Goal: Task Accomplishment & Management: Use online tool/utility

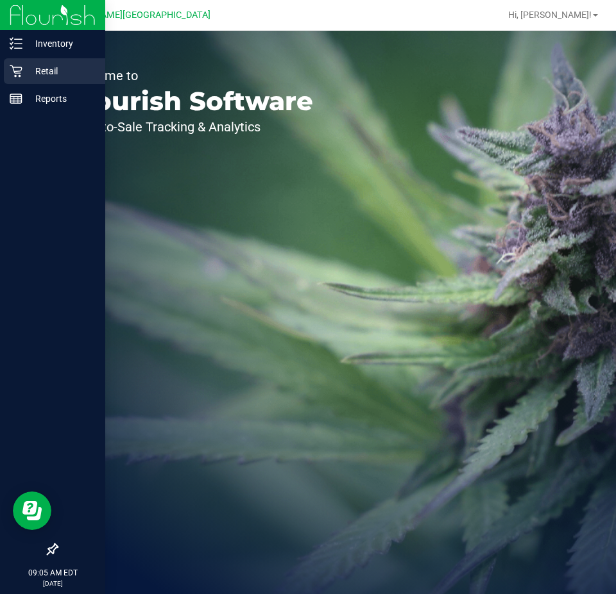
click at [40, 70] on p "Retail" at bounding box center [60, 70] width 77 height 15
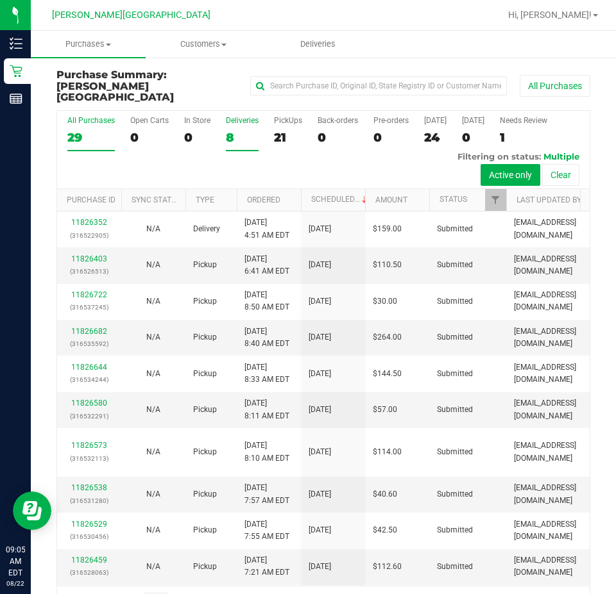
click at [244, 116] on div "Deliveries" at bounding box center [242, 120] width 33 height 9
click at [0, 0] on input "Deliveries 8" at bounding box center [0, 0] width 0 height 0
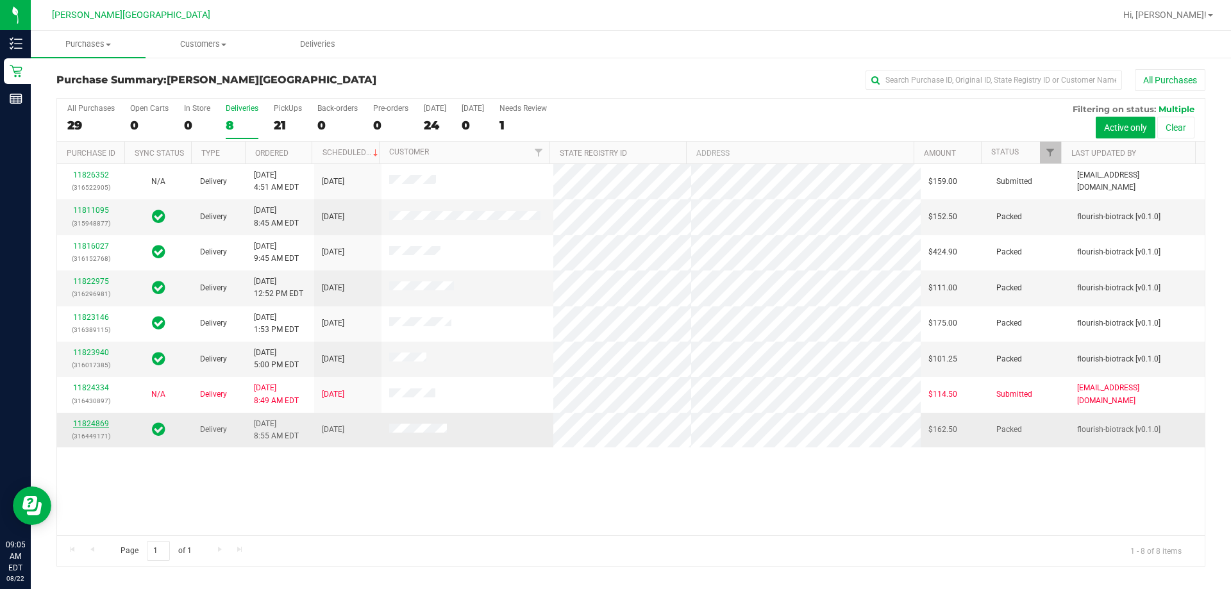
click at [85, 421] on link "11824869" at bounding box center [91, 423] width 36 height 9
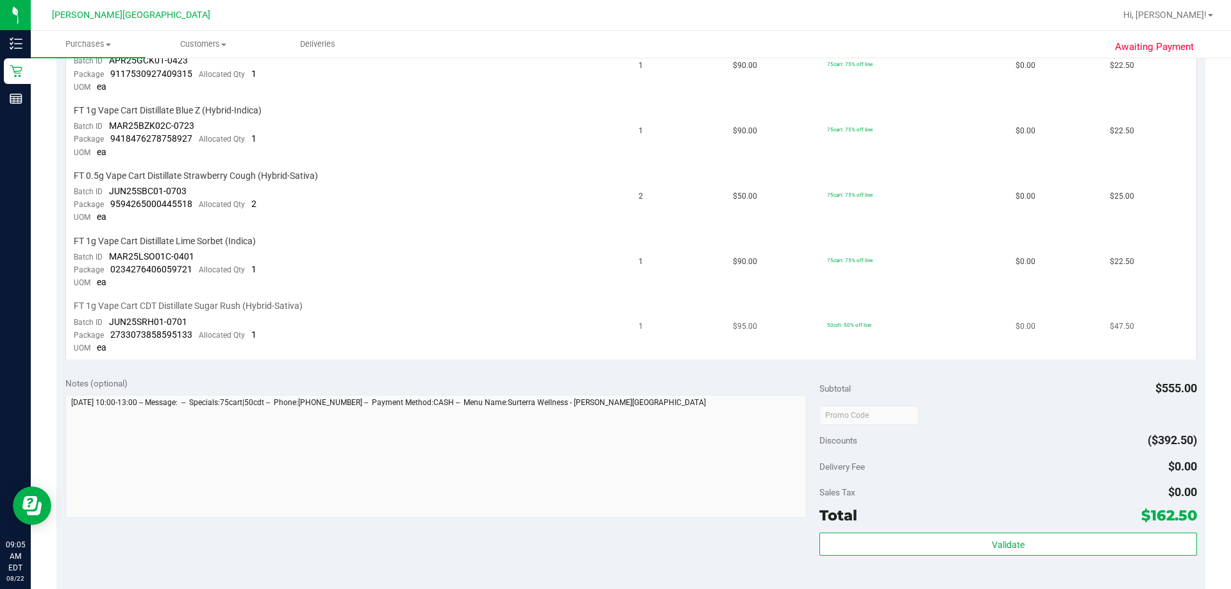
scroll to position [449, 0]
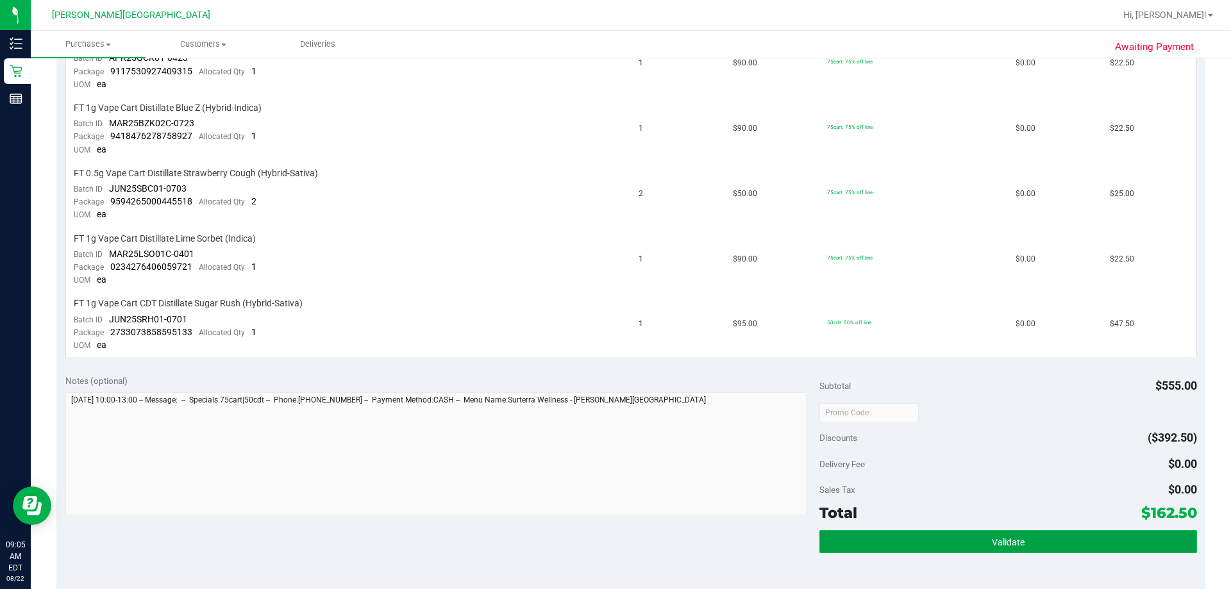
click at [615, 543] on span "Validate" at bounding box center [1008, 542] width 33 height 10
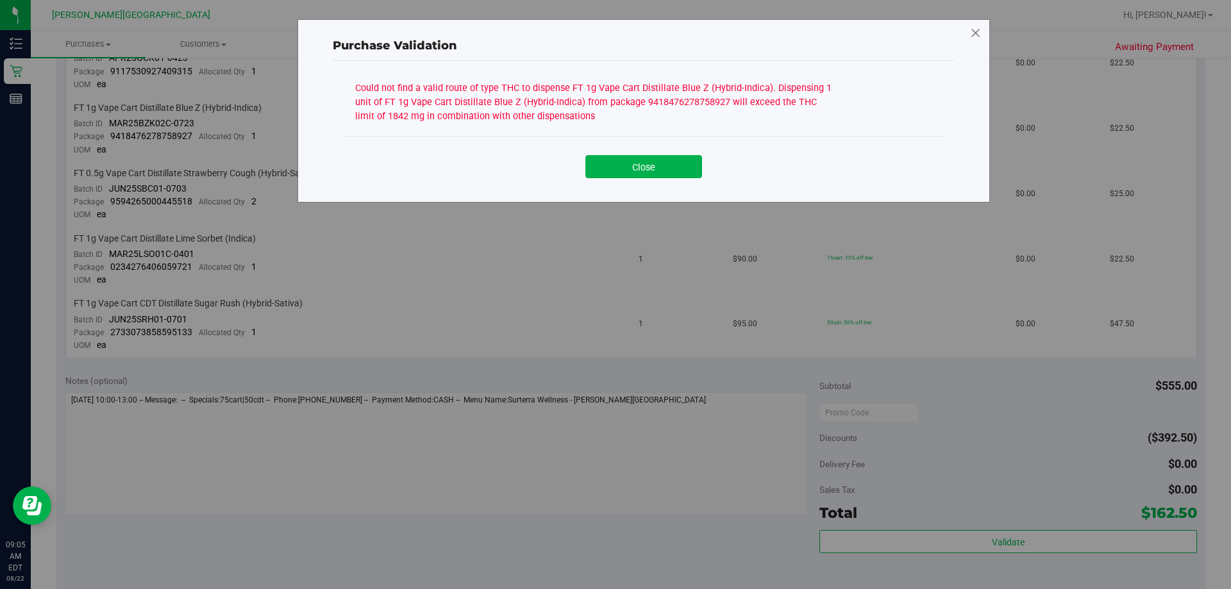
click at [615, 31] on icon at bounding box center [976, 33] width 12 height 21
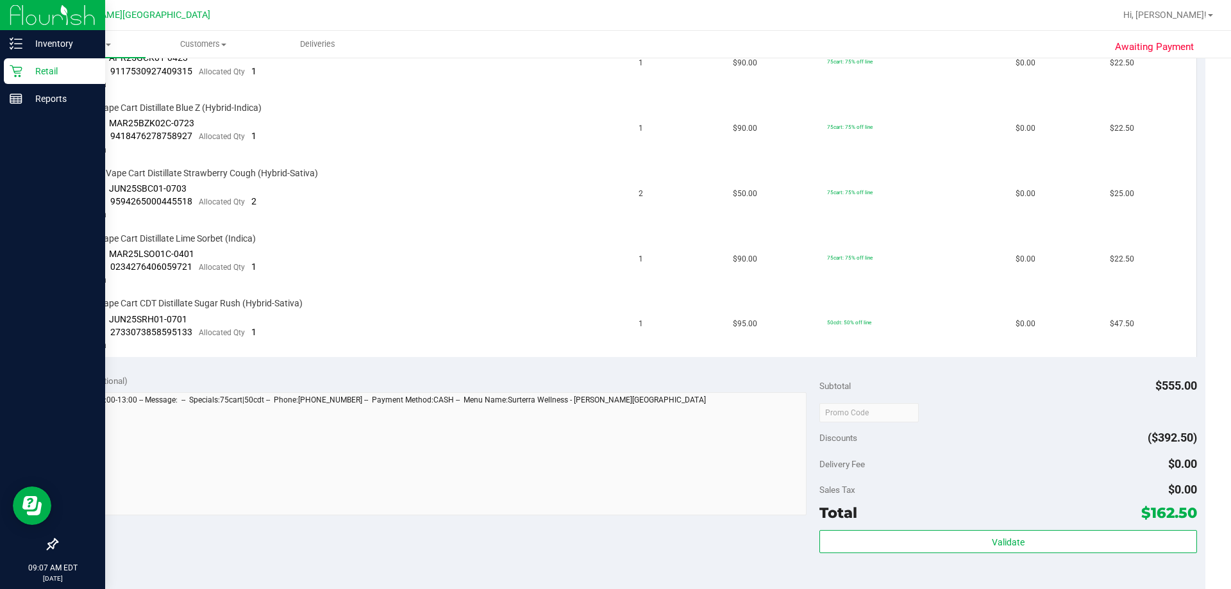
click at [51, 69] on p "Retail" at bounding box center [60, 70] width 77 height 15
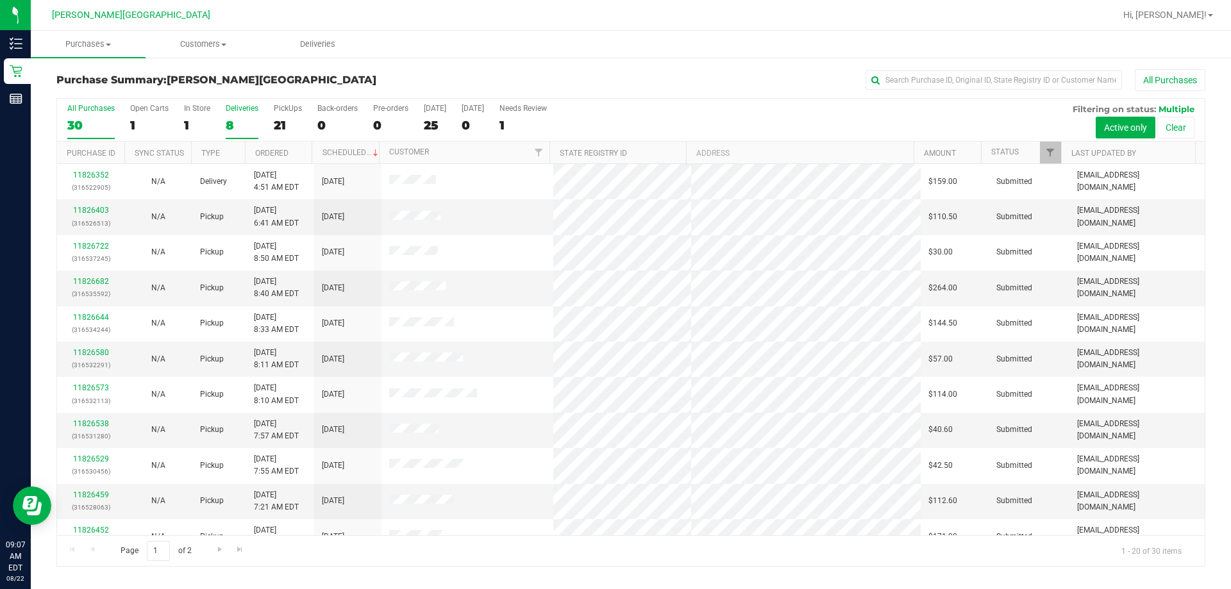
click at [226, 118] on div "8" at bounding box center [242, 125] width 33 height 15
click at [0, 0] on input "Deliveries 8" at bounding box center [0, 0] width 0 height 0
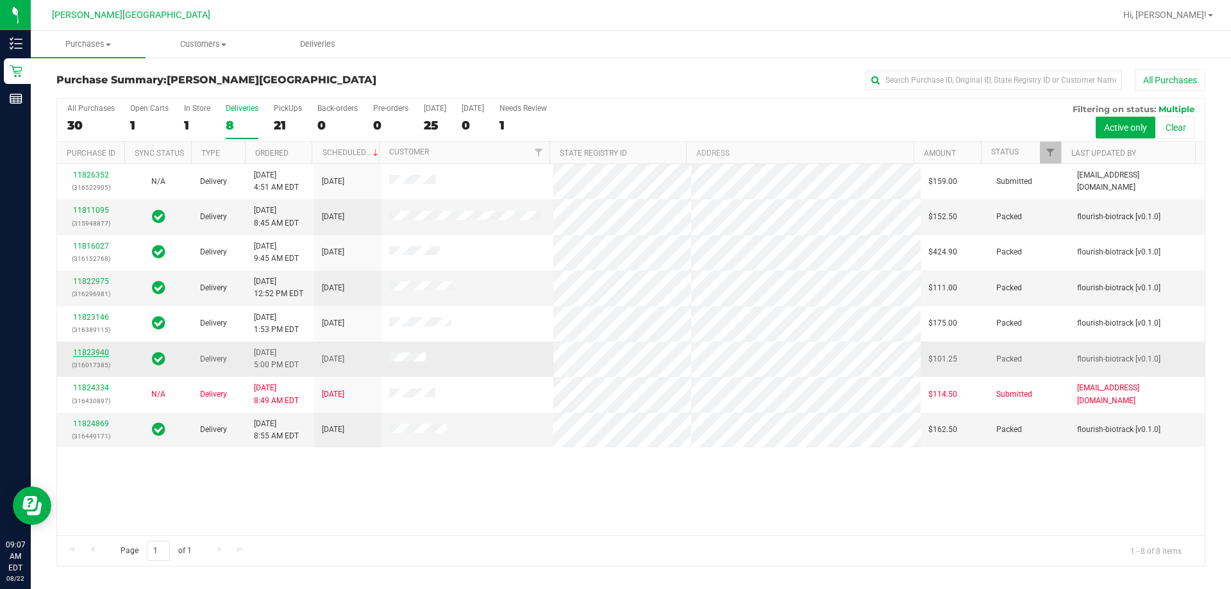
click at [76, 353] on link "11823940" at bounding box center [91, 352] width 36 height 9
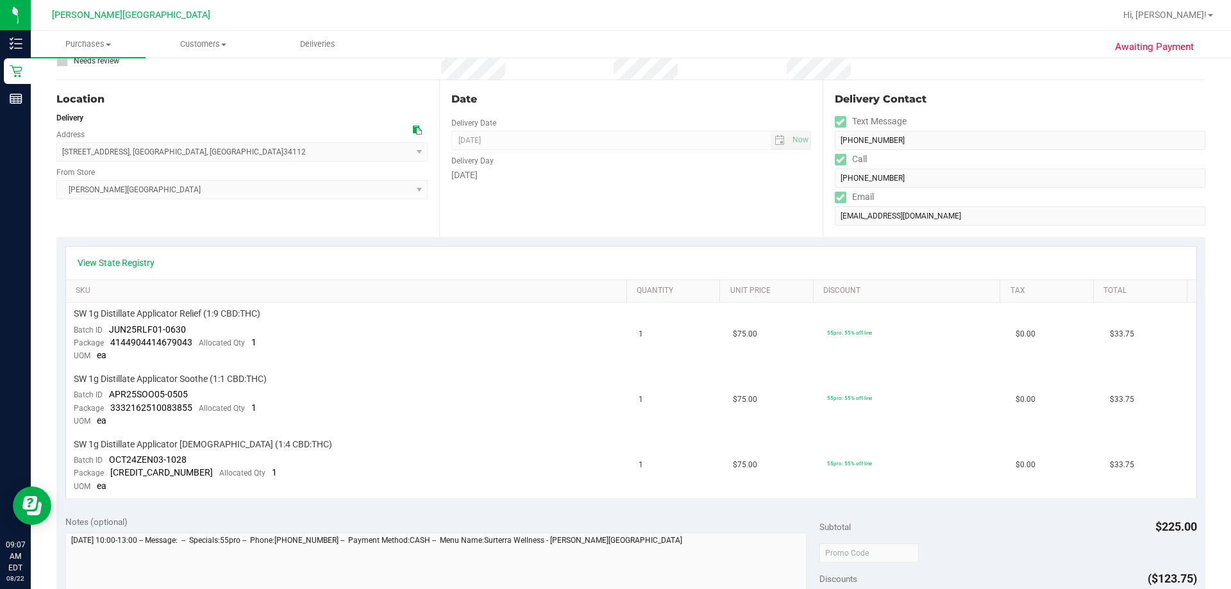
scroll to position [513, 0]
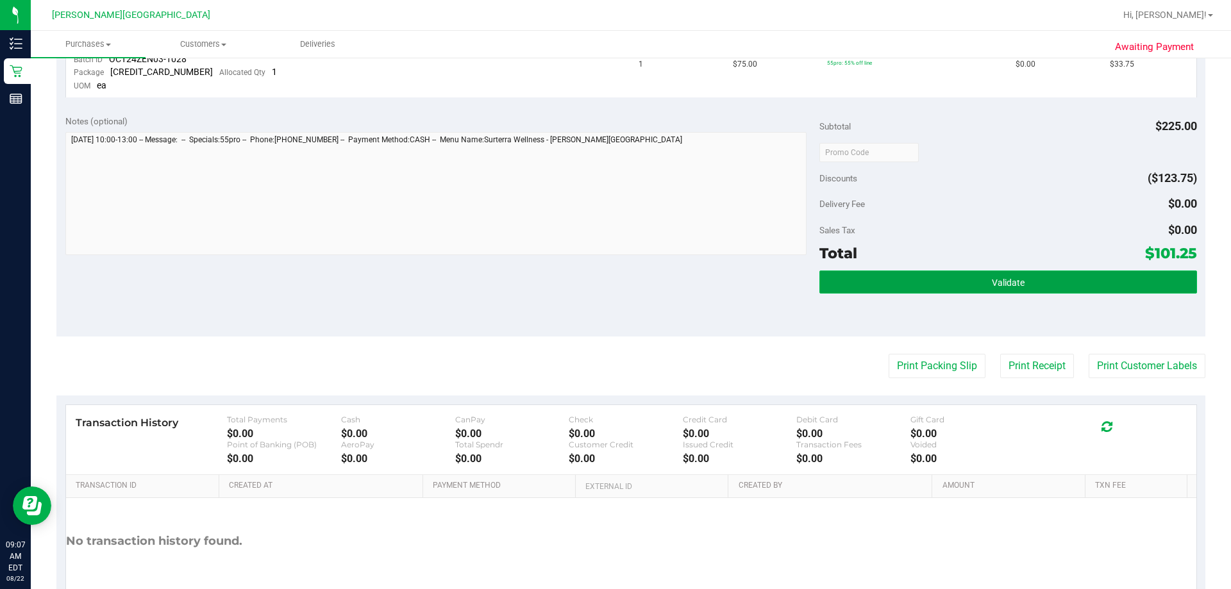
click at [615, 279] on span "Validate" at bounding box center [1008, 283] width 33 height 10
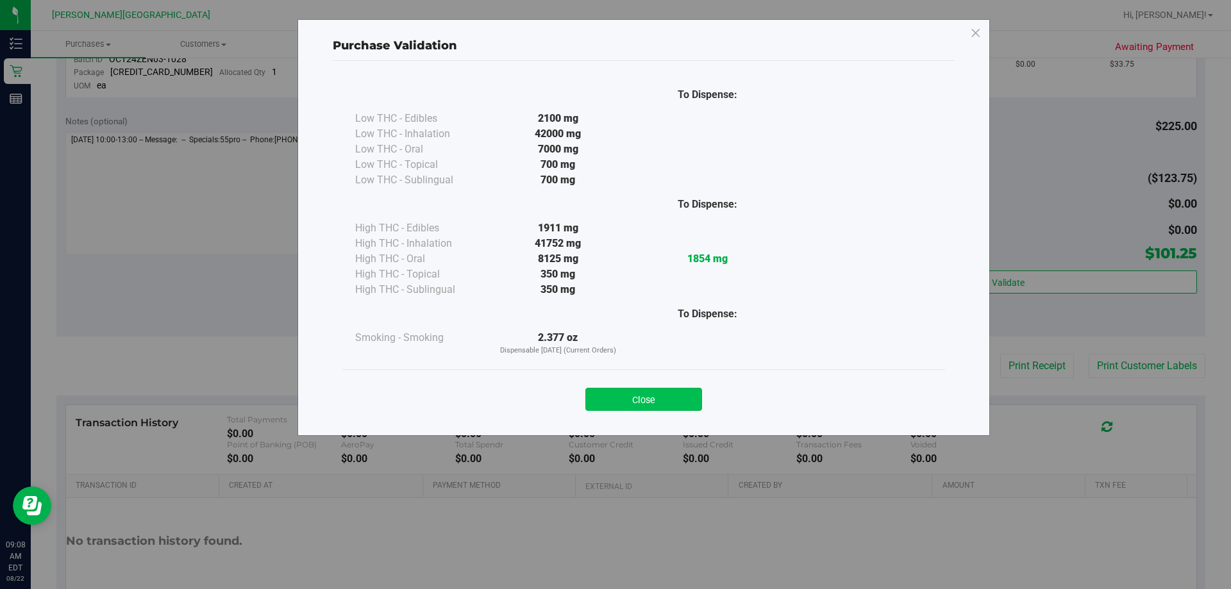
click at [615, 404] on button "Close" at bounding box center [643, 399] width 117 height 23
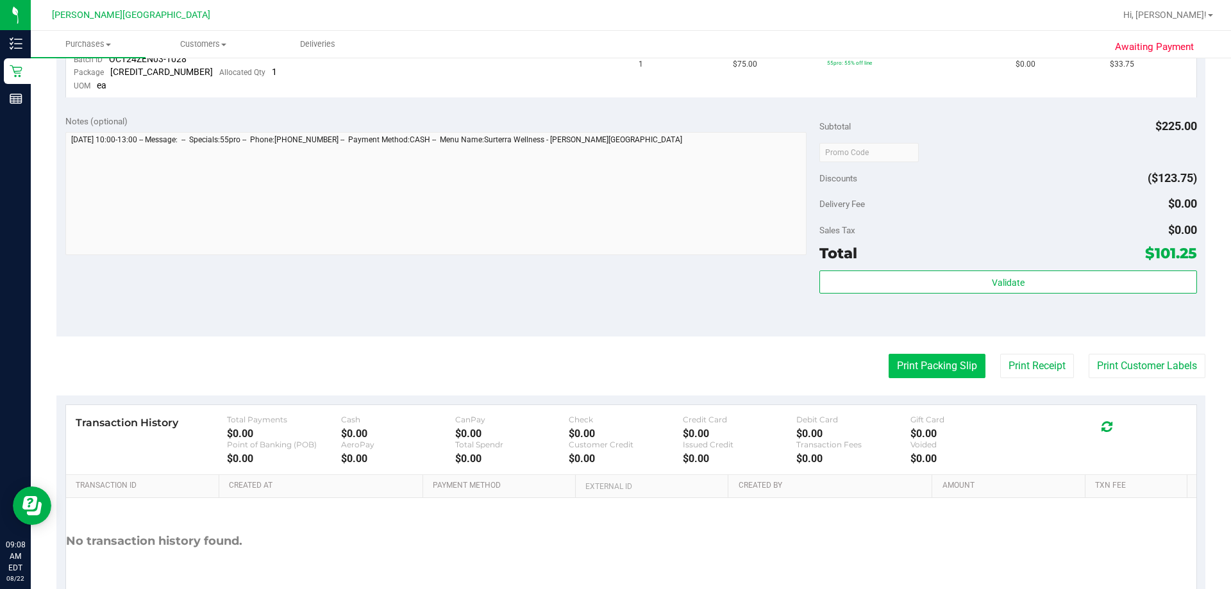
click at [615, 369] on button "Print Packing Slip" at bounding box center [937, 366] width 97 height 24
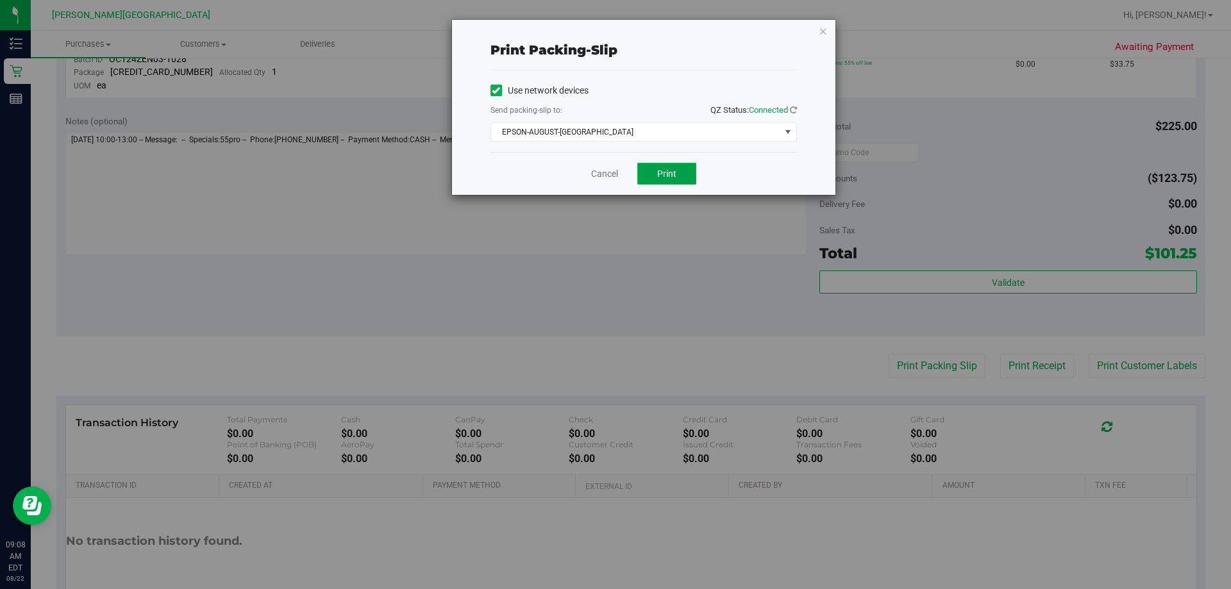
click at [615, 172] on span "Print" at bounding box center [666, 174] width 19 height 10
click at [615, 30] on icon "button" at bounding box center [823, 30] width 9 height 15
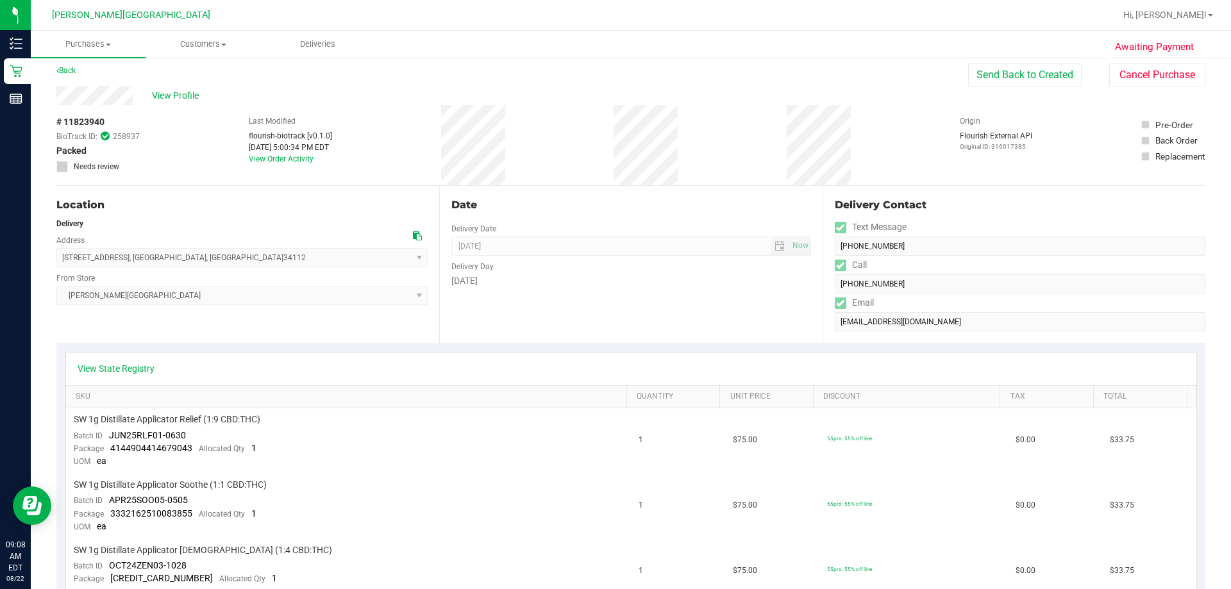
scroll to position [0, 0]
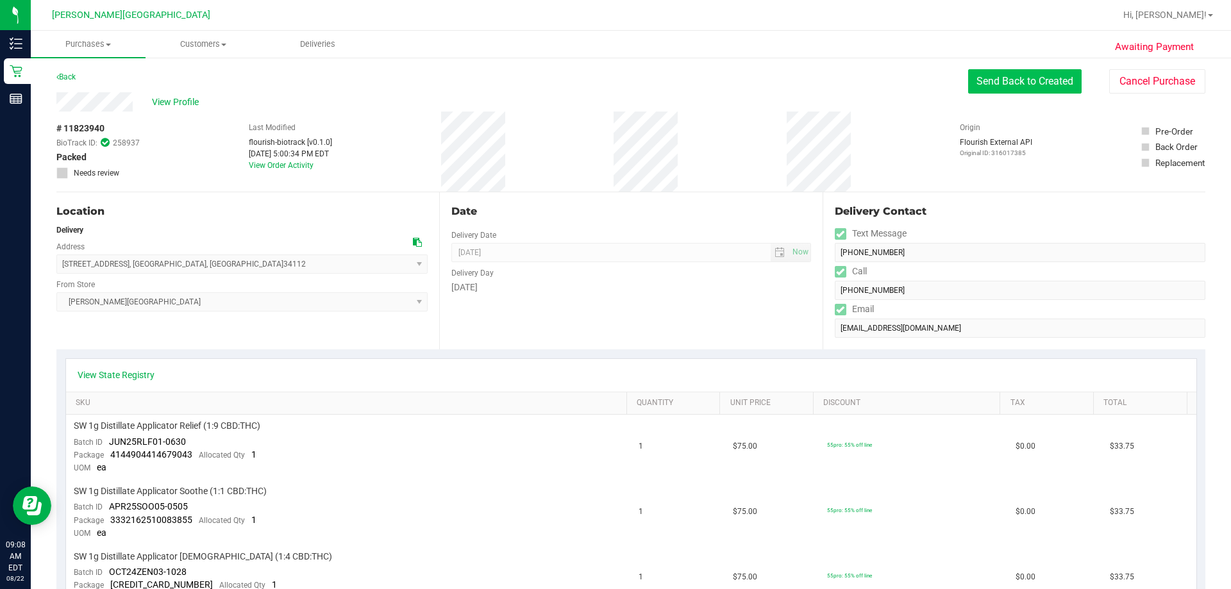
click at [615, 83] on button "Send Back to Created" at bounding box center [1025, 81] width 114 height 24
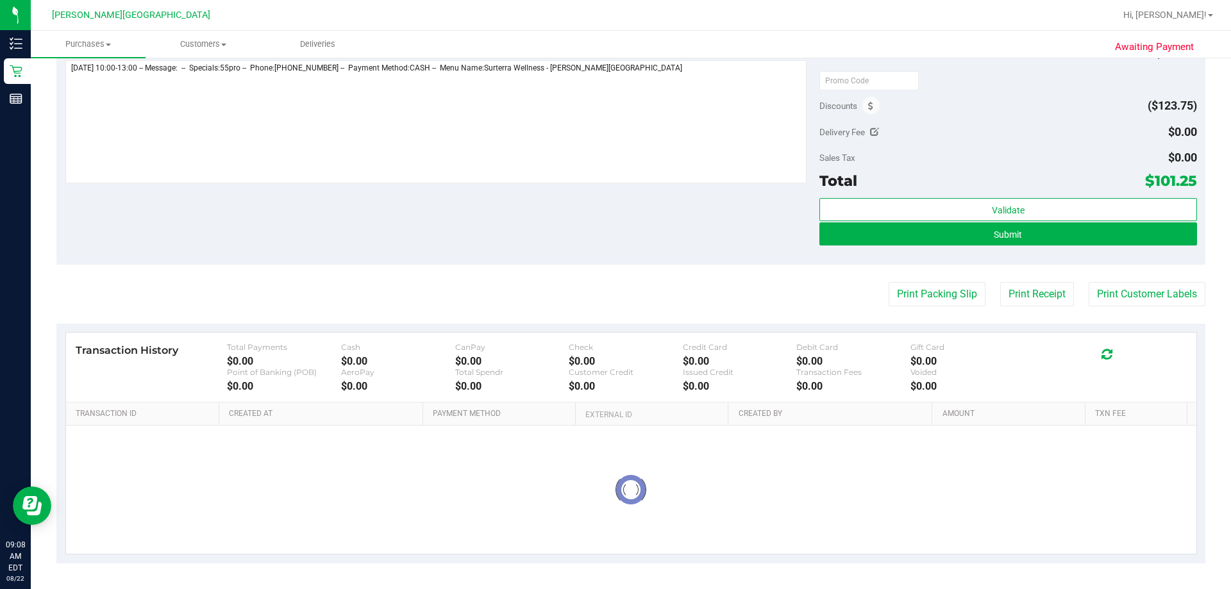
scroll to position [508, 0]
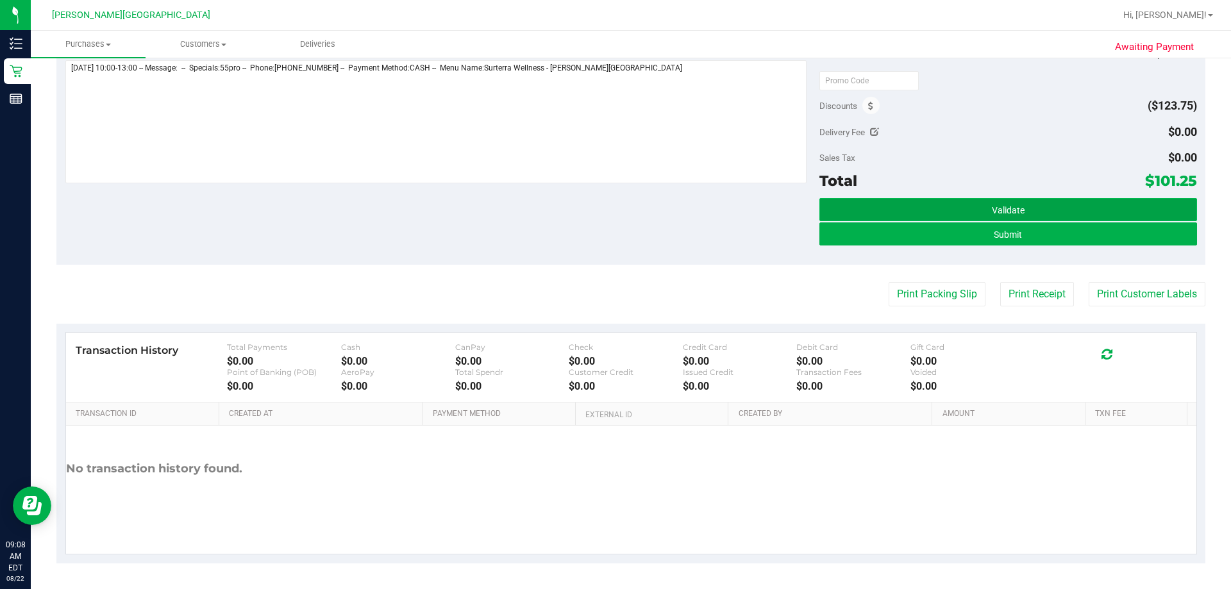
click at [615, 210] on span "Validate" at bounding box center [1008, 210] width 33 height 10
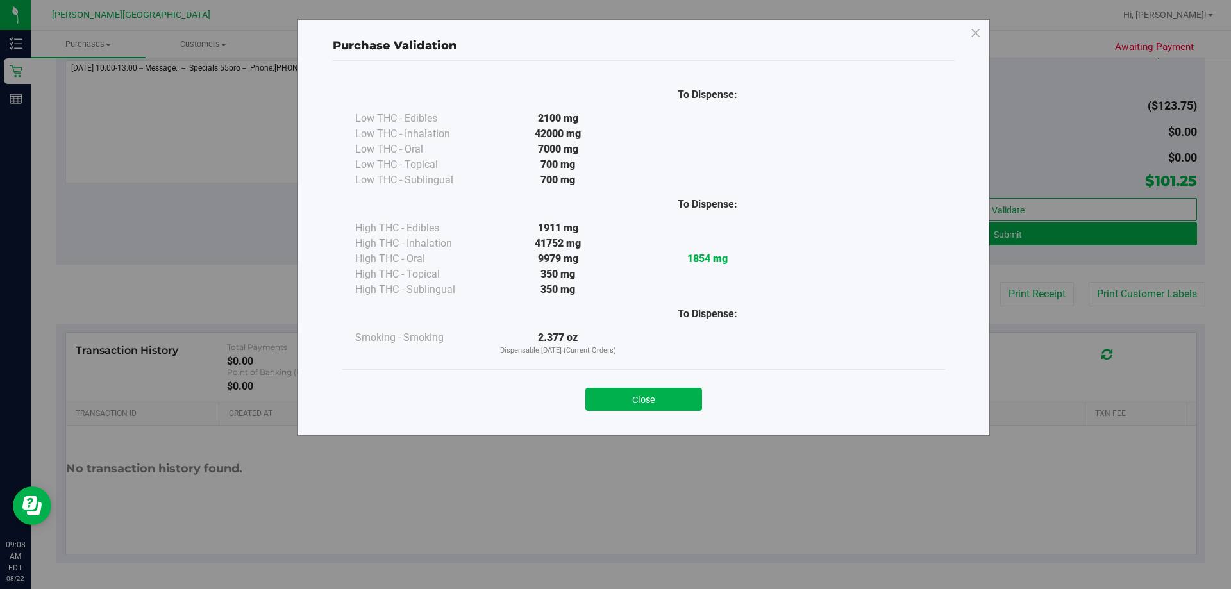
drag, startPoint x: 662, startPoint y: 400, endPoint x: 671, endPoint y: 396, distance: 10.1
click at [615, 399] on button "Close" at bounding box center [643, 399] width 117 height 23
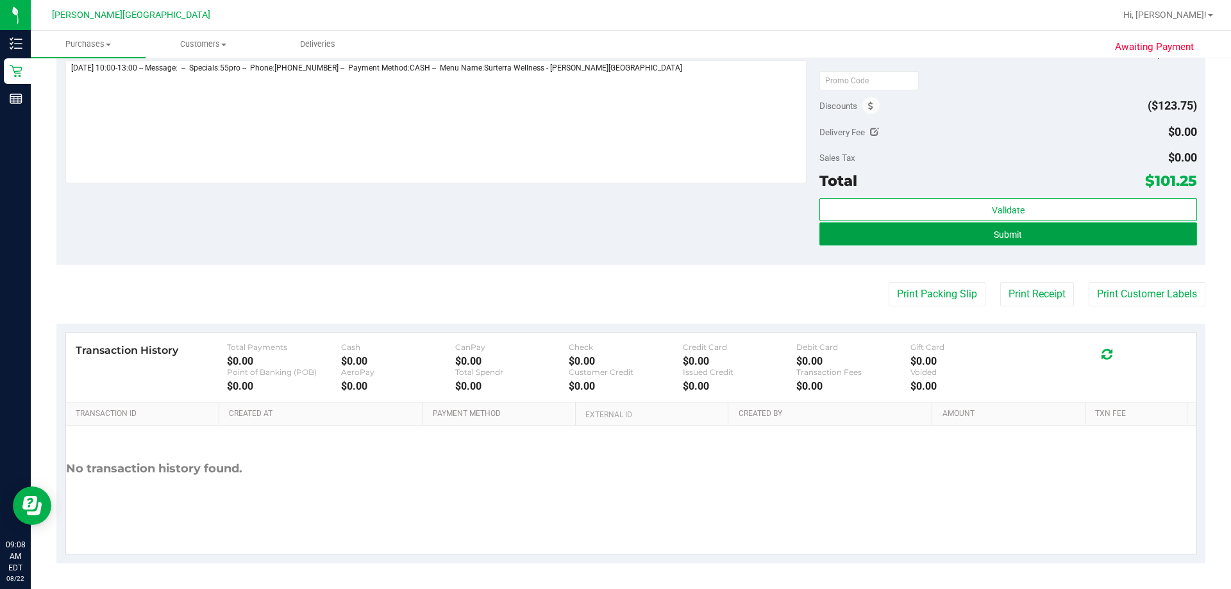
click at [615, 232] on button "Submit" at bounding box center [1008, 234] width 377 height 23
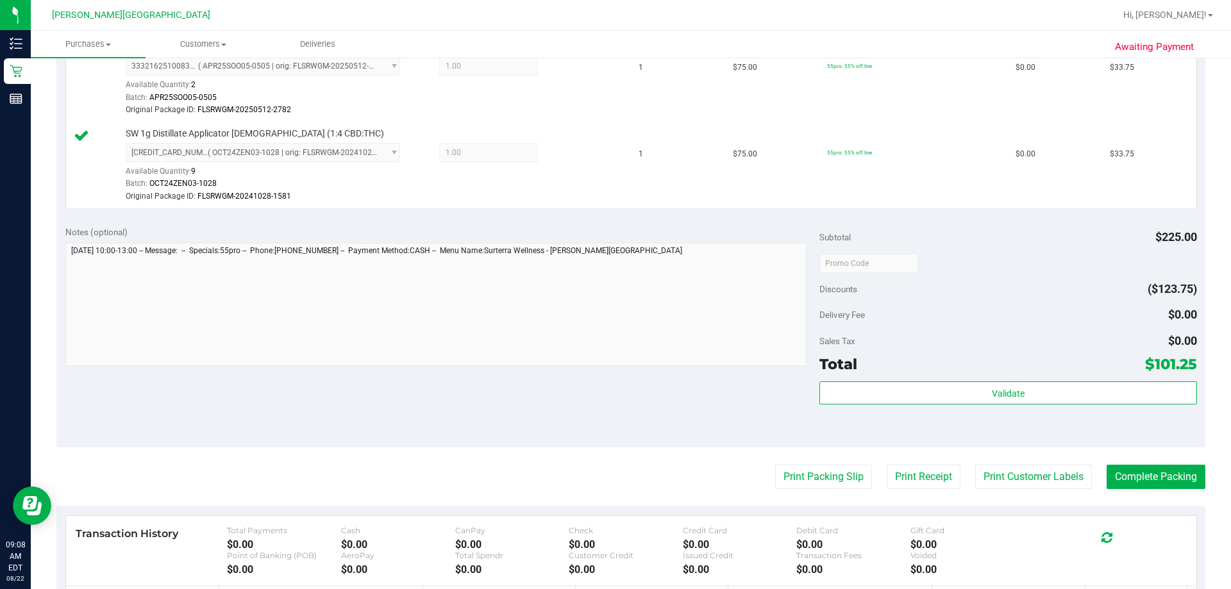
scroll to position [577, 0]
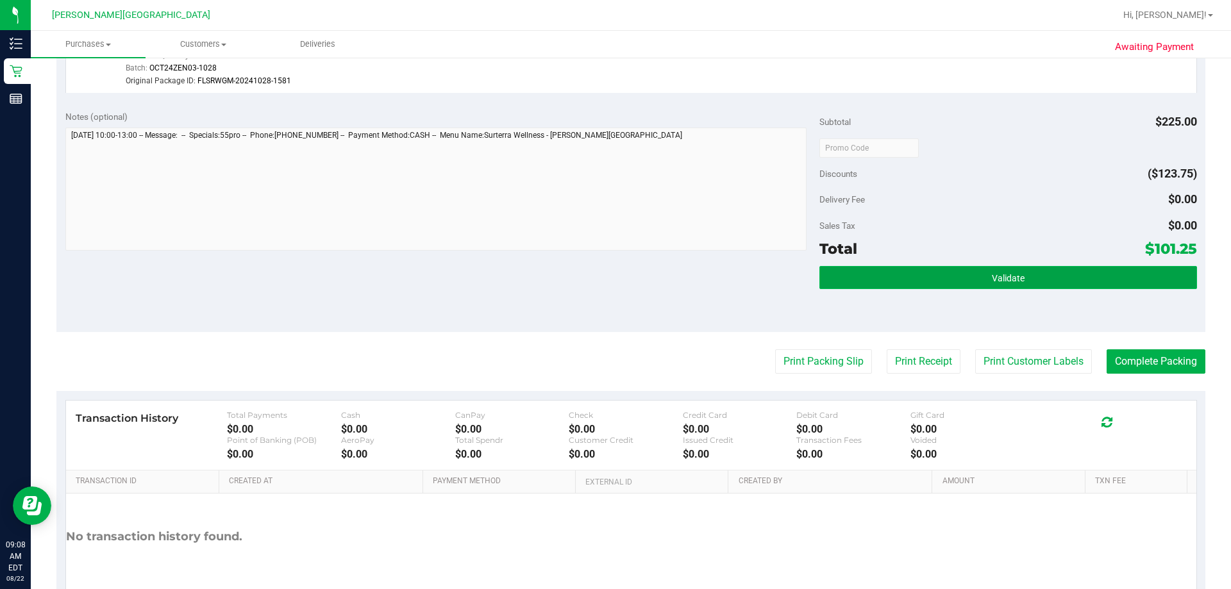
click at [615, 278] on span "Validate" at bounding box center [1008, 278] width 33 height 10
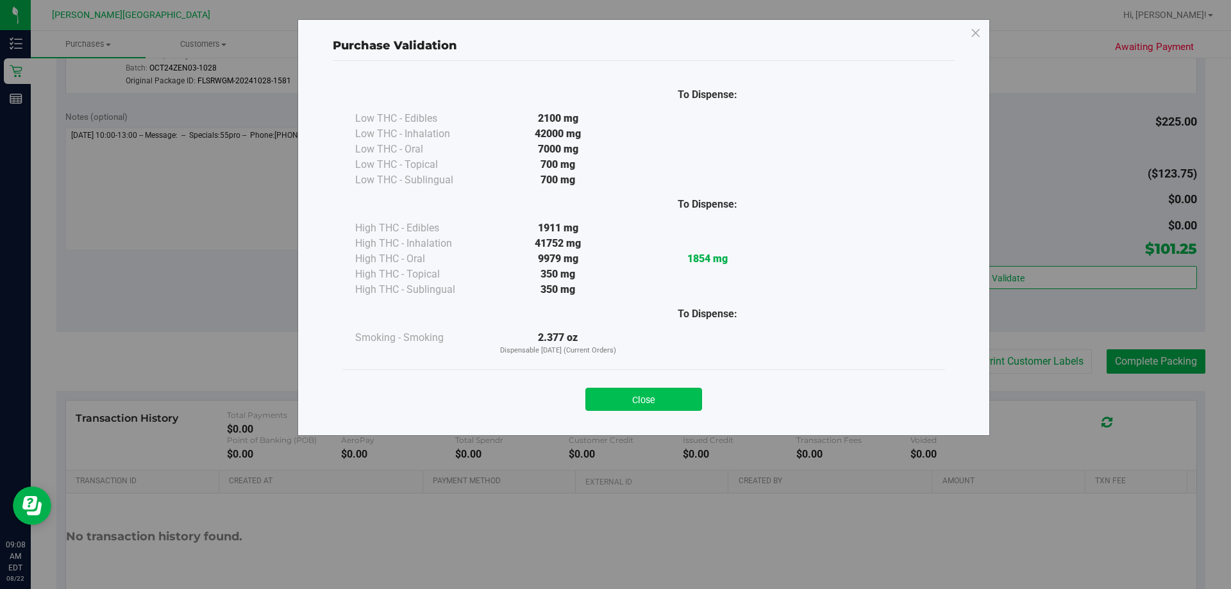
click at [615, 403] on button "Close" at bounding box center [643, 399] width 117 height 23
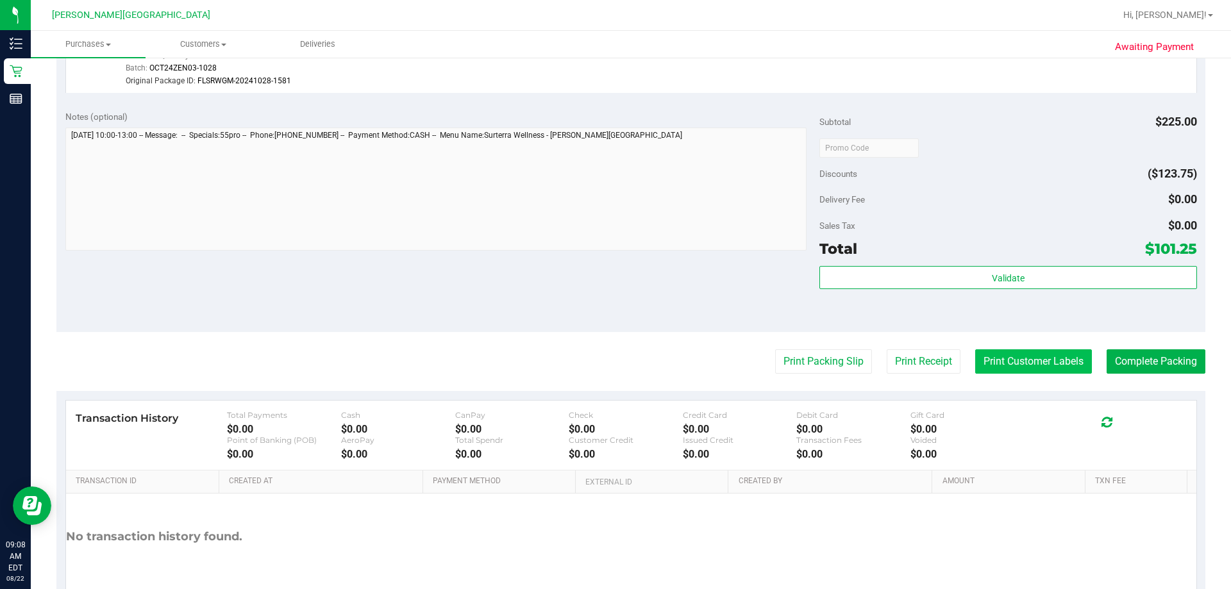
click at [615, 362] on button "Print Customer Labels" at bounding box center [1033, 361] width 117 height 24
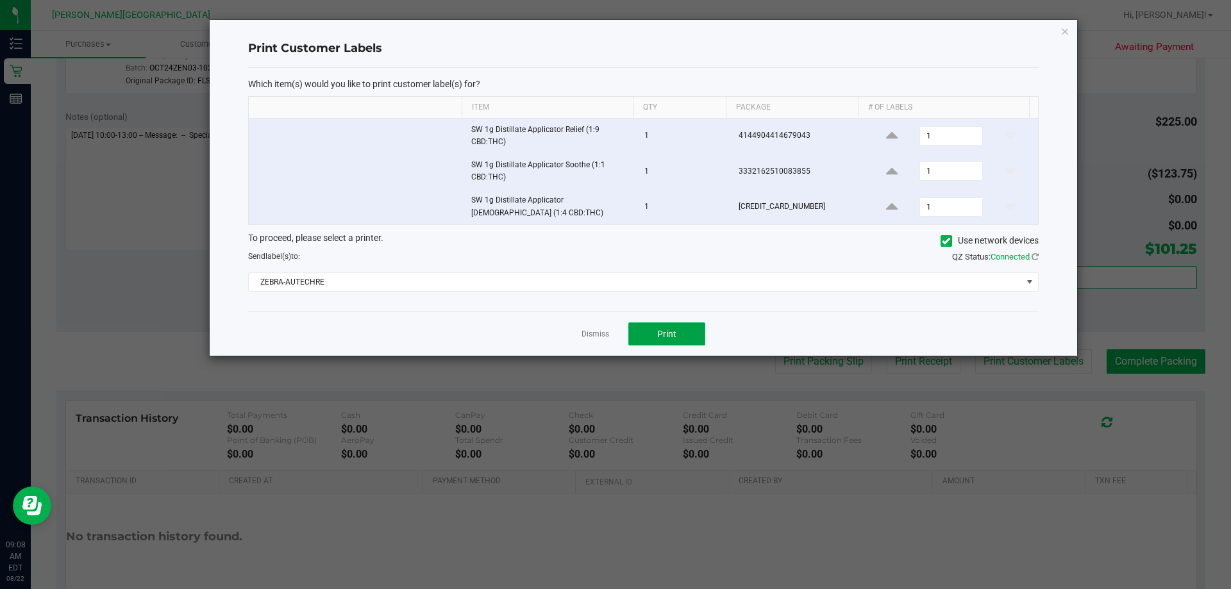
click at [615, 338] on span "Print" at bounding box center [666, 334] width 19 height 10
click at [595, 337] on link "Dismiss" at bounding box center [596, 334] width 28 height 11
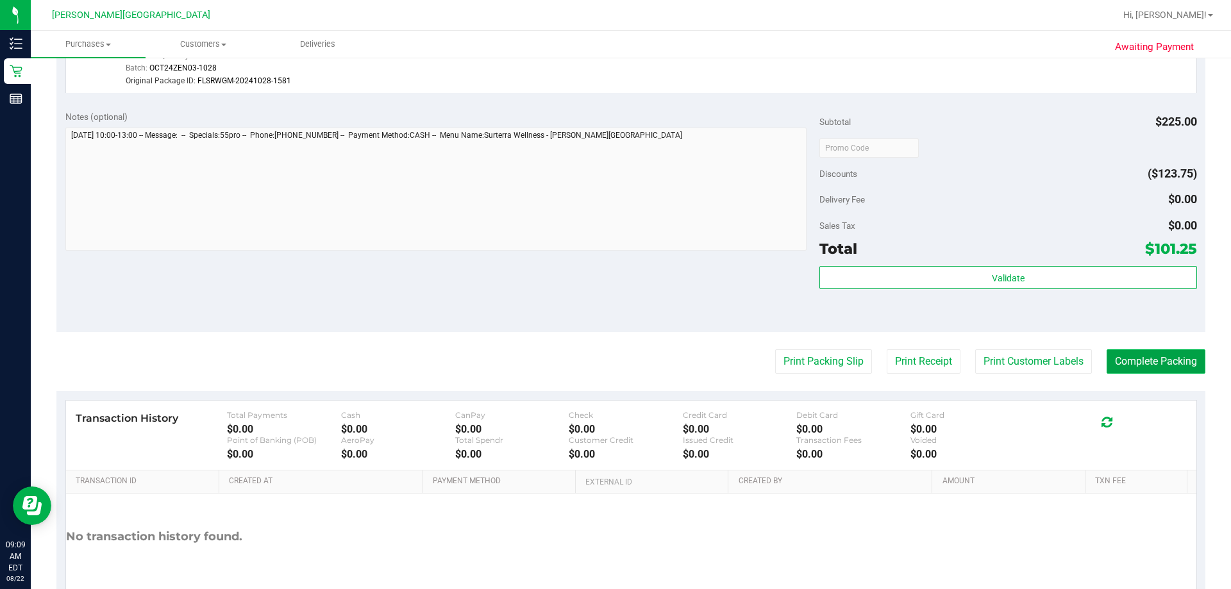
click at [615, 366] on button "Complete Packing" at bounding box center [1156, 361] width 99 height 24
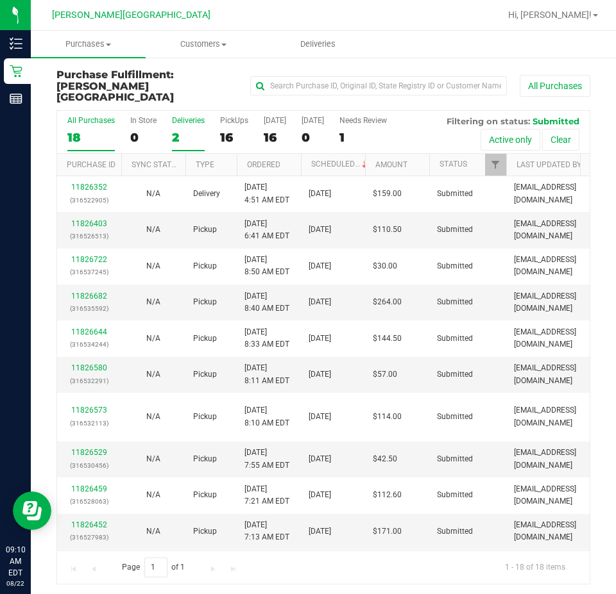
click at [184, 116] on div "Deliveries" at bounding box center [188, 120] width 33 height 9
click at [0, 0] on input "Deliveries 2" at bounding box center [0, 0] width 0 height 0
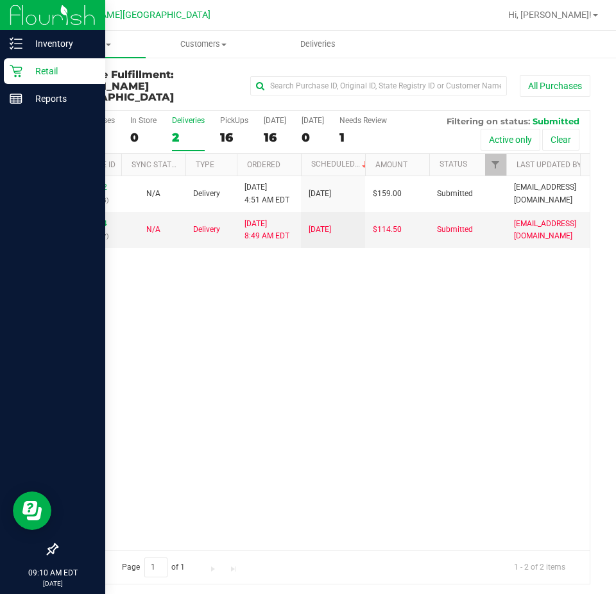
click at [25, 67] on p "Retail" at bounding box center [60, 70] width 77 height 15
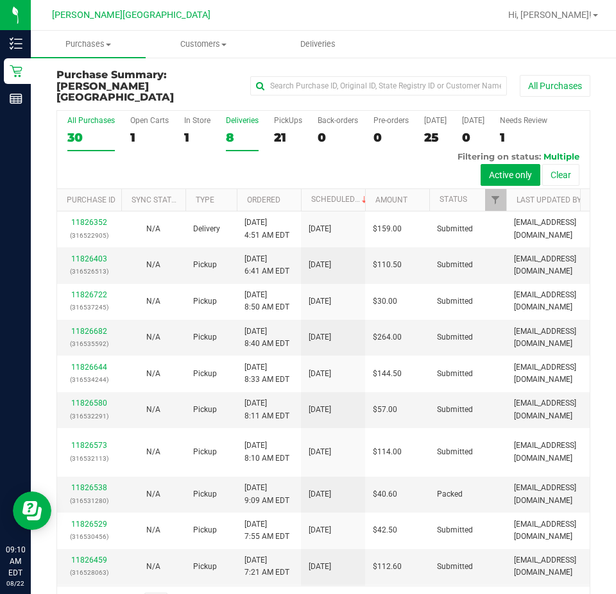
click at [246, 116] on div "Deliveries" at bounding box center [242, 120] width 33 height 9
click at [0, 0] on input "Deliveries 8" at bounding box center [0, 0] width 0 height 0
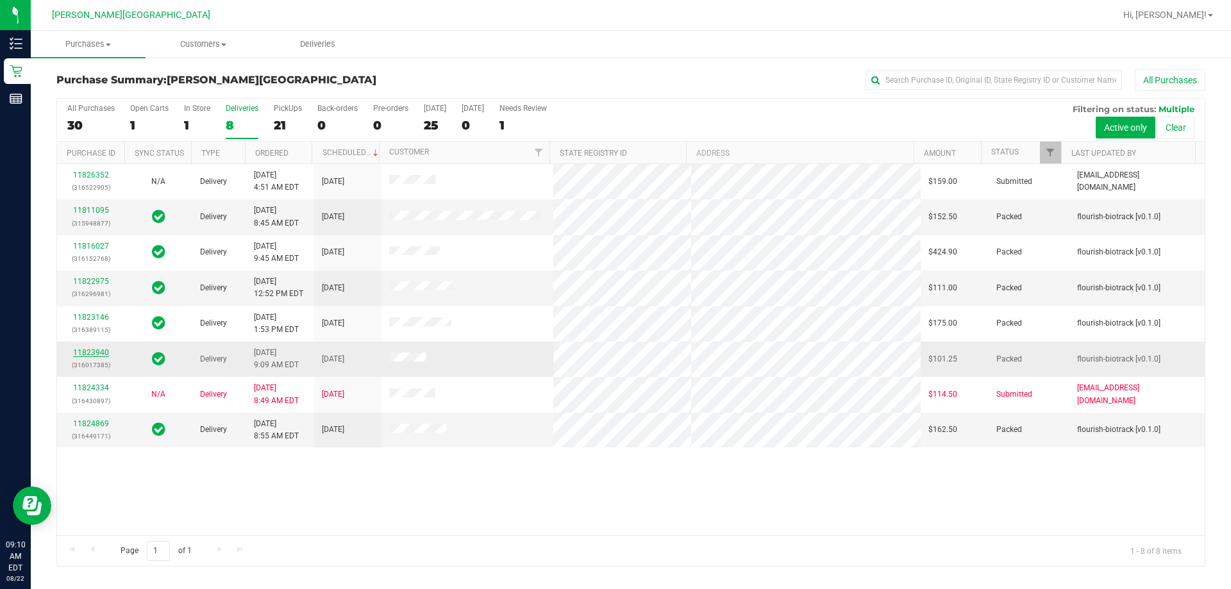
click at [98, 354] on link "11823940" at bounding box center [91, 352] width 36 height 9
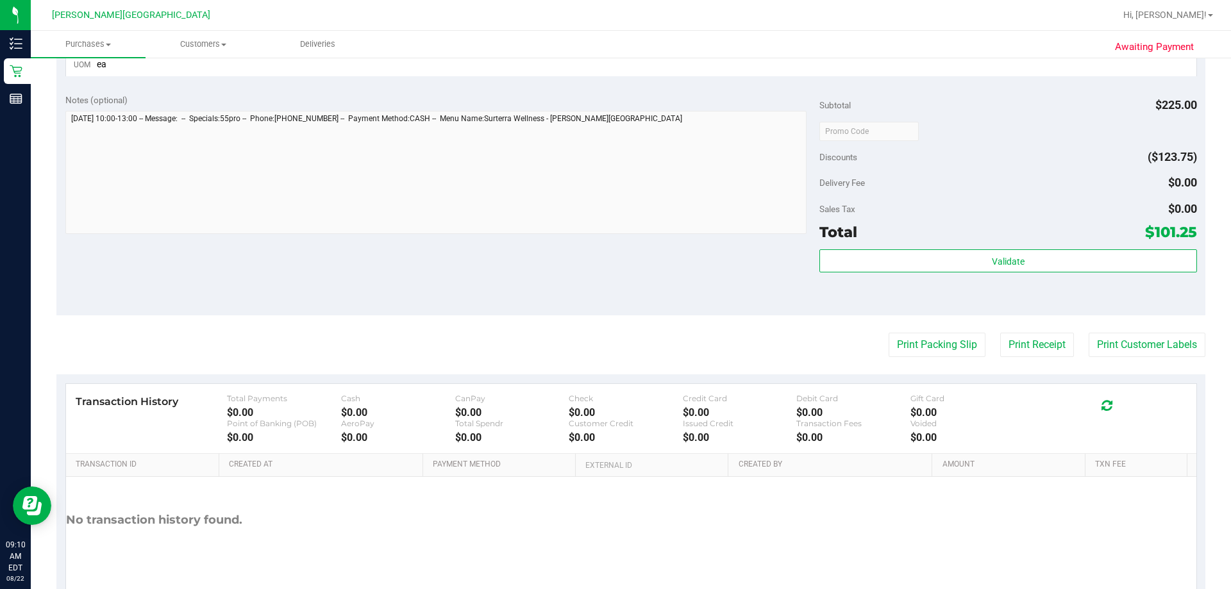
scroll to position [543, 0]
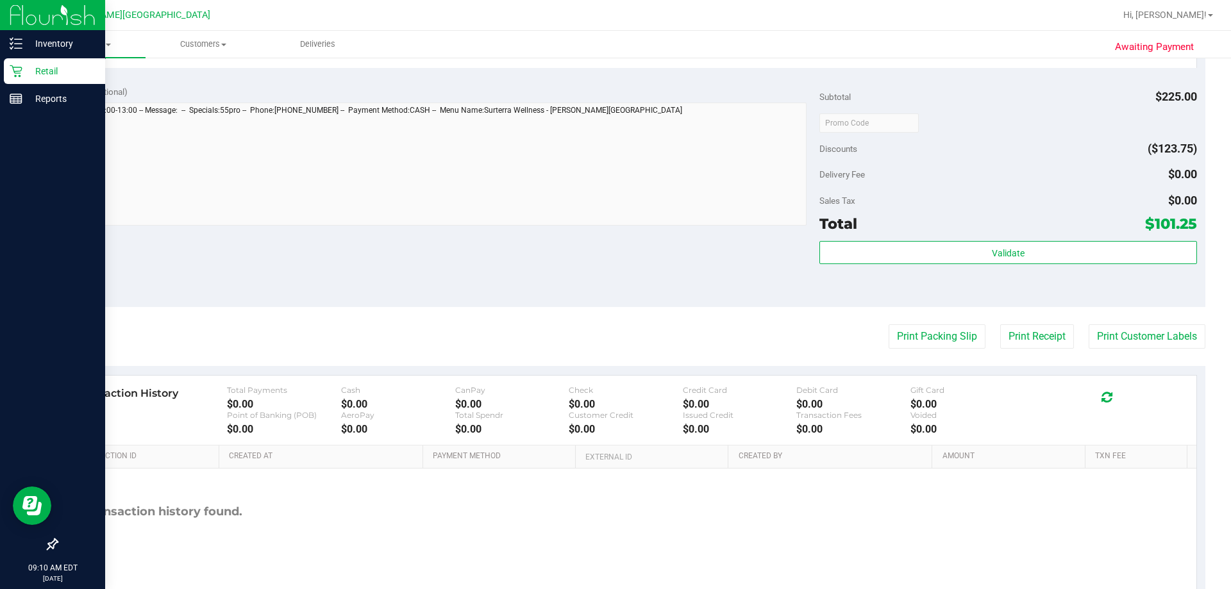
click at [22, 74] on icon at bounding box center [16, 71] width 13 height 13
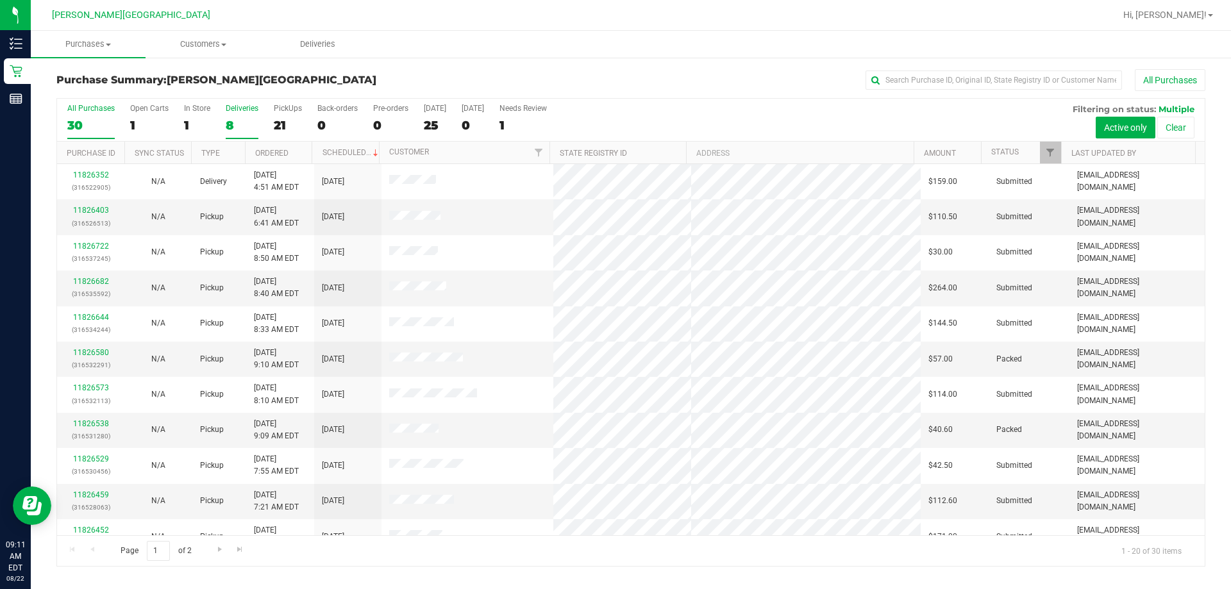
click at [229, 106] on div "Deliveries" at bounding box center [242, 108] width 33 height 9
click at [0, 0] on input "Deliveries 8" at bounding box center [0, 0] width 0 height 0
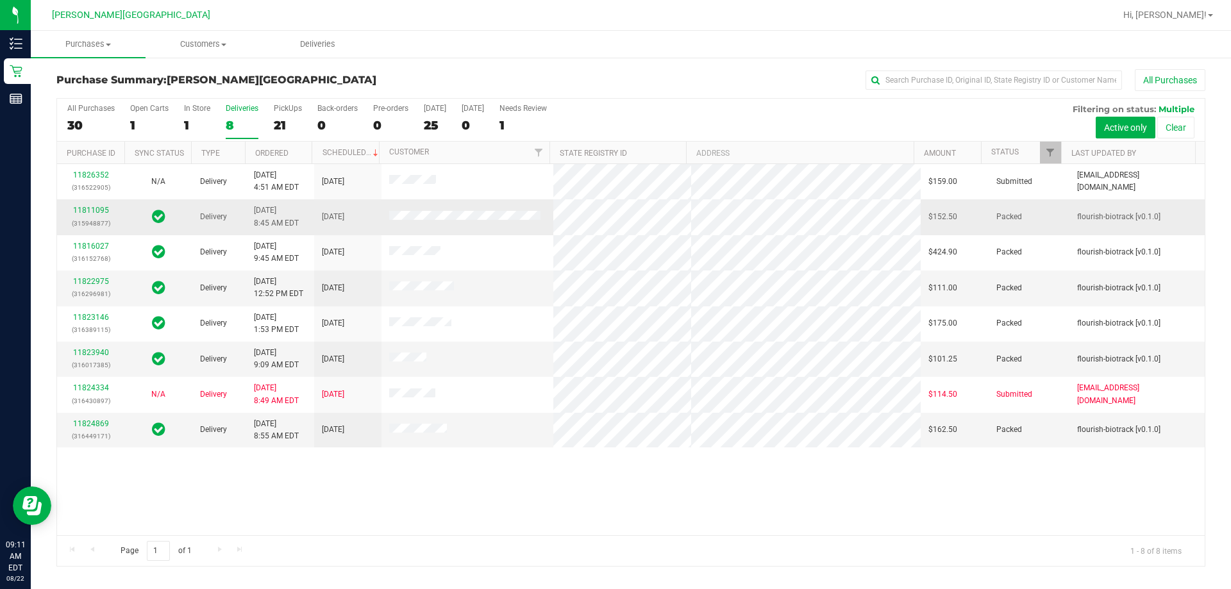
click at [85, 215] on div "11811095 (315948877)" at bounding box center [91, 217] width 52 height 24
click at [84, 214] on link "11811095" at bounding box center [91, 210] width 36 height 9
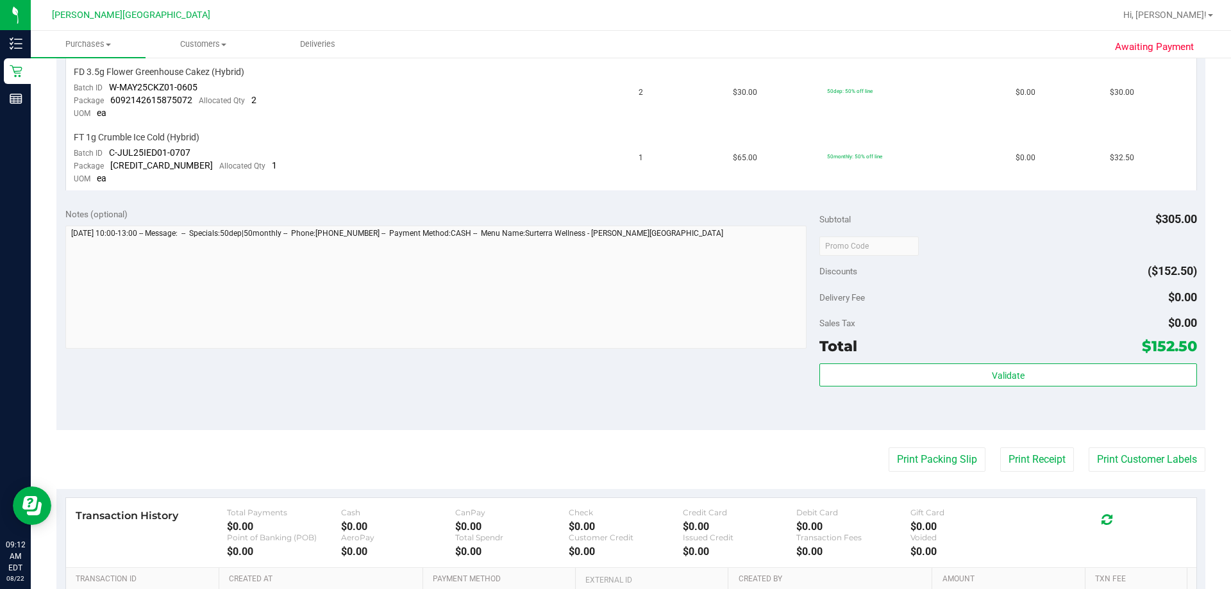
scroll to position [716, 0]
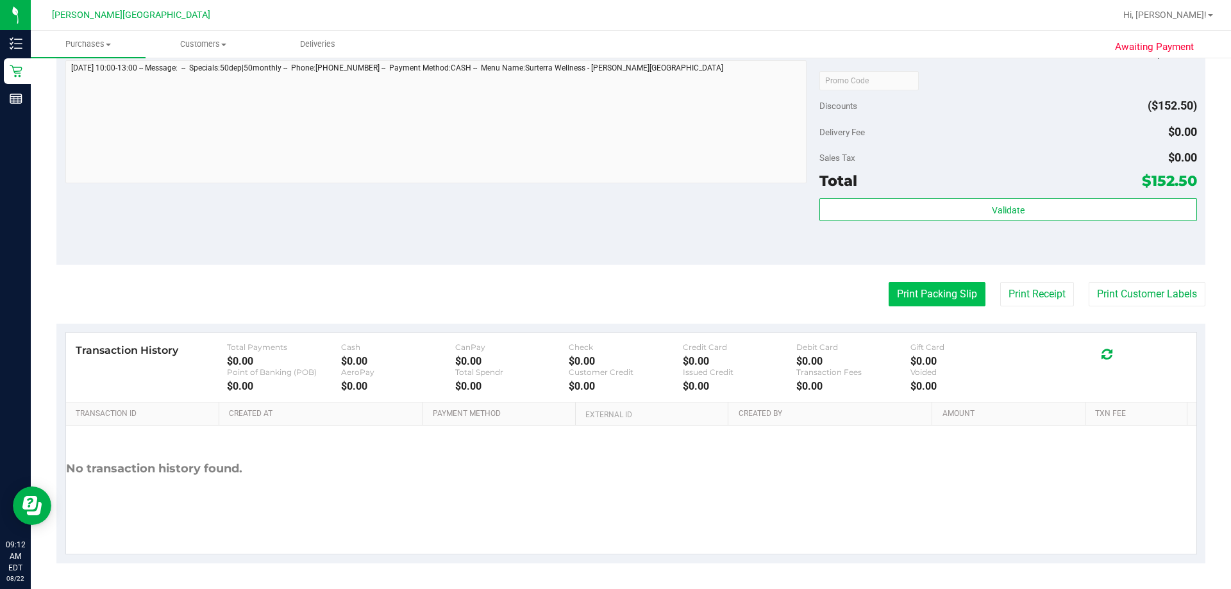
click at [615, 296] on button "Print Packing Slip" at bounding box center [937, 294] width 97 height 24
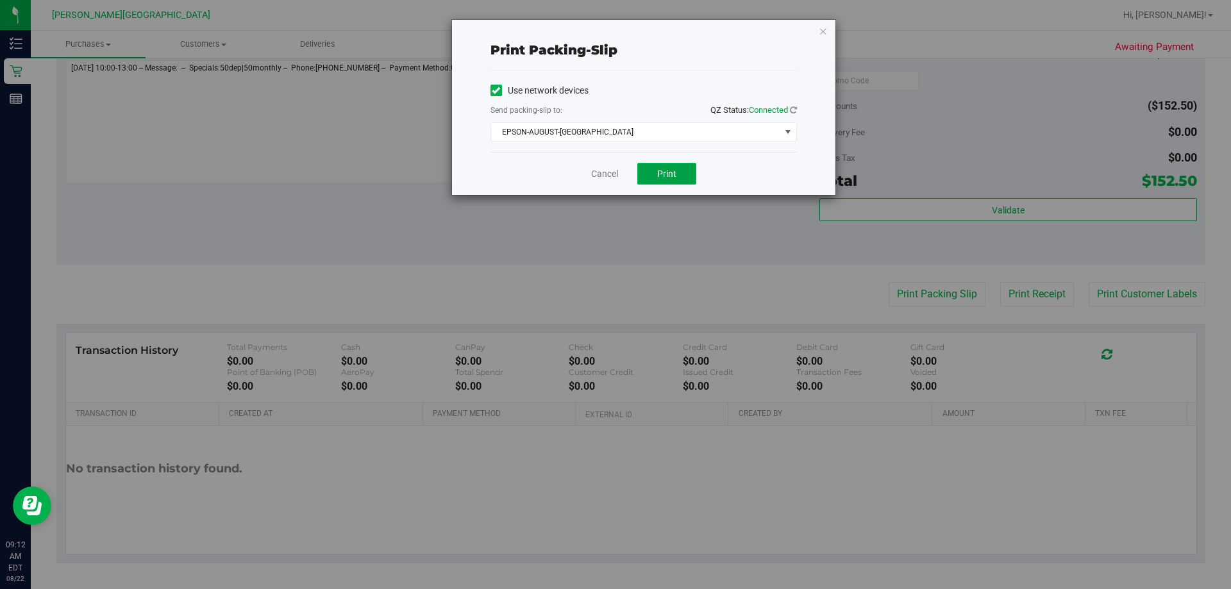
click at [615, 174] on span "Print" at bounding box center [666, 174] width 19 height 10
click at [605, 174] on link "Cancel" at bounding box center [604, 173] width 27 height 13
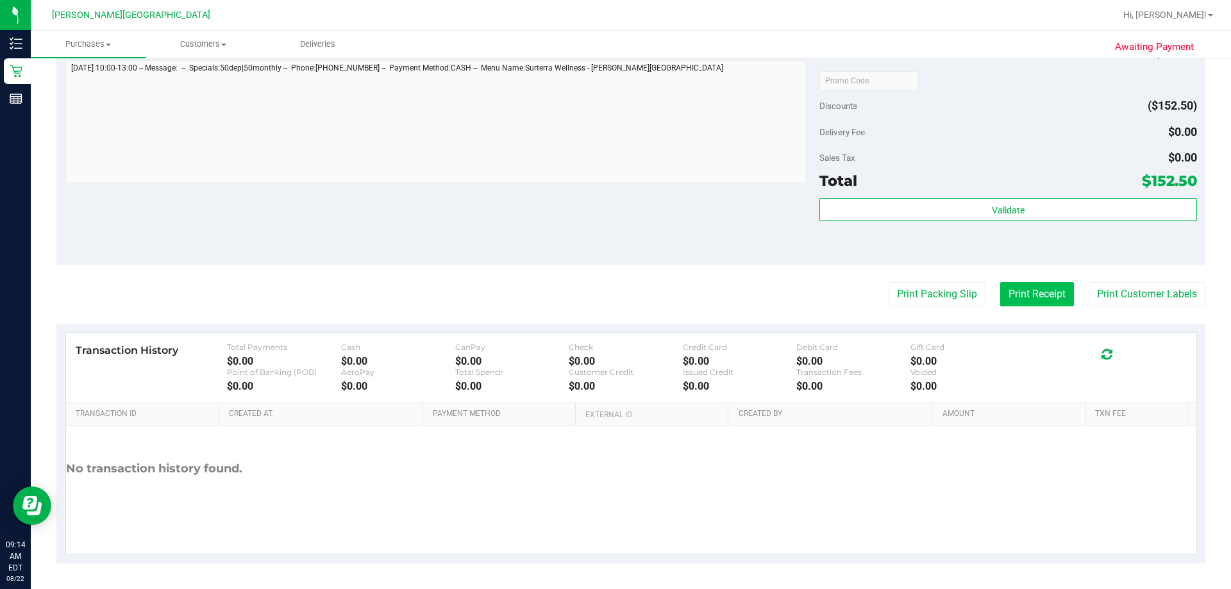
click at [615, 295] on button "Print Receipt" at bounding box center [1037, 294] width 74 height 24
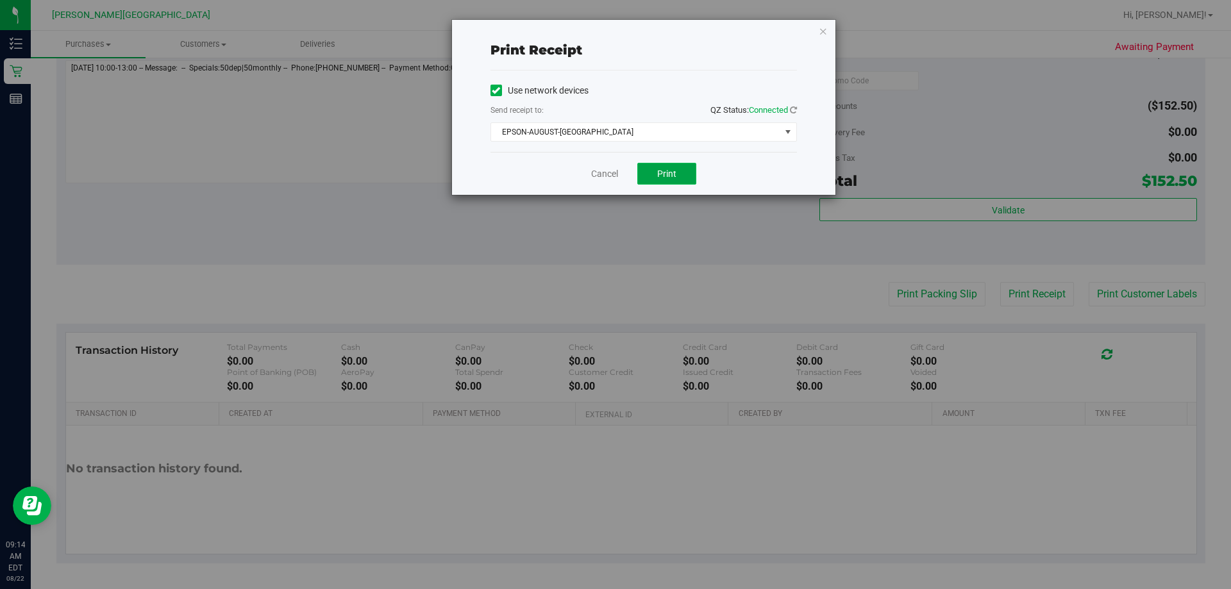
click at [615, 171] on span "Print" at bounding box center [666, 174] width 19 height 10
click at [615, 175] on span "Print" at bounding box center [666, 174] width 19 height 10
click at [602, 172] on link "Cancel" at bounding box center [604, 173] width 27 height 13
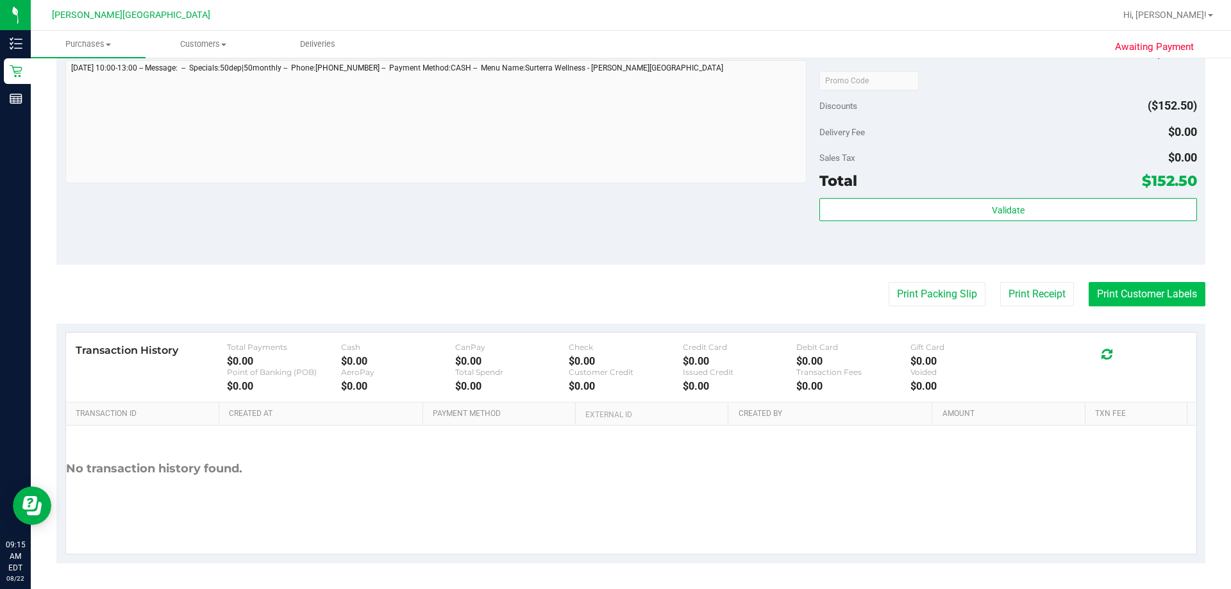
click at [615, 288] on button "Print Customer Labels" at bounding box center [1147, 294] width 117 height 24
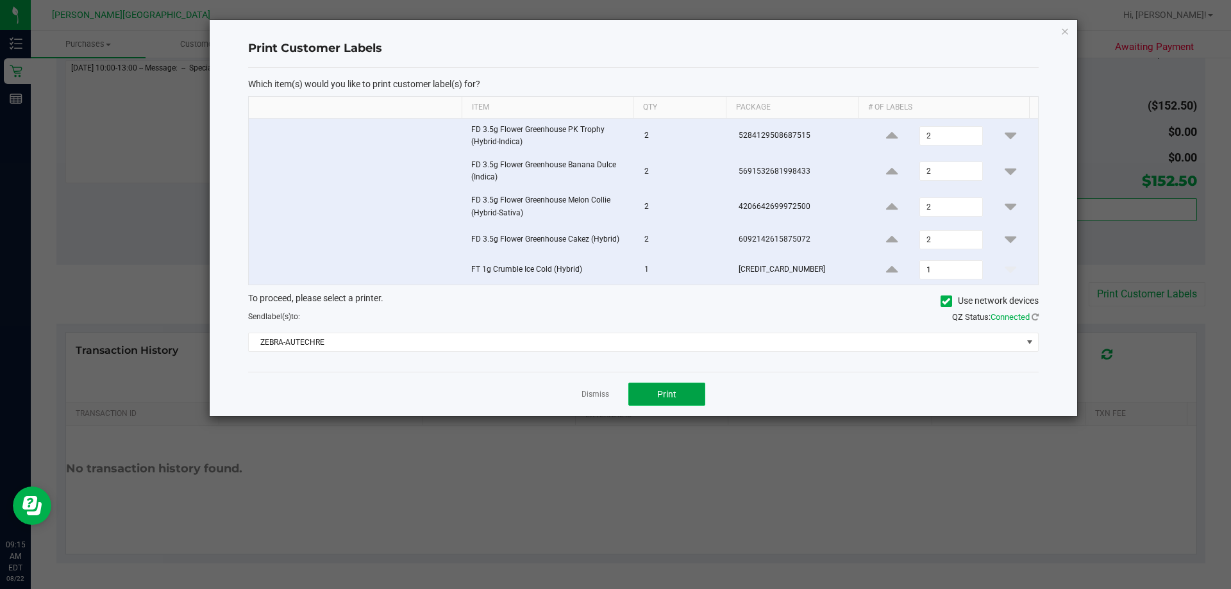
click at [615, 396] on span "Print" at bounding box center [666, 394] width 19 height 10
click at [450, 221] on td at bounding box center [356, 206] width 215 height 35
click at [588, 398] on link "Dismiss" at bounding box center [596, 394] width 28 height 11
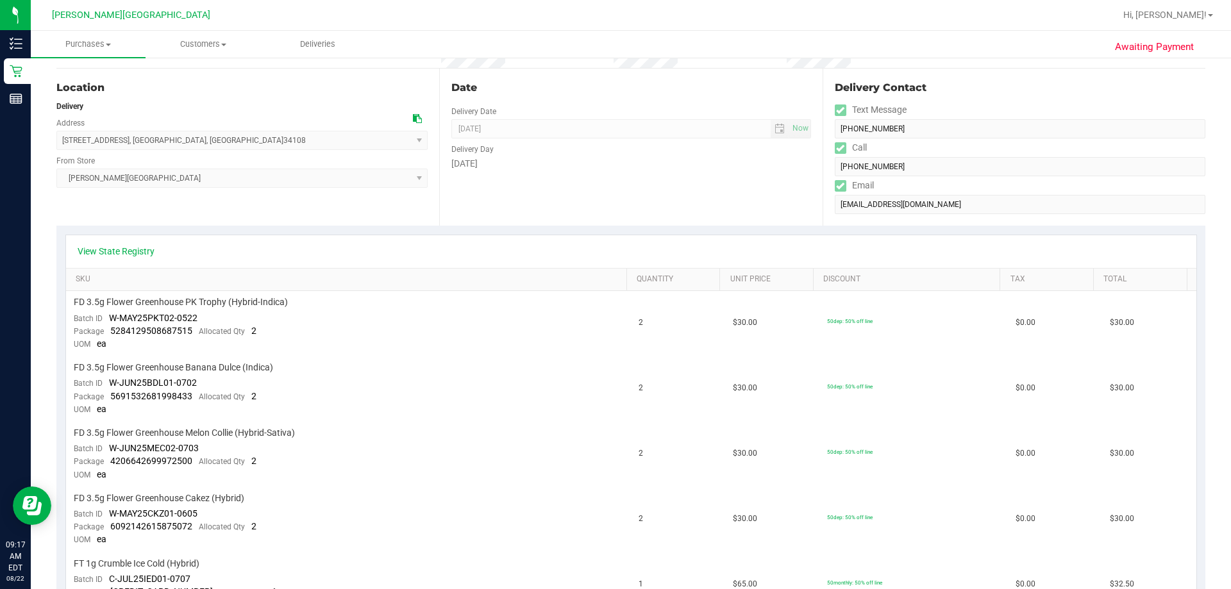
scroll to position [0, 0]
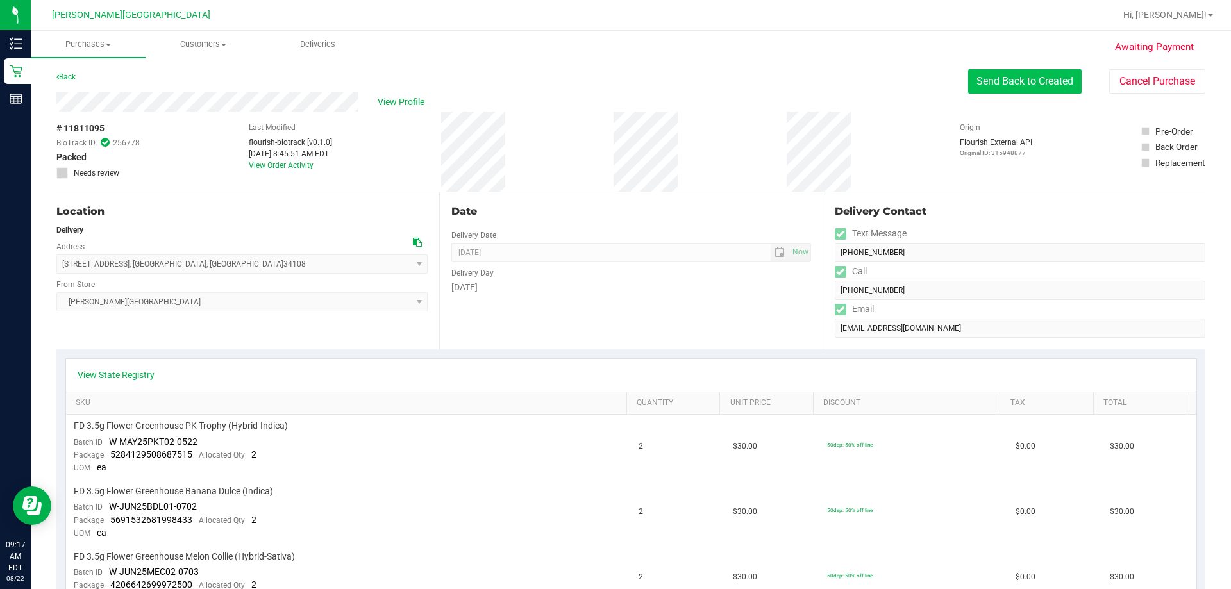
click at [615, 83] on button "Send Back to Created" at bounding box center [1025, 81] width 114 height 24
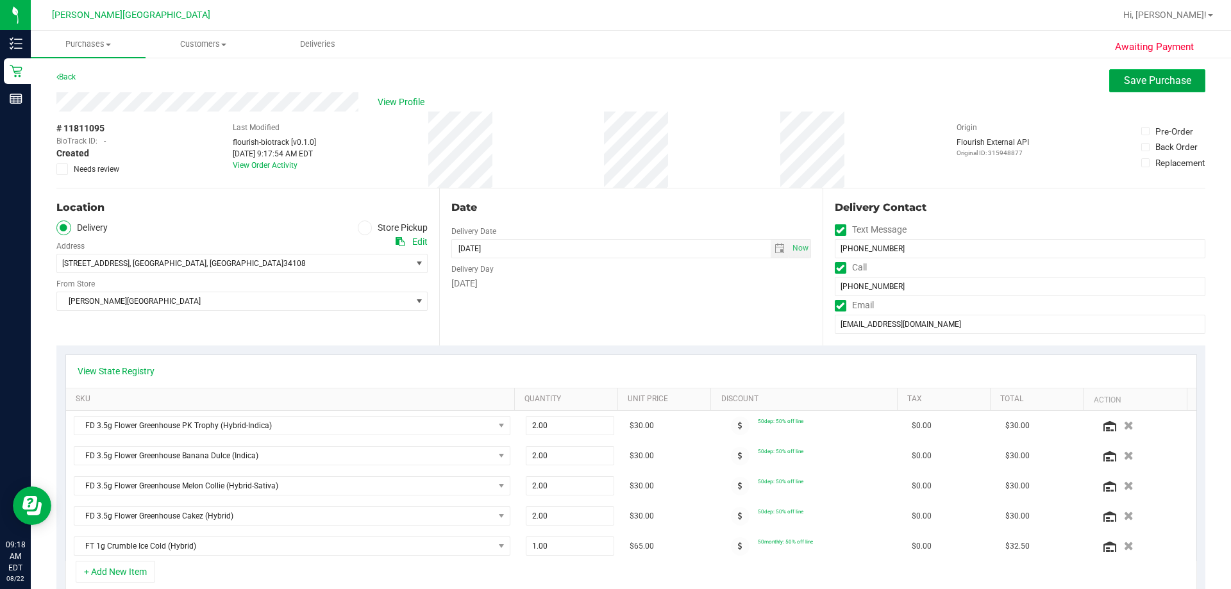
click at [615, 85] on span "Save Purchase" at bounding box center [1157, 80] width 67 height 12
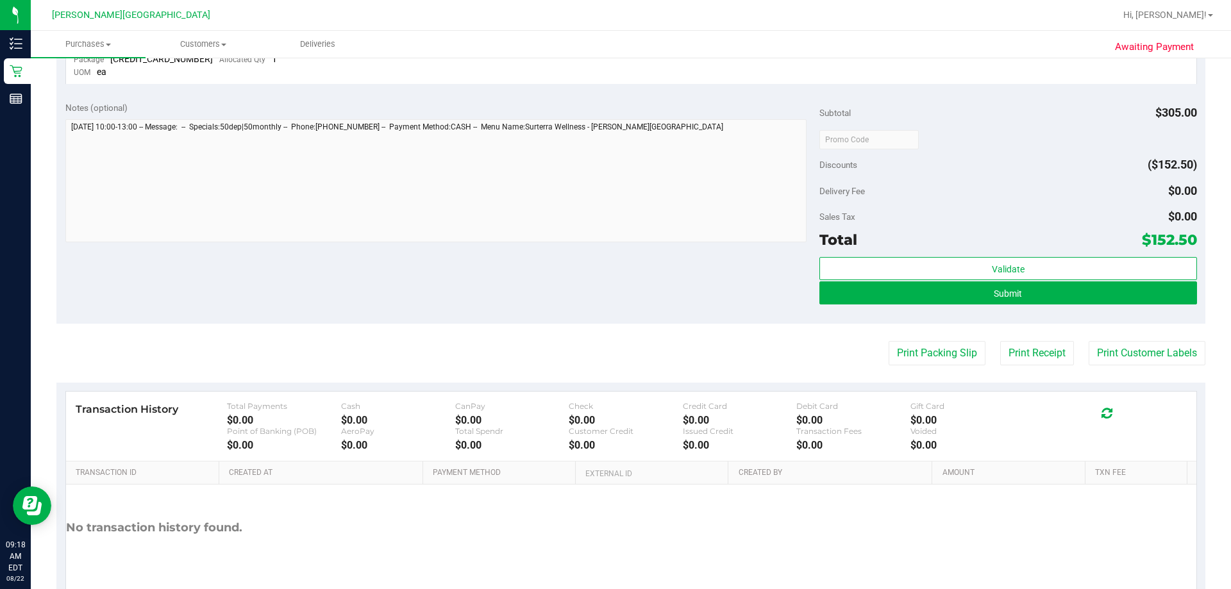
scroll to position [653, 0]
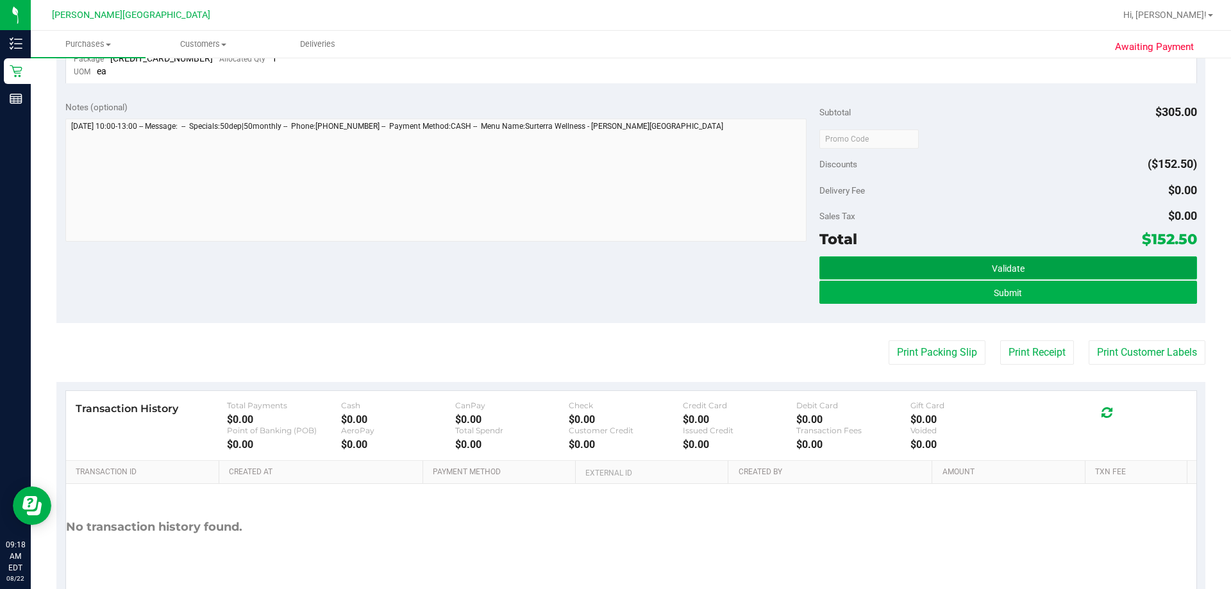
click at [615, 260] on button "Validate" at bounding box center [1008, 268] width 377 height 23
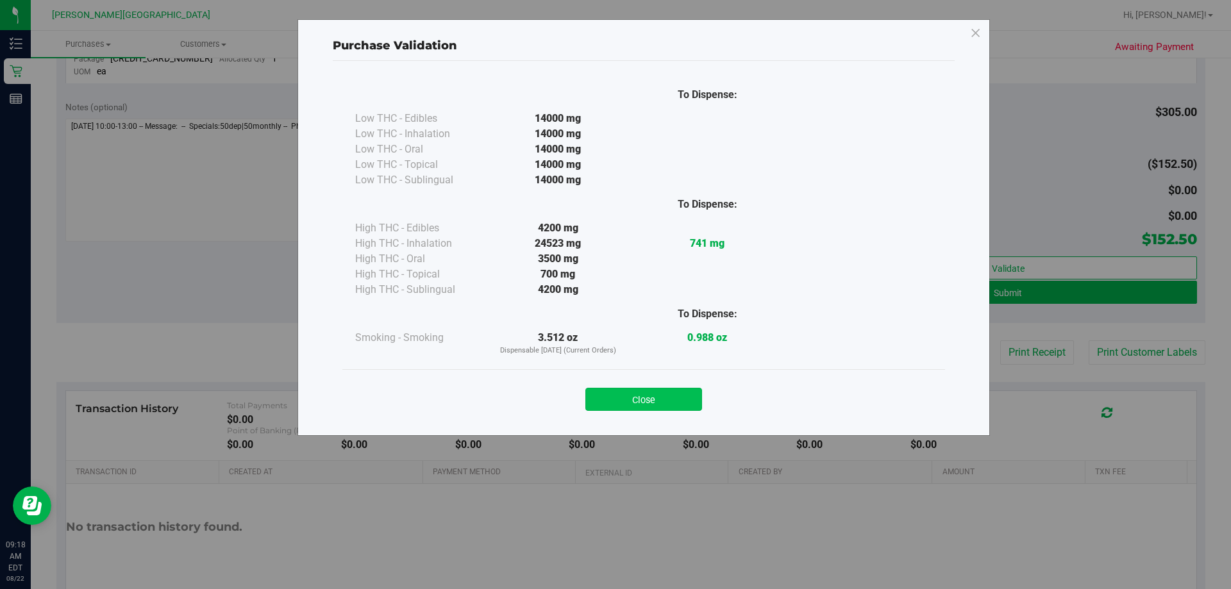
click at [615, 398] on button "Close" at bounding box center [643, 399] width 117 height 23
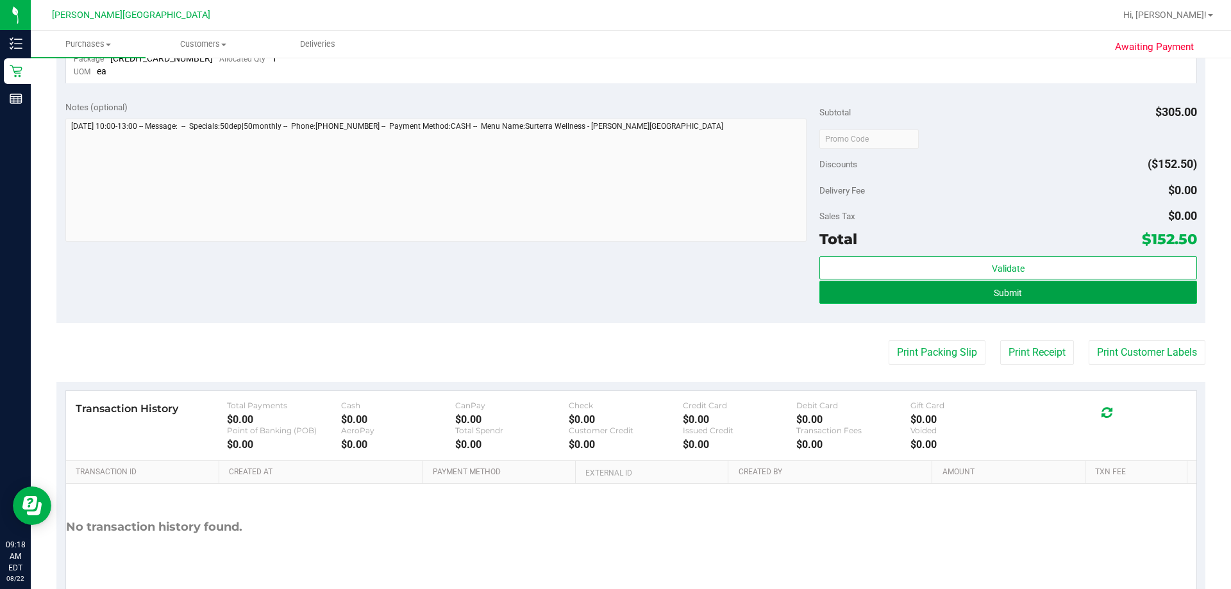
click at [615, 294] on button "Submit" at bounding box center [1008, 292] width 377 height 23
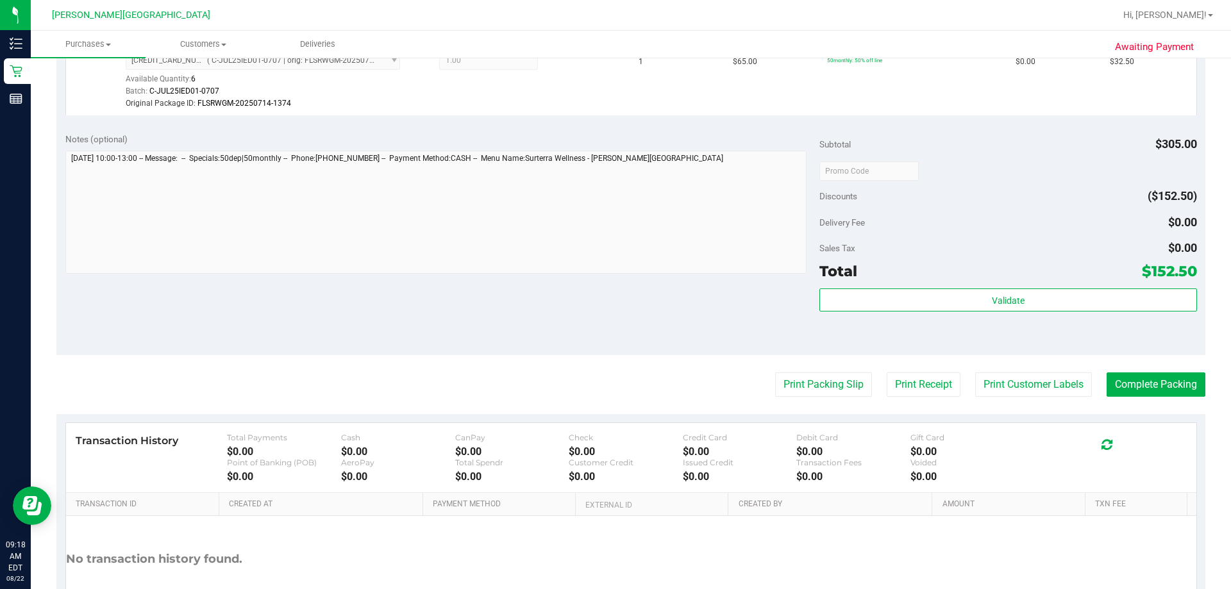
scroll to position [818, 0]
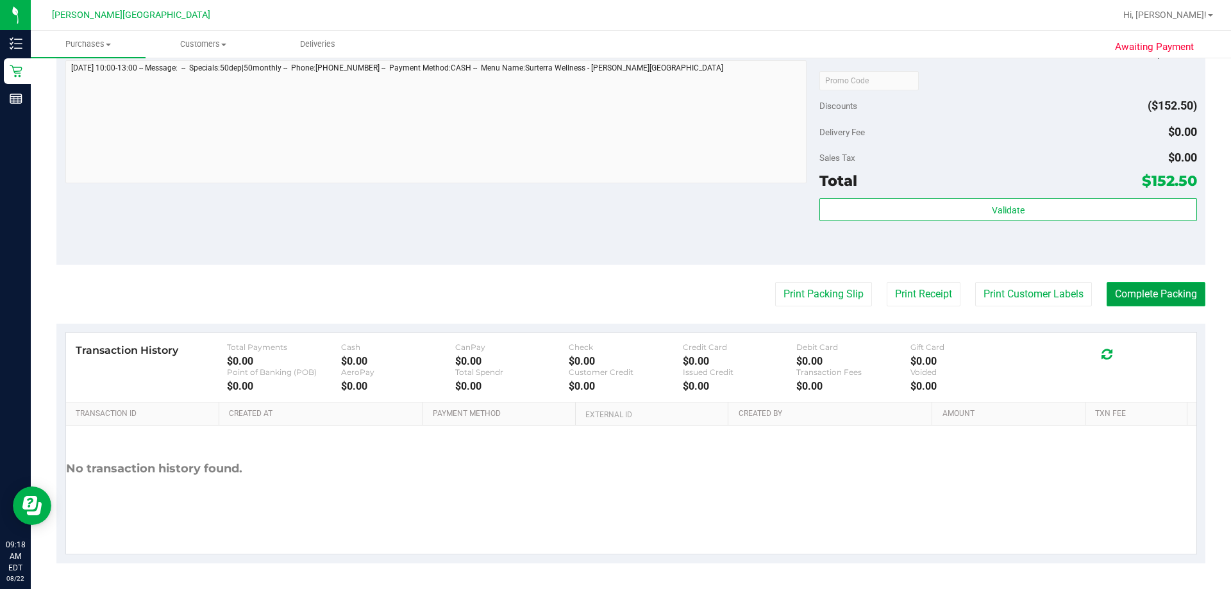
click at [615, 301] on button "Complete Packing" at bounding box center [1156, 294] width 99 height 24
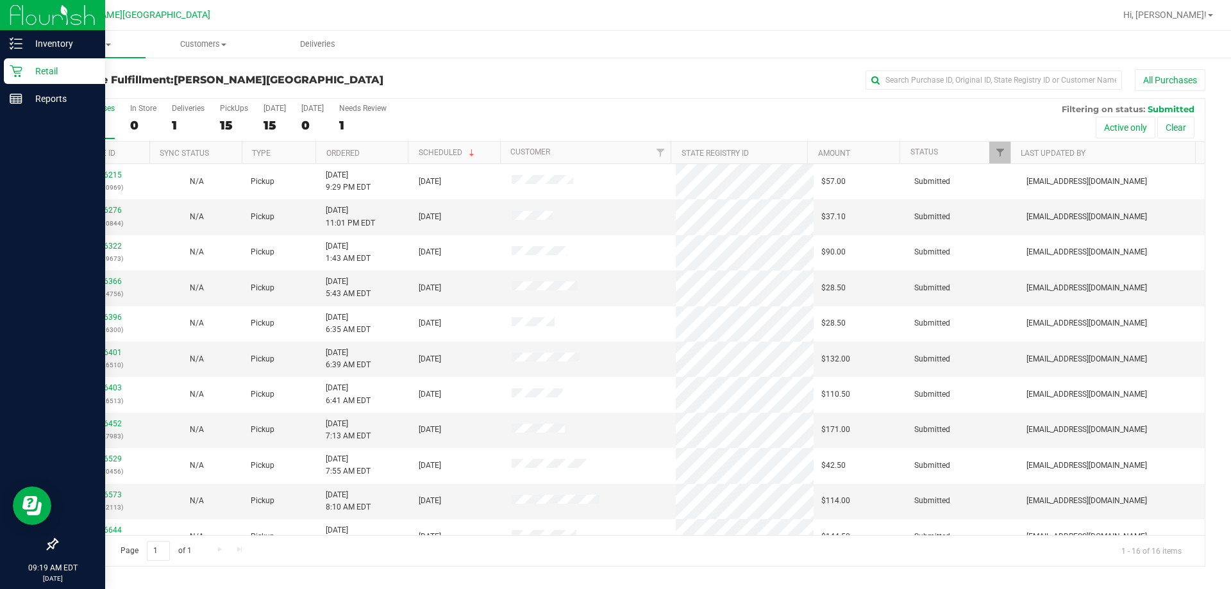
click at [12, 76] on icon at bounding box center [16, 71] width 13 height 13
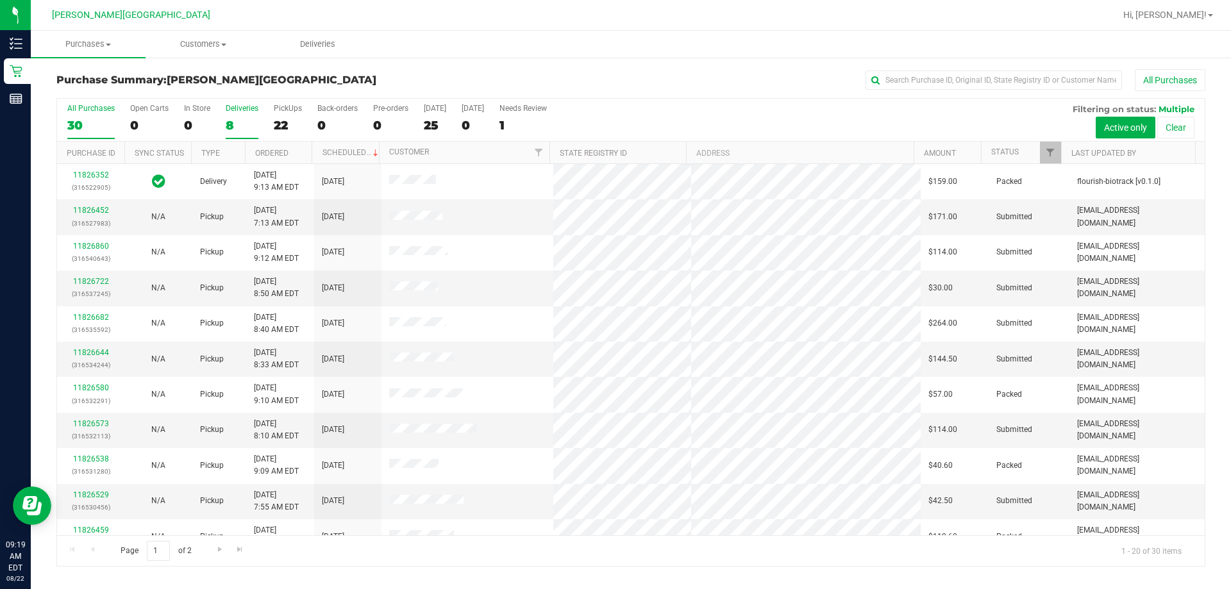
click at [231, 115] on label "Deliveries 8" at bounding box center [242, 121] width 33 height 35
click at [0, 0] on input "Deliveries 8" at bounding box center [0, 0] width 0 height 0
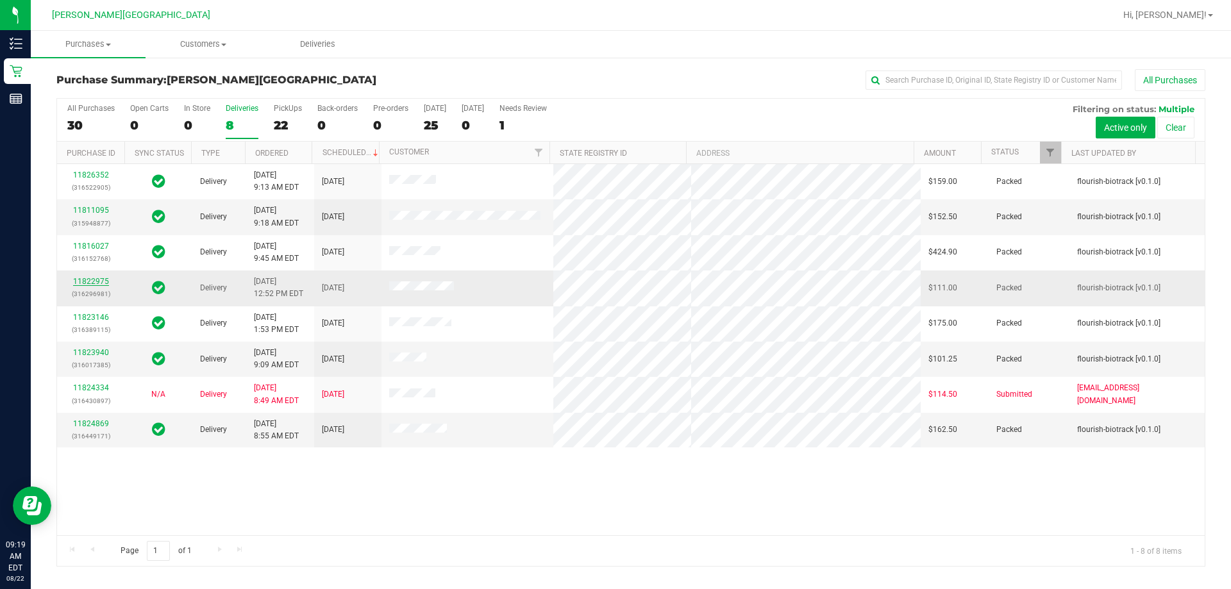
click at [80, 282] on link "11822975" at bounding box center [91, 281] width 36 height 9
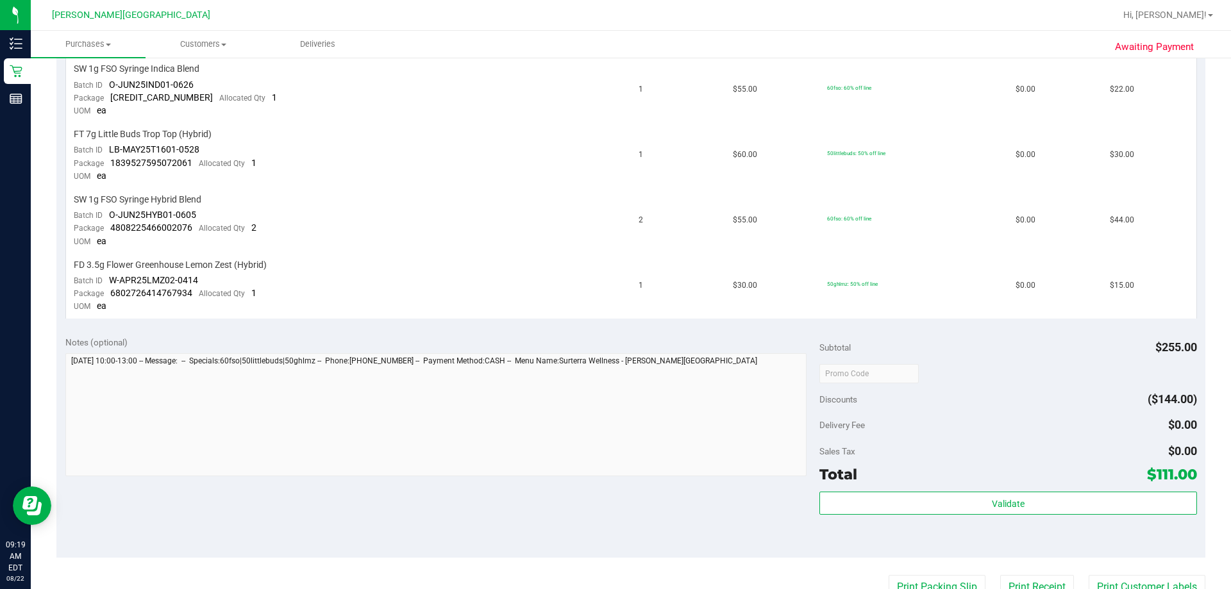
scroll to position [399, 0]
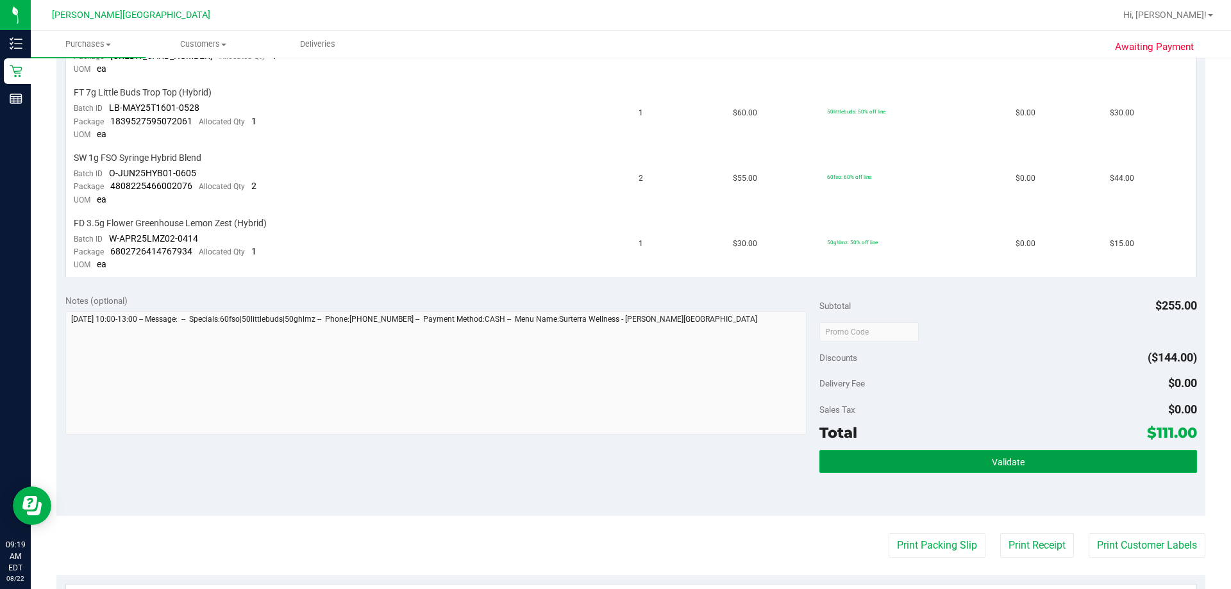
click at [615, 464] on span "Validate" at bounding box center [1008, 462] width 33 height 10
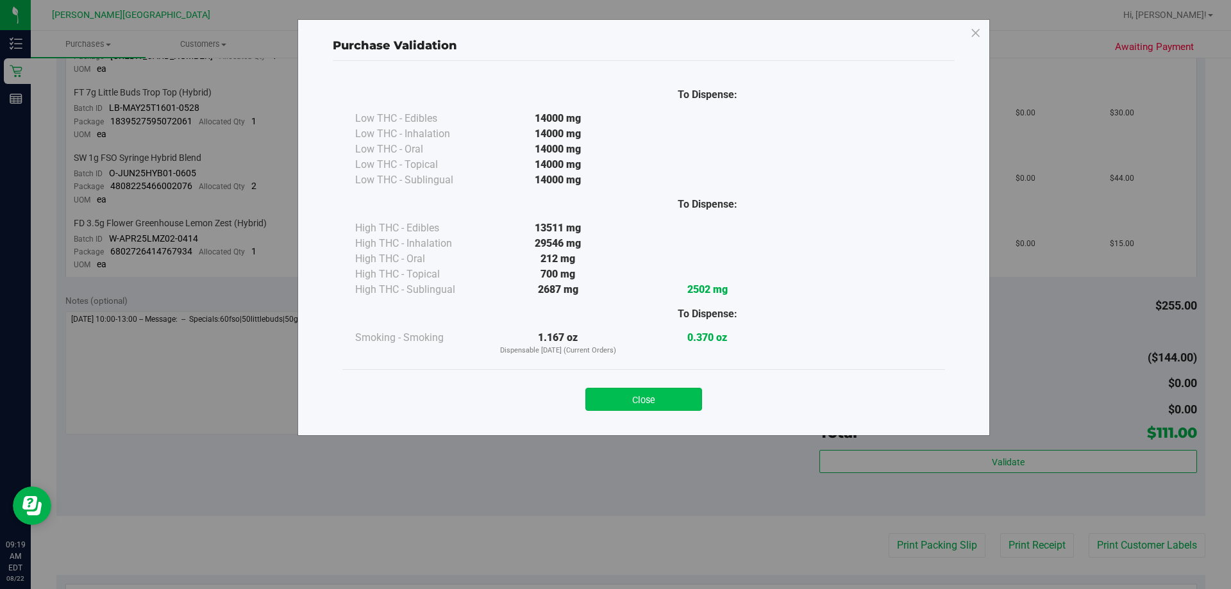
click at [615, 400] on button "Close" at bounding box center [643, 399] width 117 height 23
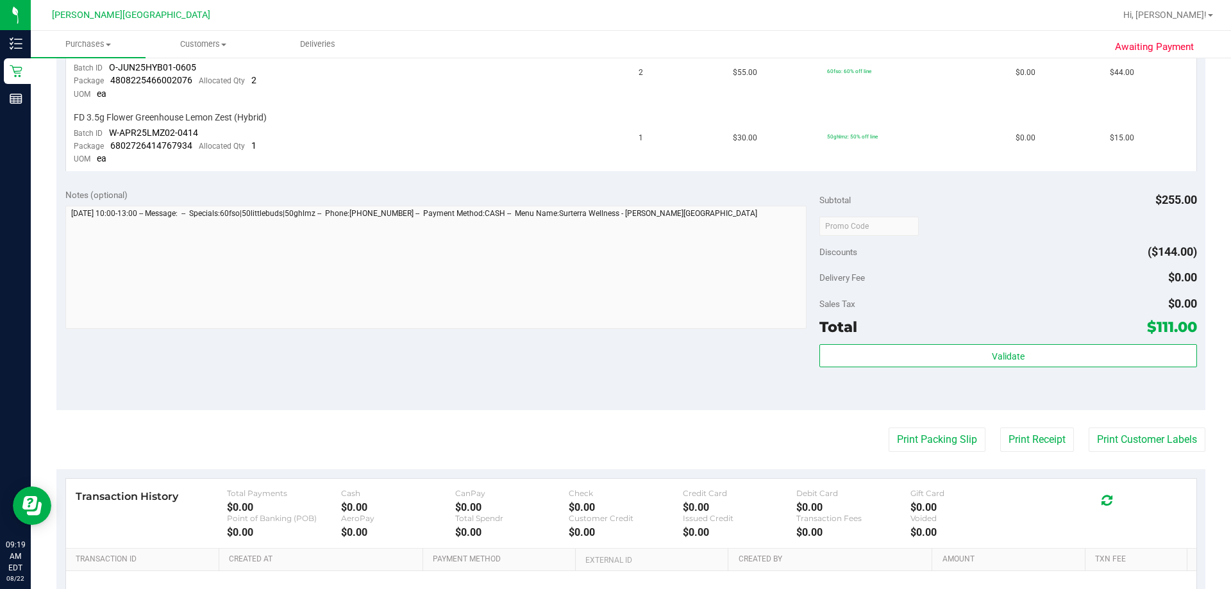
scroll to position [533, 0]
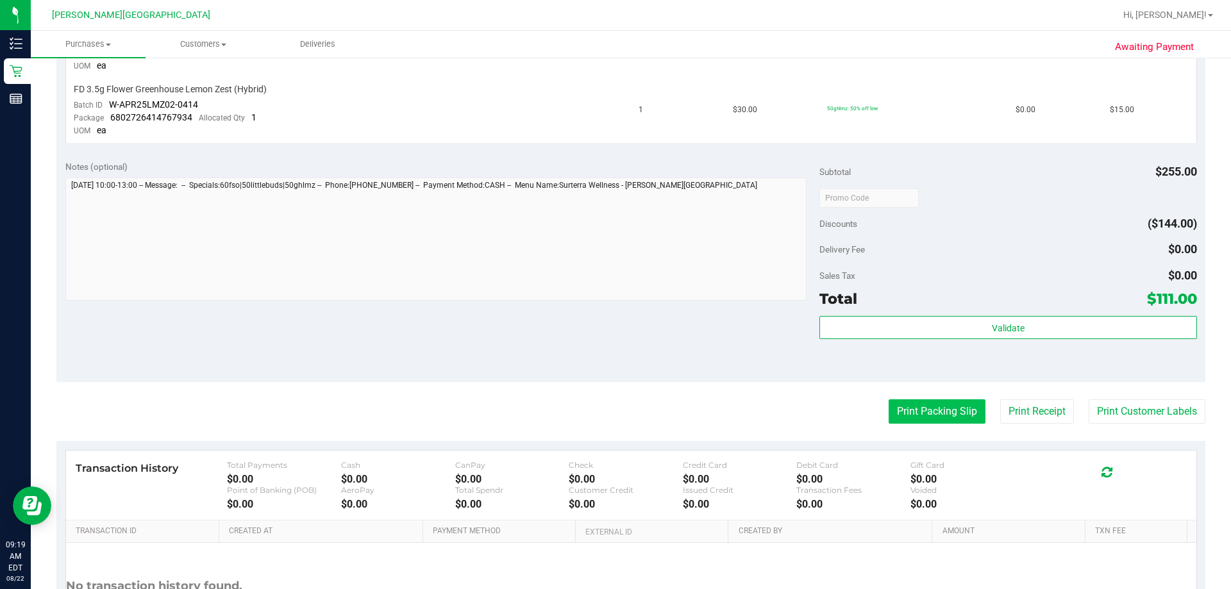
click at [615, 419] on button "Print Packing Slip" at bounding box center [937, 412] width 97 height 24
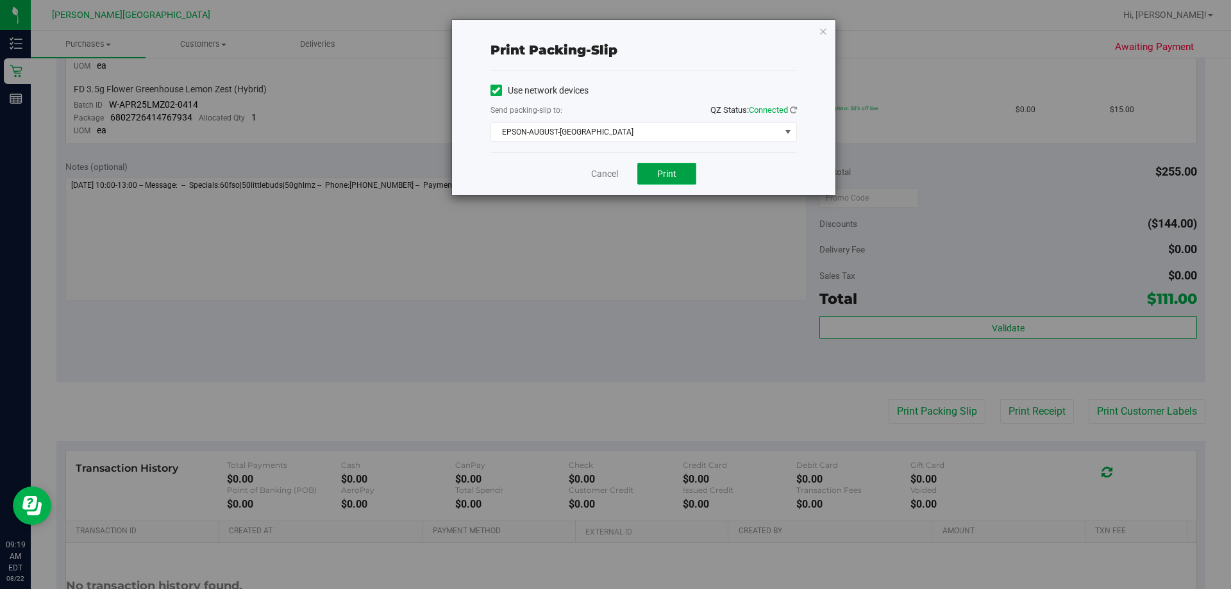
click at [615, 174] on span "Print" at bounding box center [666, 174] width 19 height 10
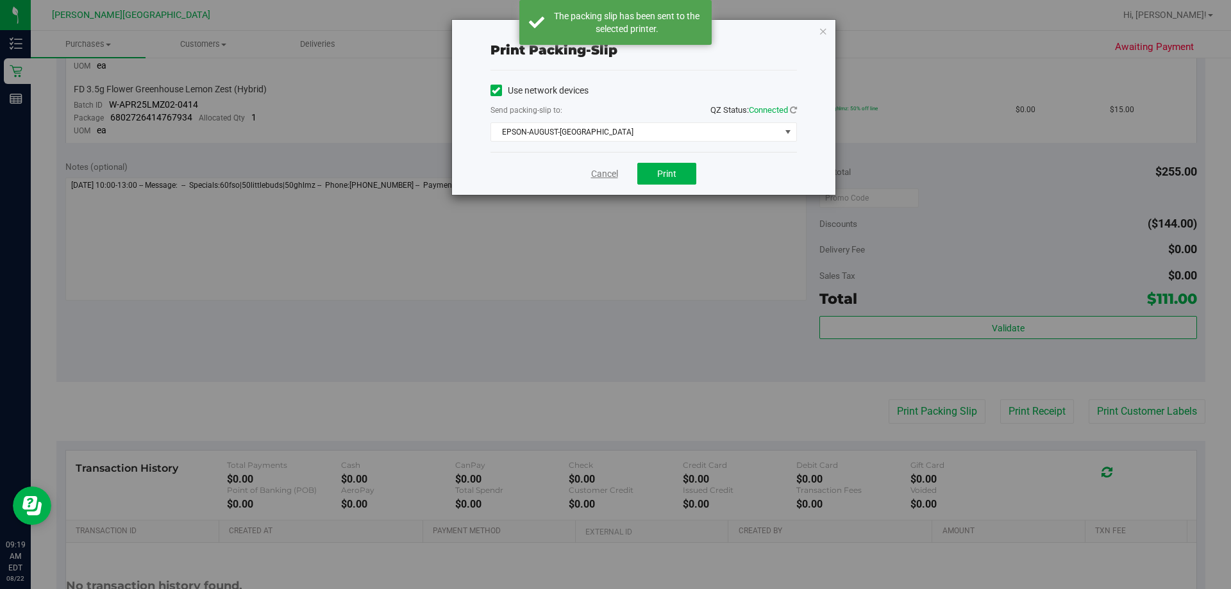
click at [600, 177] on link "Cancel" at bounding box center [604, 173] width 27 height 13
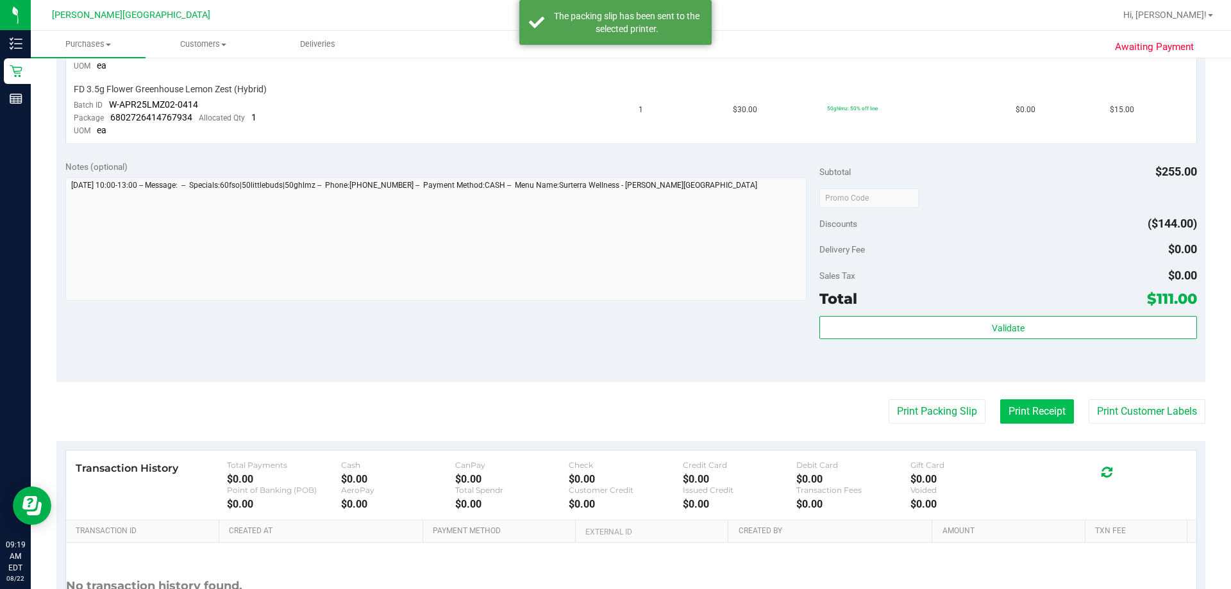
click at [615, 409] on button "Print Receipt" at bounding box center [1037, 412] width 74 height 24
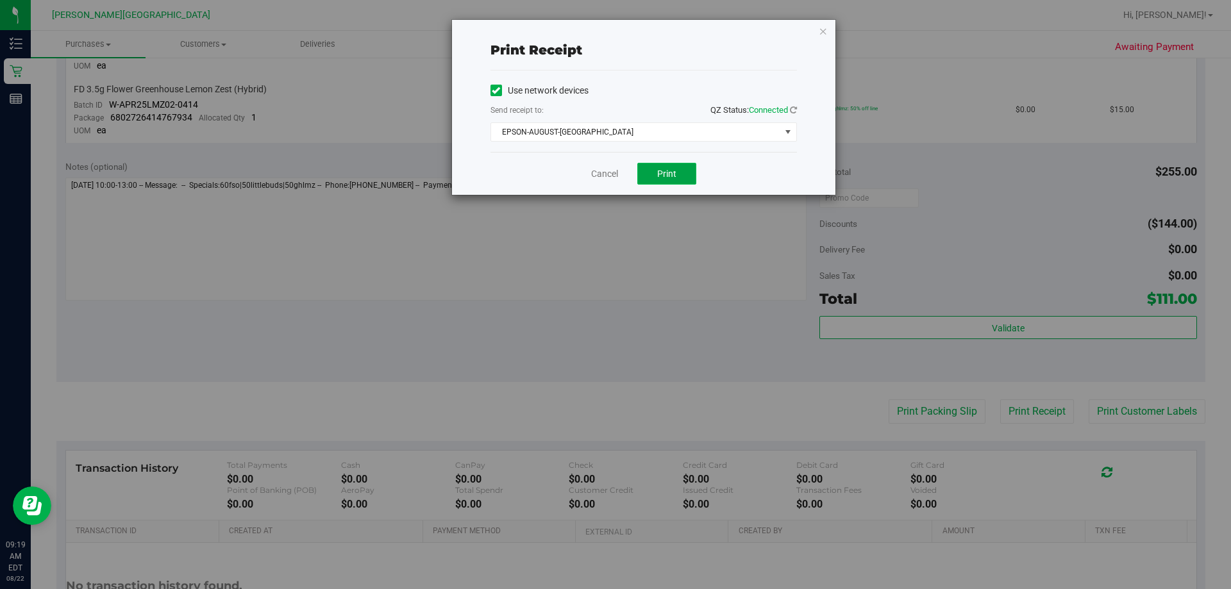
click at [615, 166] on button "Print" at bounding box center [666, 174] width 59 height 22
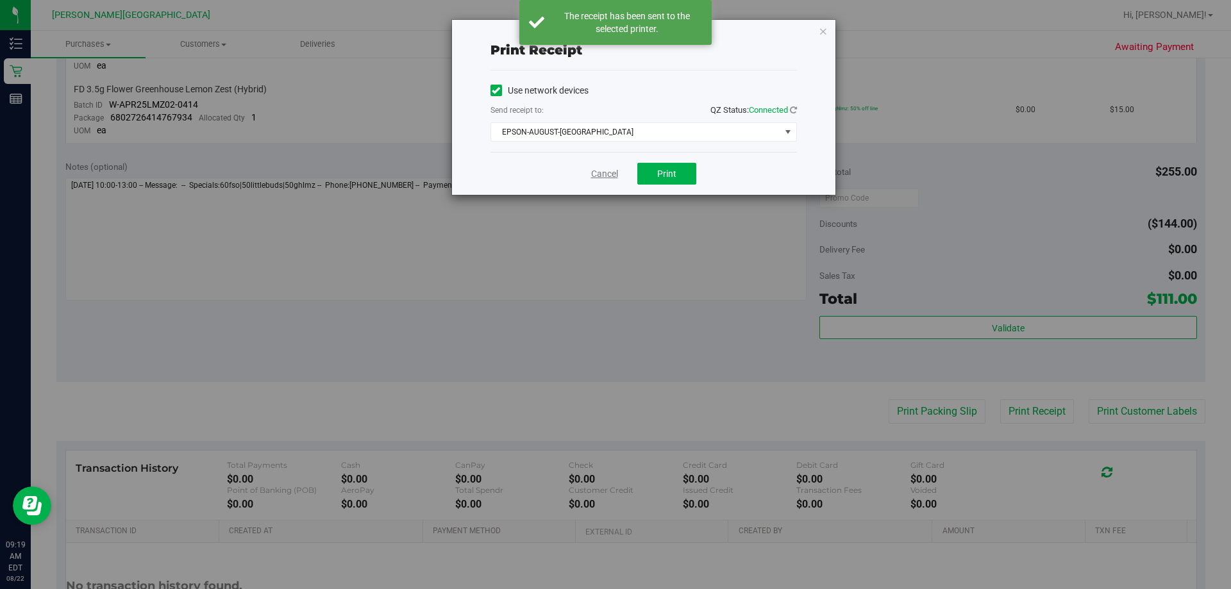
click at [605, 178] on link "Cancel" at bounding box center [604, 173] width 27 height 13
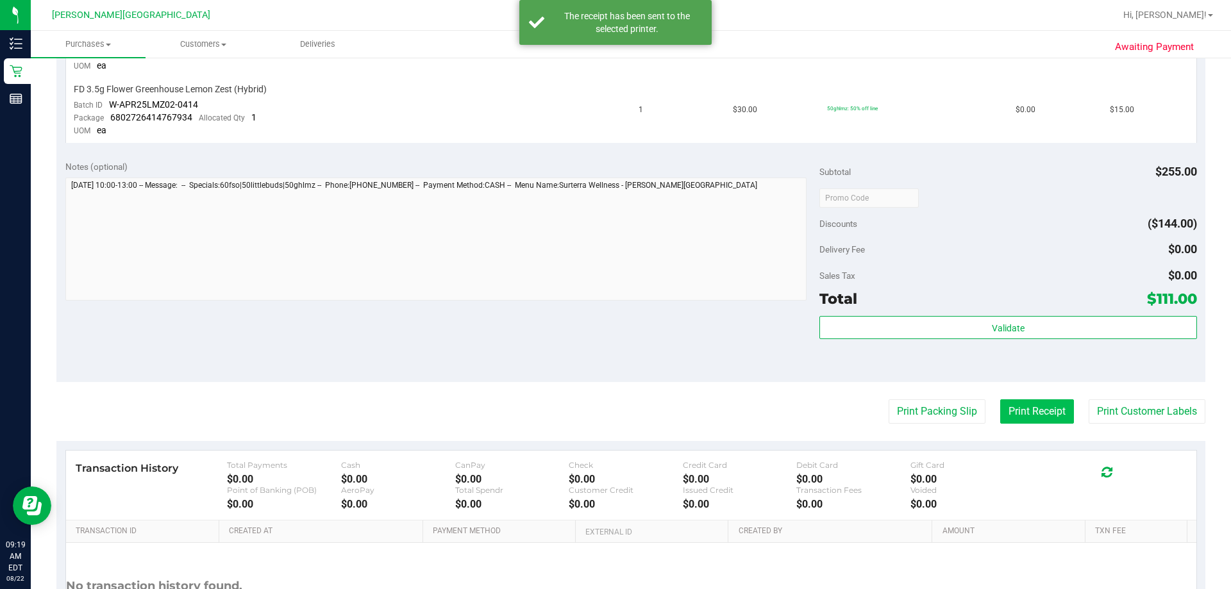
click at [615, 414] on button "Print Receipt" at bounding box center [1037, 412] width 74 height 24
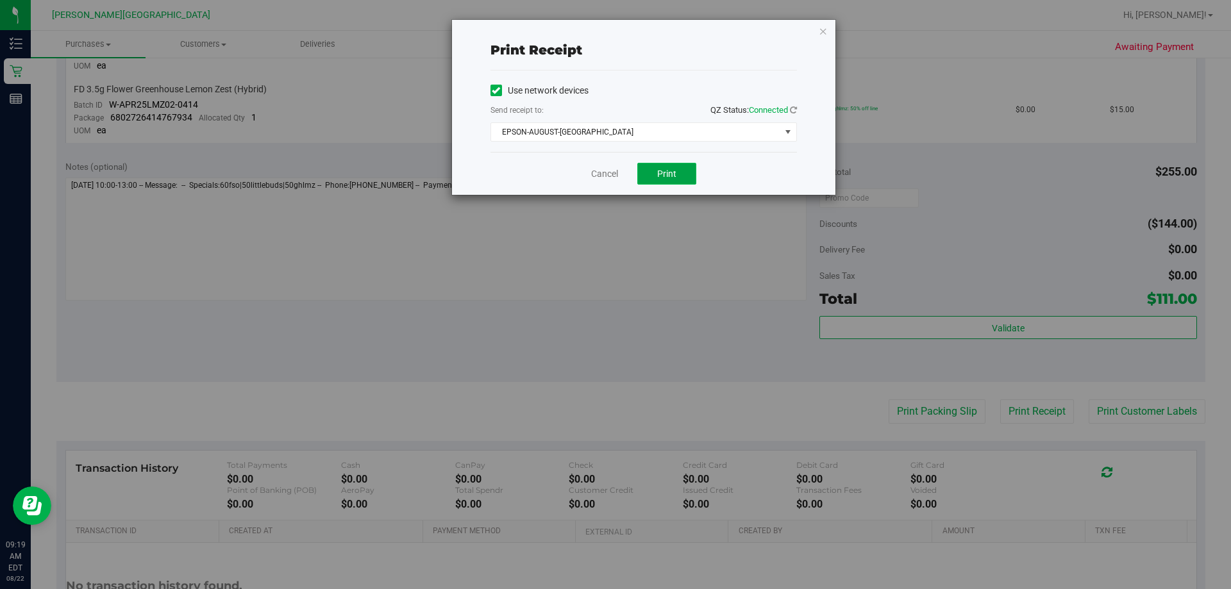
click at [615, 183] on button "Print" at bounding box center [666, 174] width 59 height 22
click at [598, 178] on link "Cancel" at bounding box center [604, 173] width 27 height 13
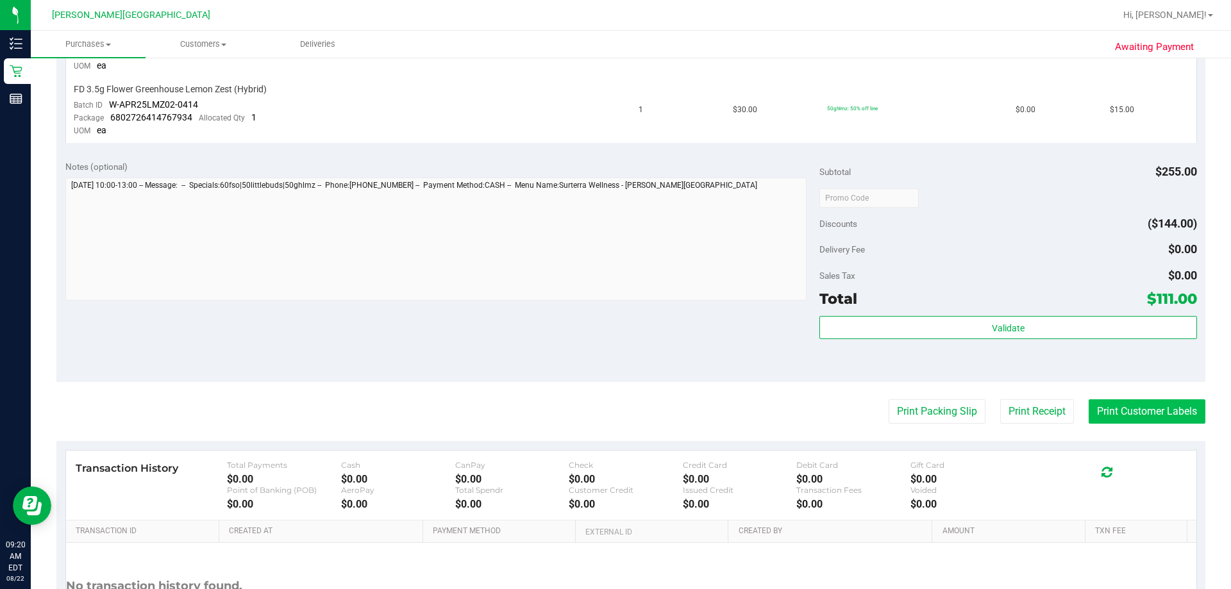
click at [615, 414] on button "Print Customer Labels" at bounding box center [1147, 412] width 117 height 24
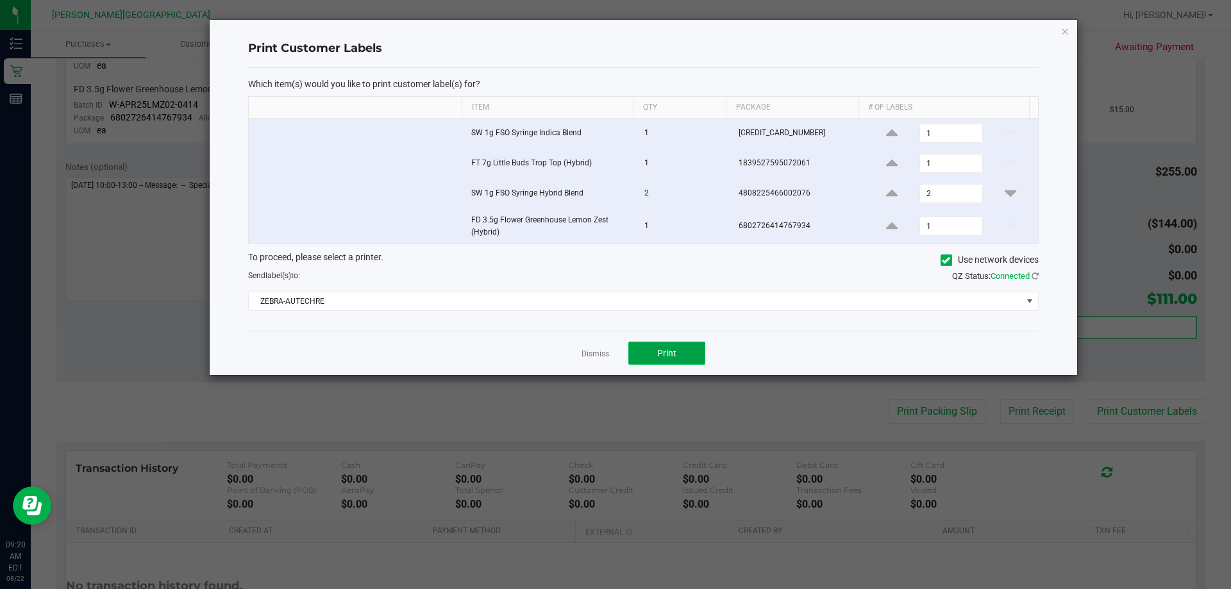
click at [615, 352] on button "Print" at bounding box center [666, 353] width 77 height 23
click at [594, 353] on link "Dismiss" at bounding box center [596, 354] width 28 height 11
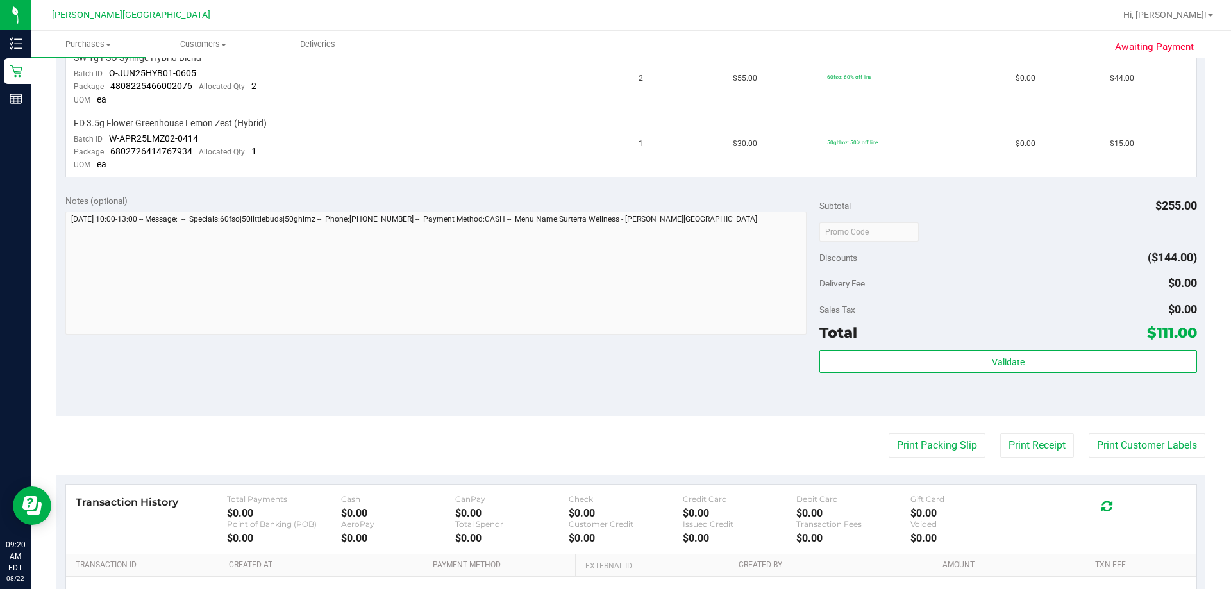
scroll to position [543, 0]
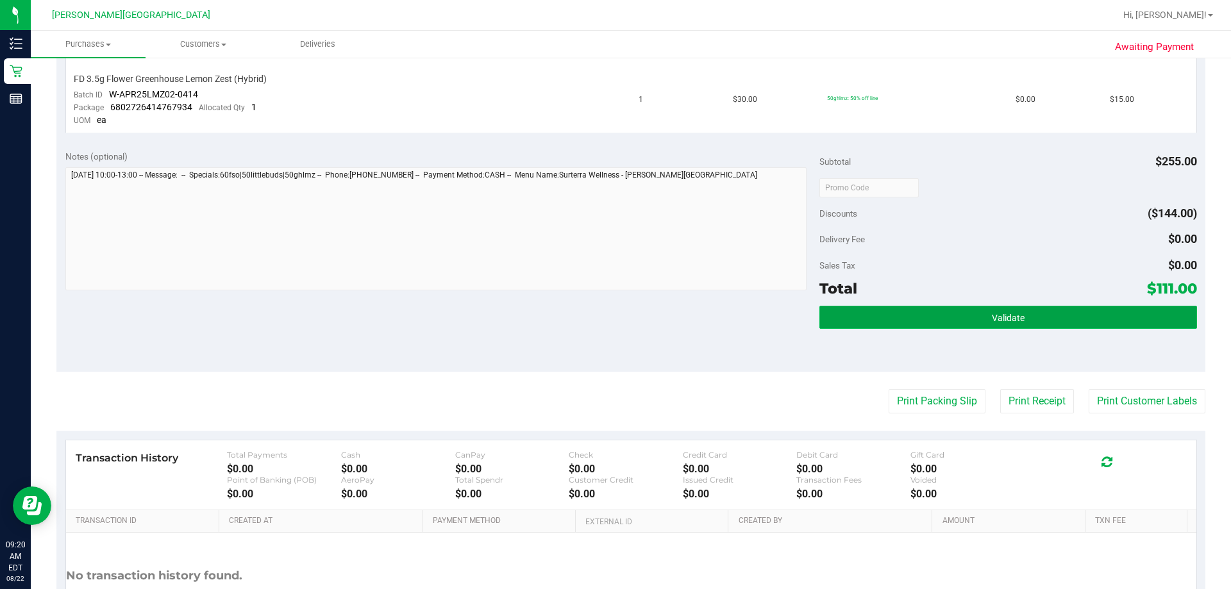
click at [615, 320] on button "Validate" at bounding box center [1008, 317] width 377 height 23
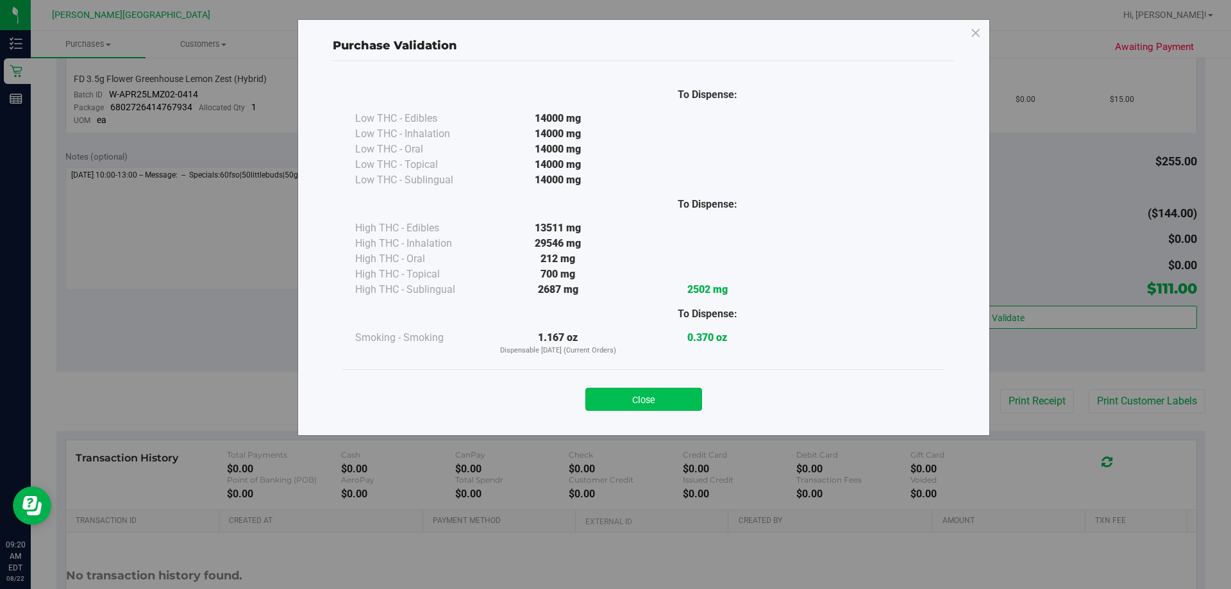
click at [615, 400] on button "Close" at bounding box center [643, 399] width 117 height 23
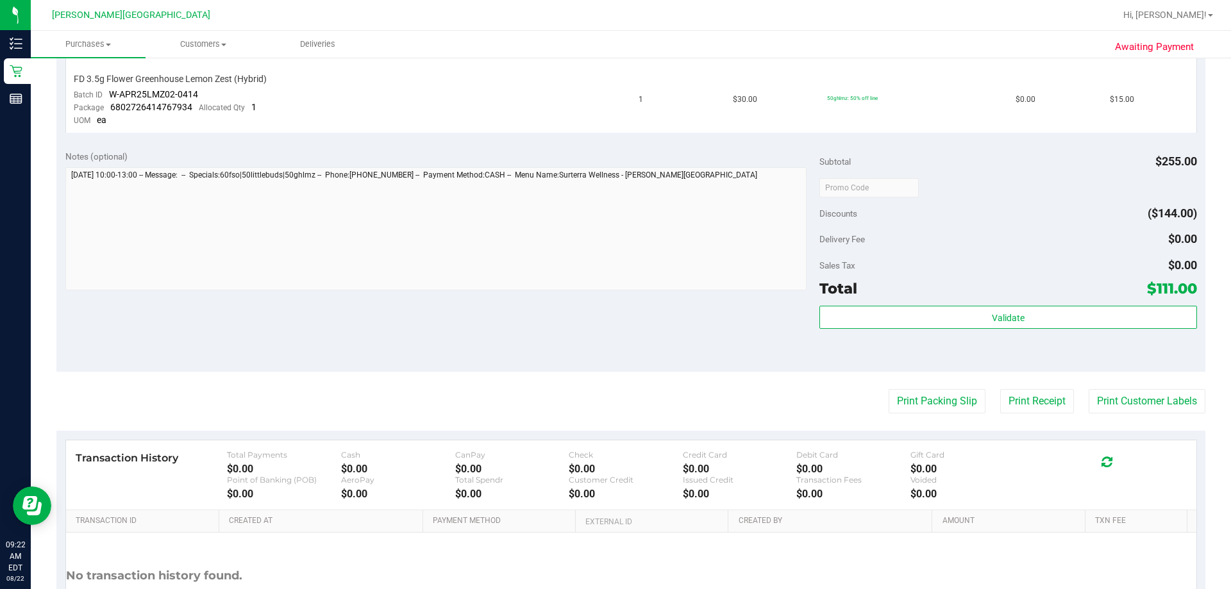
click at [615, 319] on div "Notes (optional) Subtotal $255.00 Discounts ($144.00) Delivery Fee $0.00 Sales …" at bounding box center [630, 256] width 1149 height 231
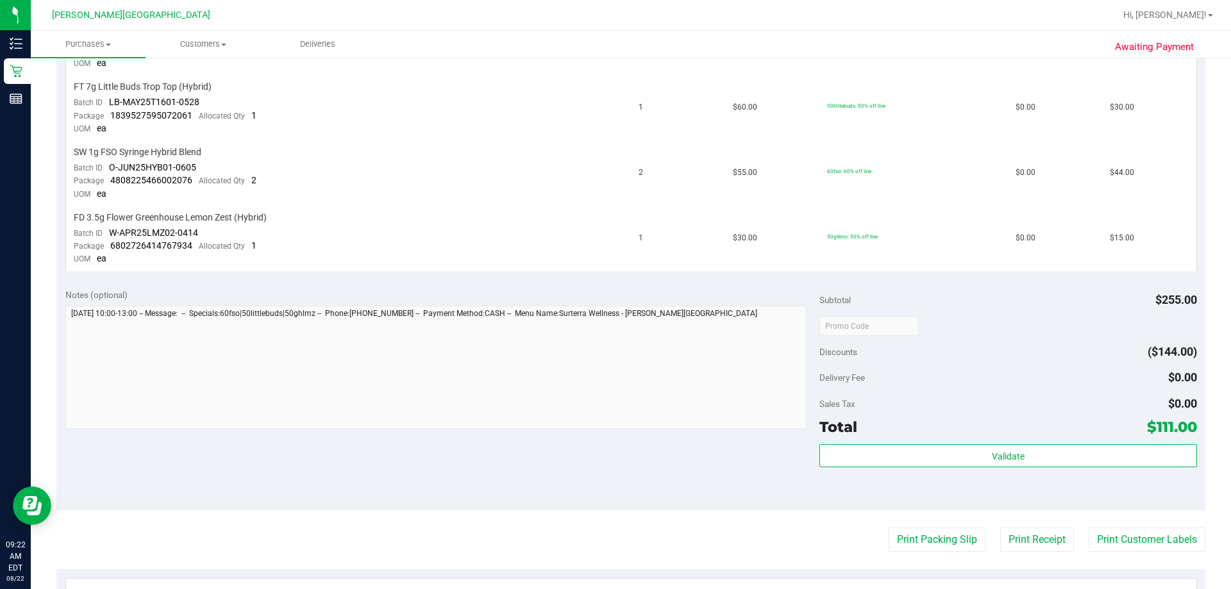
scroll to position [0, 0]
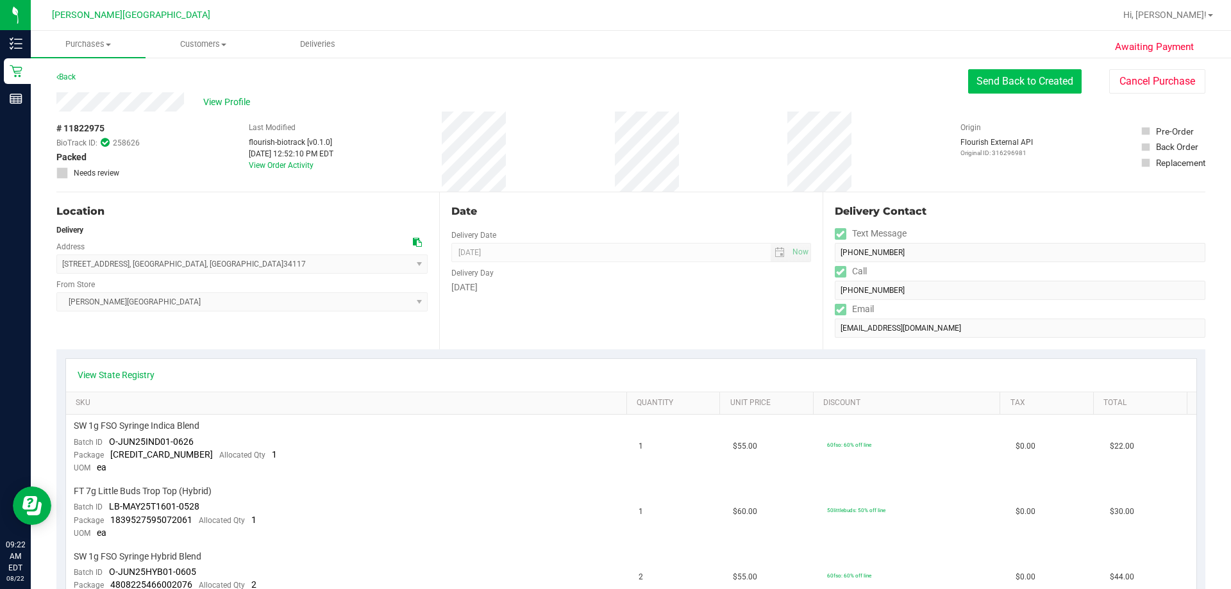
click at [615, 88] on button "Send Back to Created" at bounding box center [1025, 81] width 114 height 24
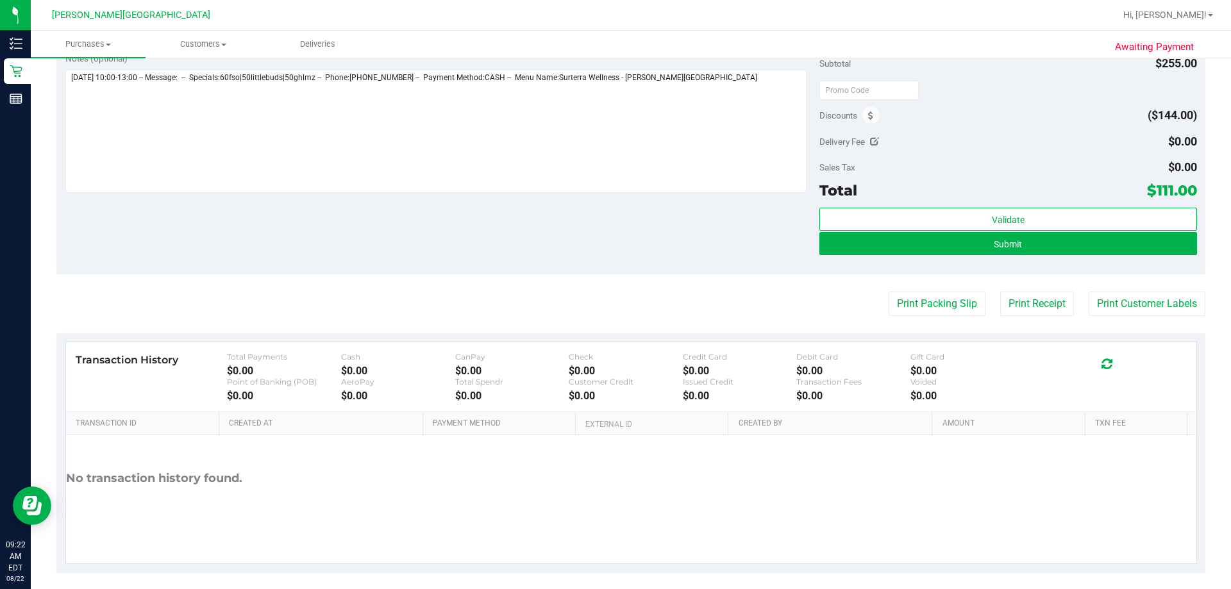
scroll to position [529, 0]
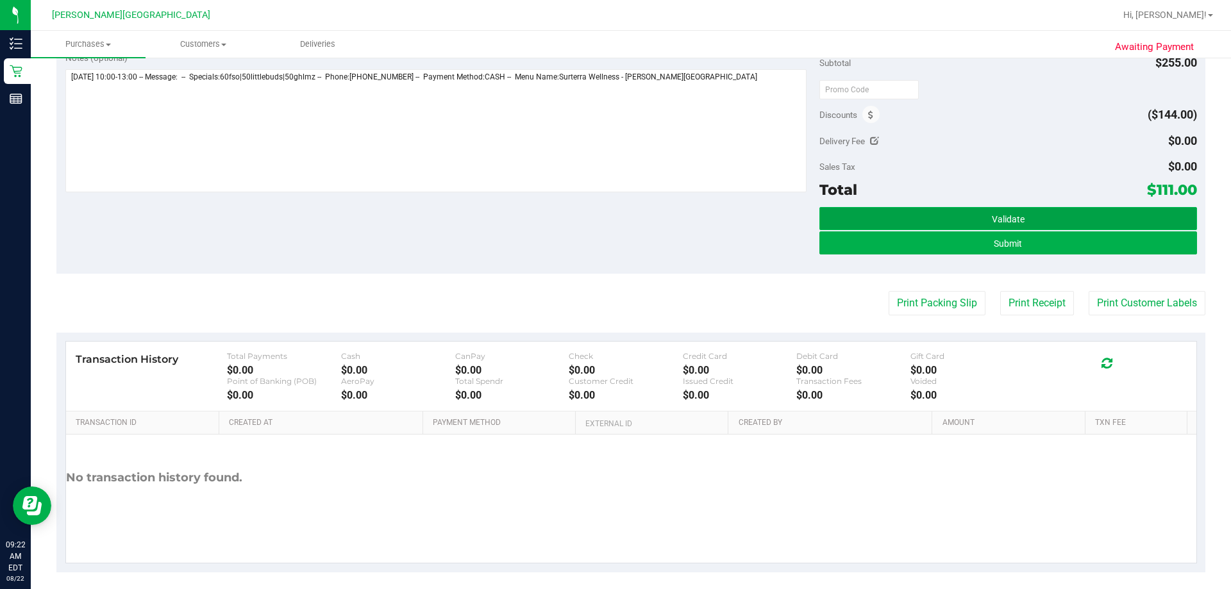
click at [615, 220] on button "Validate" at bounding box center [1008, 218] width 377 height 23
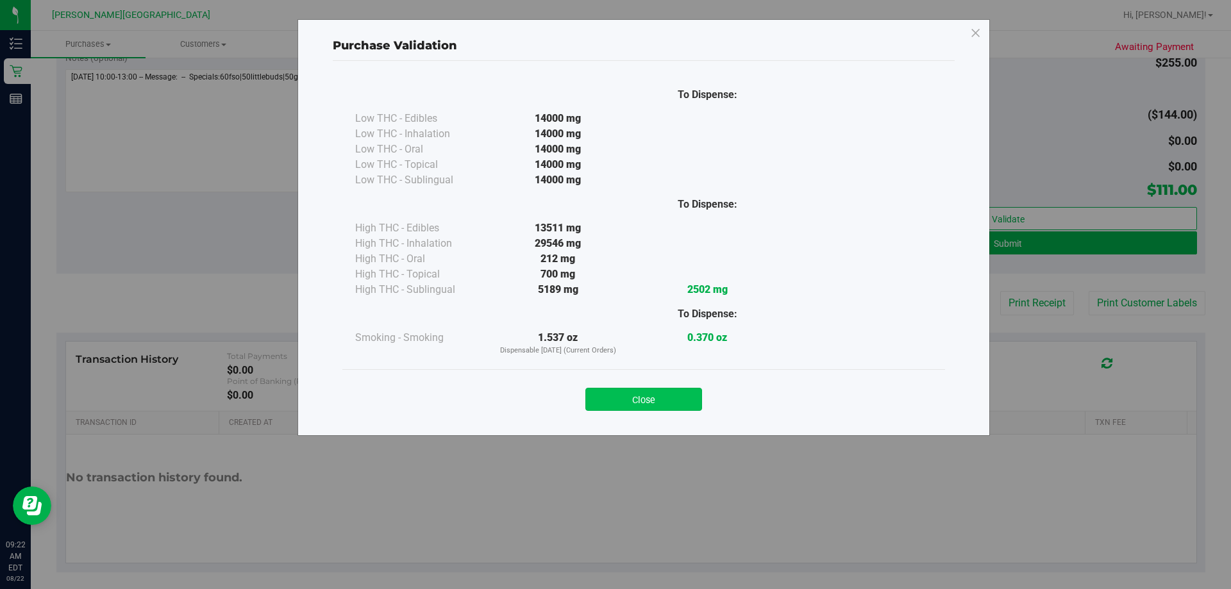
click at [615, 400] on button "Close" at bounding box center [643, 399] width 117 height 23
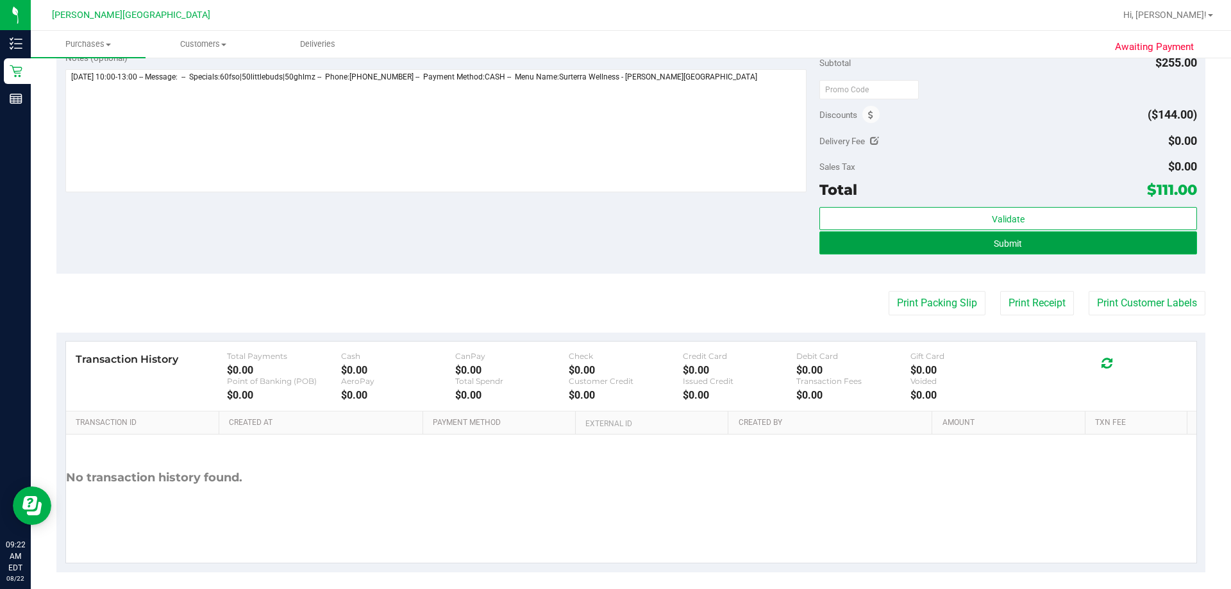
click at [615, 246] on button "Submit" at bounding box center [1008, 242] width 377 height 23
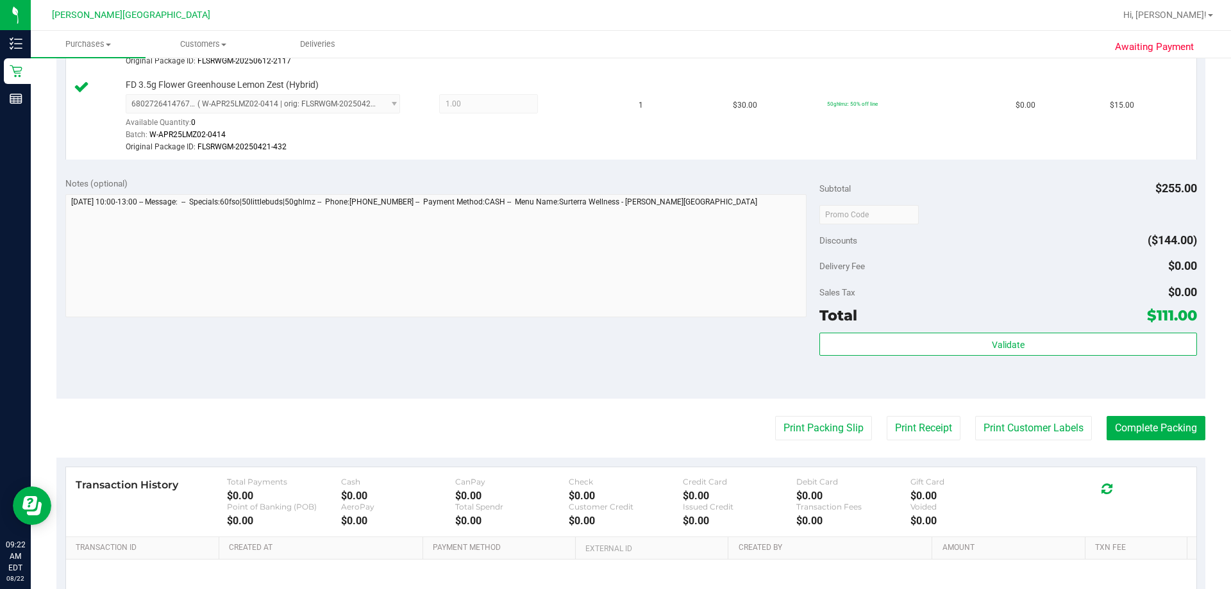
scroll to position [598, 0]
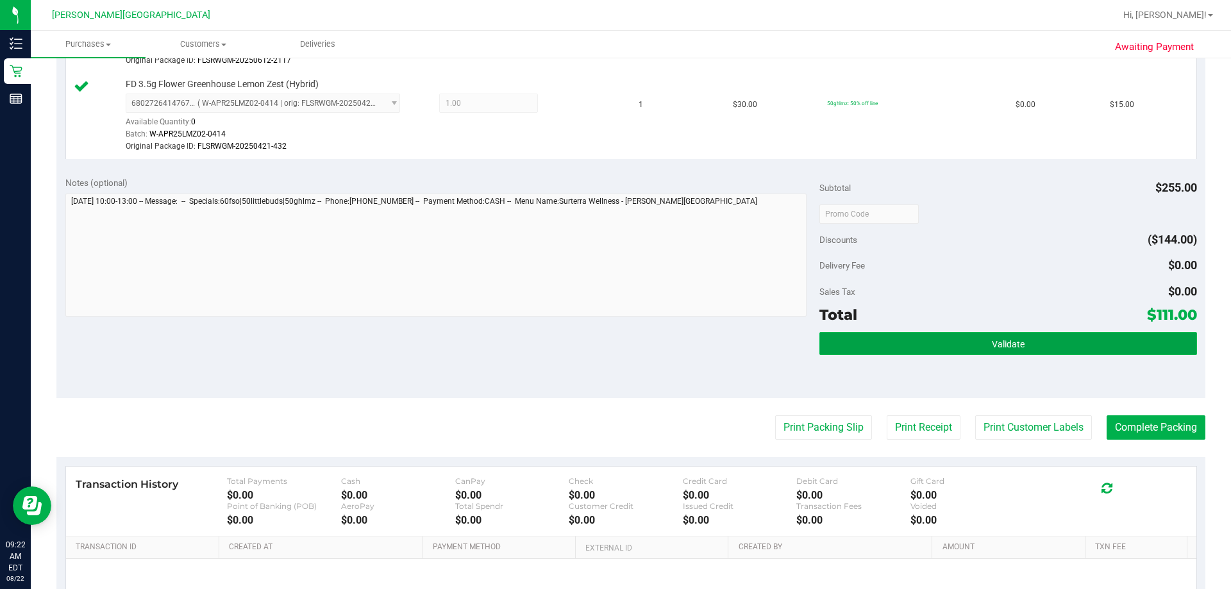
click at [615, 344] on button "Validate" at bounding box center [1008, 343] width 377 height 23
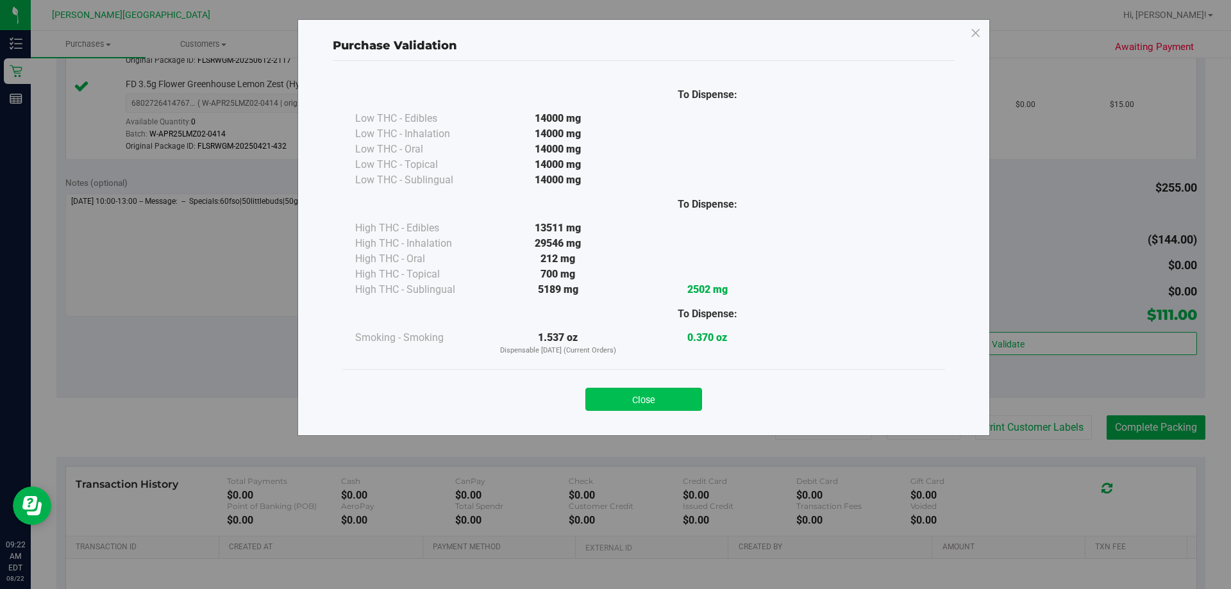
click at [615, 400] on button "Close" at bounding box center [643, 399] width 117 height 23
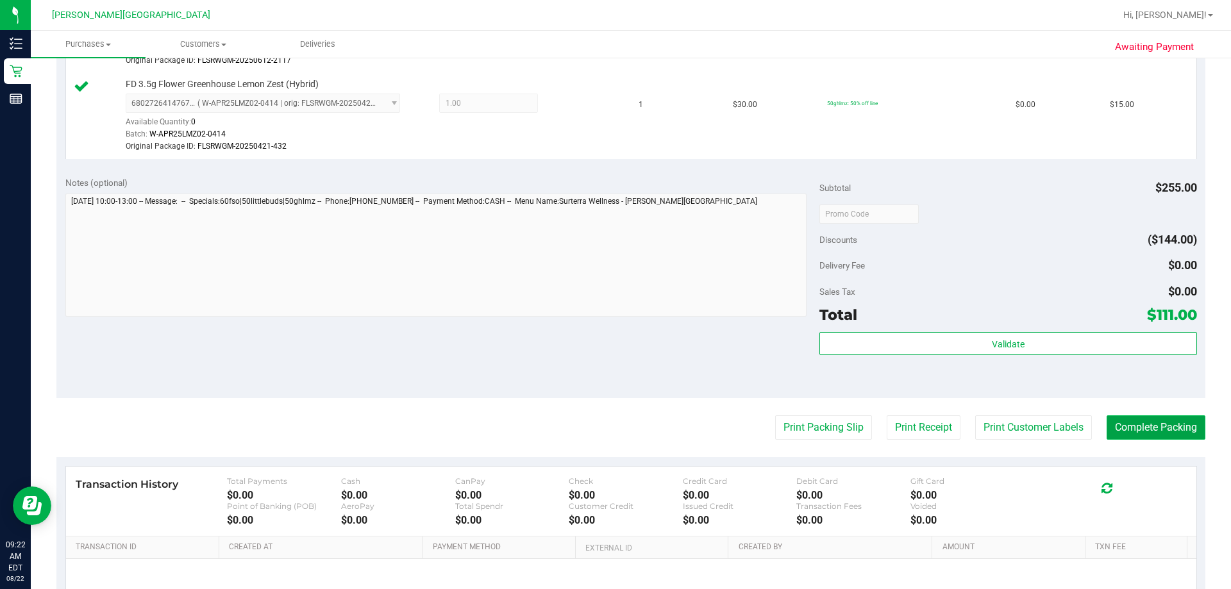
click at [615, 428] on button "Complete Packing" at bounding box center [1156, 428] width 99 height 24
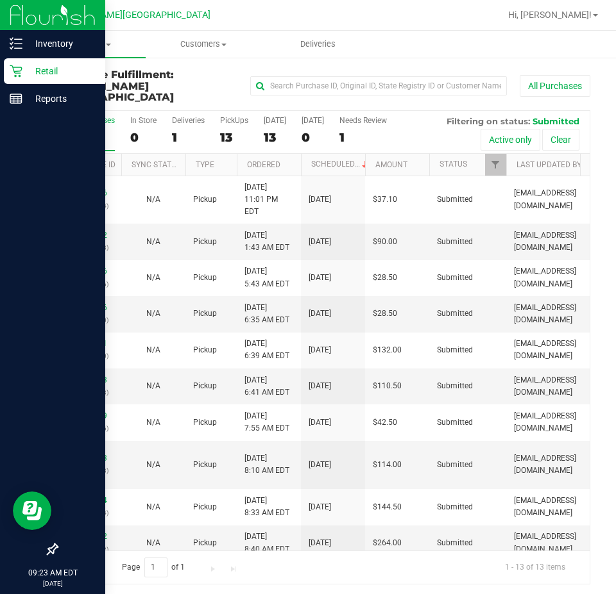
click at [10, 69] on icon at bounding box center [16, 71] width 13 height 13
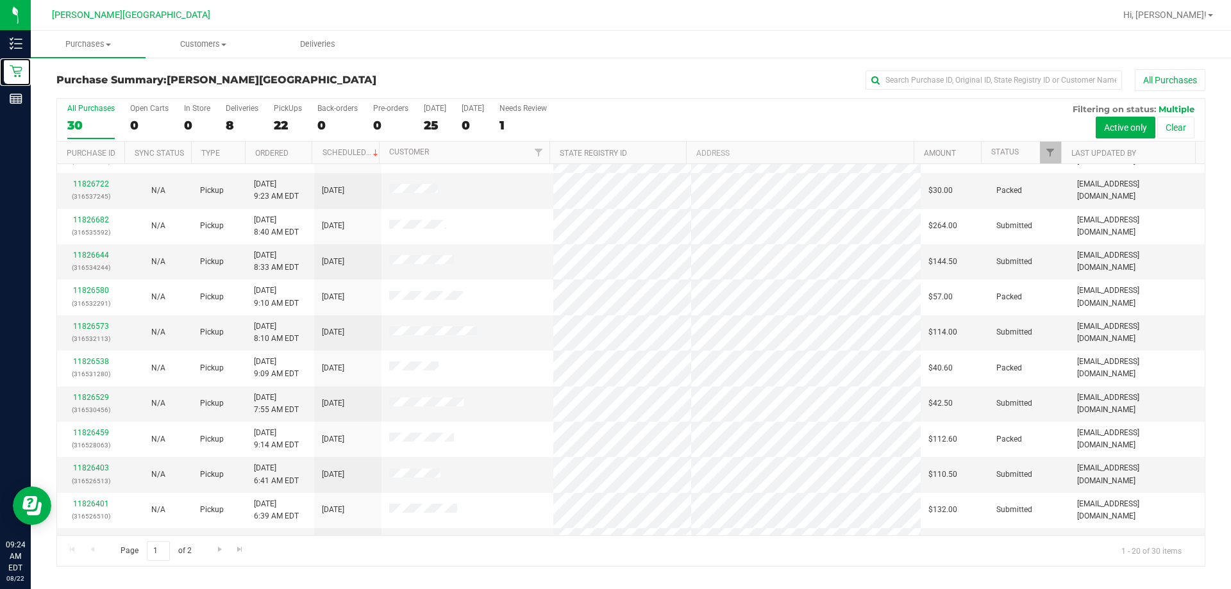
scroll to position [47, 0]
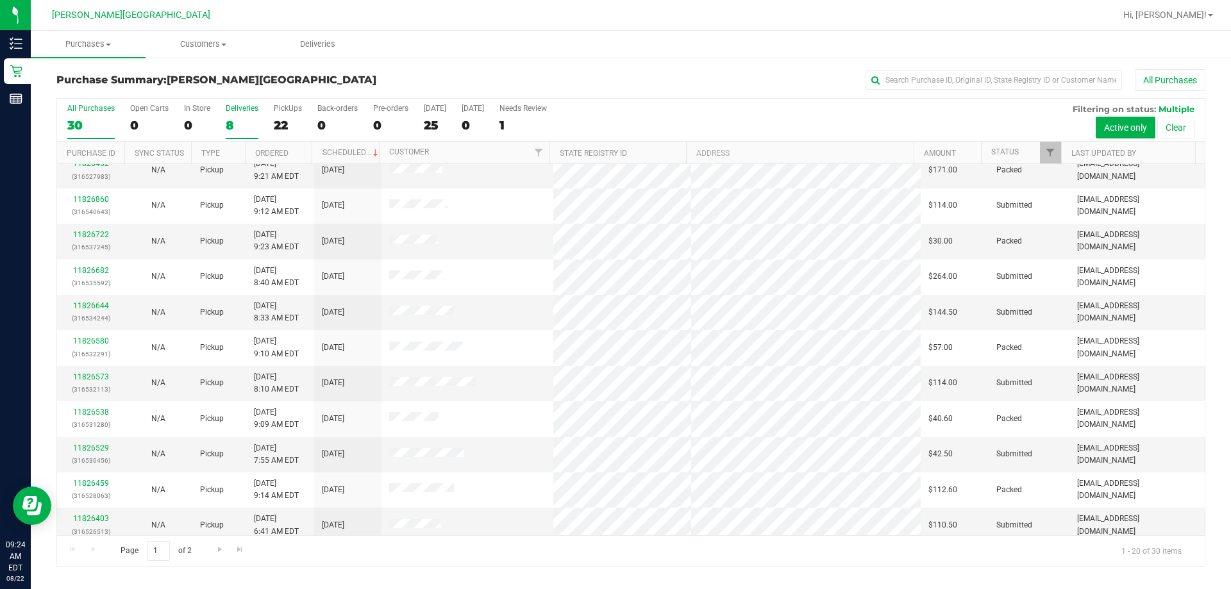
click at [236, 114] on label "Deliveries 8" at bounding box center [242, 121] width 33 height 35
click at [0, 0] on input "Deliveries 8" at bounding box center [0, 0] width 0 height 0
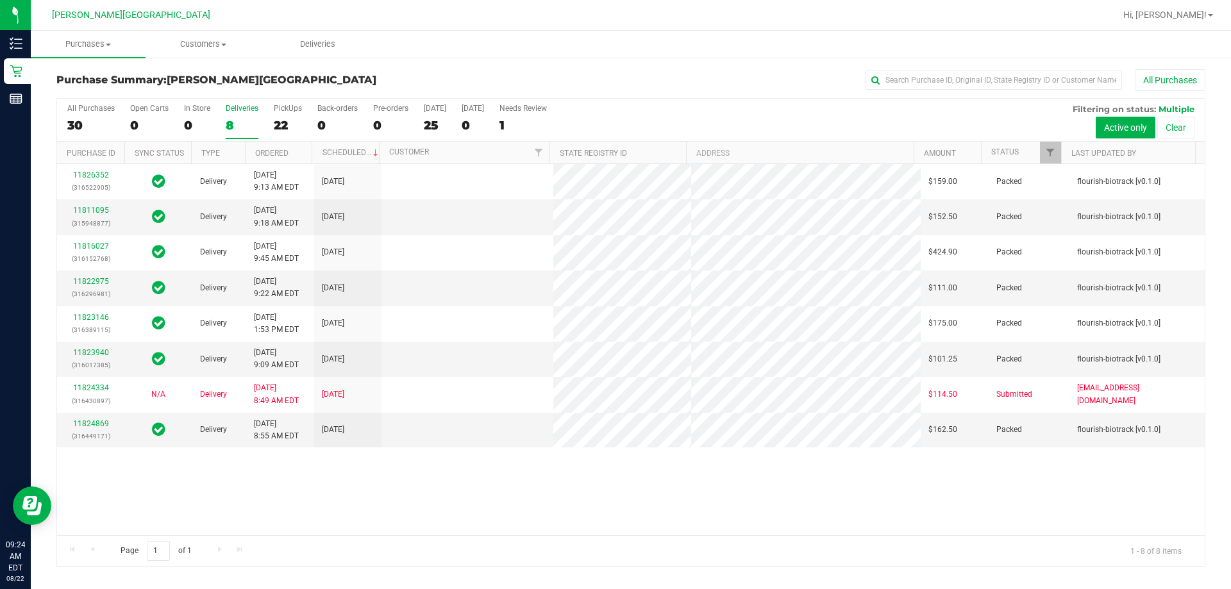
scroll to position [0, 0]
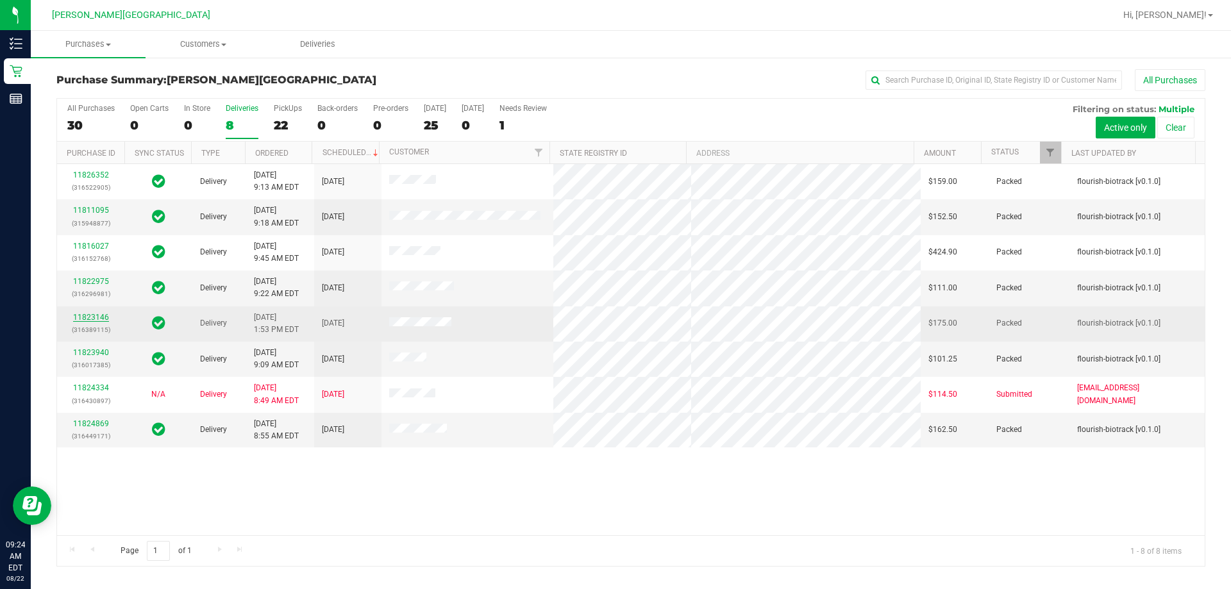
click at [76, 319] on link "11823146" at bounding box center [91, 317] width 36 height 9
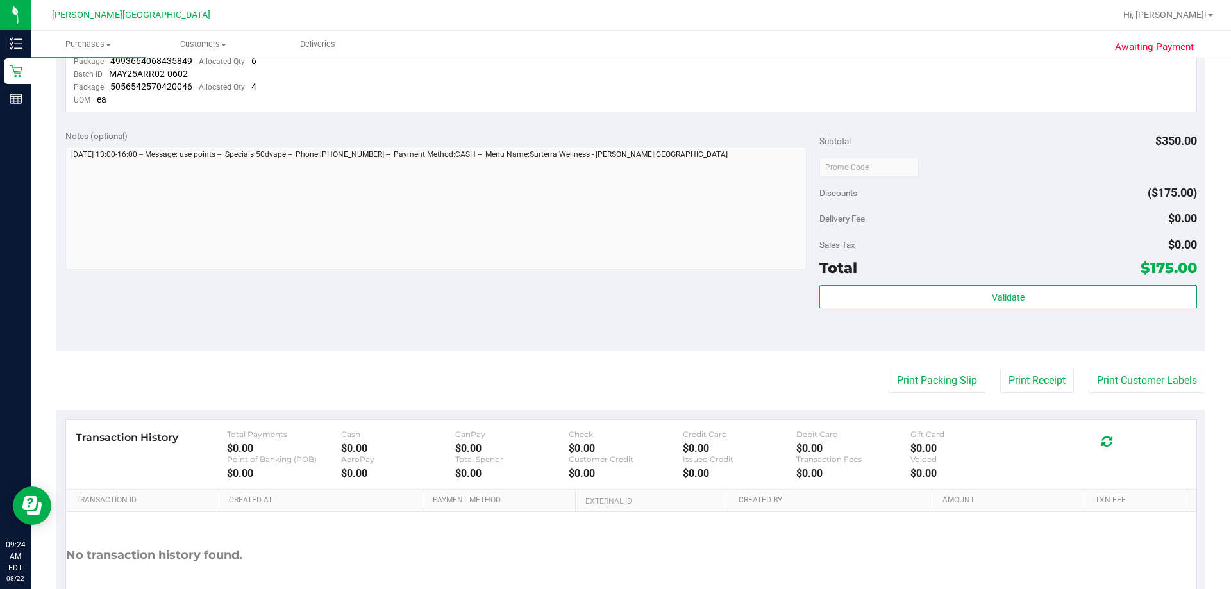
scroll to position [396, 0]
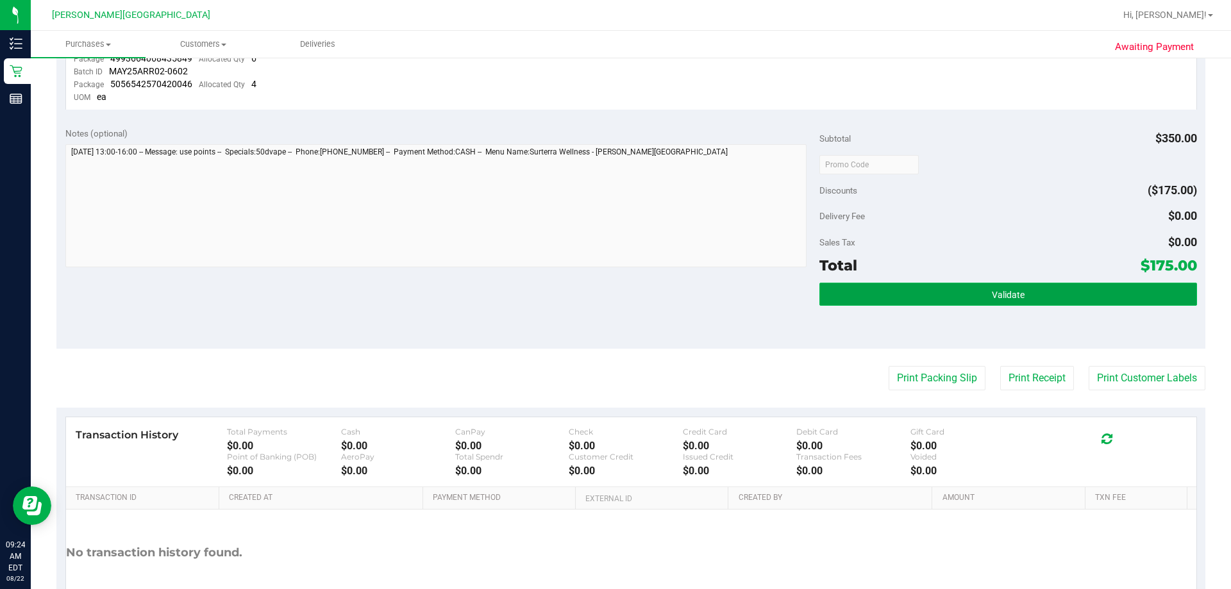
click at [615, 292] on button "Validate" at bounding box center [1008, 294] width 377 height 23
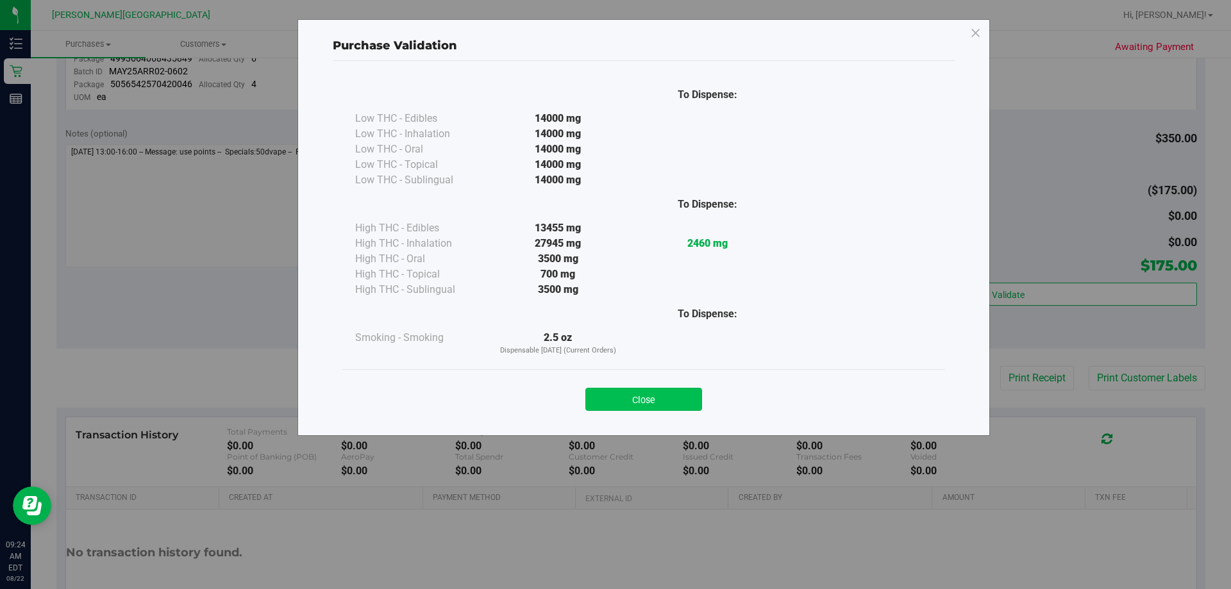
click at [615, 397] on button "Close" at bounding box center [643, 399] width 117 height 23
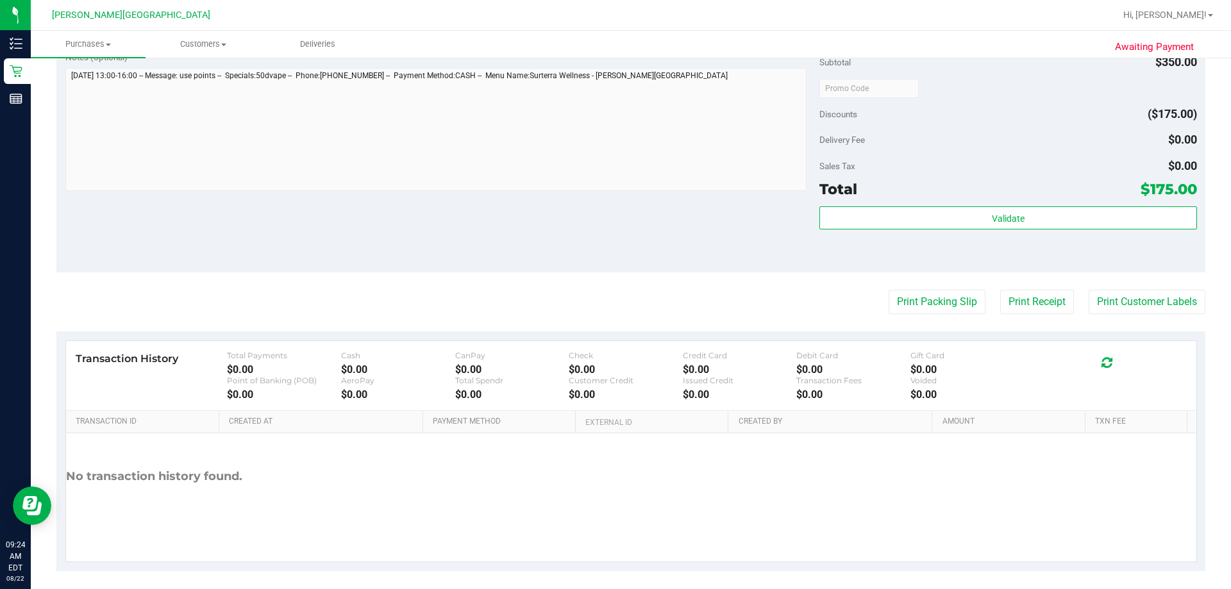
scroll to position [480, 0]
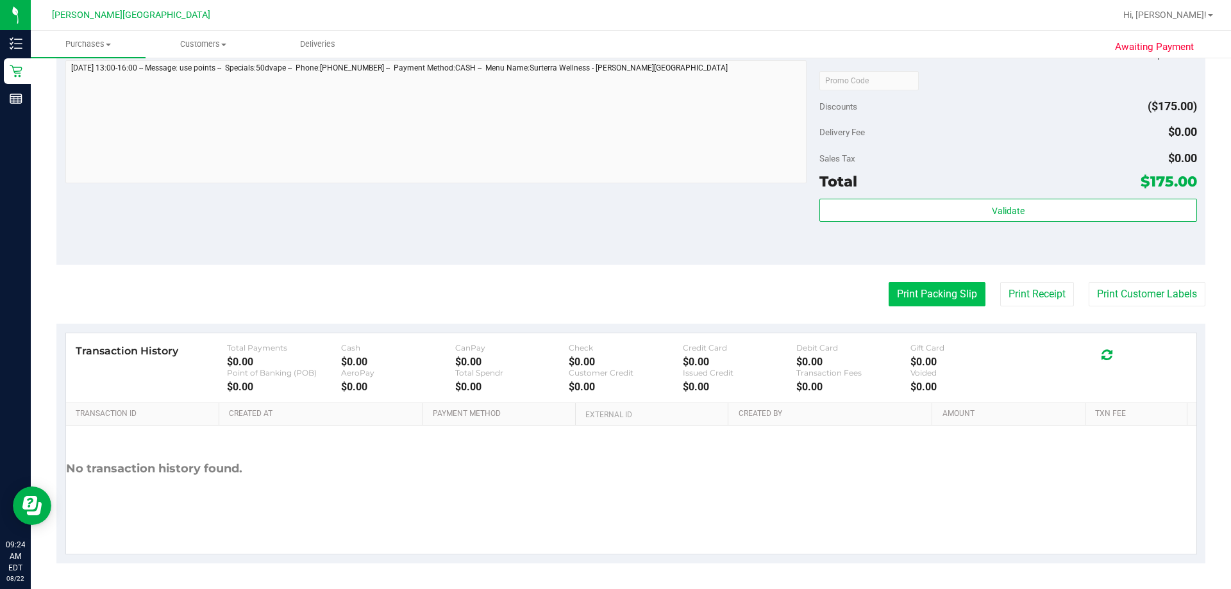
click at [615, 292] on button "Print Packing Slip" at bounding box center [937, 294] width 97 height 24
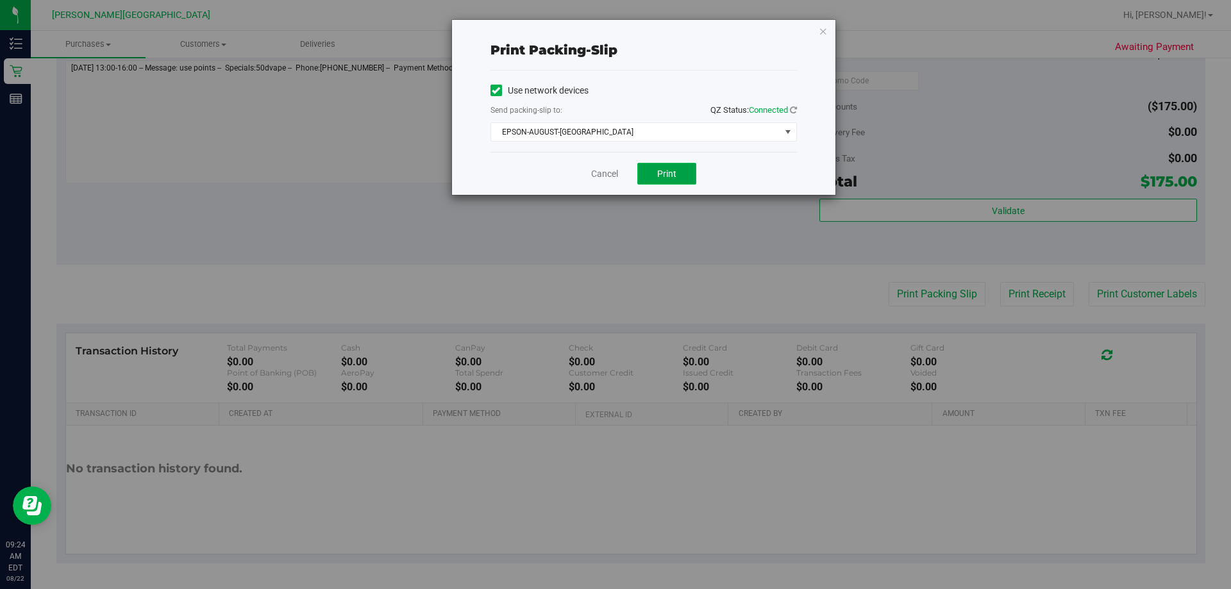
click at [615, 177] on span "Print" at bounding box center [666, 174] width 19 height 10
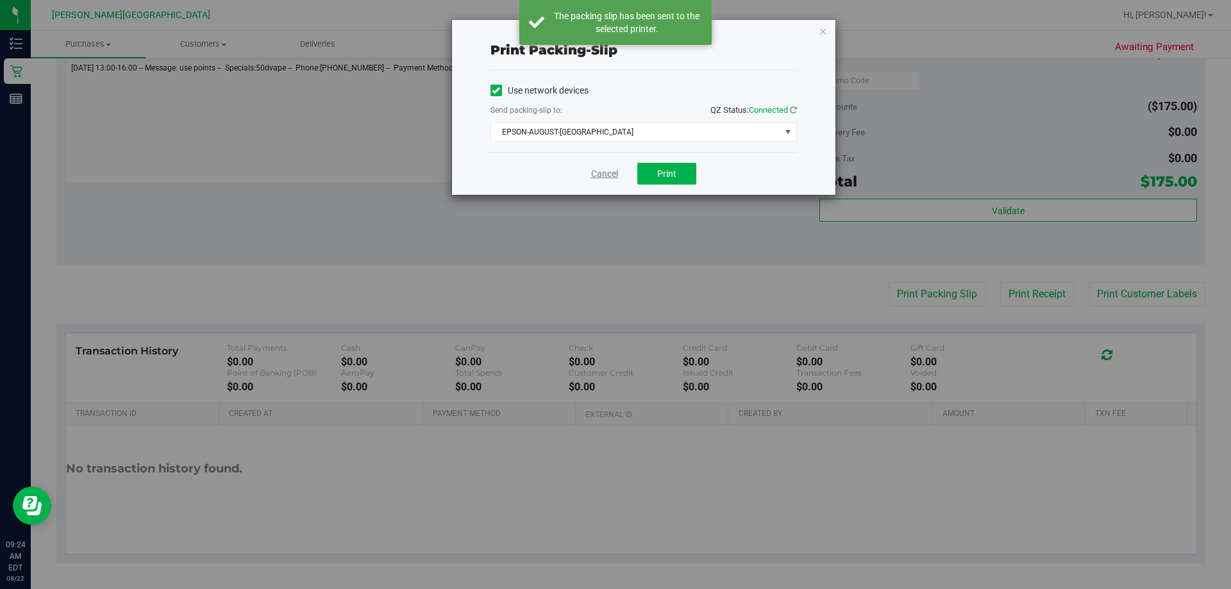
click at [591, 174] on link "Cancel" at bounding box center [604, 173] width 27 height 13
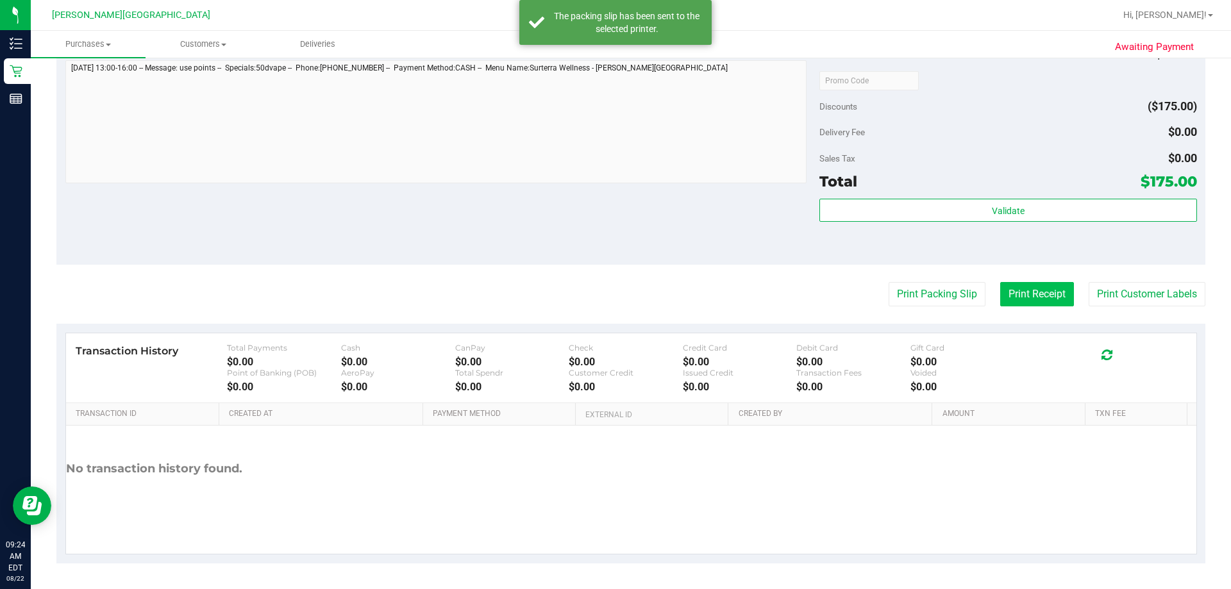
click at [615, 300] on button "Print Receipt" at bounding box center [1037, 294] width 74 height 24
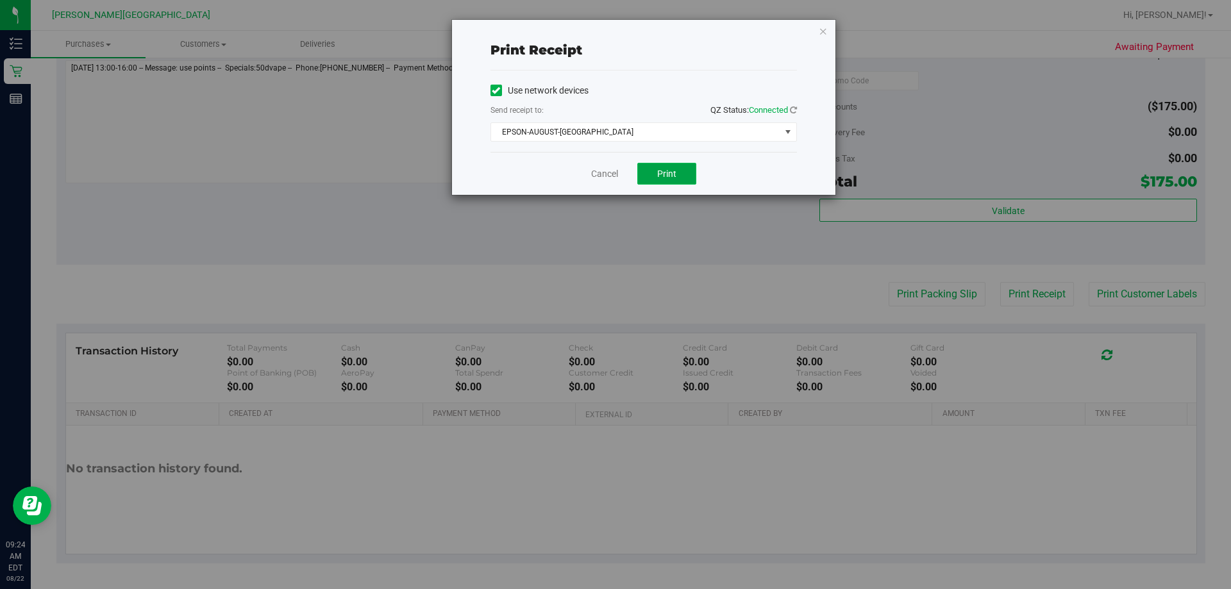
click at [615, 174] on span "Print" at bounding box center [666, 174] width 19 height 10
click at [615, 180] on button "Print" at bounding box center [666, 174] width 59 height 22
click at [609, 172] on link "Cancel" at bounding box center [604, 173] width 27 height 13
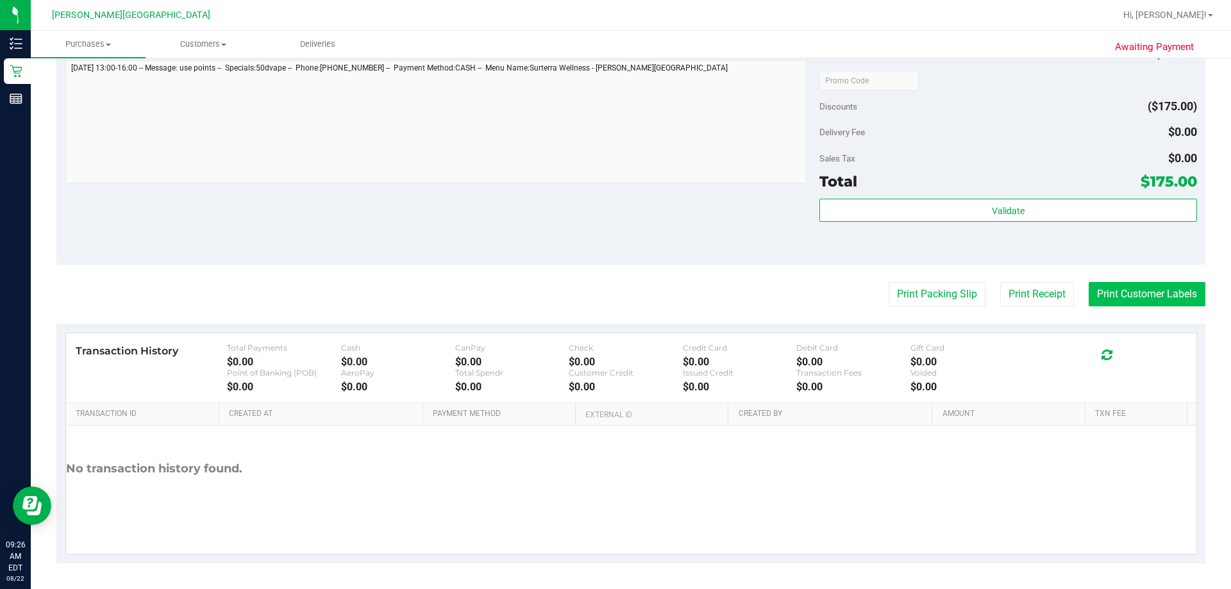
click at [615, 296] on button "Print Customer Labels" at bounding box center [1147, 294] width 117 height 24
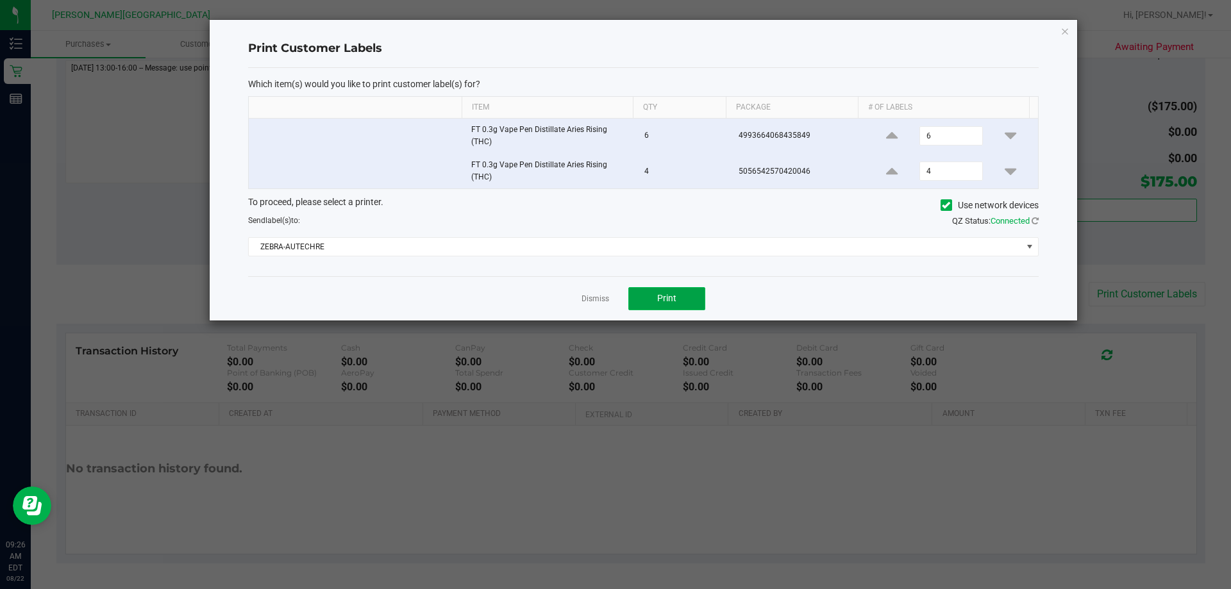
click at [615, 307] on button "Print" at bounding box center [666, 298] width 77 height 23
click at [590, 297] on link "Dismiss" at bounding box center [596, 299] width 28 height 11
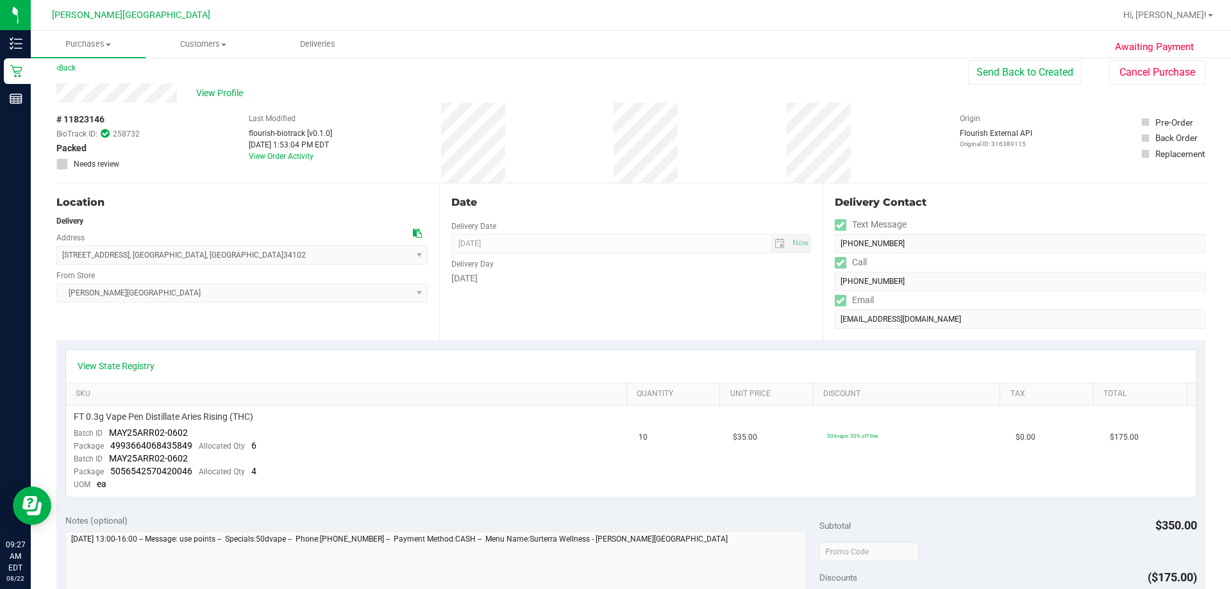
scroll to position [0, 0]
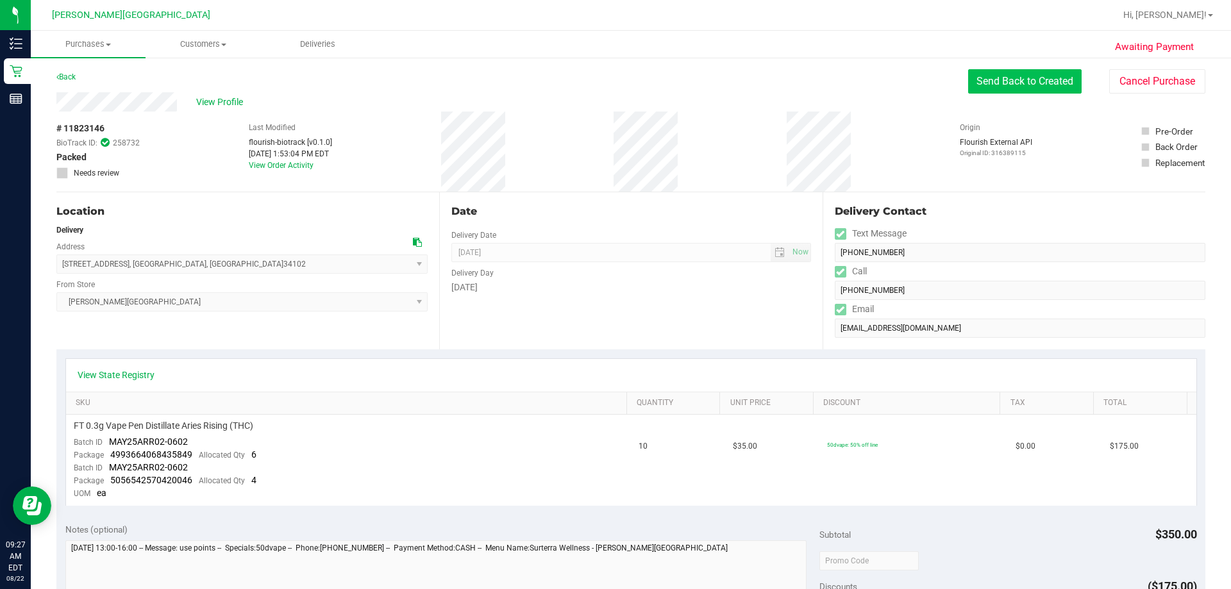
click at [615, 82] on button "Send Back to Created" at bounding box center [1025, 81] width 114 height 24
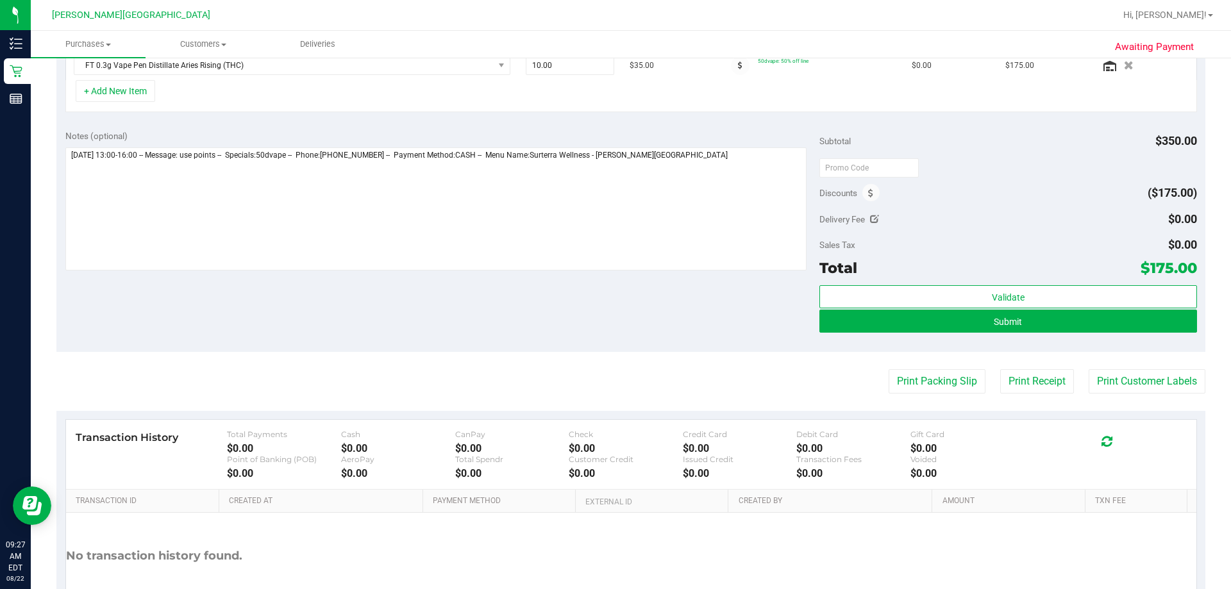
scroll to position [361, 0]
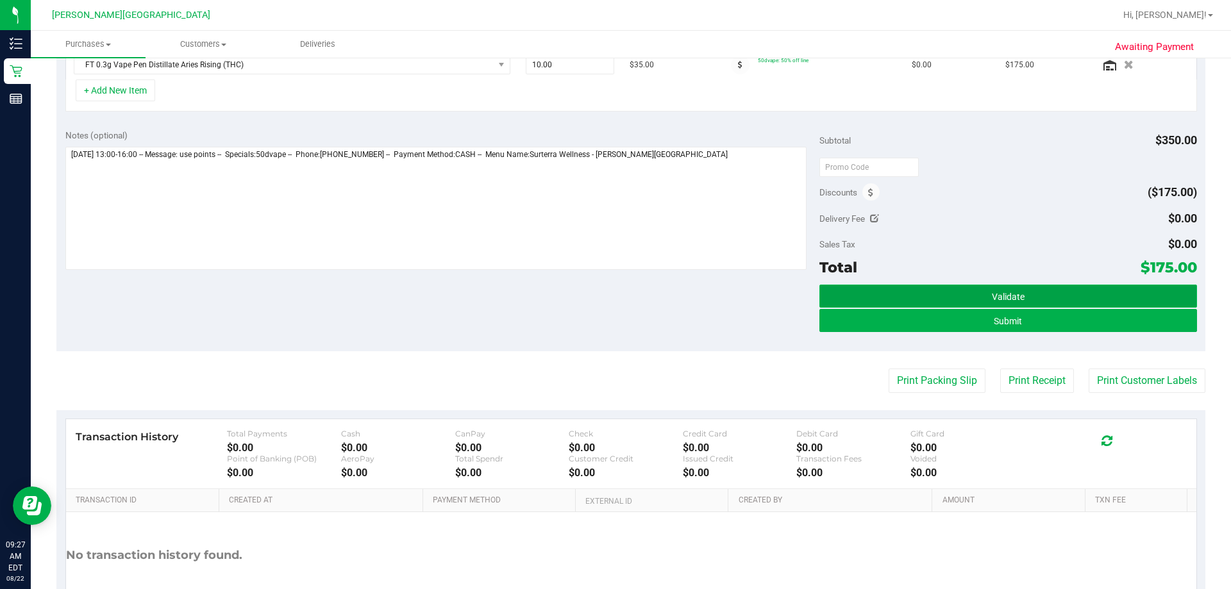
click at [615, 296] on button "Validate" at bounding box center [1008, 296] width 377 height 23
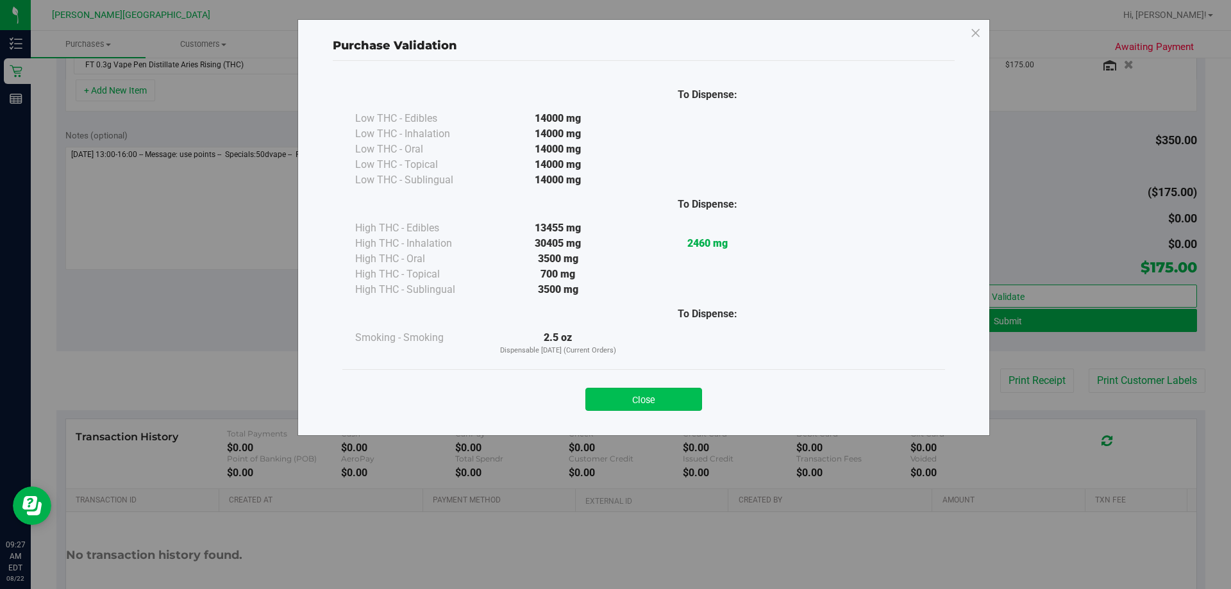
click at [615, 391] on button "Close" at bounding box center [643, 399] width 117 height 23
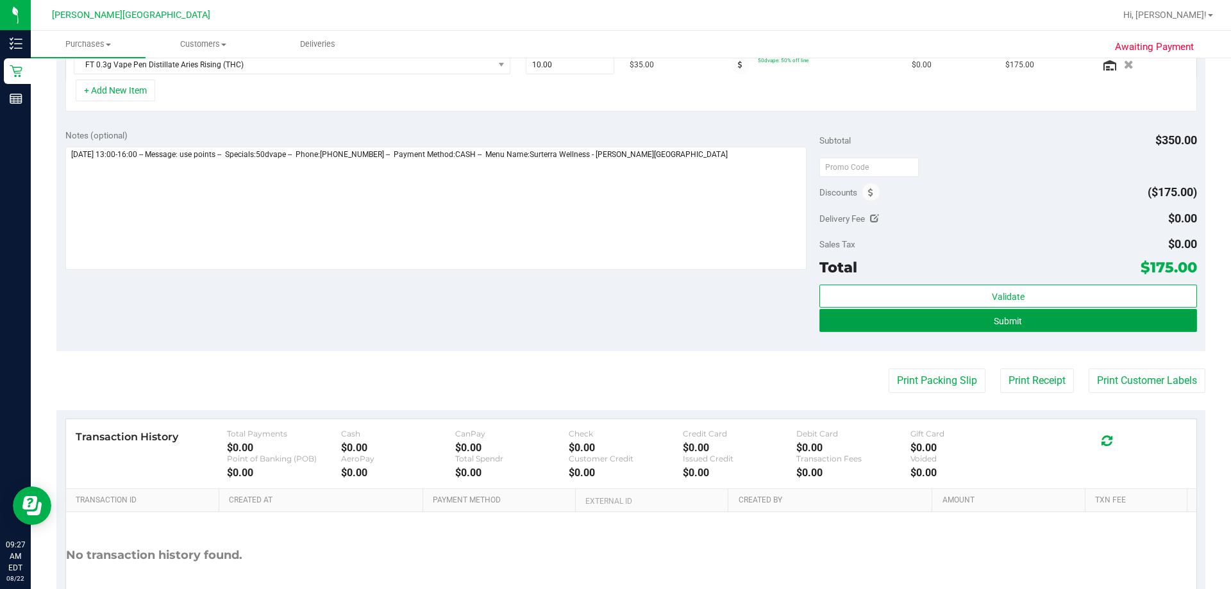
click at [615, 319] on button "Submit" at bounding box center [1008, 320] width 377 height 23
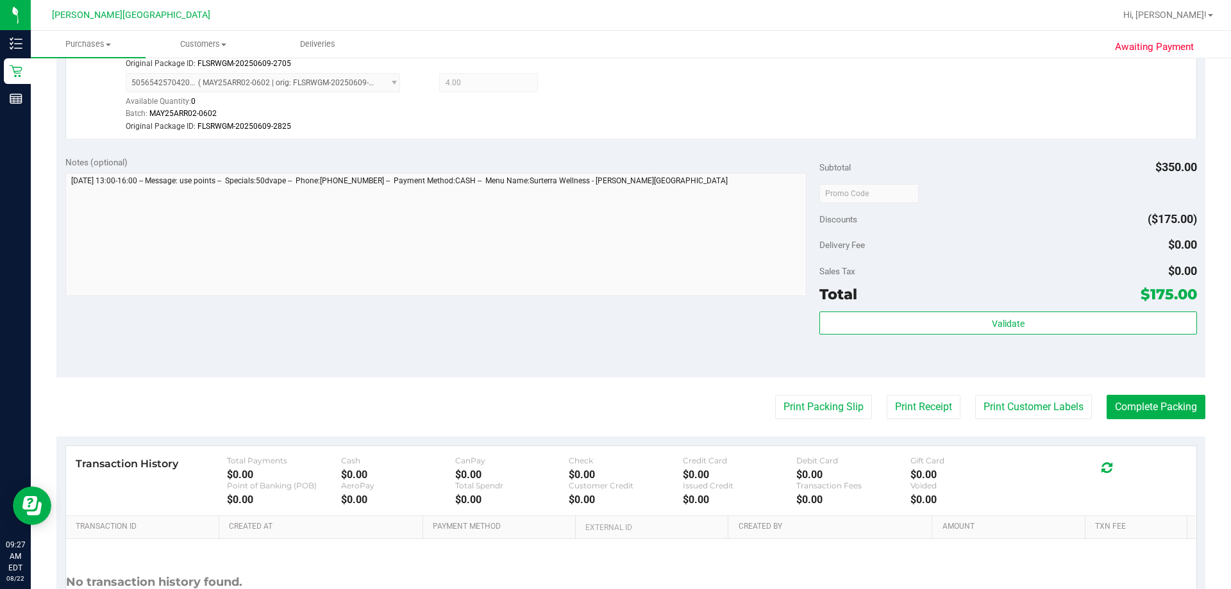
scroll to position [423, 0]
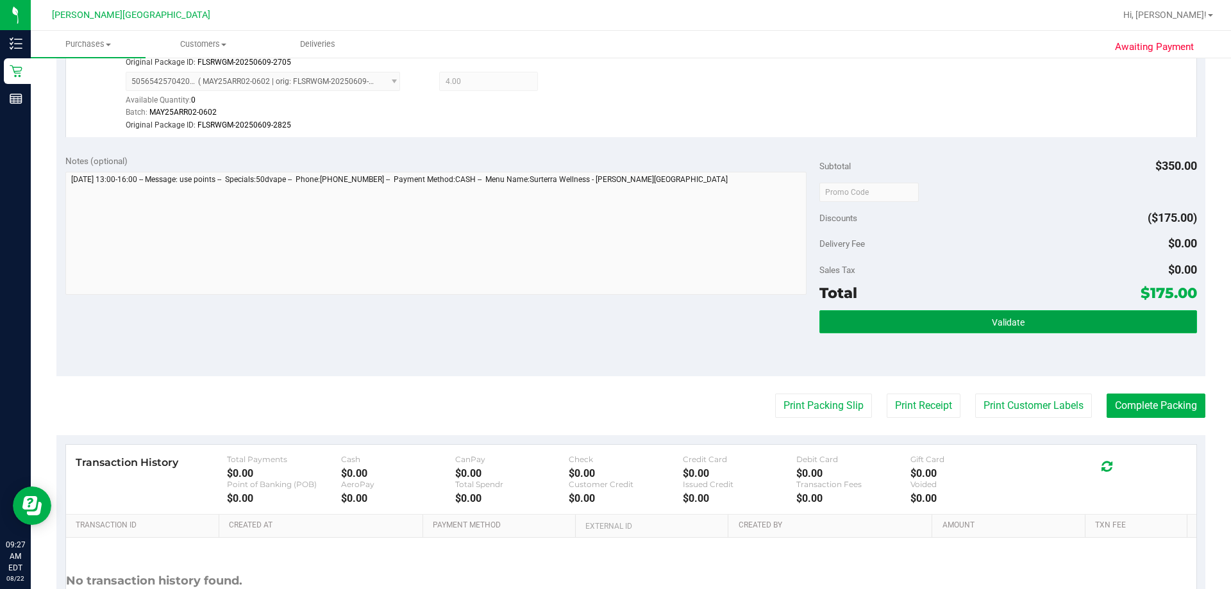
click at [615, 321] on button "Validate" at bounding box center [1008, 321] width 377 height 23
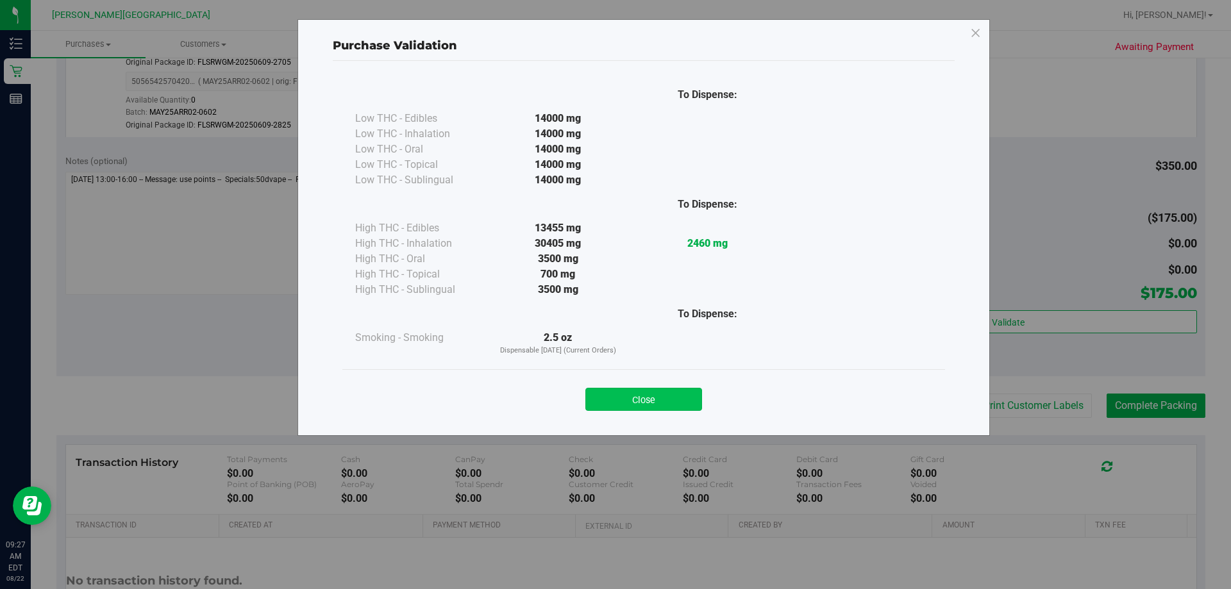
click at [615, 401] on button "Close" at bounding box center [643, 399] width 117 height 23
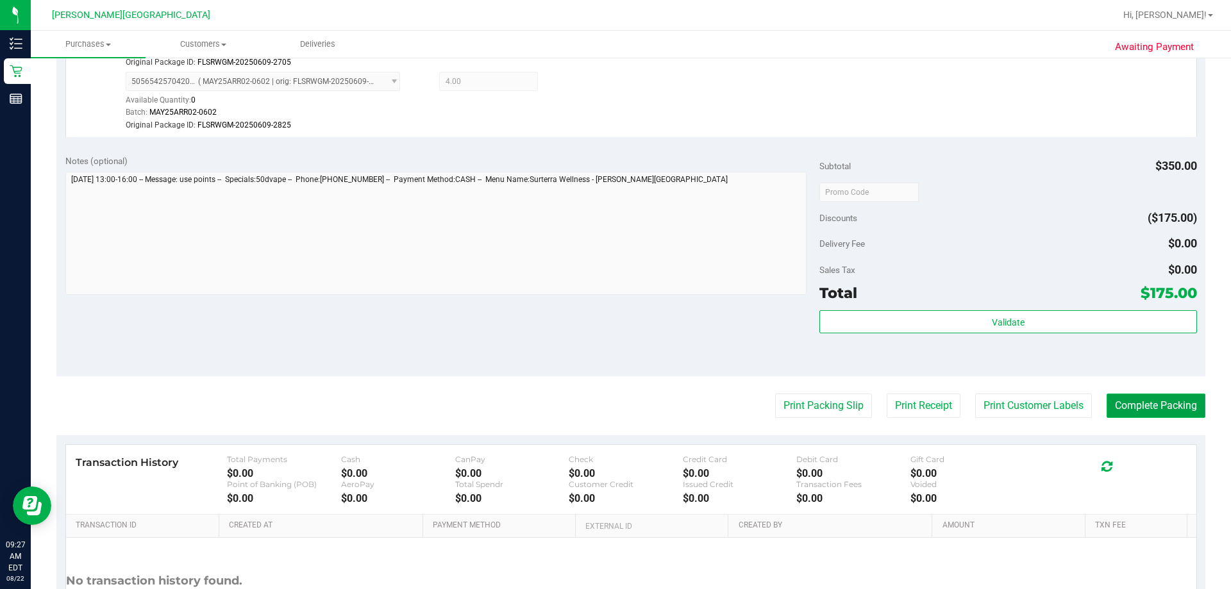
click at [615, 401] on button "Complete Packing" at bounding box center [1156, 406] width 99 height 24
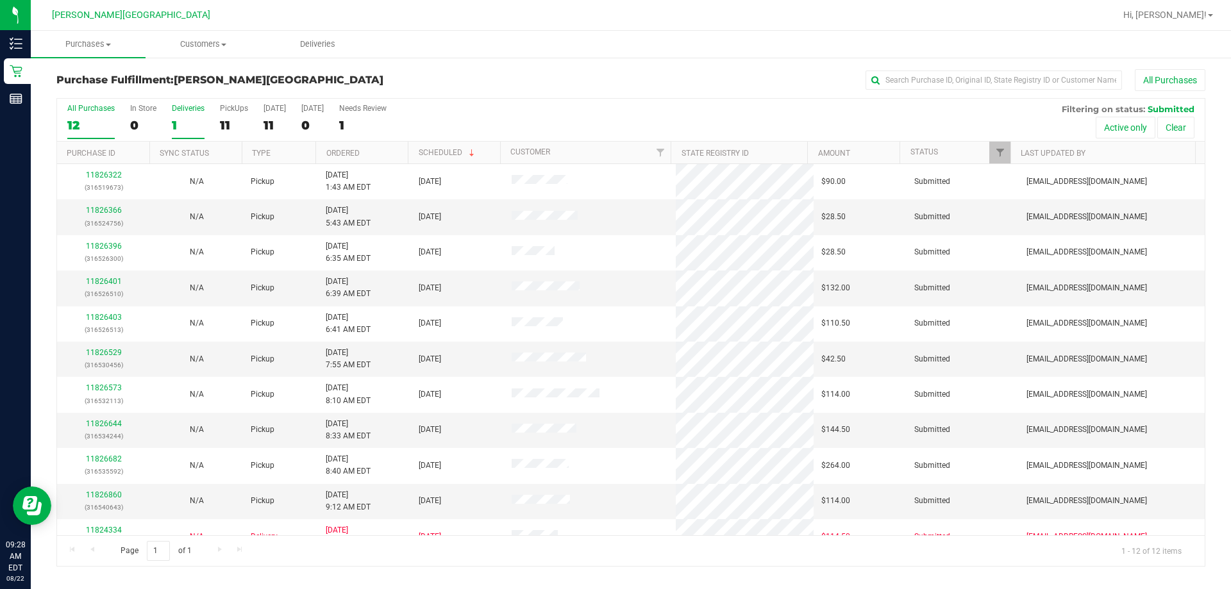
click at [178, 108] on div "Deliveries" at bounding box center [188, 108] width 33 height 9
click at [0, 0] on input "Deliveries 1" at bounding box center [0, 0] width 0 height 0
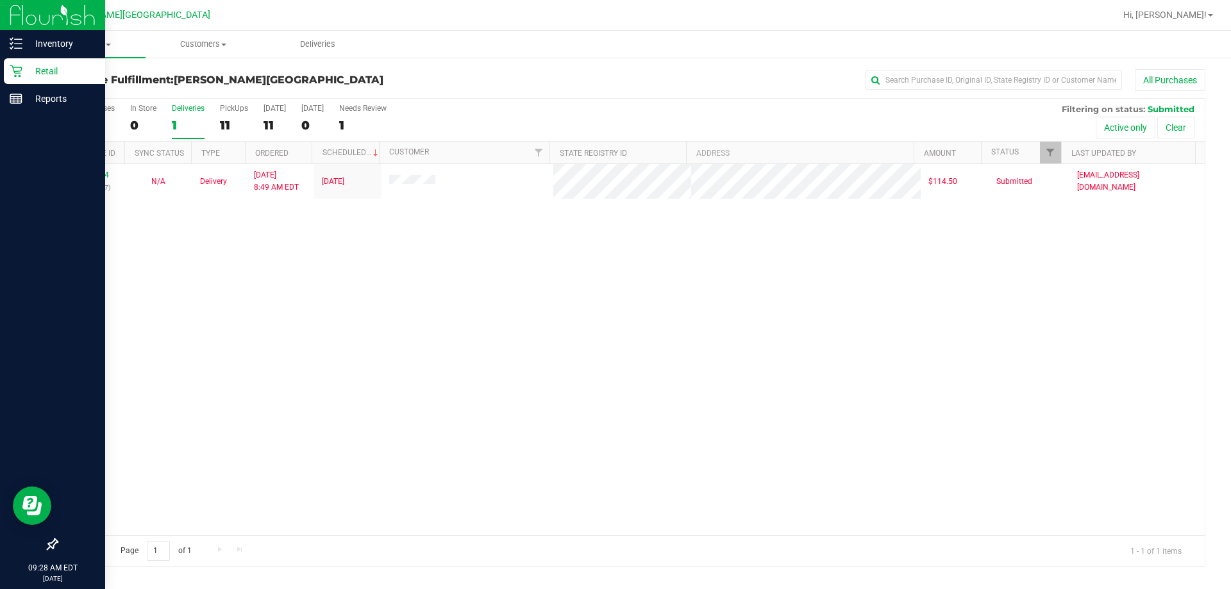
click at [13, 76] on icon at bounding box center [16, 71] width 13 height 13
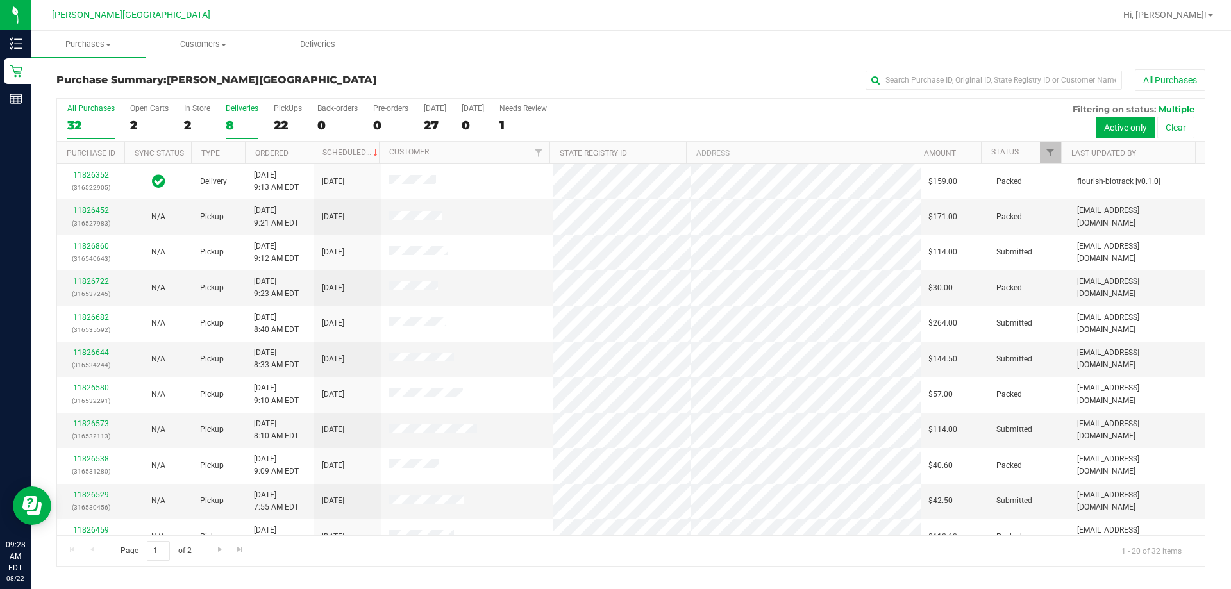
click at [230, 115] on label "Deliveries 8" at bounding box center [242, 121] width 33 height 35
click at [0, 0] on input "Deliveries 8" at bounding box center [0, 0] width 0 height 0
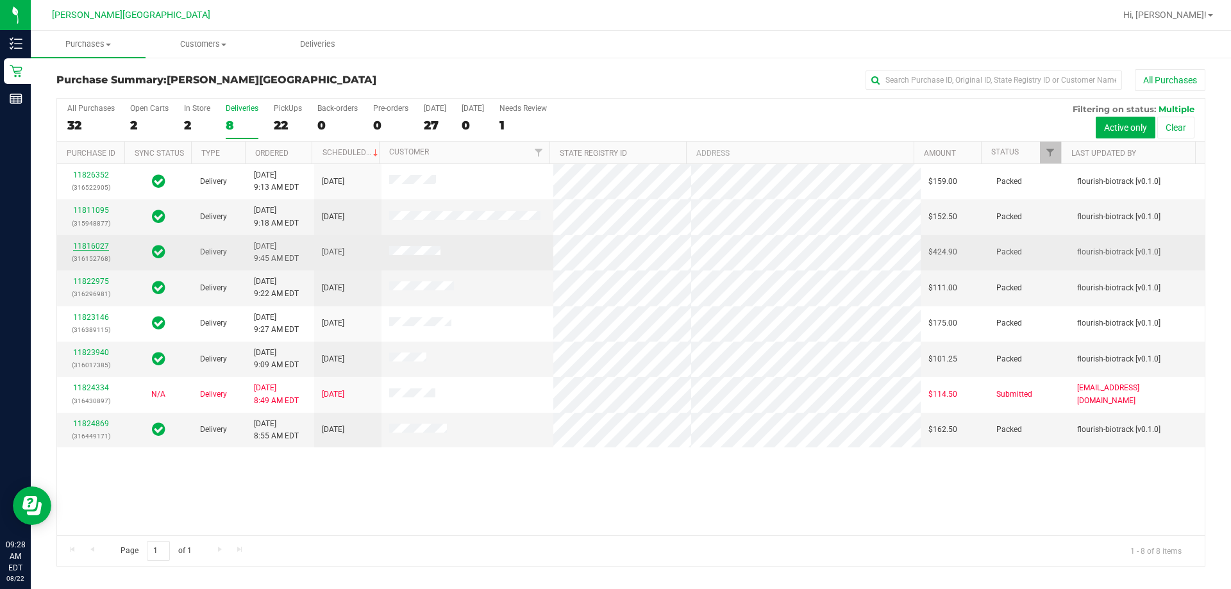
click at [80, 246] on link "11816027" at bounding box center [91, 246] width 36 height 9
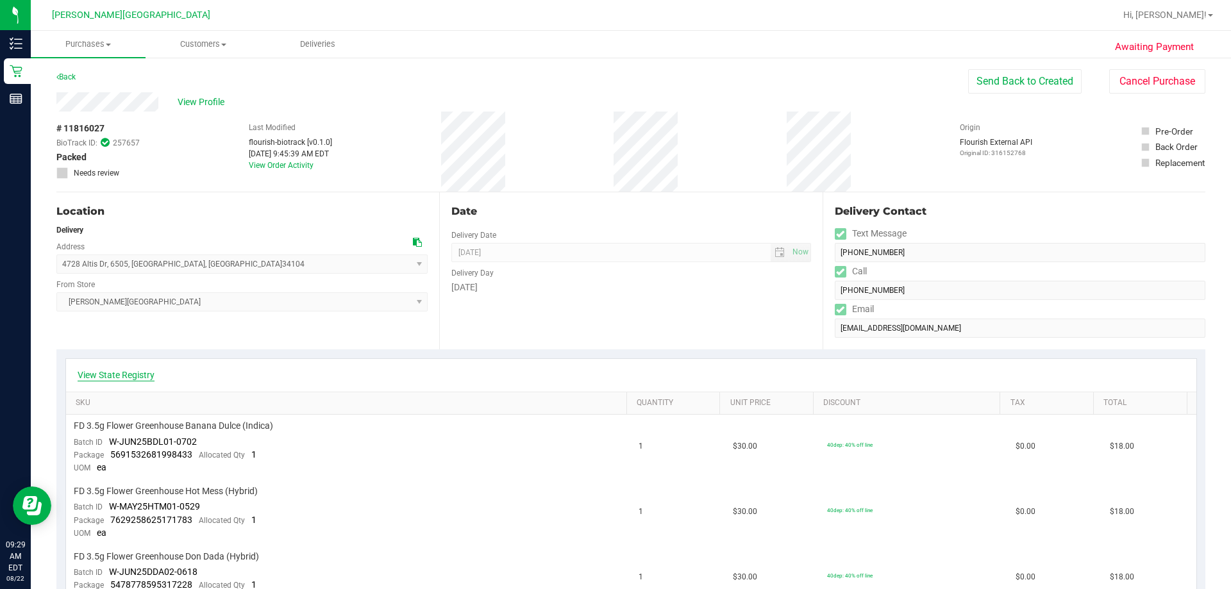
click at [88, 378] on link "View State Registry" at bounding box center [116, 375] width 77 height 13
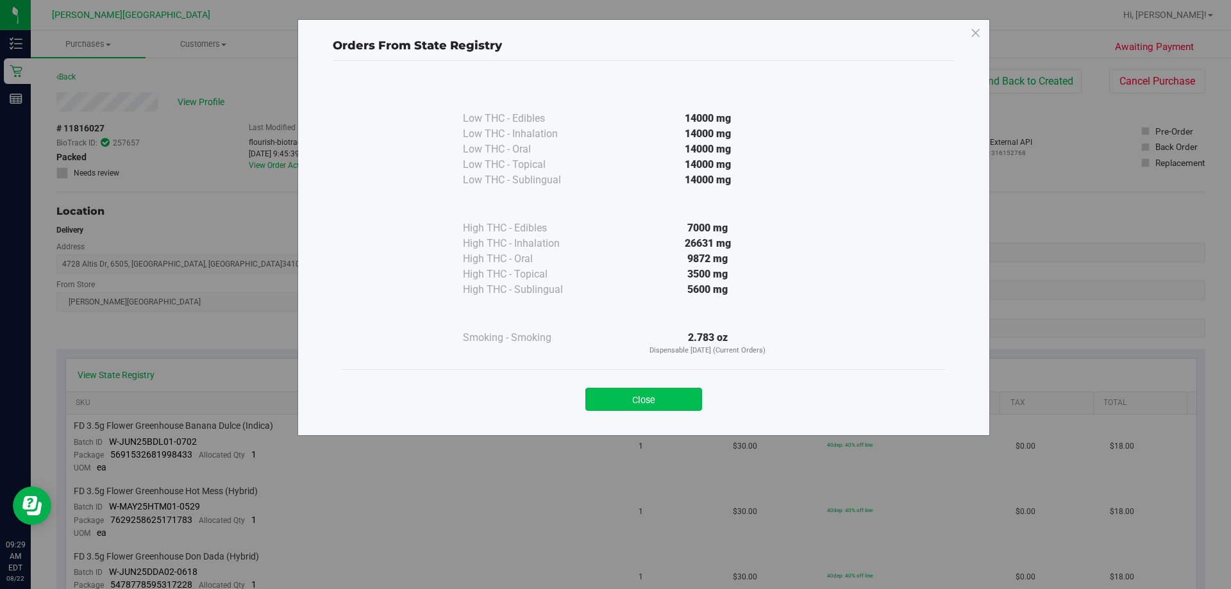
click at [615, 399] on button "Close" at bounding box center [643, 399] width 117 height 23
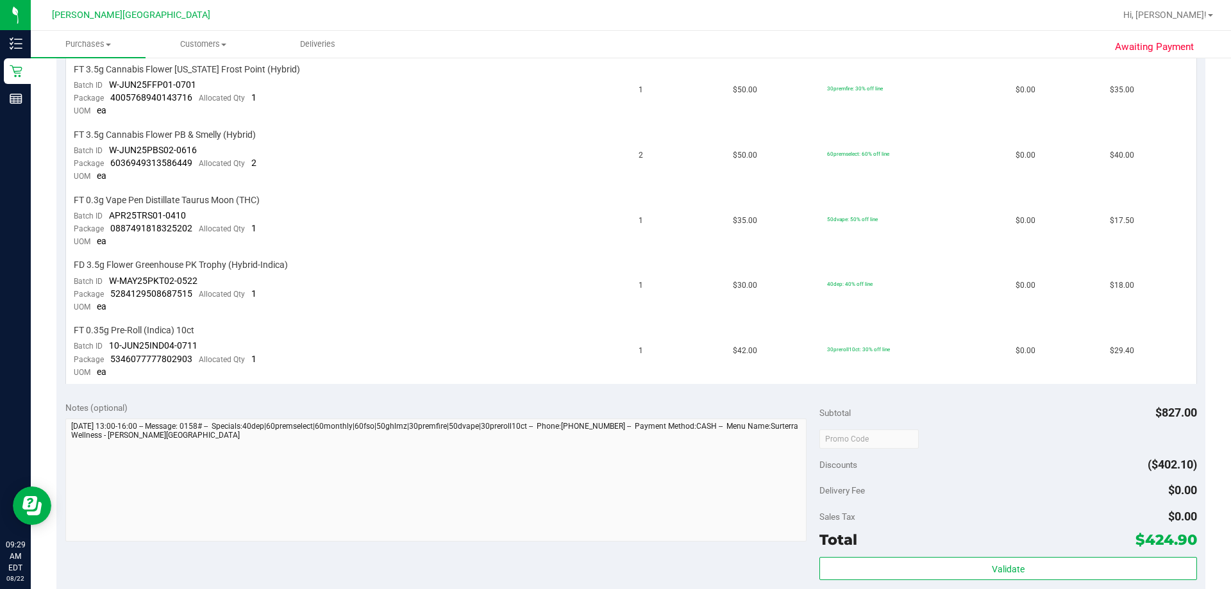
scroll to position [1041, 0]
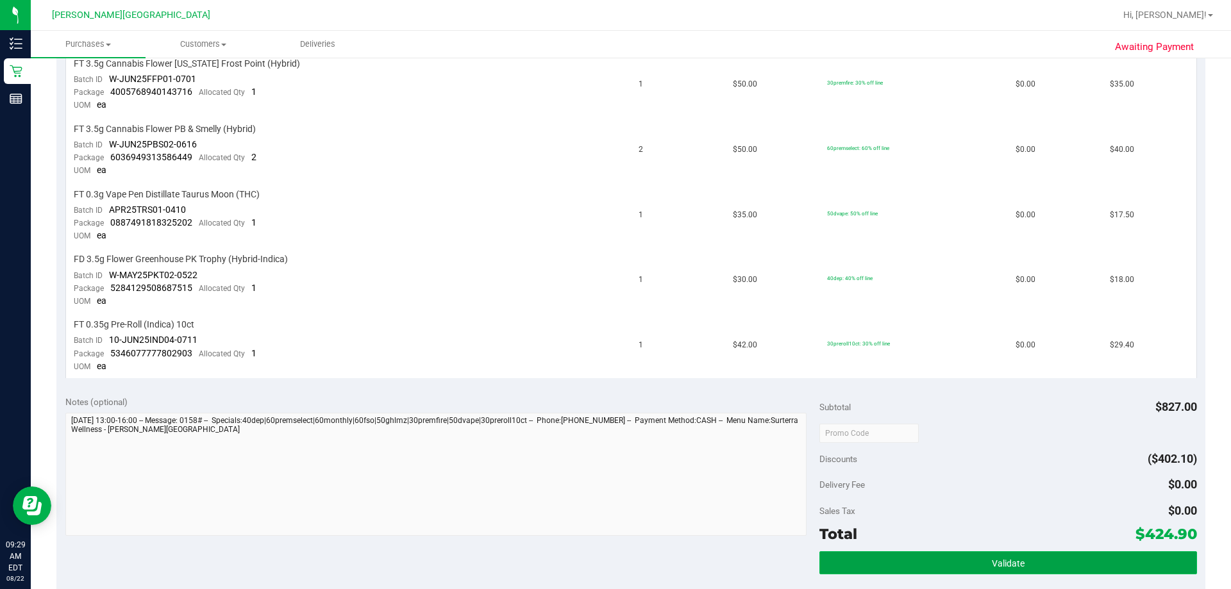
click at [615, 568] on button "Validate" at bounding box center [1008, 562] width 377 height 23
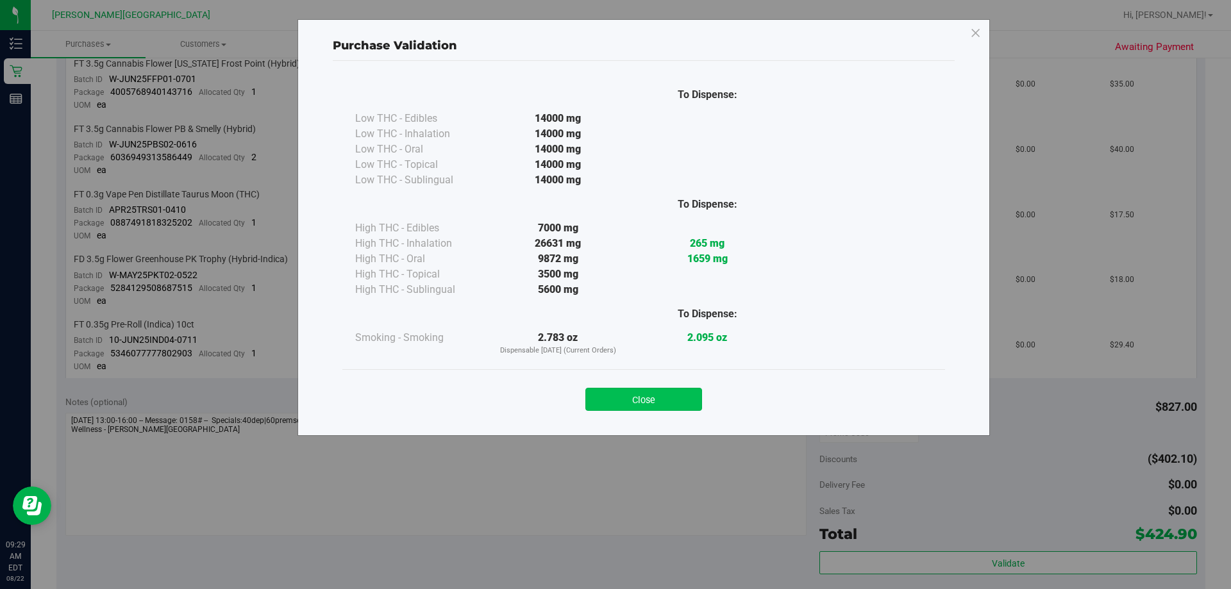
click at [615, 398] on button "Close" at bounding box center [643, 399] width 117 height 23
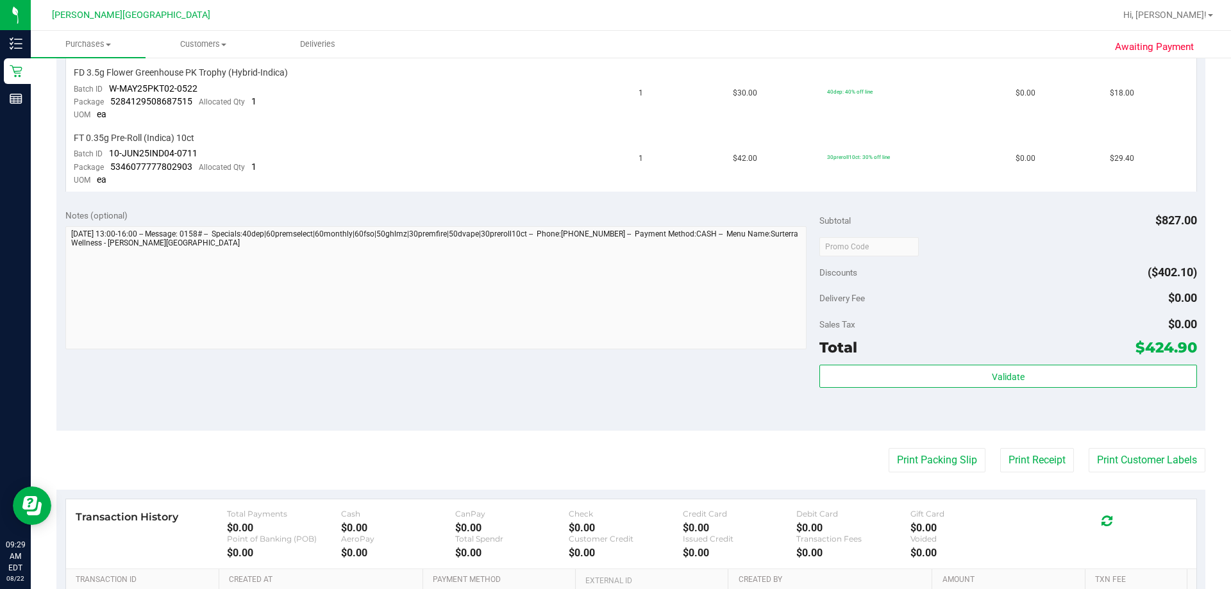
scroll to position [1247, 0]
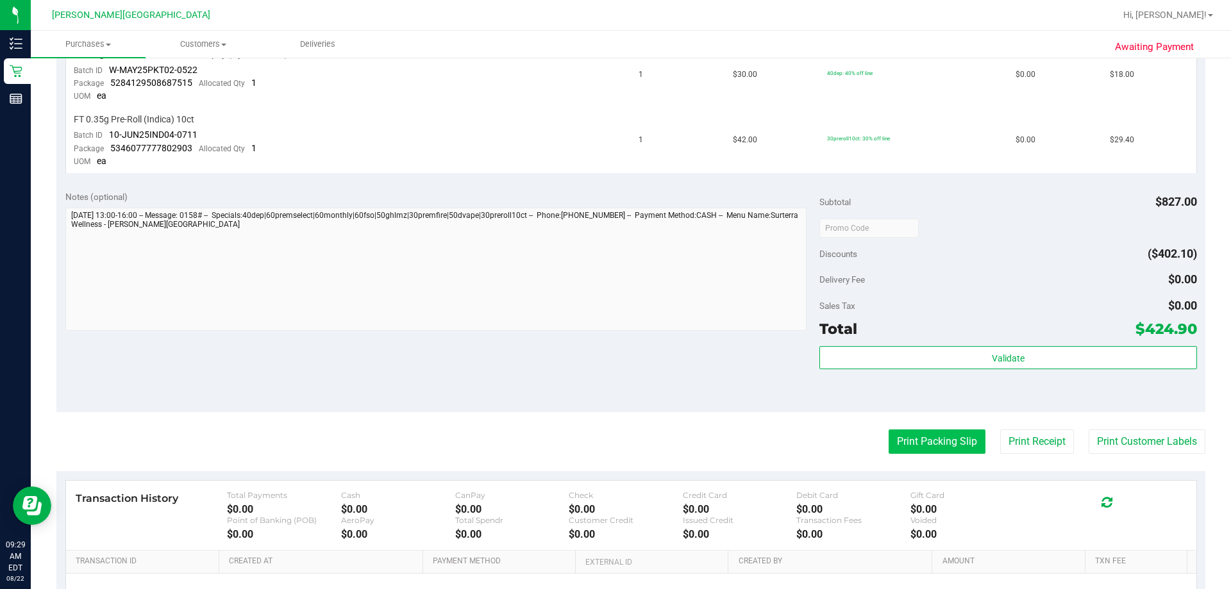
click at [615, 439] on button "Print Packing Slip" at bounding box center [937, 442] width 97 height 24
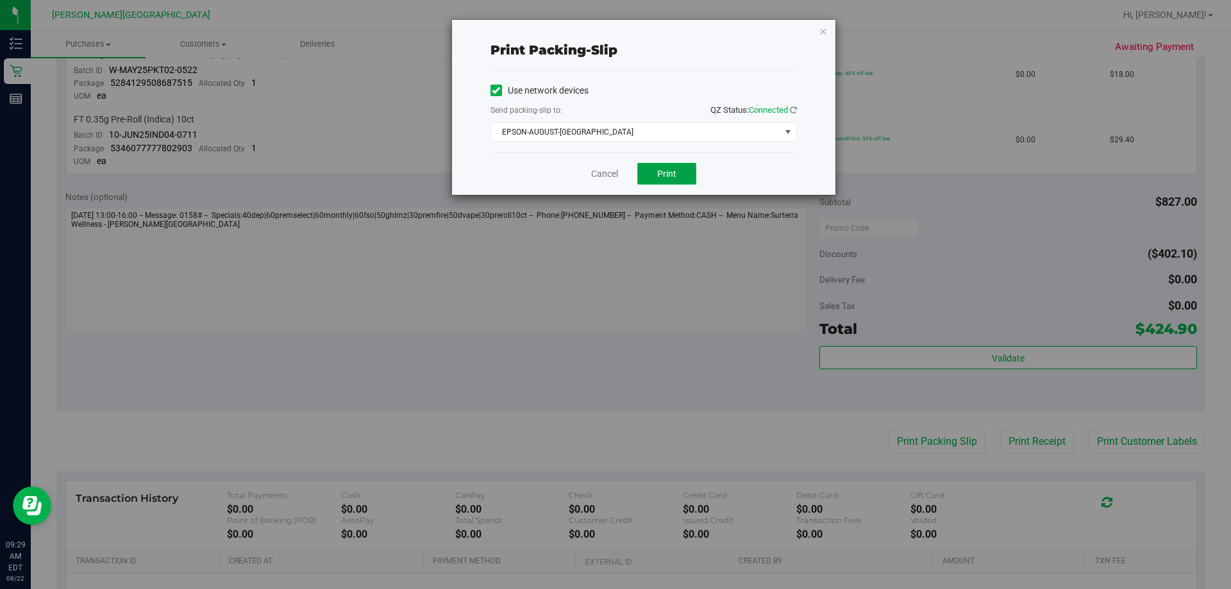
click at [615, 177] on span "Print" at bounding box center [666, 174] width 19 height 10
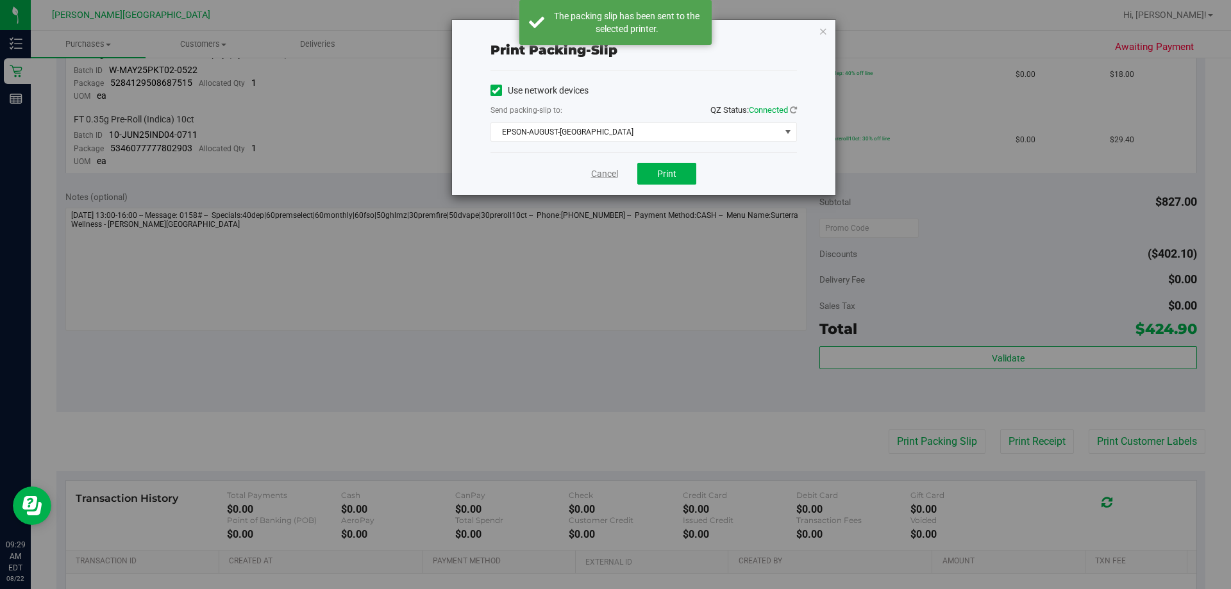
click at [592, 177] on link "Cancel" at bounding box center [604, 173] width 27 height 13
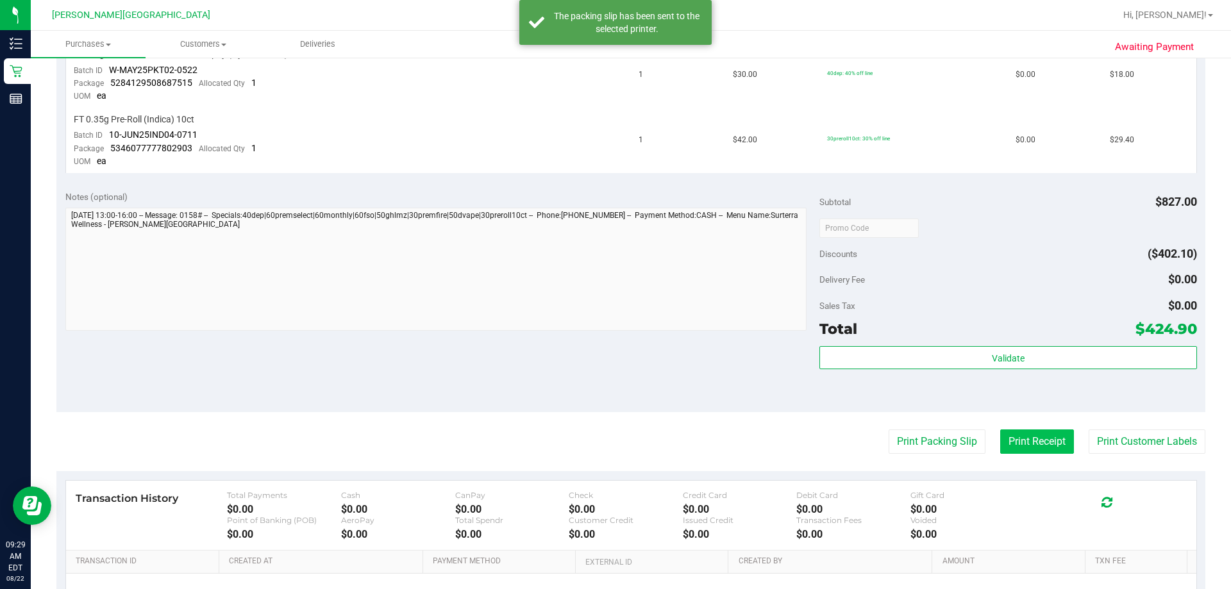
click at [615, 446] on button "Print Receipt" at bounding box center [1037, 442] width 74 height 24
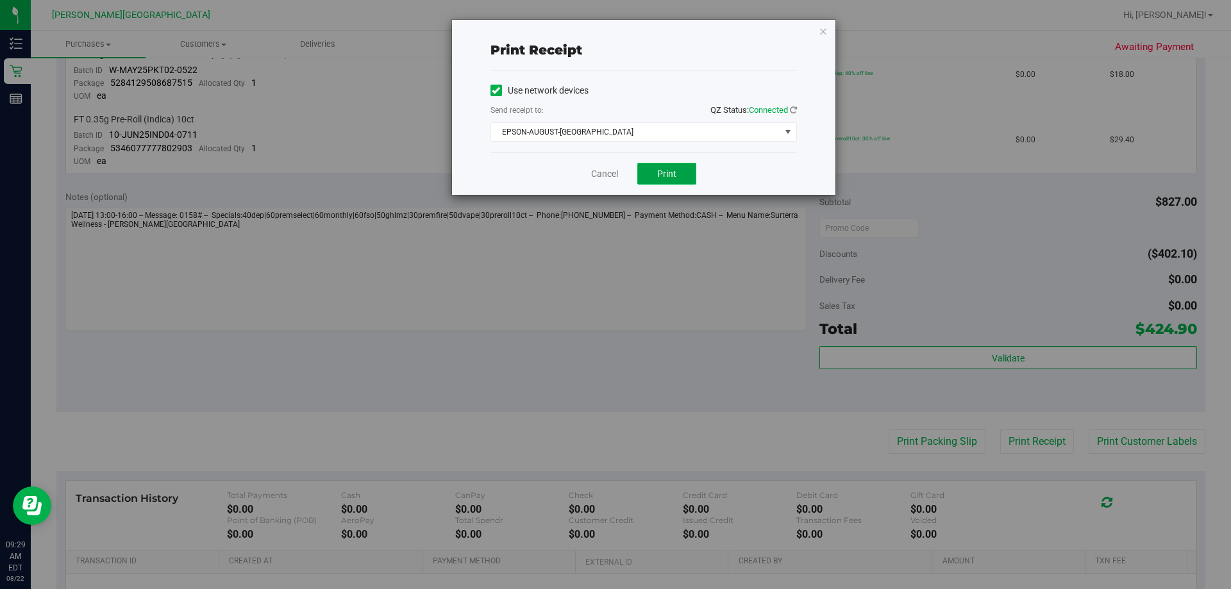
click at [615, 183] on button "Print" at bounding box center [666, 174] width 59 height 22
click at [615, 174] on span "Print" at bounding box center [666, 174] width 19 height 10
click at [597, 171] on link "Cancel" at bounding box center [604, 173] width 27 height 13
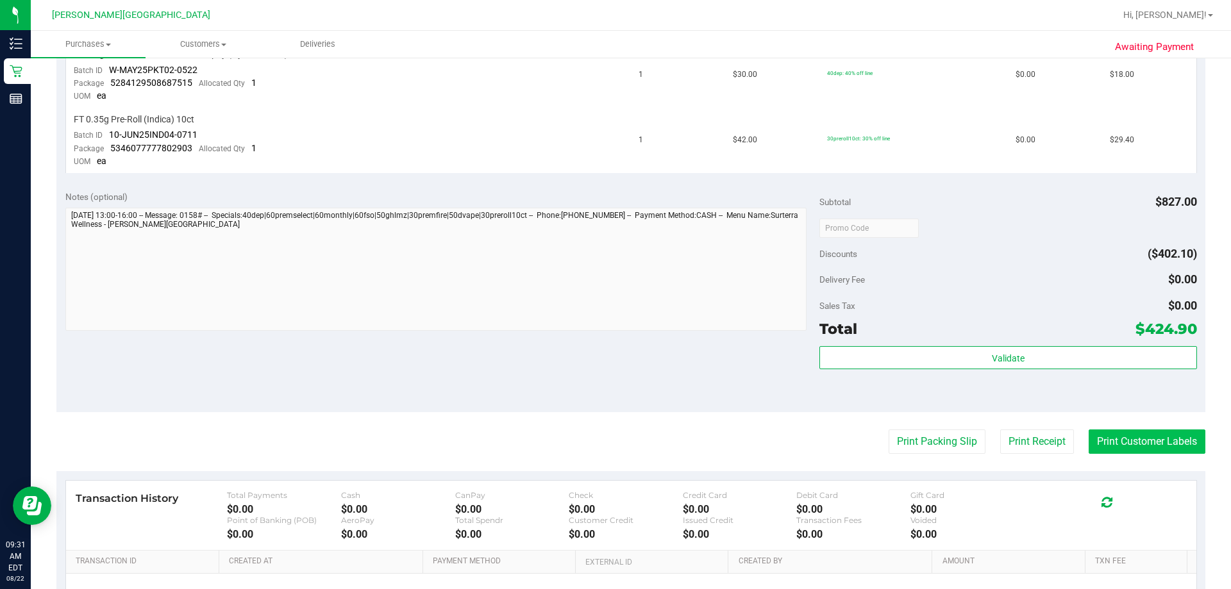
click at [615, 447] on button "Print Customer Labels" at bounding box center [1147, 442] width 117 height 24
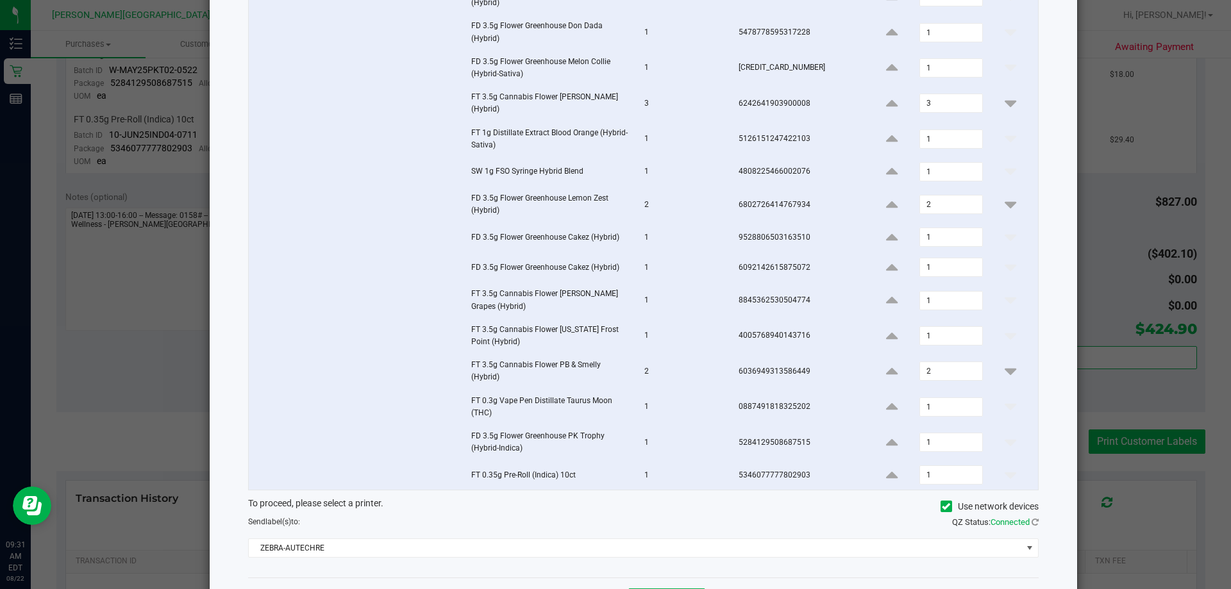
scroll to position [227, 0]
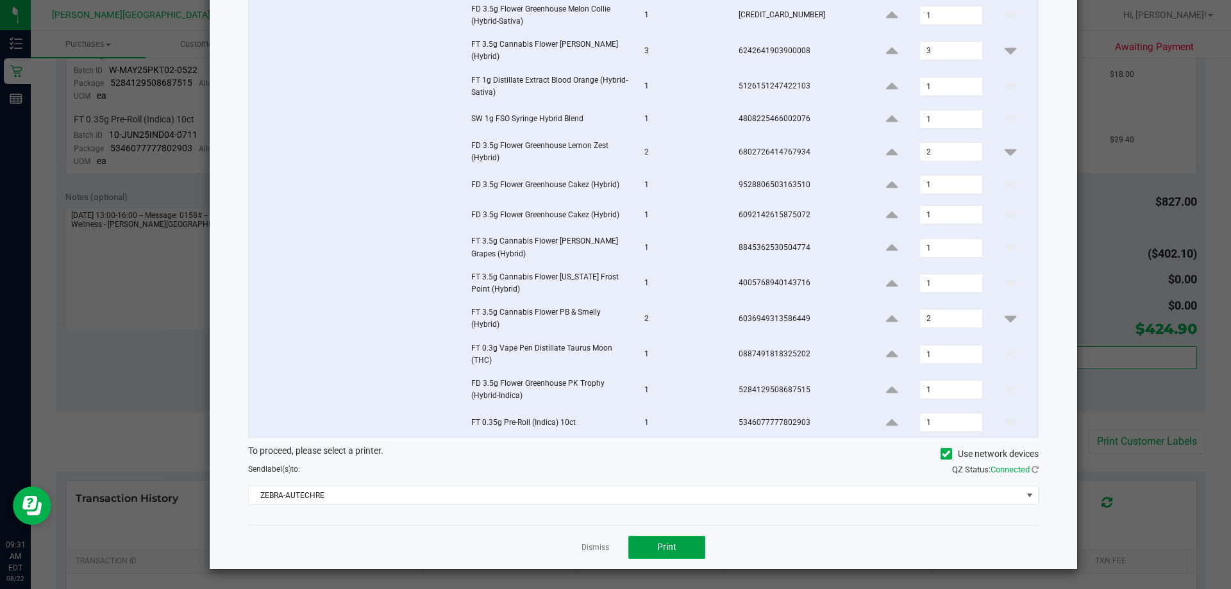
click at [615, 559] on button "Print" at bounding box center [666, 547] width 77 height 23
click at [584, 546] on link "Dismiss" at bounding box center [596, 548] width 28 height 11
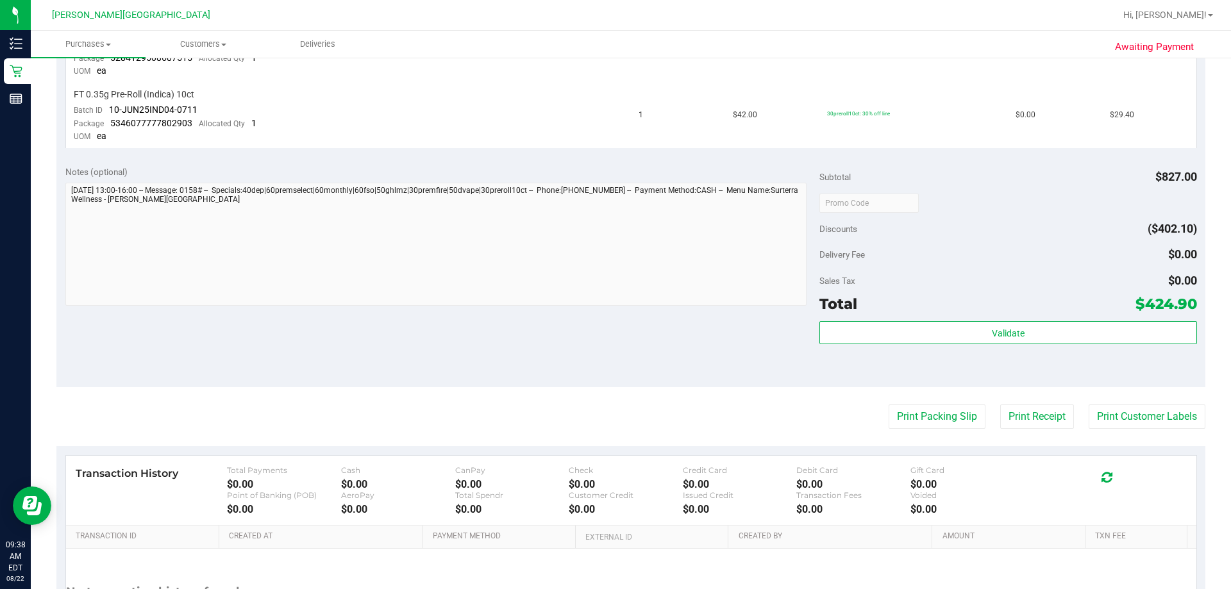
scroll to position [1281, 0]
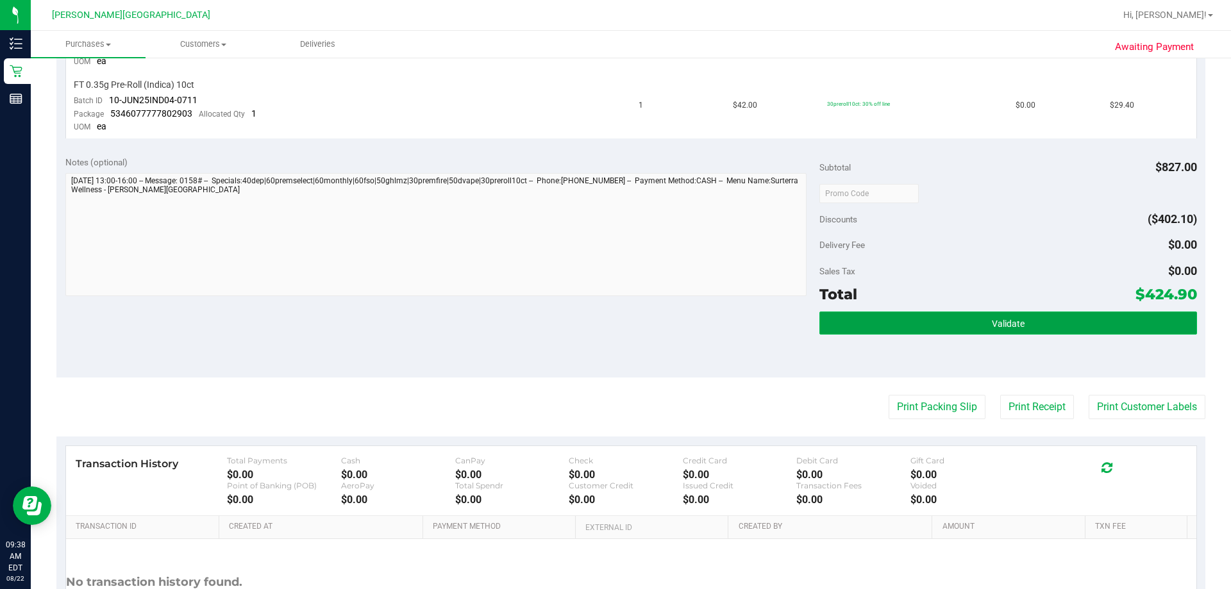
click at [615, 323] on span "Validate" at bounding box center [1008, 324] width 33 height 10
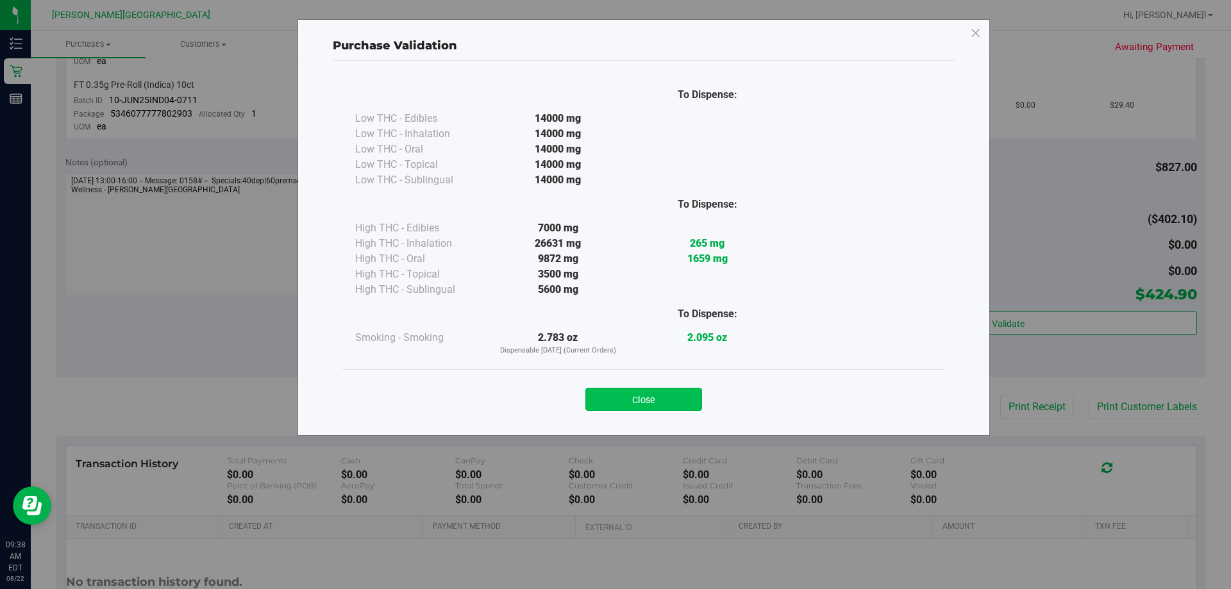
click at [615, 407] on button "Close" at bounding box center [643, 399] width 117 height 23
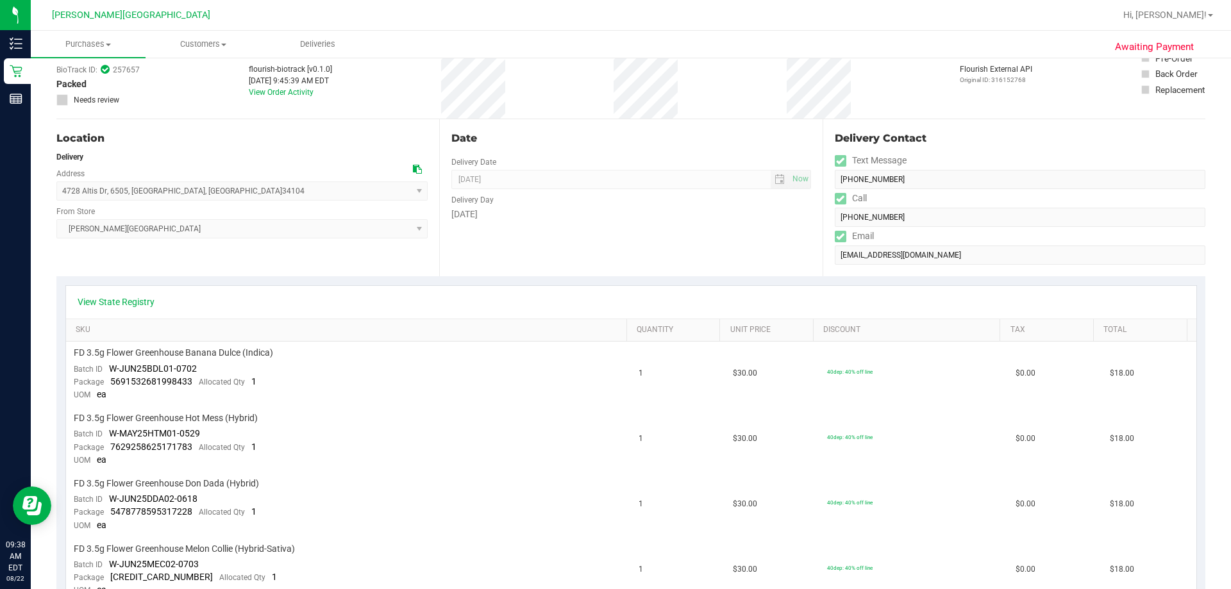
scroll to position [0, 0]
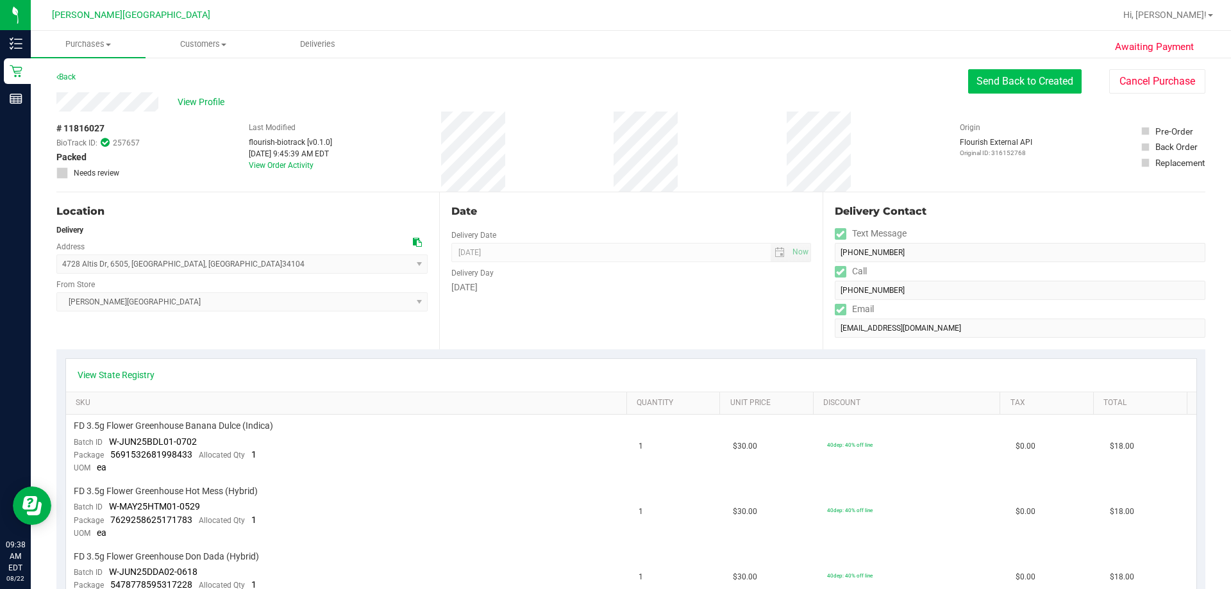
click at [615, 86] on button "Send Back to Created" at bounding box center [1025, 81] width 114 height 24
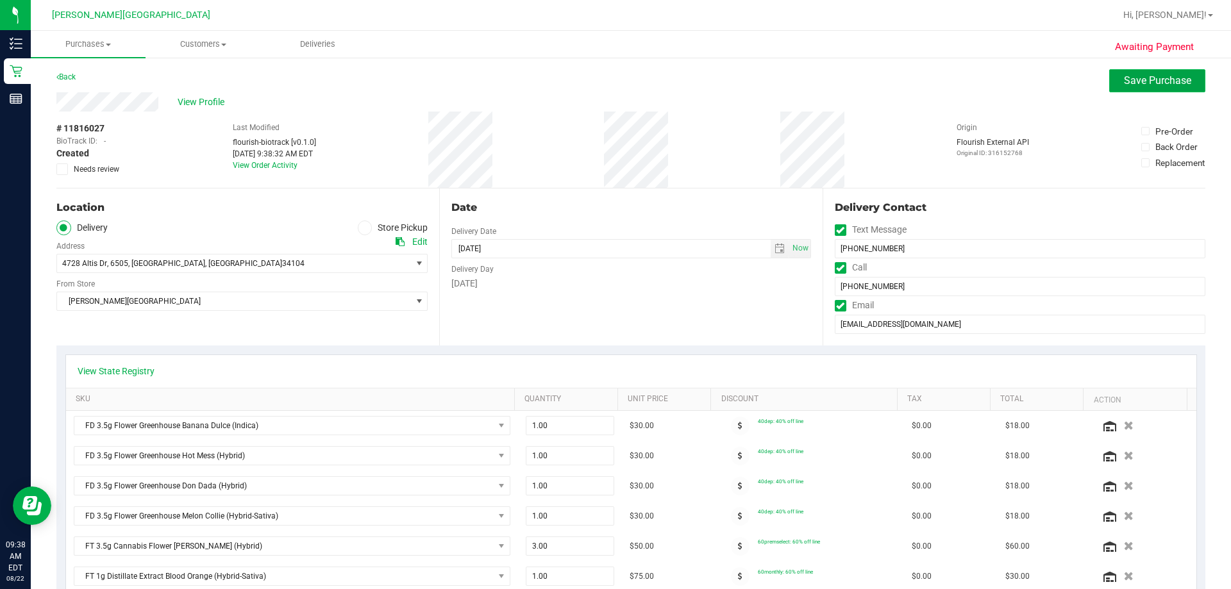
click at [615, 80] on span "Save Purchase" at bounding box center [1157, 80] width 67 height 12
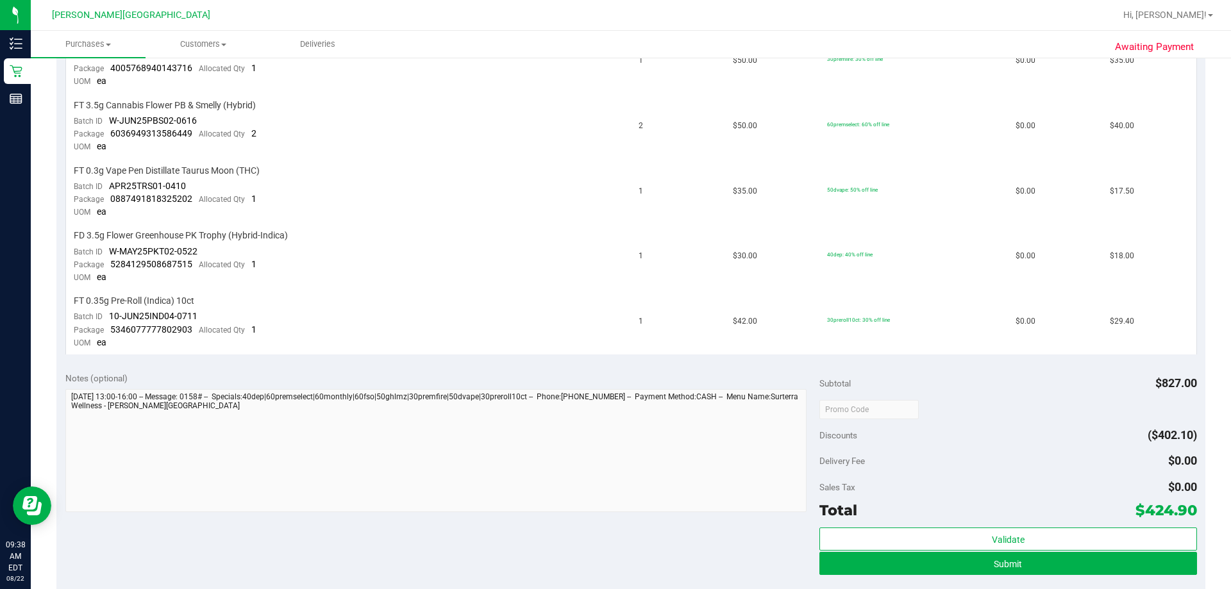
scroll to position [1114, 0]
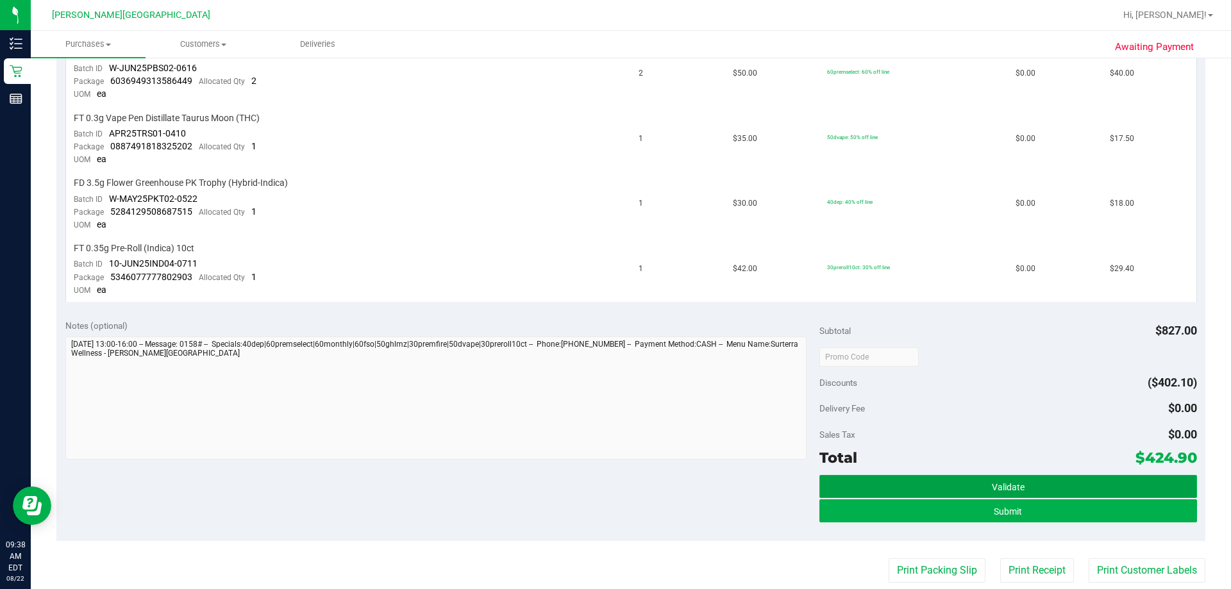
click at [615, 492] on button "Validate" at bounding box center [1008, 486] width 377 height 23
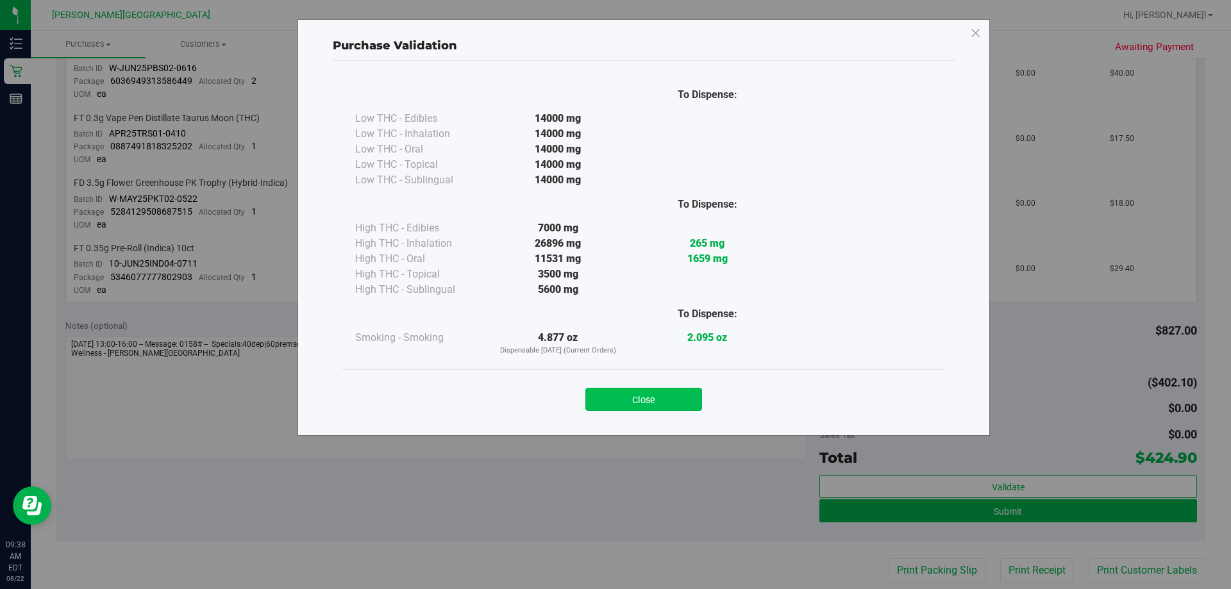
click at [615, 400] on button "Close" at bounding box center [643, 399] width 117 height 23
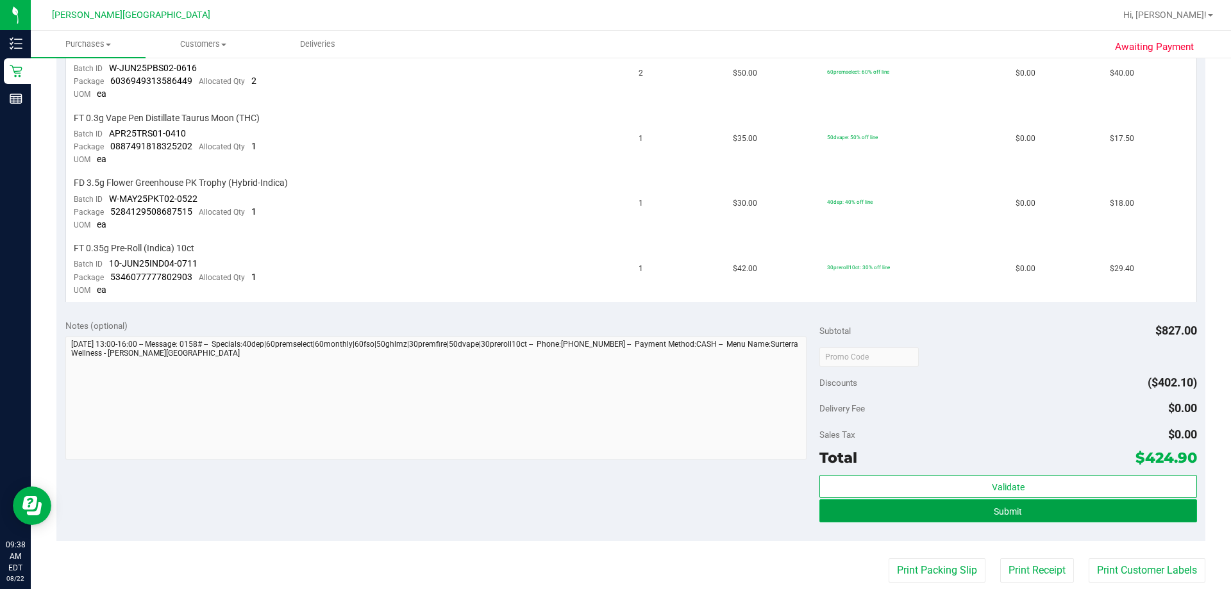
click at [615, 516] on span "Submit" at bounding box center [1008, 512] width 28 height 10
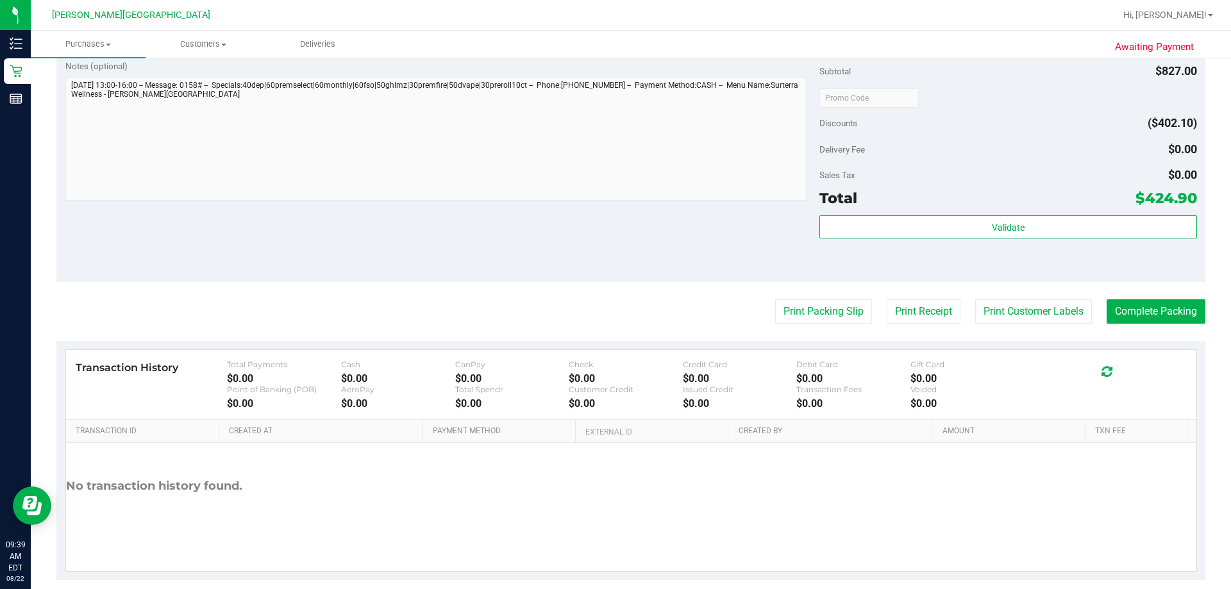
scroll to position [1744, 0]
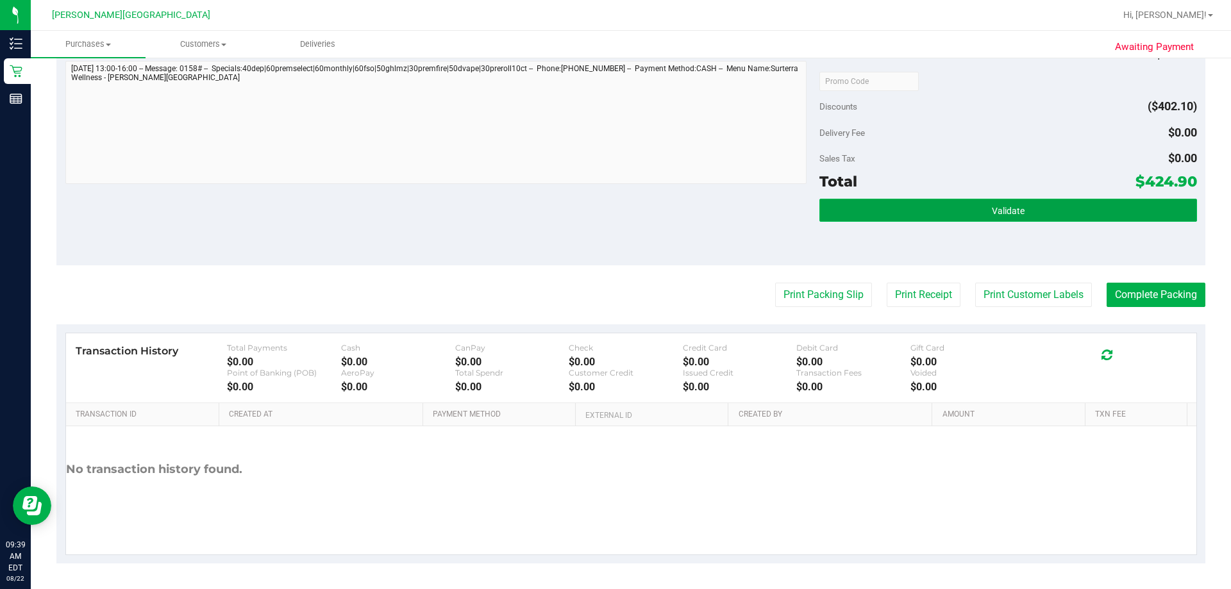
click at [615, 210] on button "Validate" at bounding box center [1008, 210] width 377 height 23
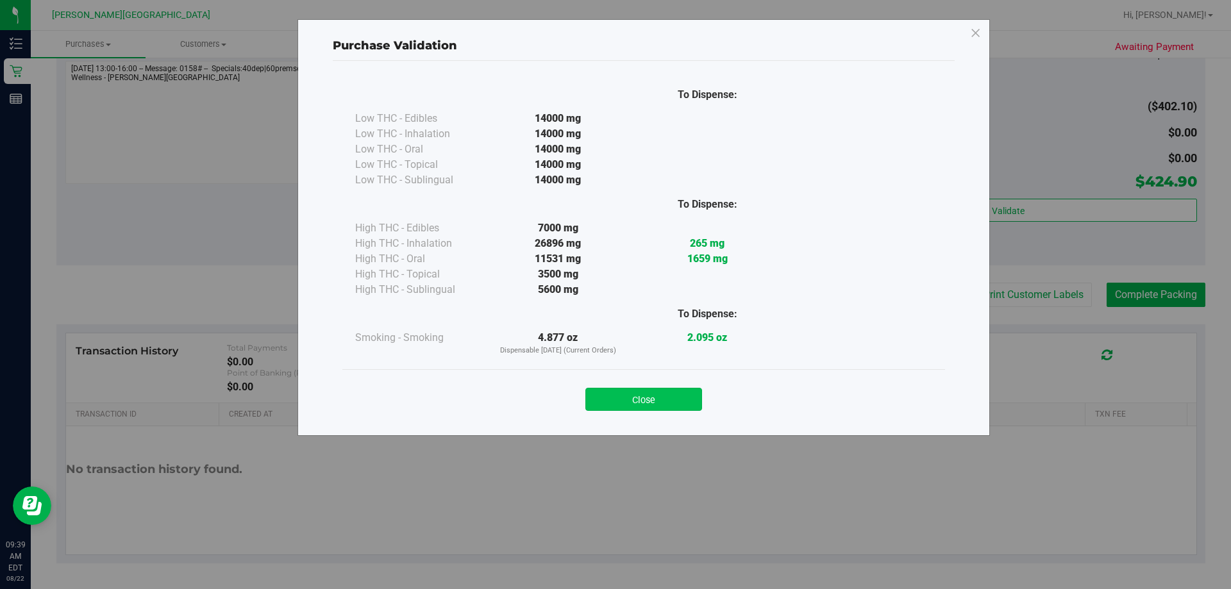
click at [615, 400] on button "Close" at bounding box center [643, 399] width 117 height 23
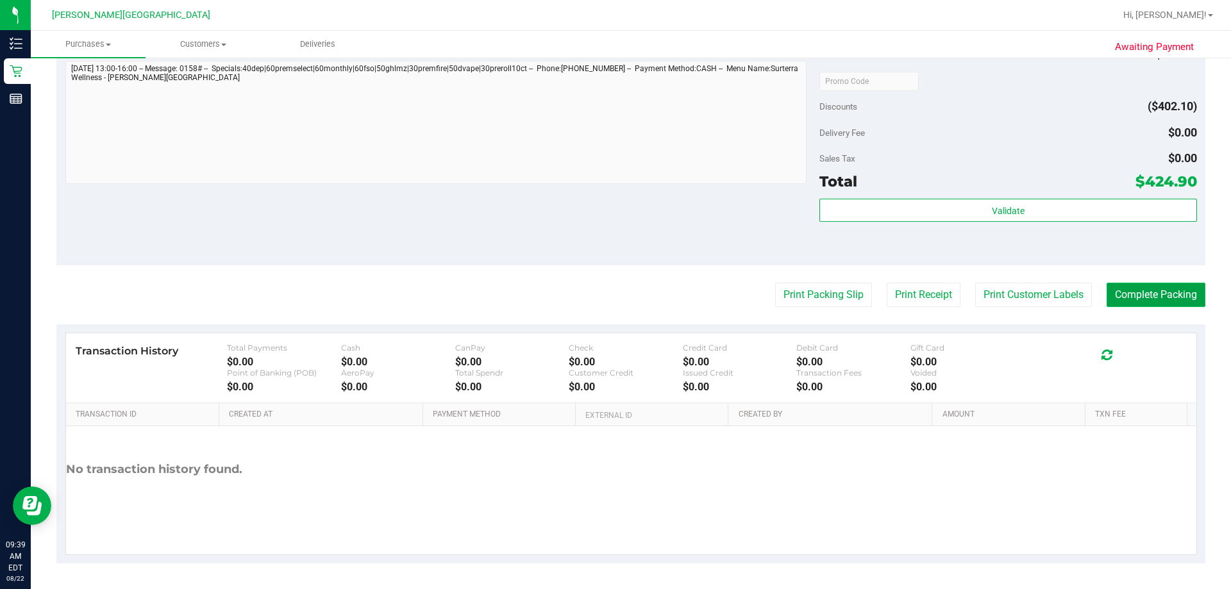
click at [615, 299] on button "Complete Packing" at bounding box center [1156, 295] width 99 height 24
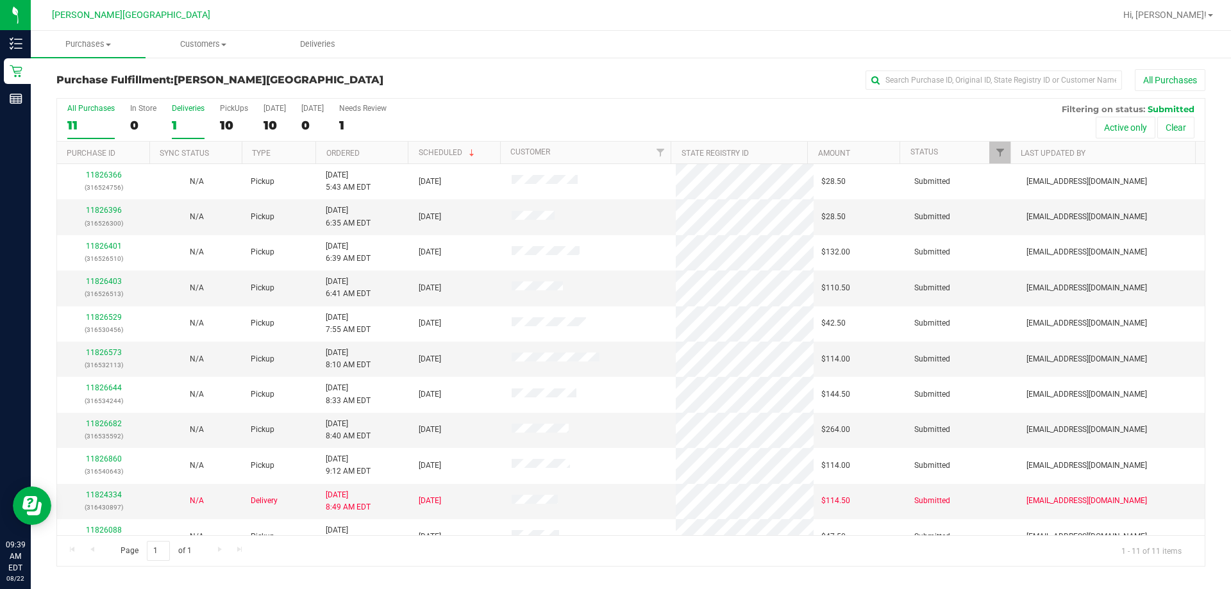
click at [178, 109] on div "Deliveries" at bounding box center [188, 108] width 33 height 9
click at [0, 0] on input "Deliveries 1" at bounding box center [0, 0] width 0 height 0
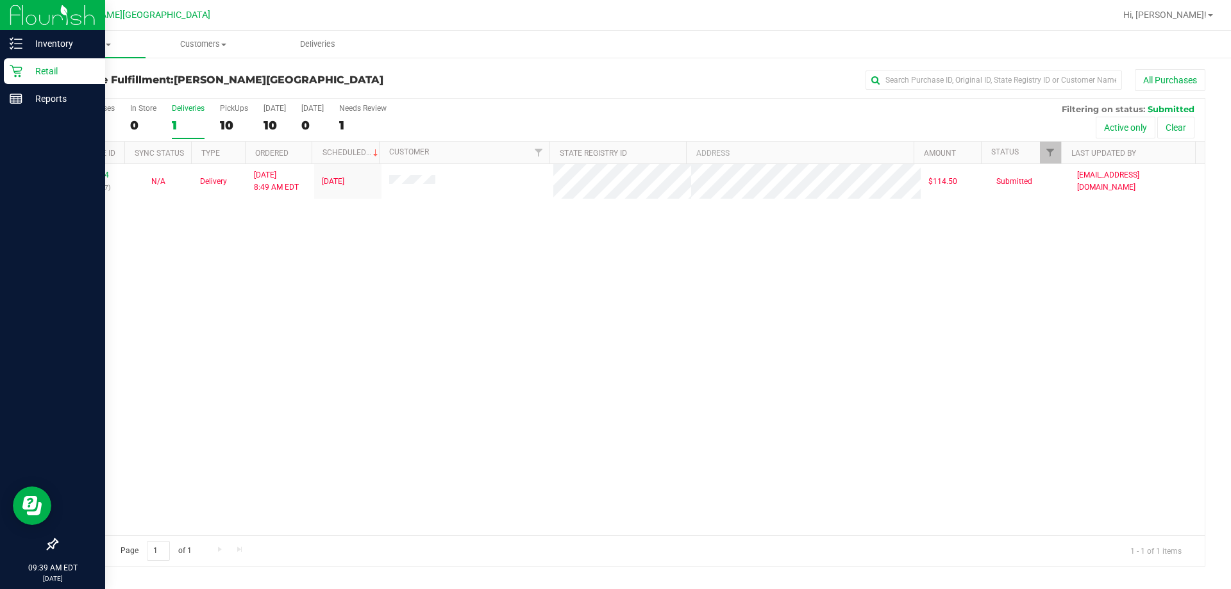
click at [11, 76] on icon at bounding box center [16, 71] width 13 height 13
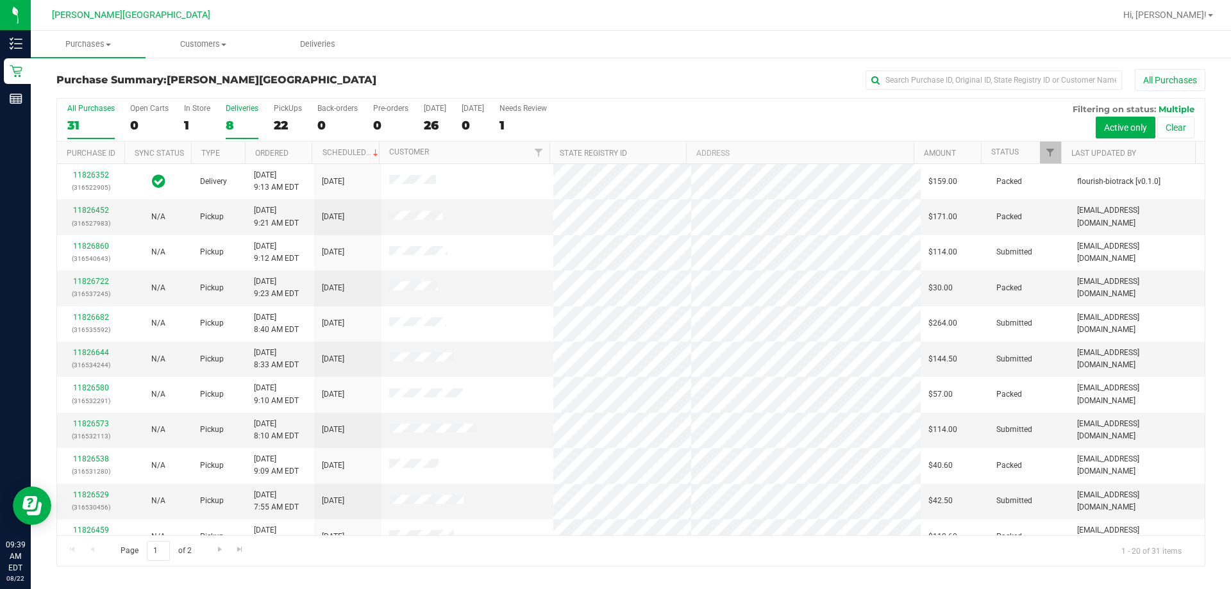
click at [228, 108] on div "Deliveries" at bounding box center [242, 108] width 33 height 9
click at [0, 0] on input "Deliveries 8" at bounding box center [0, 0] width 0 height 0
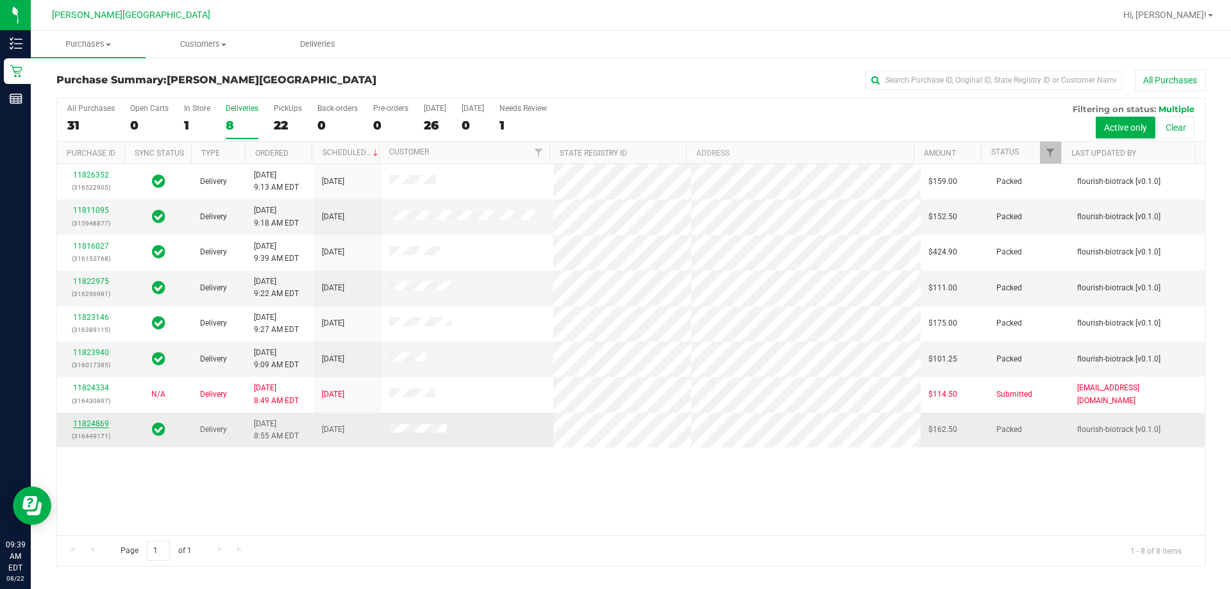
click at [85, 426] on link "11824869" at bounding box center [91, 423] width 36 height 9
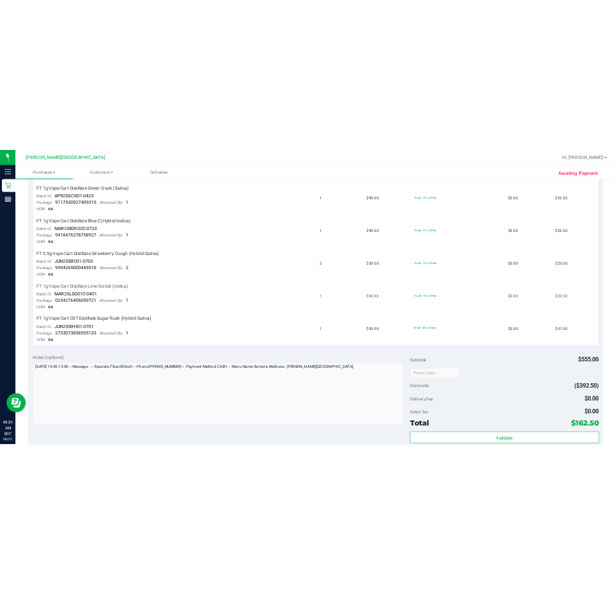
scroll to position [513, 0]
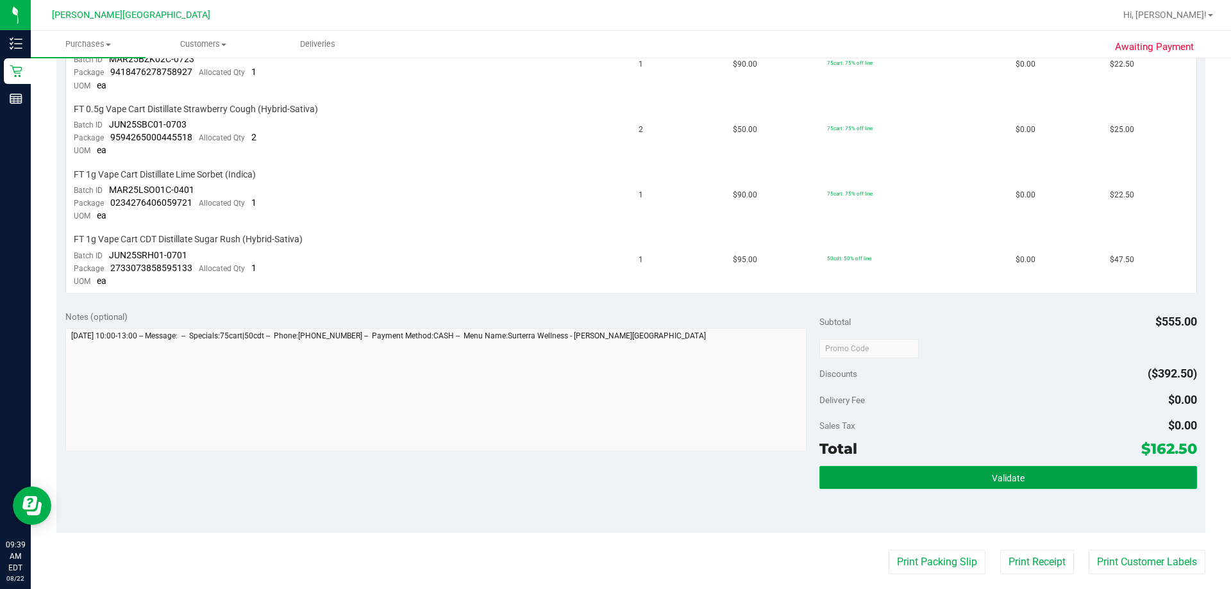
click at [615, 481] on button "Validate" at bounding box center [1008, 477] width 377 height 23
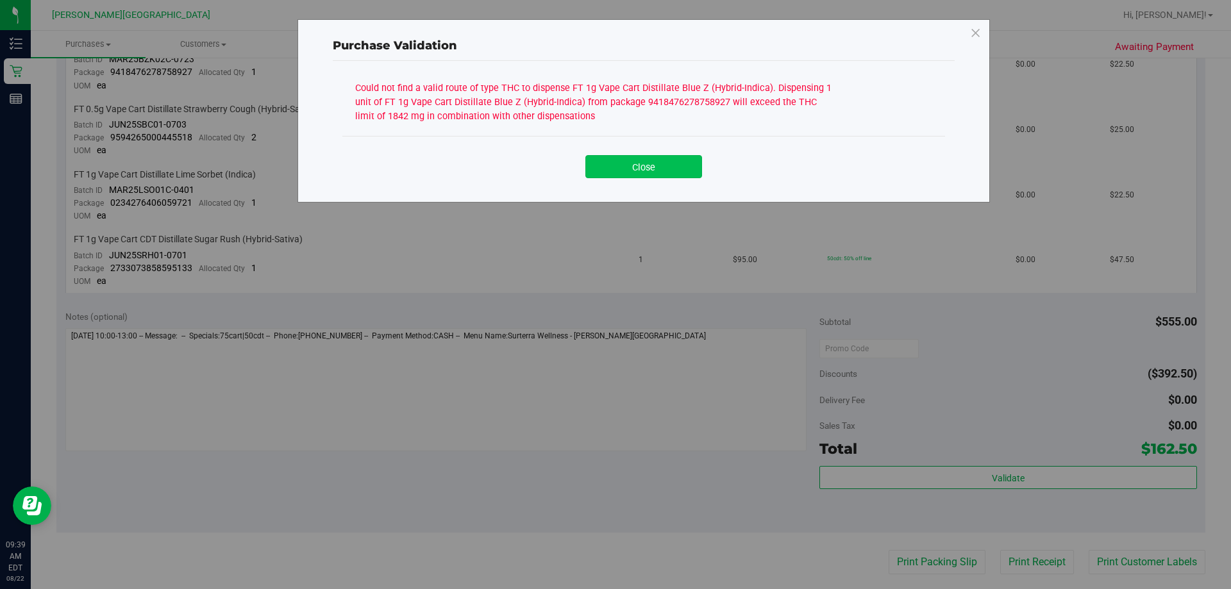
click at [615, 168] on button "Close" at bounding box center [643, 166] width 117 height 23
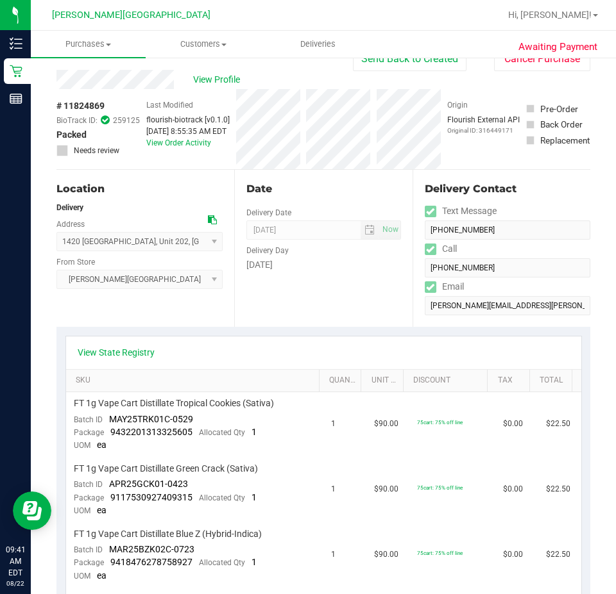
scroll to position [0, 0]
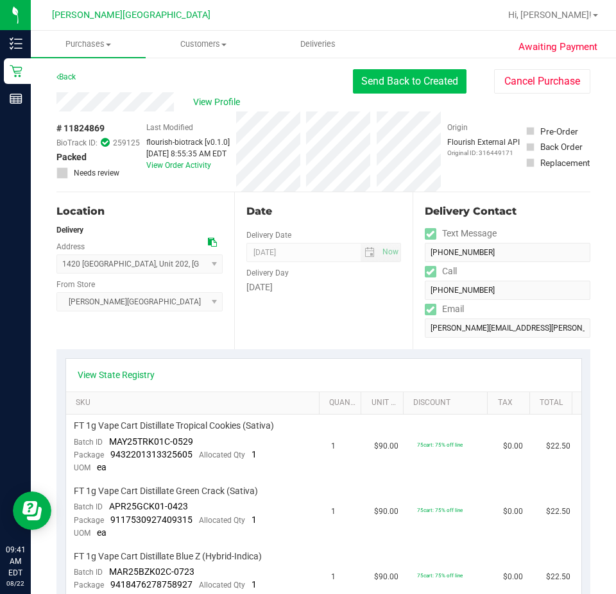
click at [411, 80] on button "Send Back to Created" at bounding box center [410, 81] width 114 height 24
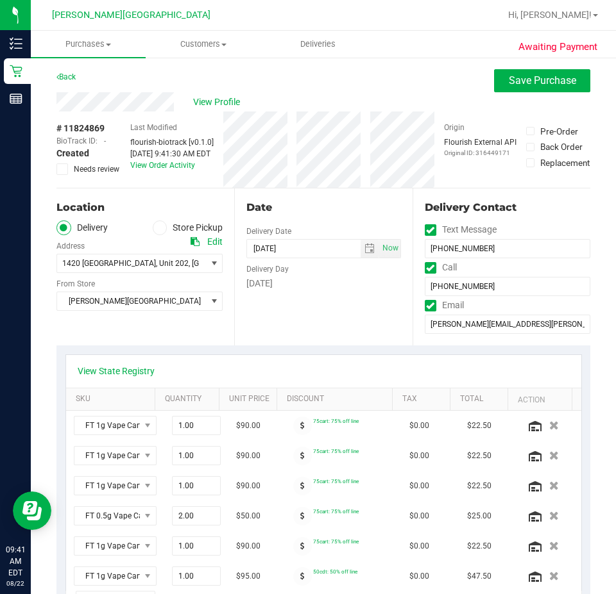
click at [156, 228] on icon at bounding box center [160, 228] width 8 height 0
click at [0, 0] on input "Store Pickup" at bounding box center [0, 0] width 0 height 0
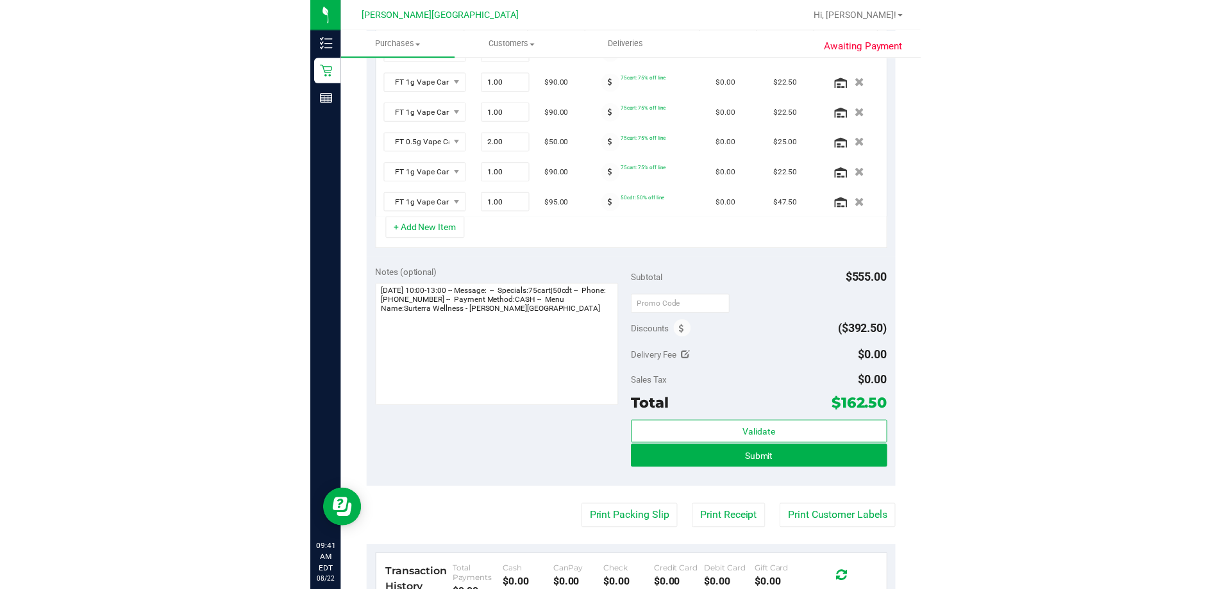
scroll to position [385, 0]
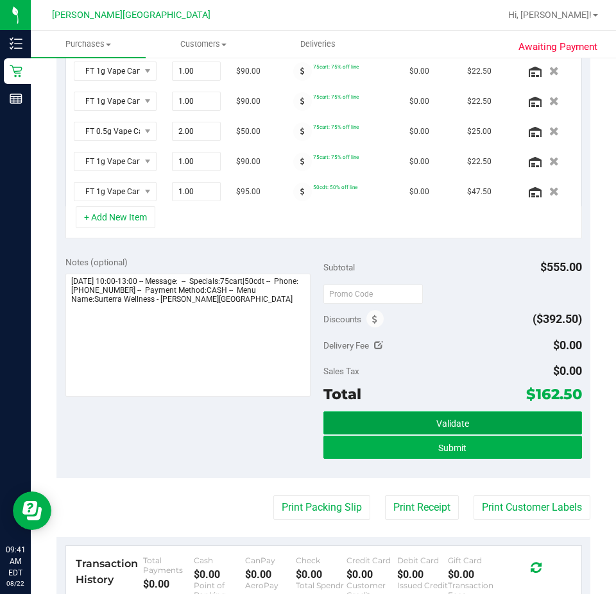
click at [410, 421] on button "Validate" at bounding box center [452, 423] width 258 height 23
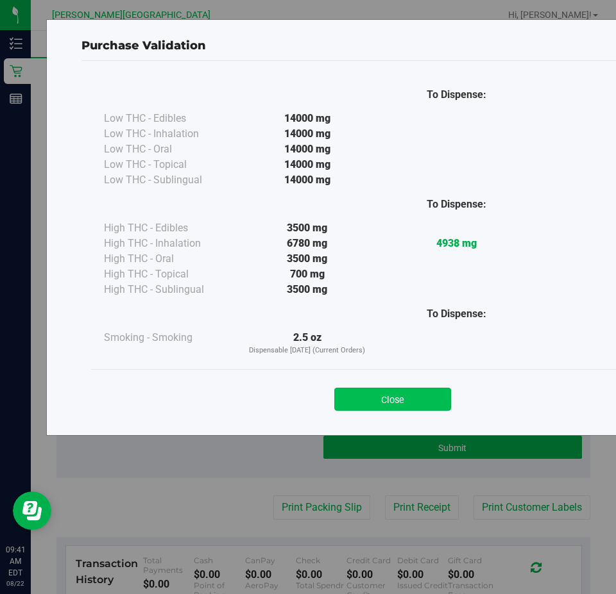
click at [407, 397] on button "Close" at bounding box center [392, 399] width 117 height 23
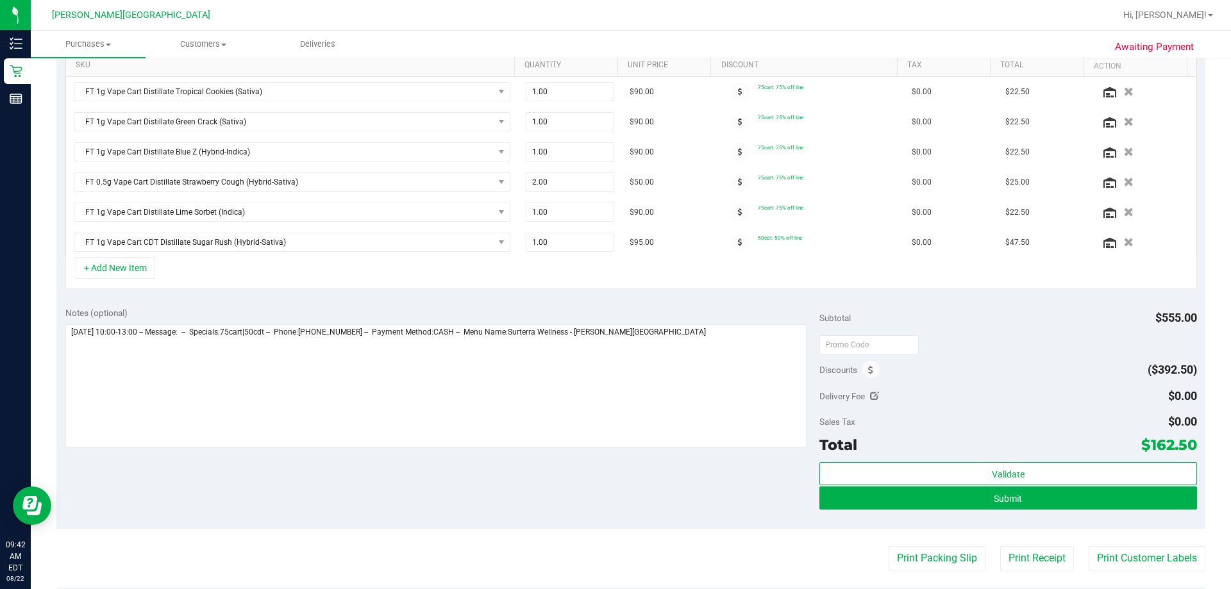
scroll to position [0, 0]
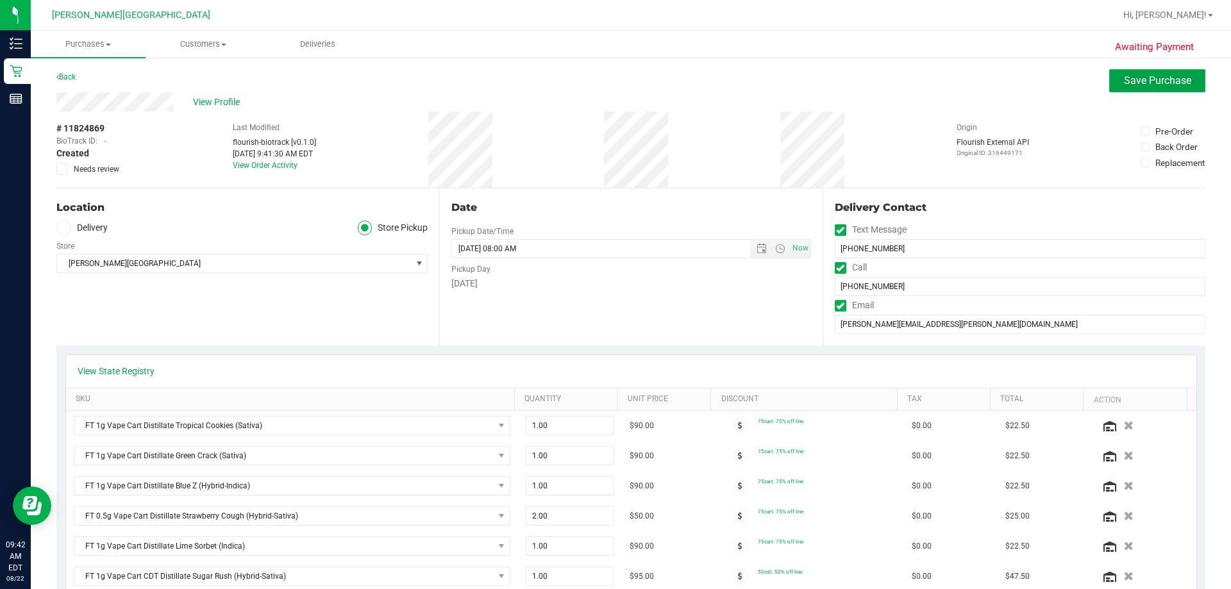
click at [615, 78] on span "Save Purchase" at bounding box center [1157, 80] width 67 height 12
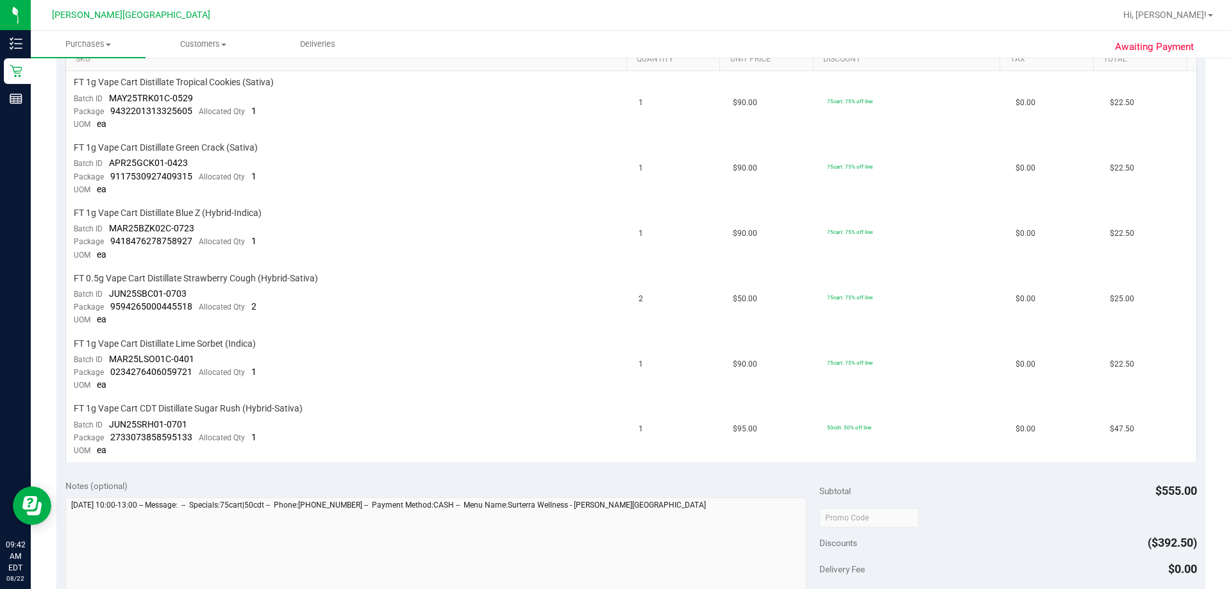
scroll to position [449, 0]
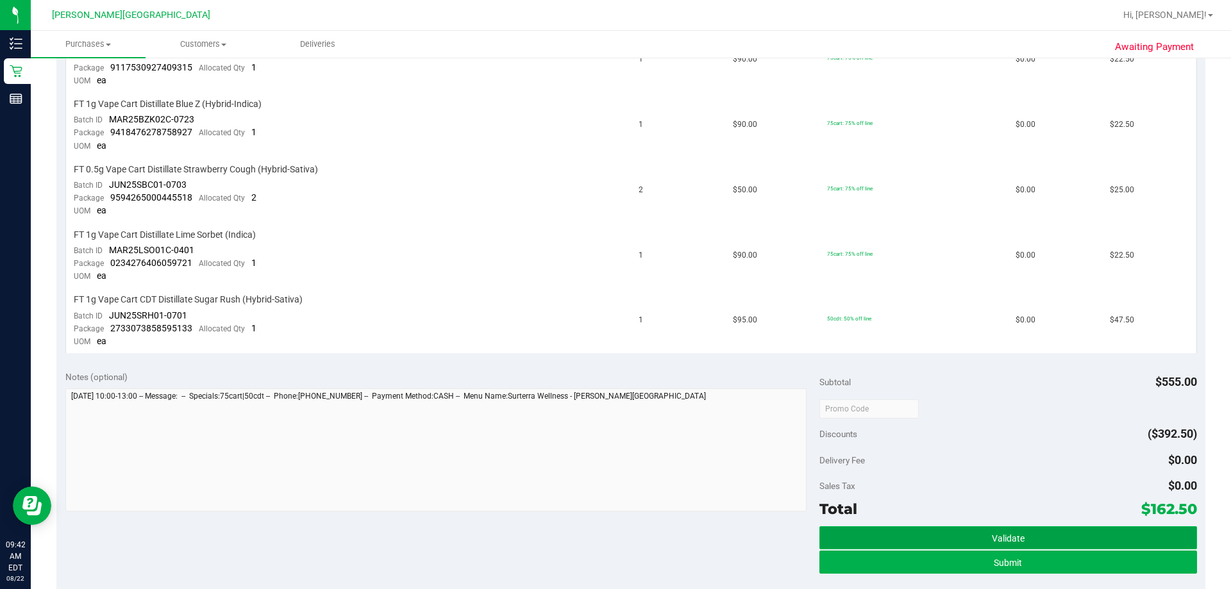
click at [615, 535] on button "Validate" at bounding box center [1008, 537] width 377 height 23
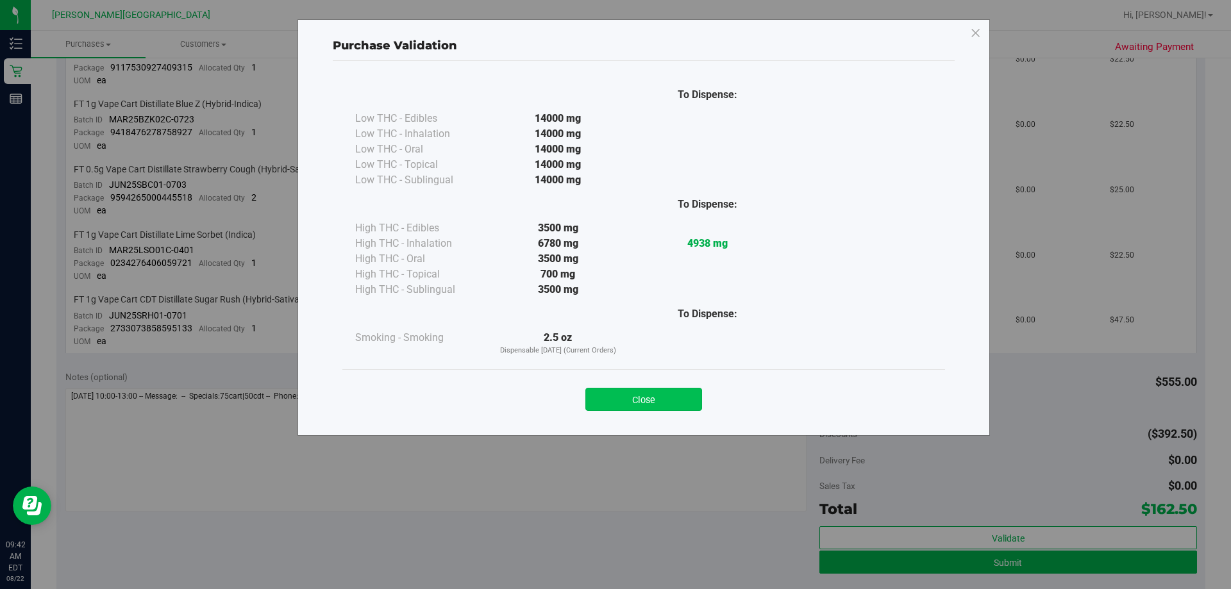
click at [615, 401] on button "Close" at bounding box center [643, 399] width 117 height 23
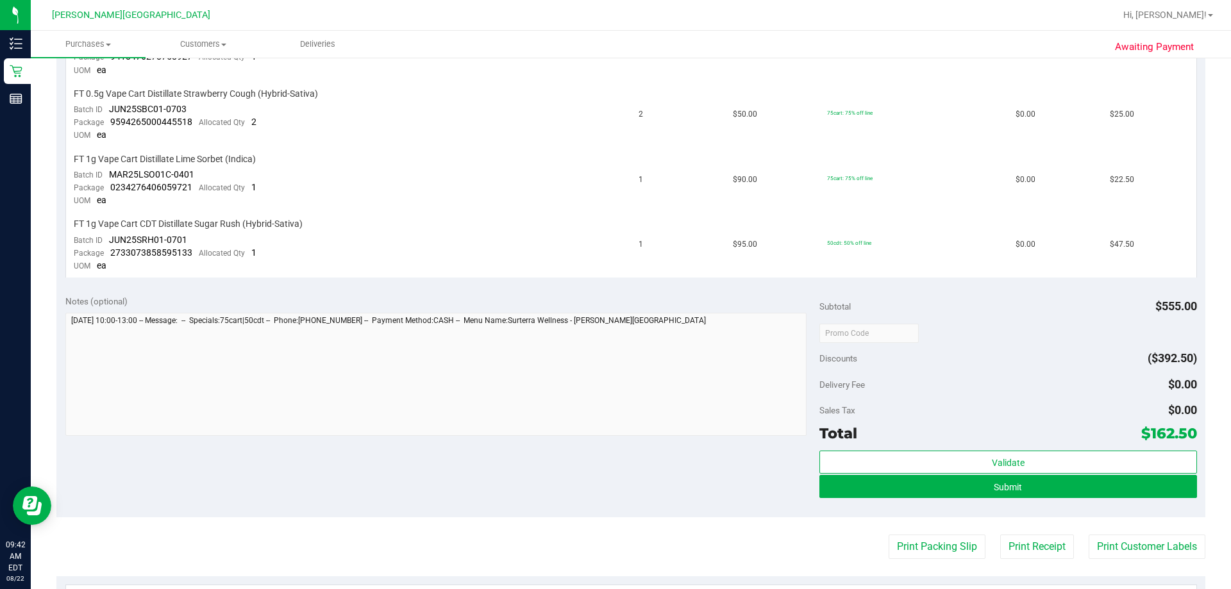
scroll to position [770, 0]
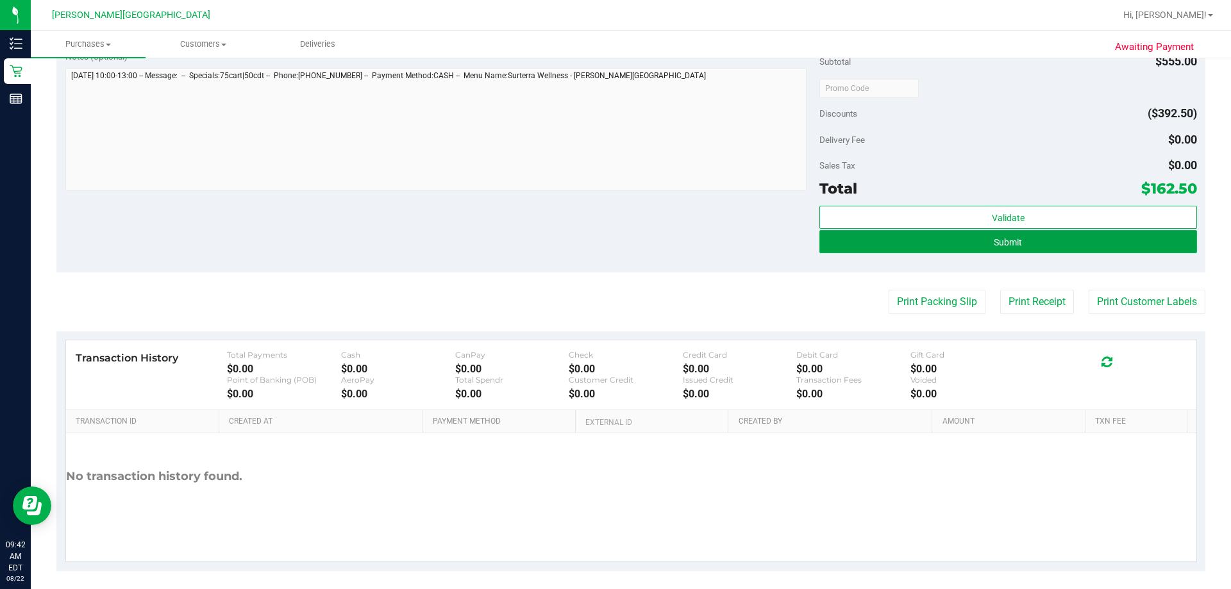
click at [615, 242] on button "Submit" at bounding box center [1008, 241] width 377 height 23
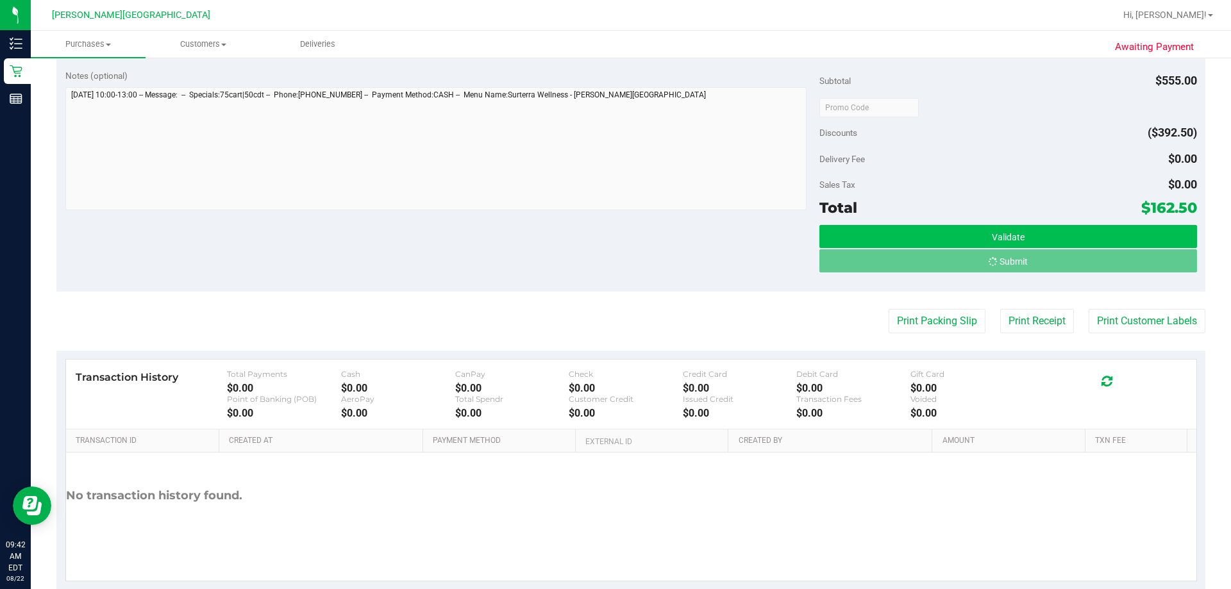
scroll to position [731, 0]
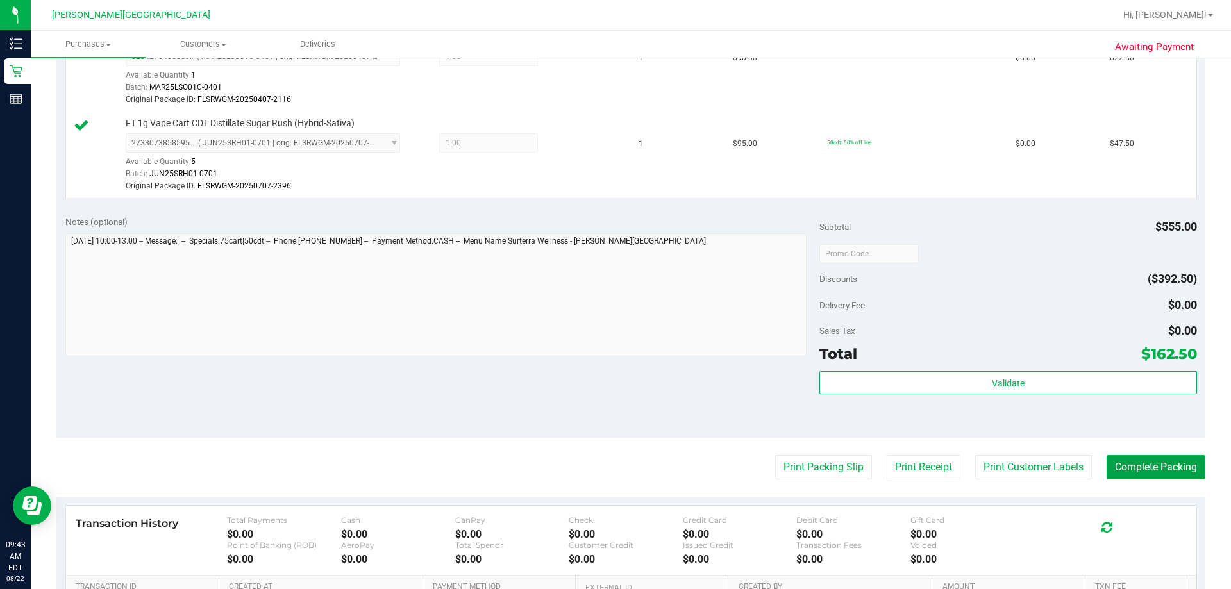
click at [615, 464] on button "Complete Packing" at bounding box center [1156, 467] width 99 height 24
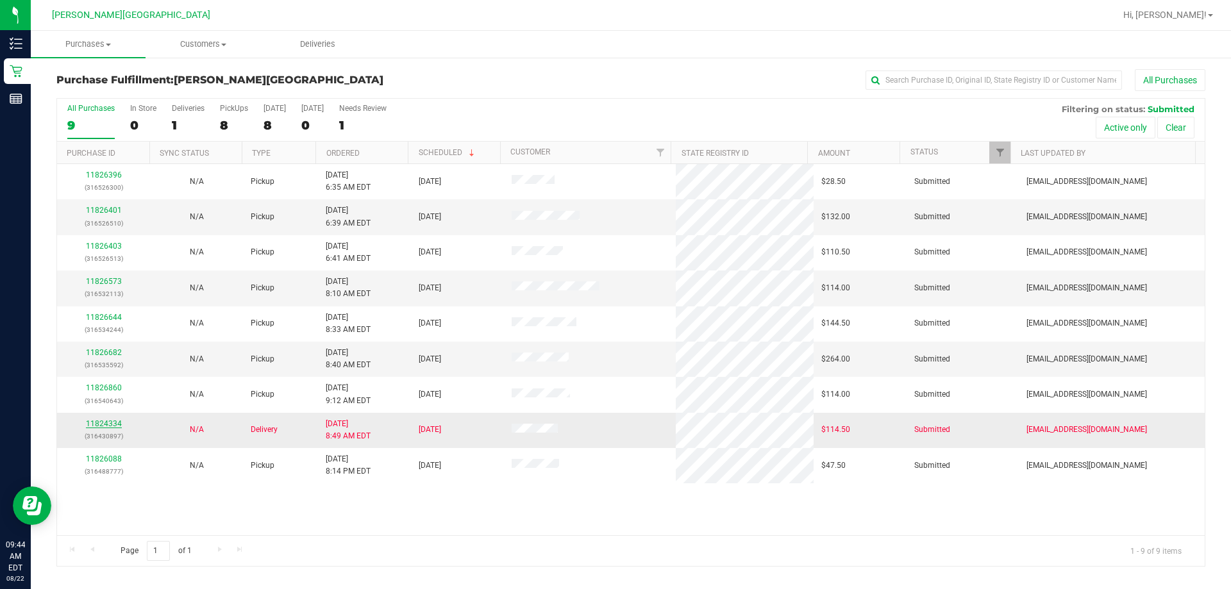
click at [105, 425] on link "11824334" at bounding box center [104, 423] width 36 height 9
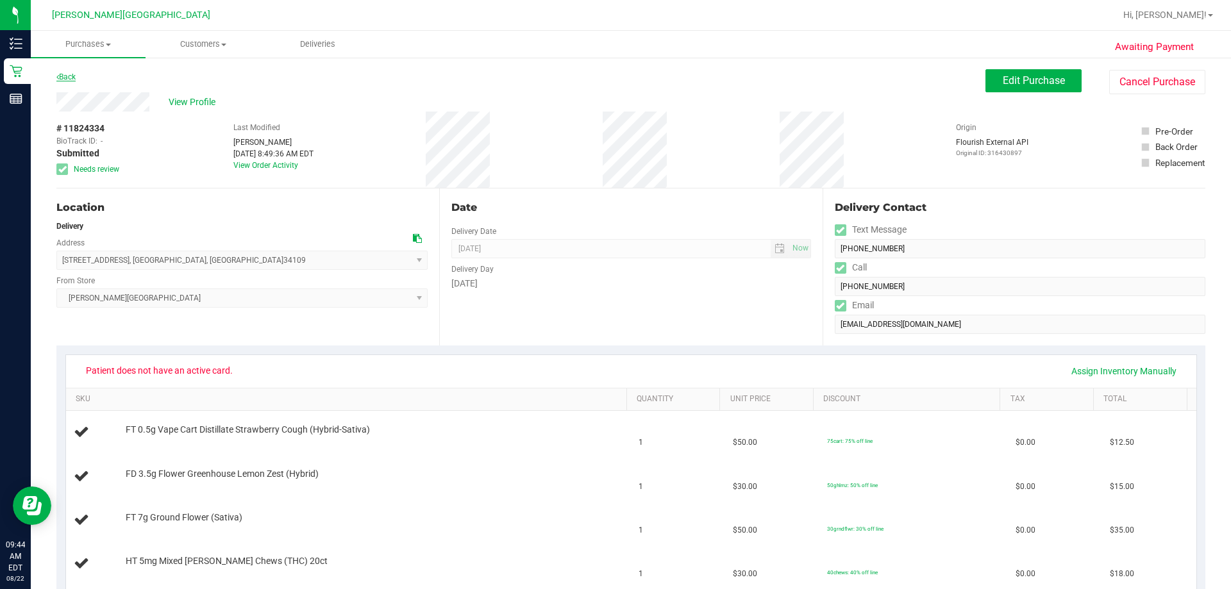
click at [69, 79] on link "Back" at bounding box center [65, 76] width 19 height 9
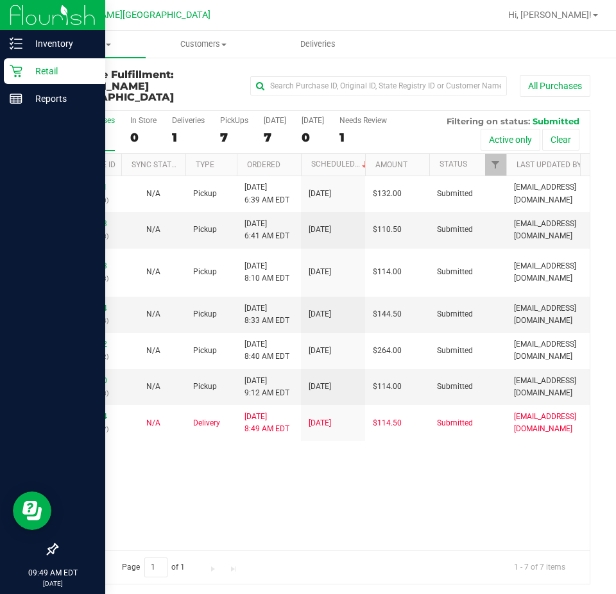
click at [46, 71] on p "Retail" at bounding box center [60, 70] width 77 height 15
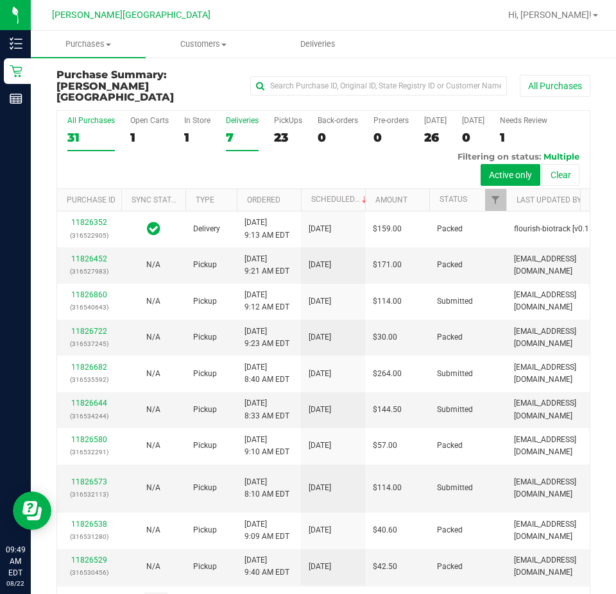
click at [238, 116] on div "Deliveries" at bounding box center [242, 120] width 33 height 9
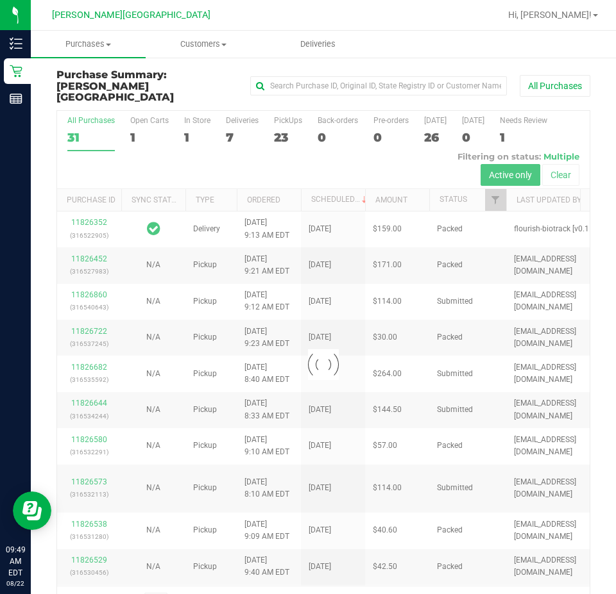
click at [244, 111] on div at bounding box center [323, 365] width 532 height 509
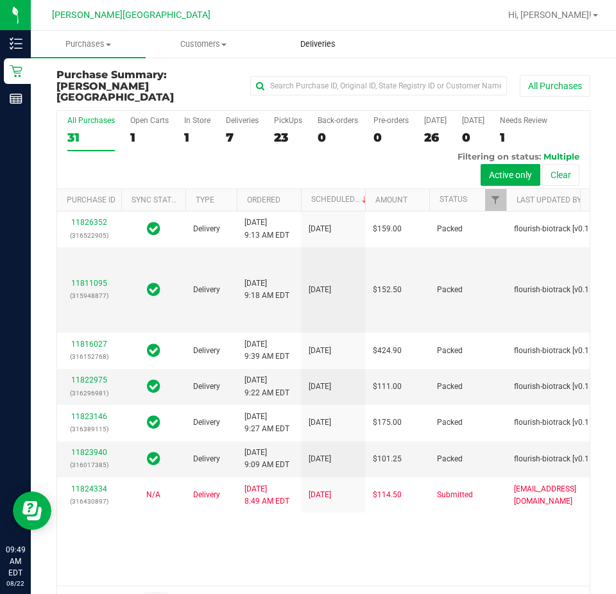
click at [319, 43] on span "Deliveries" at bounding box center [318, 44] width 70 height 12
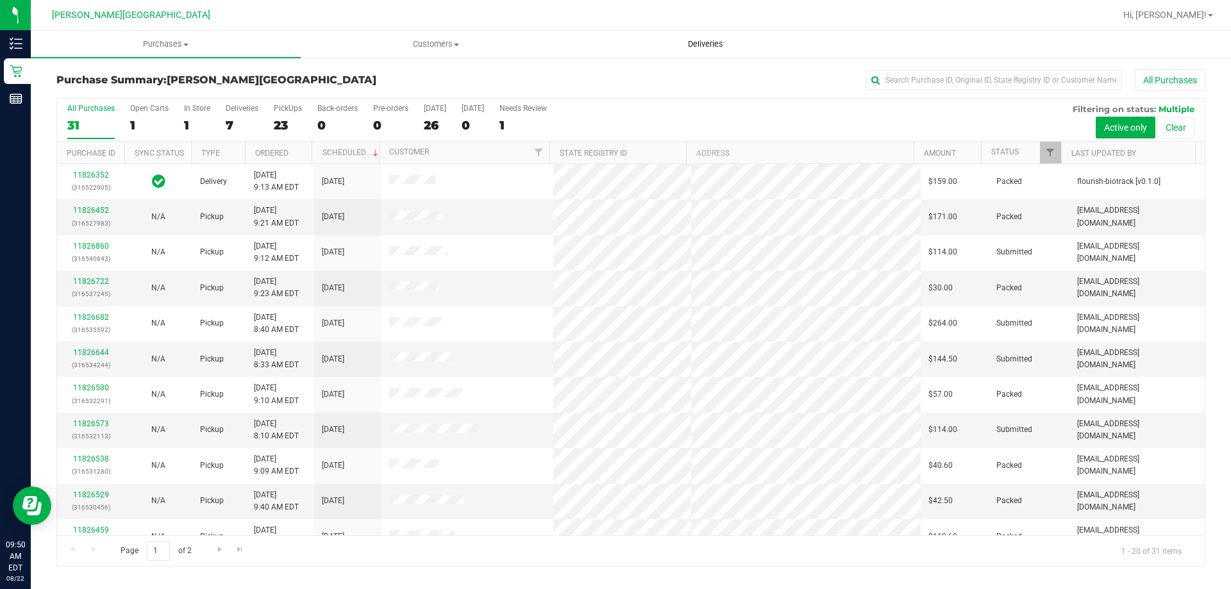
click at [702, 44] on span "Deliveries" at bounding box center [706, 44] width 70 height 12
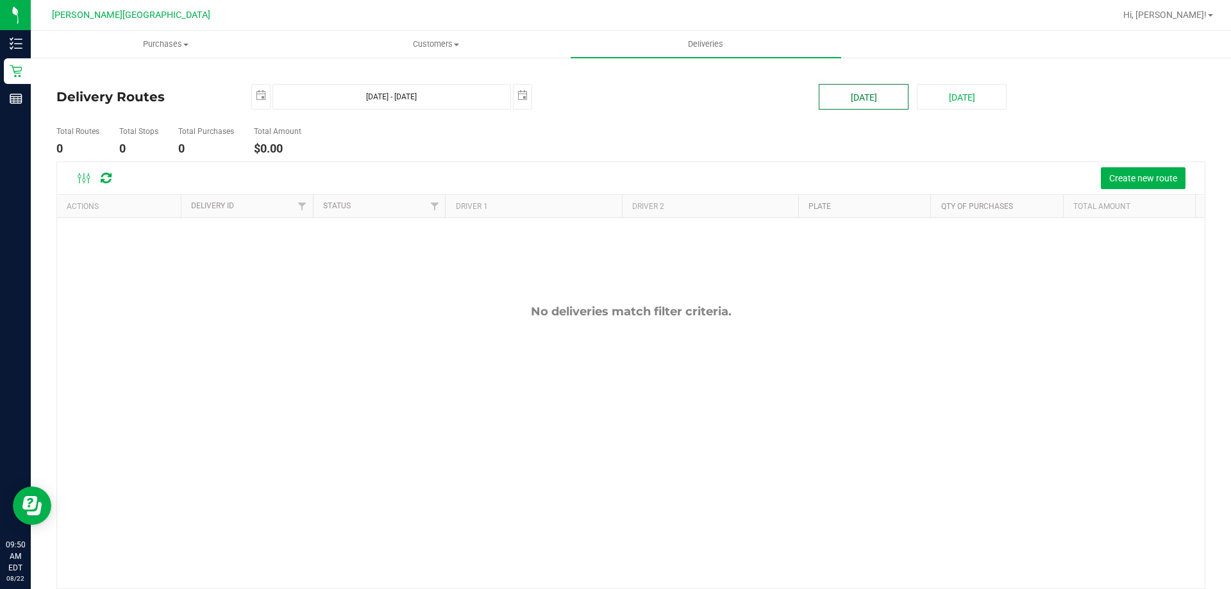
click at [866, 96] on button "Today" at bounding box center [864, 97] width 90 height 26
click at [1140, 174] on span "Create new route" at bounding box center [1143, 178] width 68 height 10
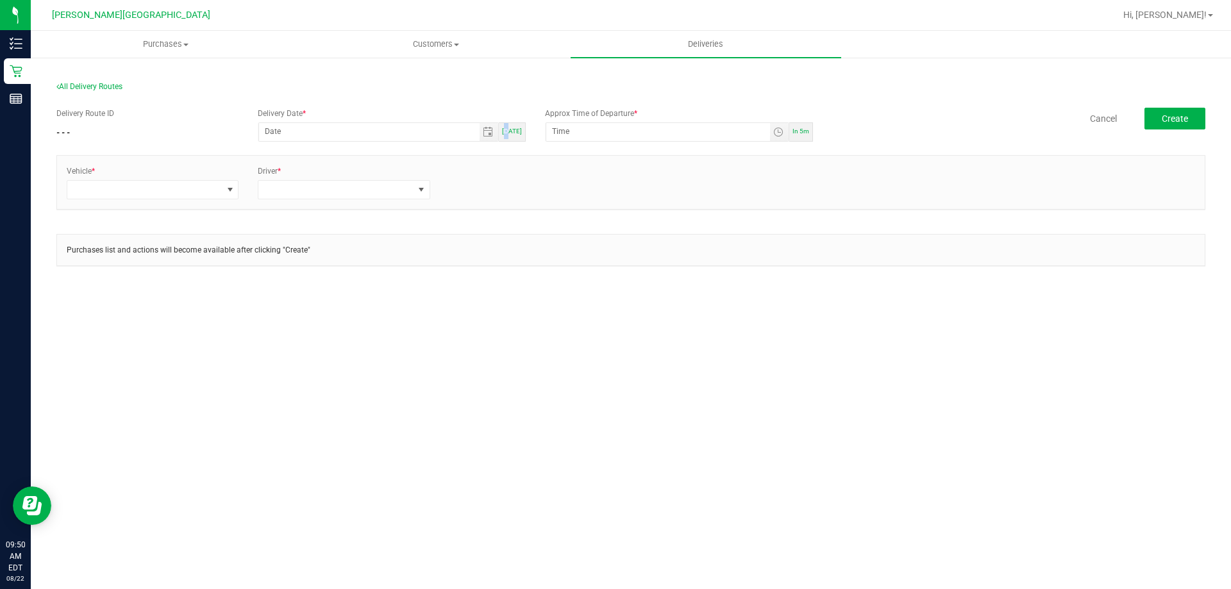
click at [512, 130] on span "Today" at bounding box center [512, 131] width 20 height 7
type input "[DATE]"
type input "9:55 AM"
click at [566, 131] on input "9:55 AM" at bounding box center [658, 131] width 224 height 16
type input "10:minute AM"
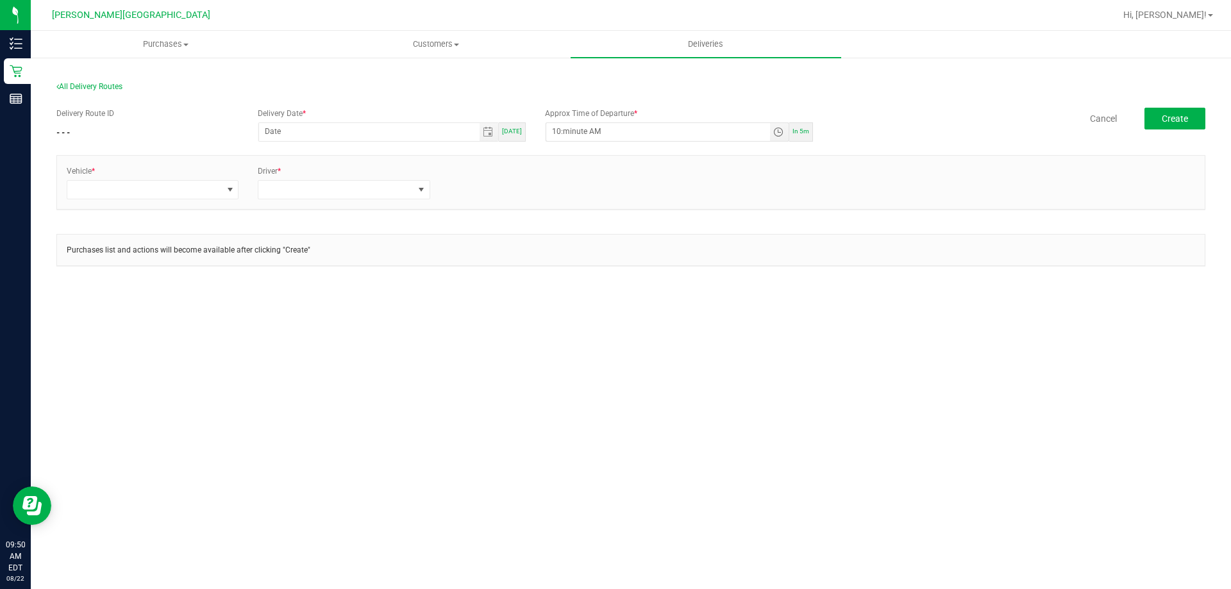
type input "12/31/1969"
type input "10:00 AM"
click at [225, 188] on span at bounding box center [230, 190] width 10 height 10
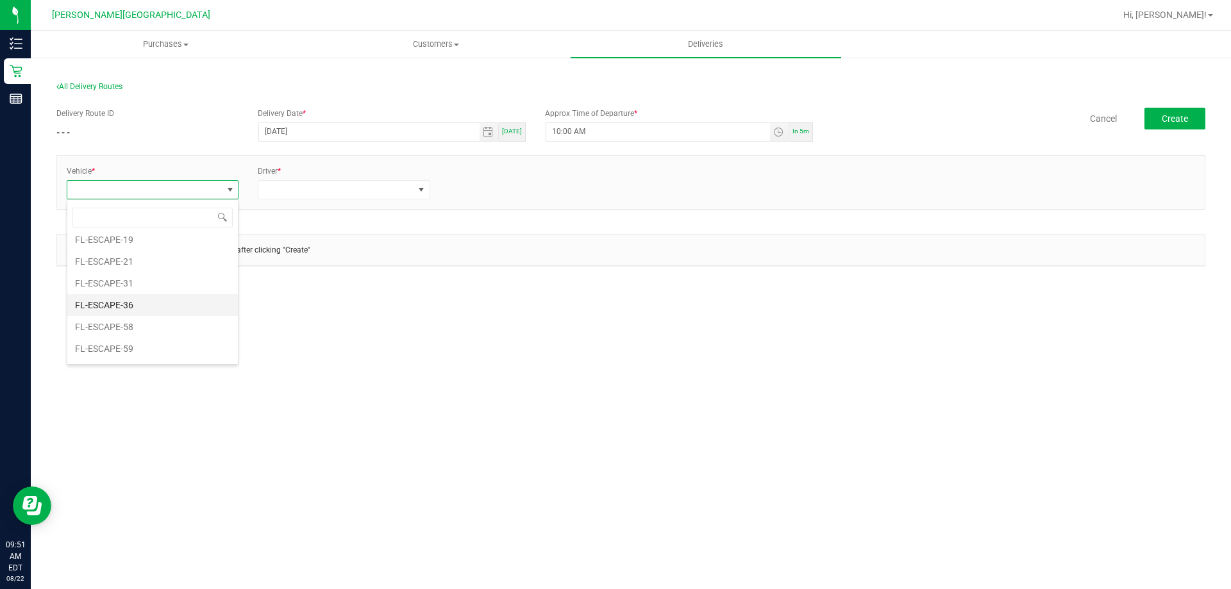
scroll to position [192, 0]
click at [141, 248] on li "FL-ESCAPE-21" at bounding box center [152, 249] width 171 height 22
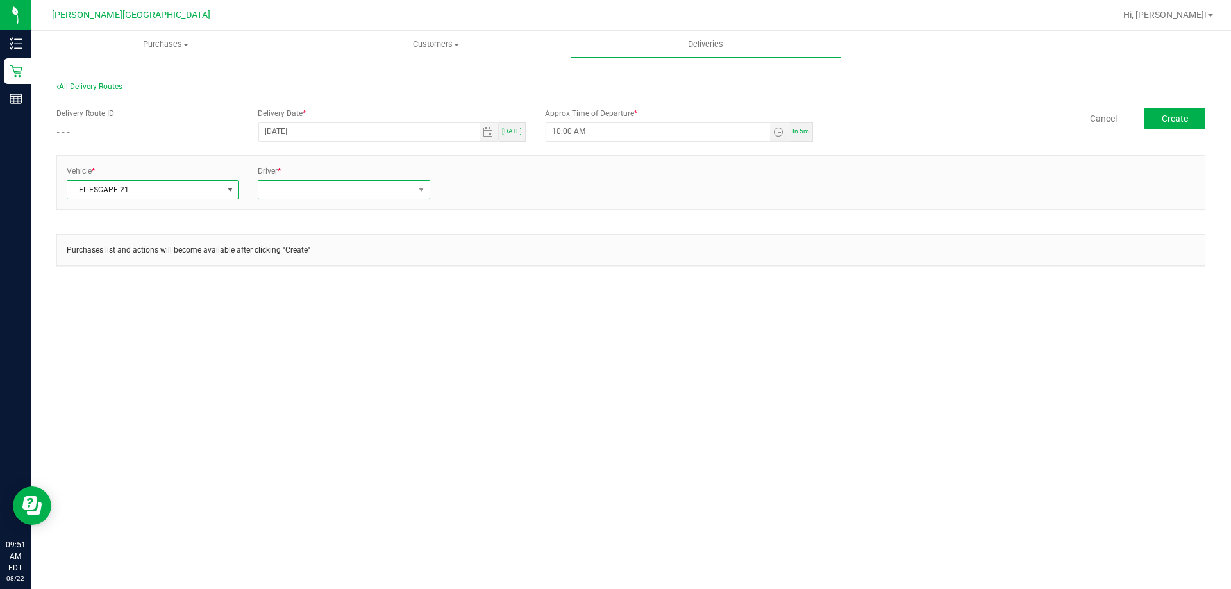
drag, startPoint x: 407, startPoint y: 187, endPoint x: 400, endPoint y: 187, distance: 7.1
click at [407, 187] on span at bounding box center [335, 190] width 155 height 18
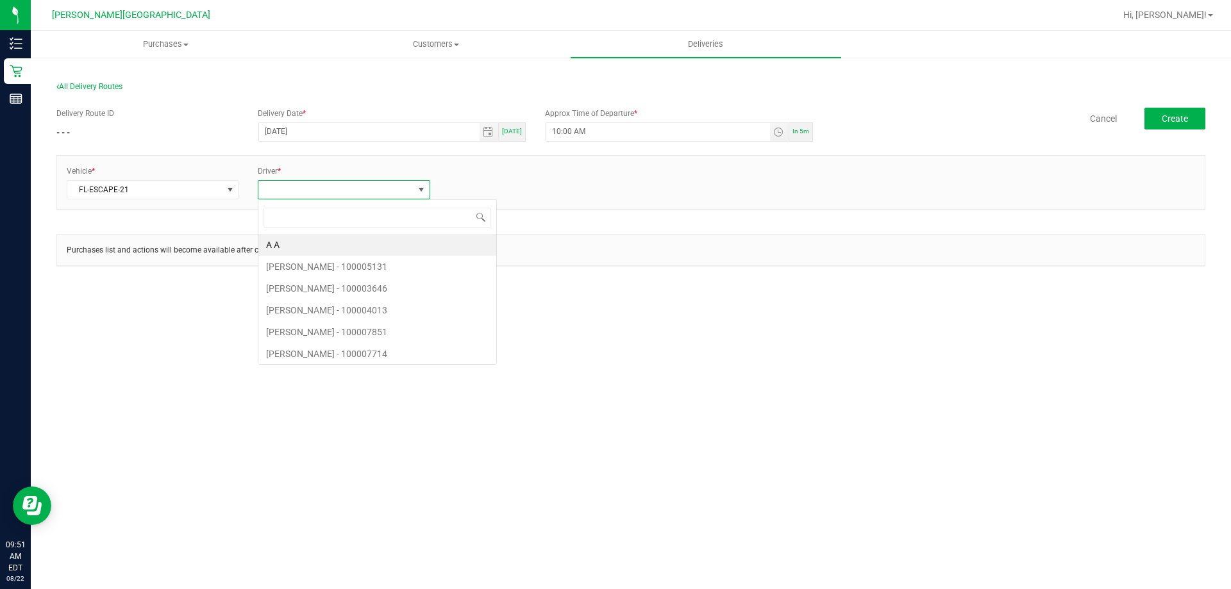
scroll to position [19, 172]
type input "c"
click at [313, 342] on li "Clifford Kobrin - 100007227" at bounding box center [373, 341] width 230 height 22
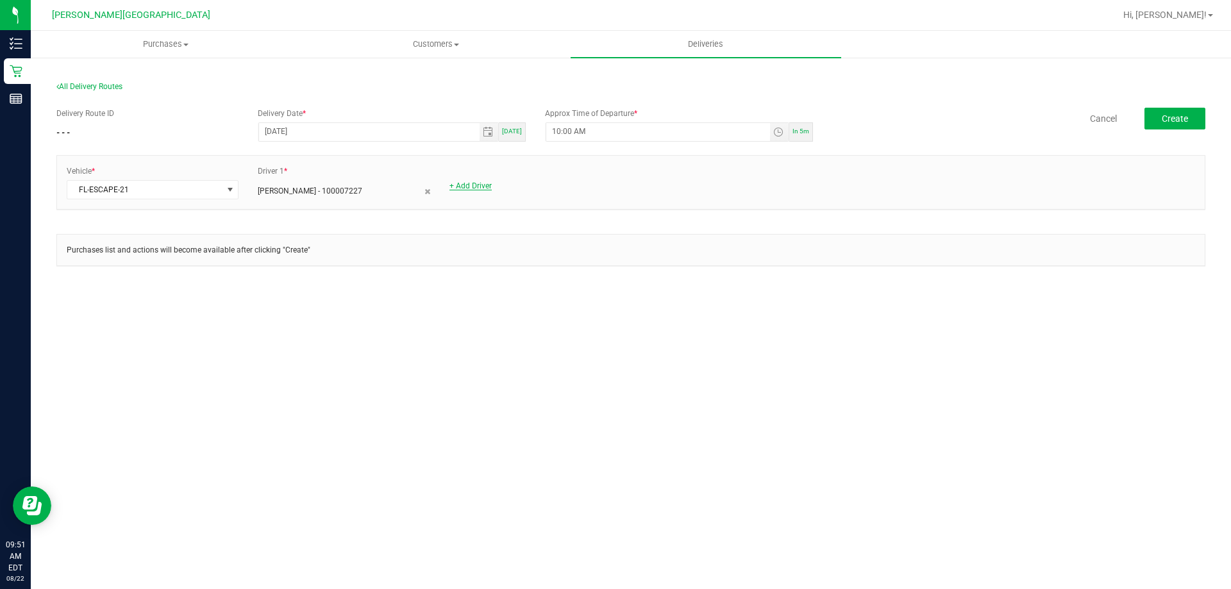
click at [467, 190] on link "+ Add Driver" at bounding box center [471, 185] width 42 height 9
click at [615, 185] on span at bounding box center [612, 190] width 10 height 10
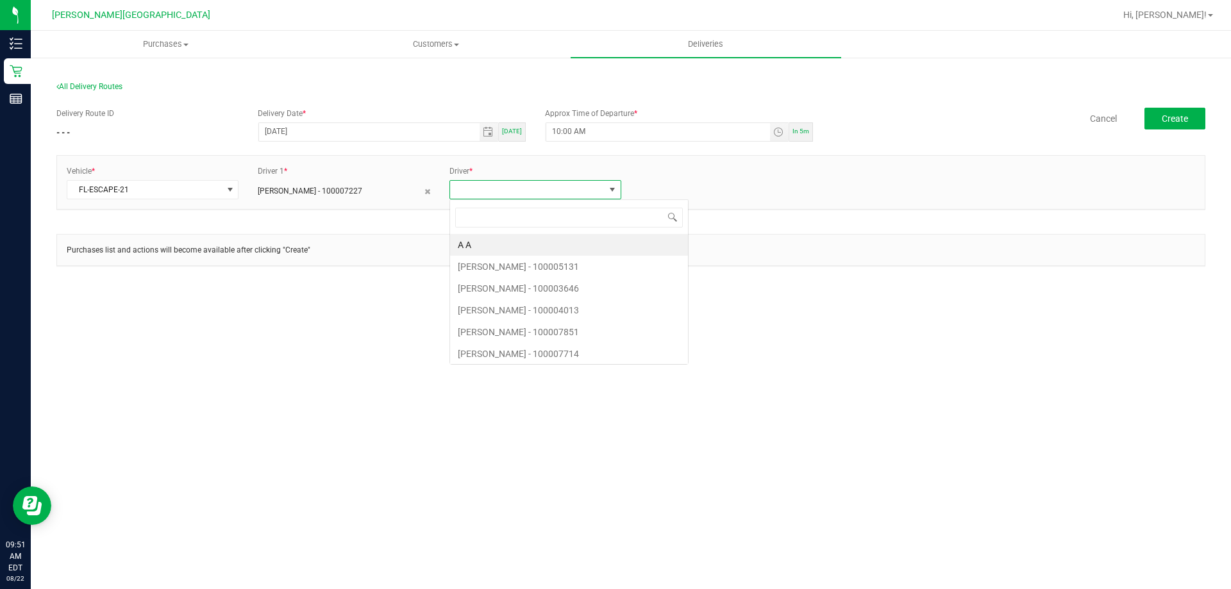
scroll to position [19, 172]
type input "j"
click at [515, 276] on li "Jacob Rubinton - 100007077" at bounding box center [535, 278] width 171 height 22
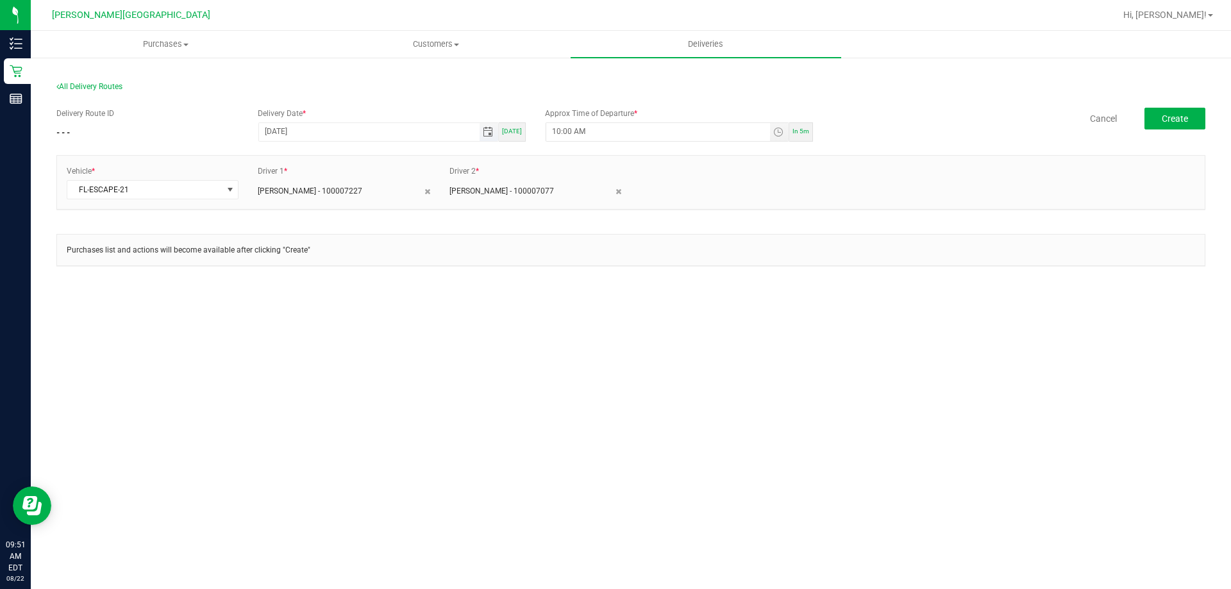
click at [493, 135] on span "Toggle calendar" at bounding box center [488, 132] width 10 height 10
click at [314, 130] on input "12/31/1969" at bounding box center [369, 131] width 221 height 16
type input "12/31/year"
type input "08/22/1902"
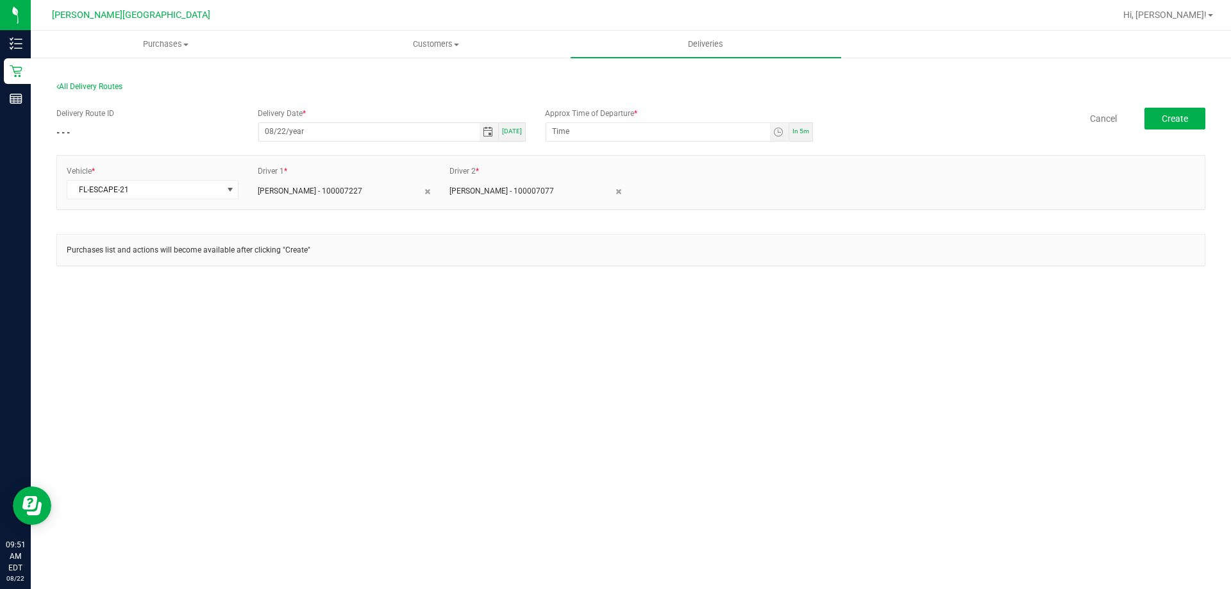
type input "7:00 PM"
type input "[DATE]"
click at [571, 131] on input "7:00 PM" at bounding box center [658, 131] width 224 height 16
type input "7:00 PM"
type input "10:minute PM"
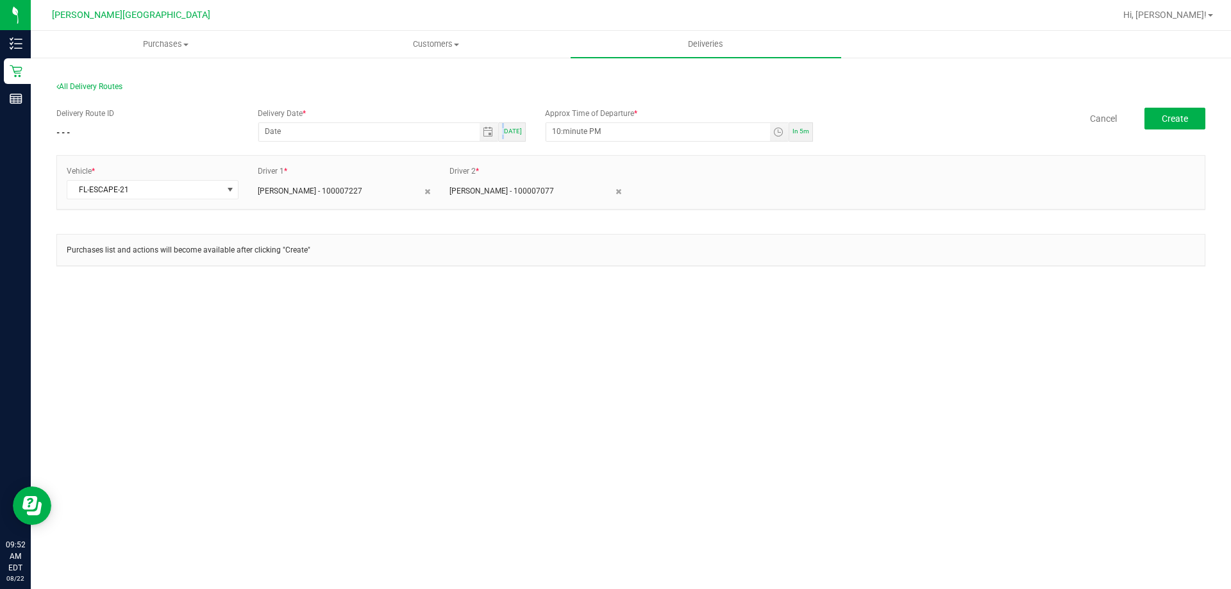
click at [507, 135] on div "Today" at bounding box center [512, 131] width 27 height 19
type input "[DATE]"
type input "9:57 AM"
drag, startPoint x: 567, startPoint y: 130, endPoint x: 602, endPoint y: 131, distance: 34.7
click at [568, 130] on input "9:57 AM" at bounding box center [658, 131] width 224 height 16
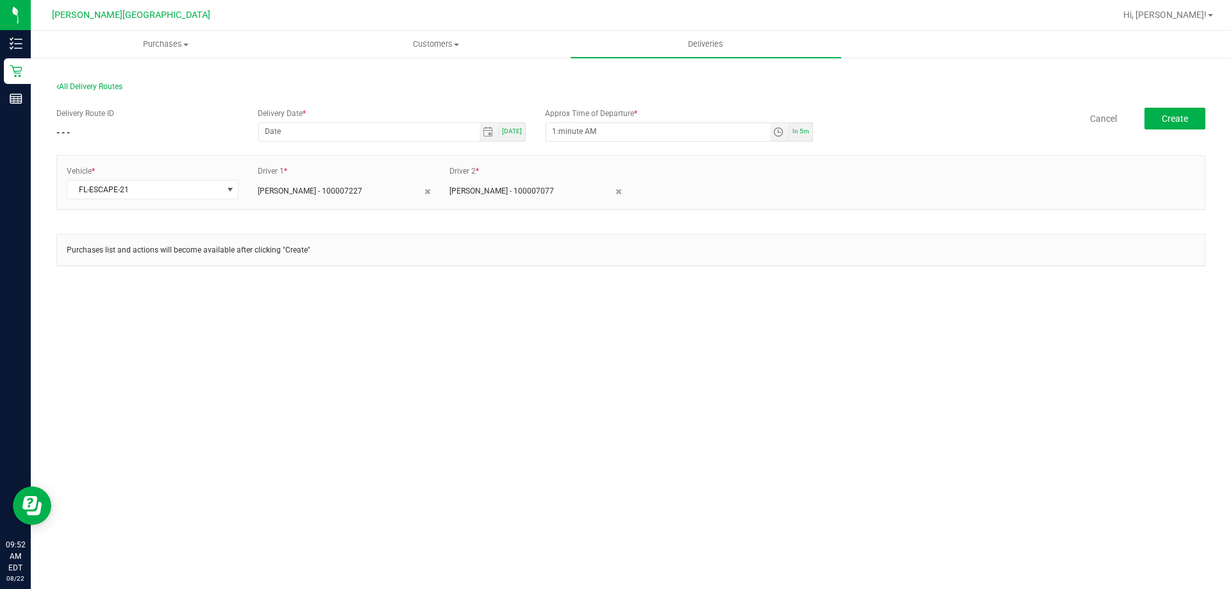
type input "10:minute AM"
type input "12/31/1969"
click at [493, 133] on span "Toggle calendar" at bounding box center [488, 132] width 10 height 10
type input "10:00 AM"
click at [511, 130] on span "Today" at bounding box center [512, 131] width 20 height 7
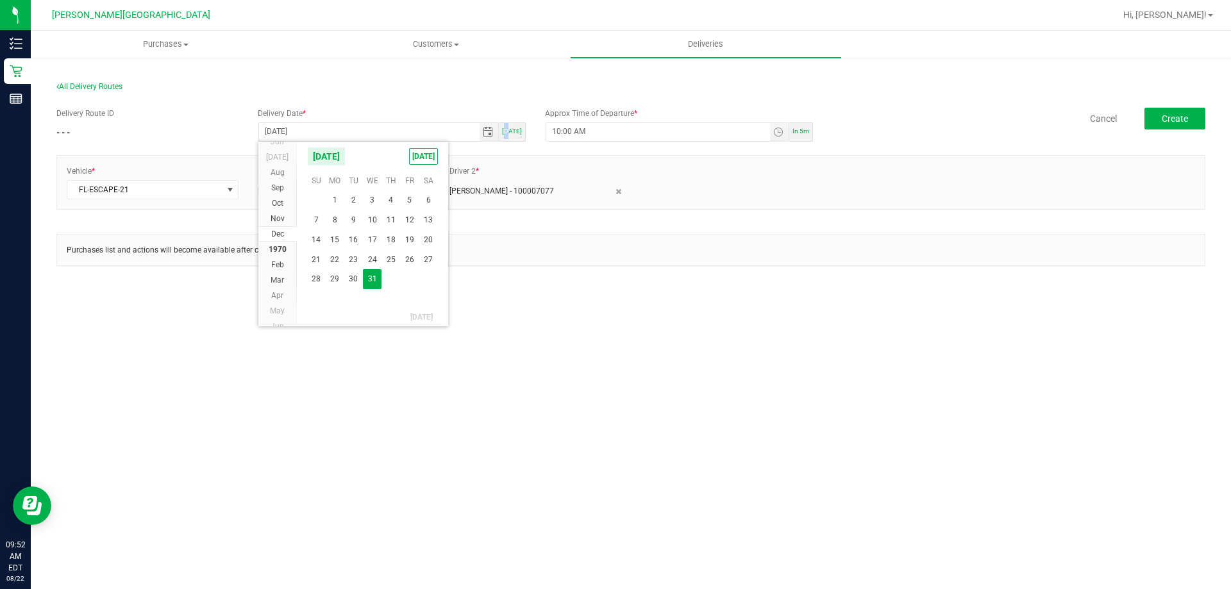
type input "[DATE]"
click at [1169, 117] on span "Create" at bounding box center [1175, 119] width 26 height 10
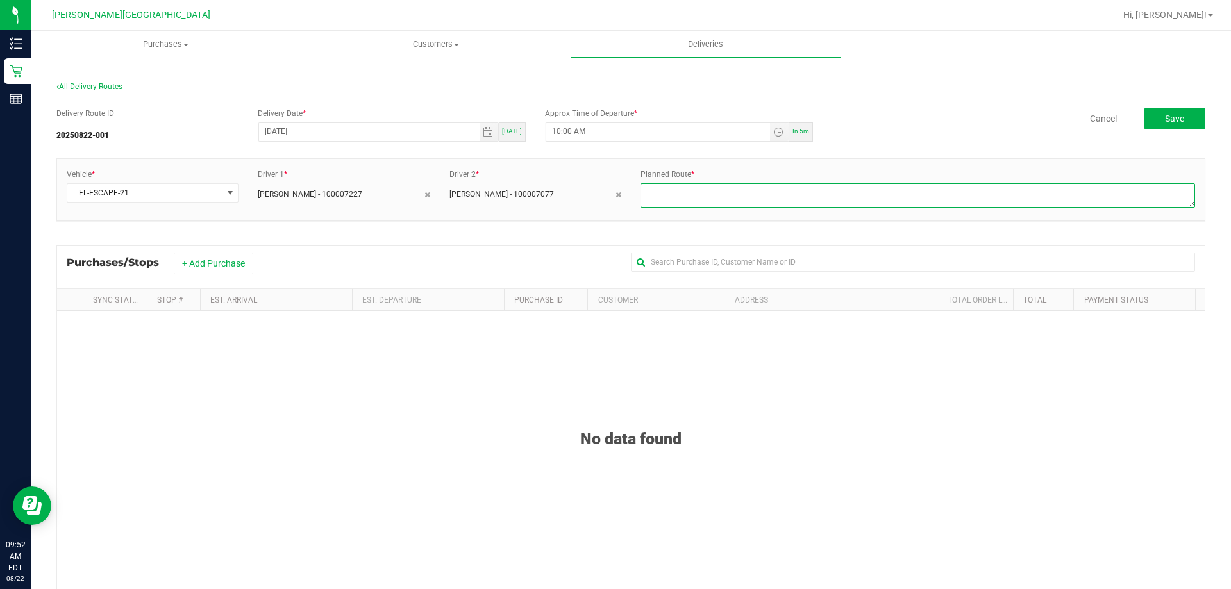
click at [650, 197] on textarea at bounding box center [918, 195] width 555 height 24
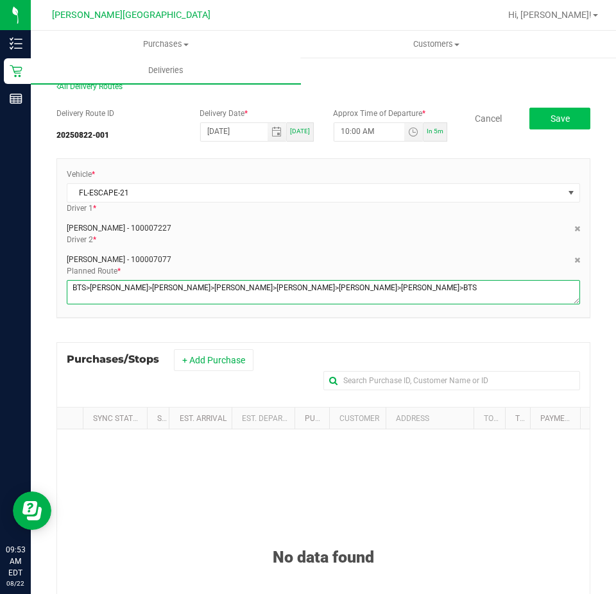
type textarea "BTS>courtney>michael>bonnie>cindy>bower>donald>BTS"
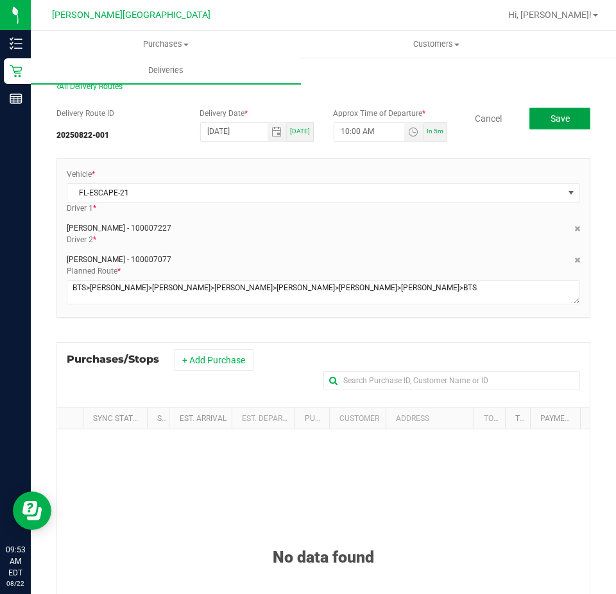
click at [551, 118] on span "Save" at bounding box center [559, 119] width 19 height 10
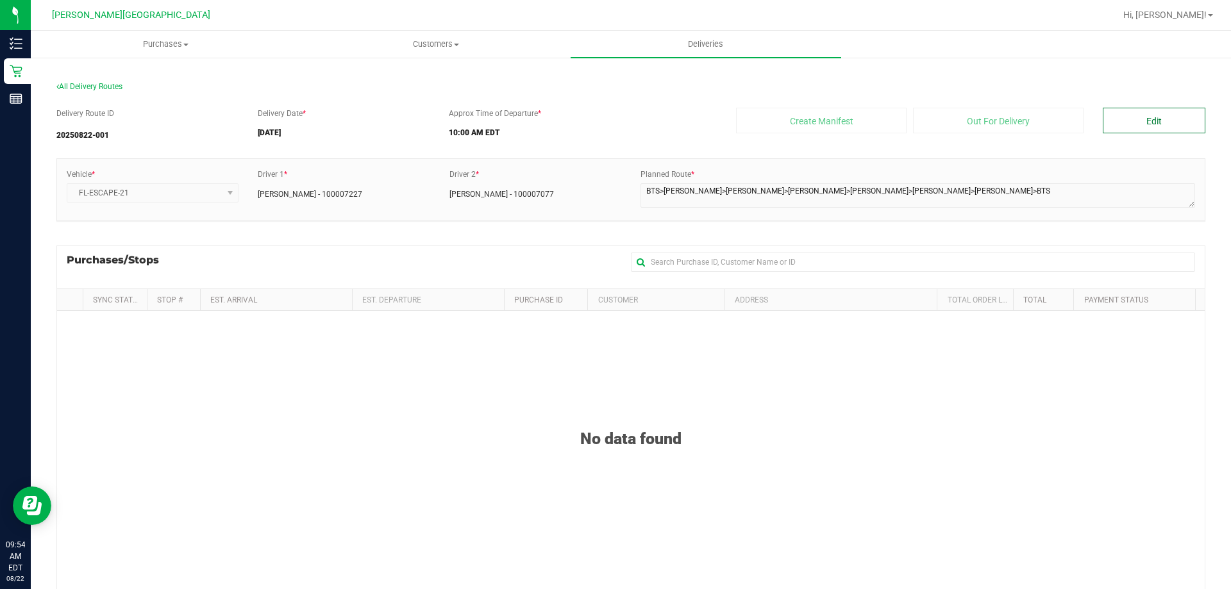
click at [1141, 119] on button "Edit" at bounding box center [1154, 121] width 103 height 26
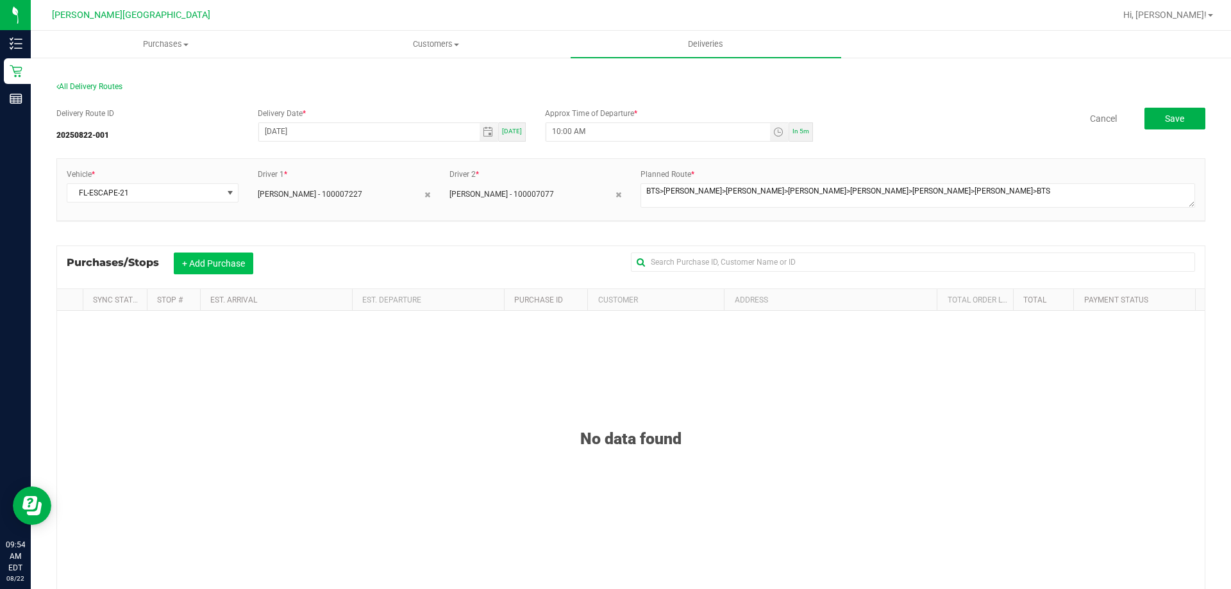
click at [209, 262] on button "+ Add Purchase" at bounding box center [214, 264] width 80 height 22
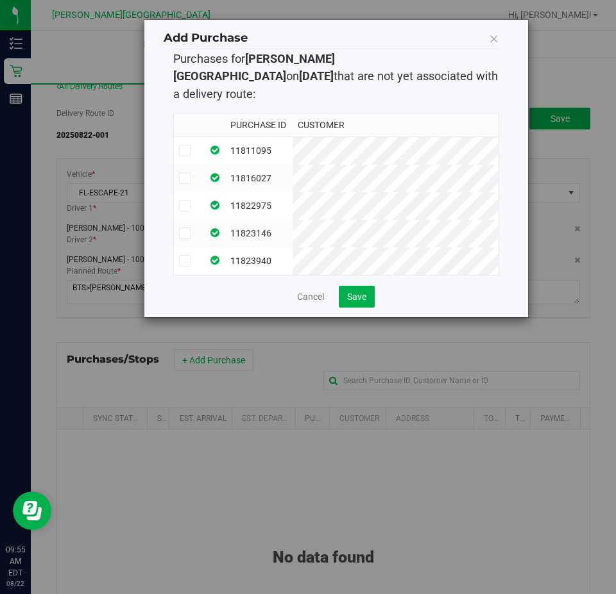
click at [183, 151] on icon at bounding box center [184, 151] width 8 height 0
click at [0, 0] on input "checkbox" at bounding box center [0, 0] width 0 height 0
click at [185, 178] on icon at bounding box center [184, 178] width 8 height 0
click at [0, 0] on input "checkbox" at bounding box center [0, 0] width 0 height 0
click at [187, 206] on icon at bounding box center [184, 206] width 8 height 0
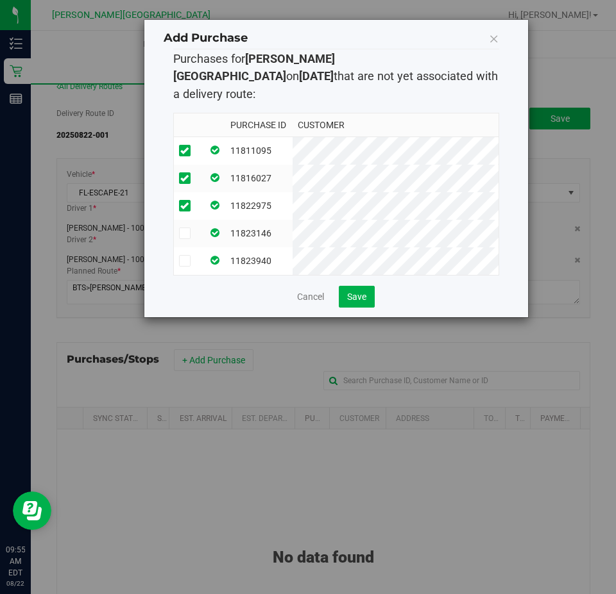
click at [0, 0] on input "checkbox" at bounding box center [0, 0] width 0 height 0
click at [185, 233] on icon at bounding box center [184, 233] width 8 height 0
click at [0, 0] on input "checkbox" at bounding box center [0, 0] width 0 height 0
click at [183, 261] on icon at bounding box center [184, 261] width 8 height 0
click at [0, 0] on input "checkbox" at bounding box center [0, 0] width 0 height 0
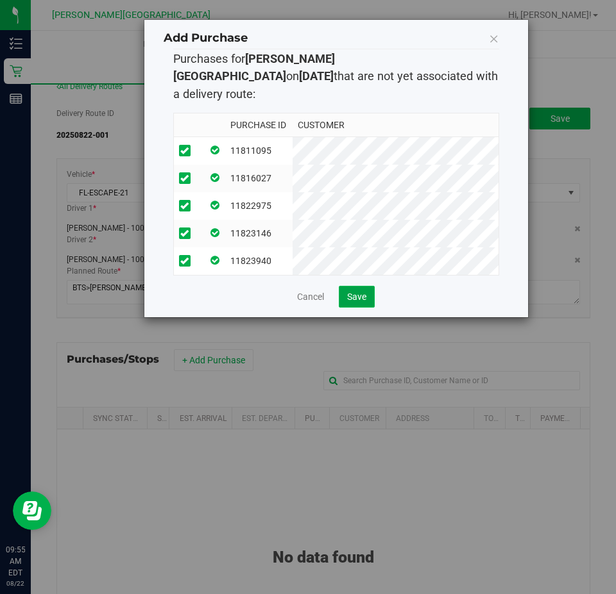
click at [358, 294] on button "Save" at bounding box center [357, 297] width 36 height 22
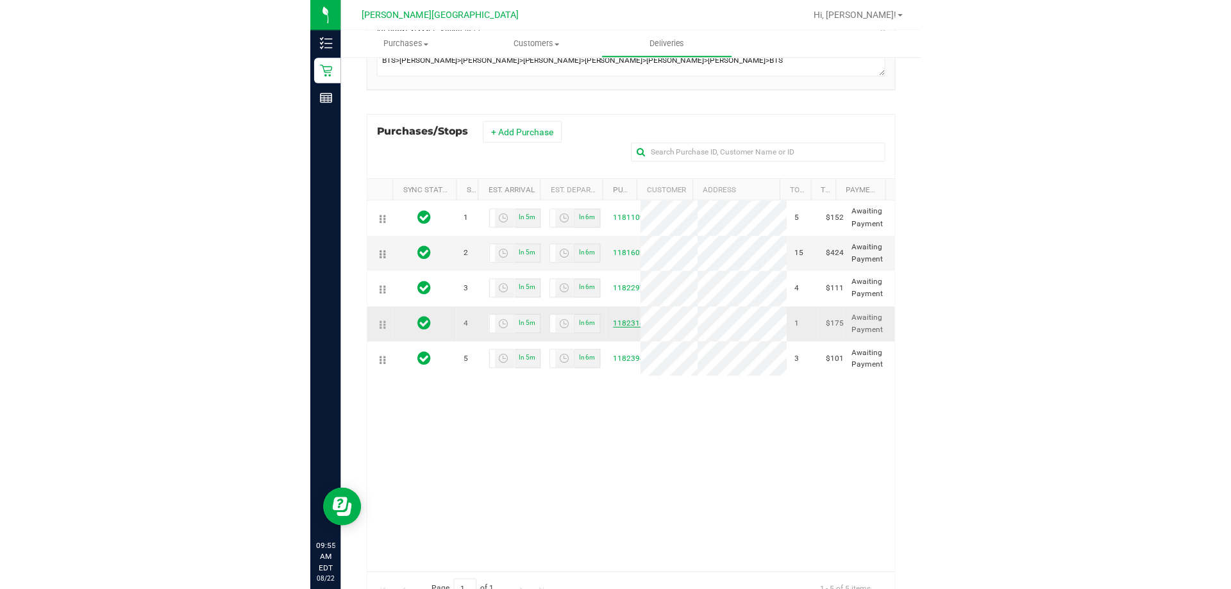
scroll to position [257, 0]
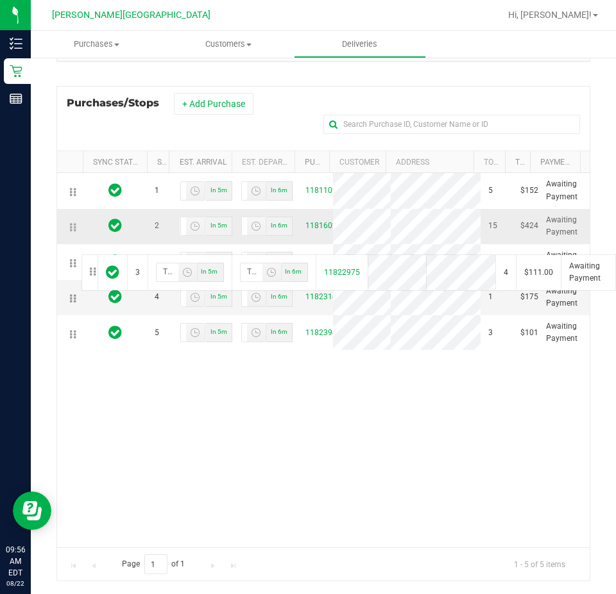
drag, startPoint x: 74, startPoint y: 297, endPoint x: 80, endPoint y: 253, distance: 43.9
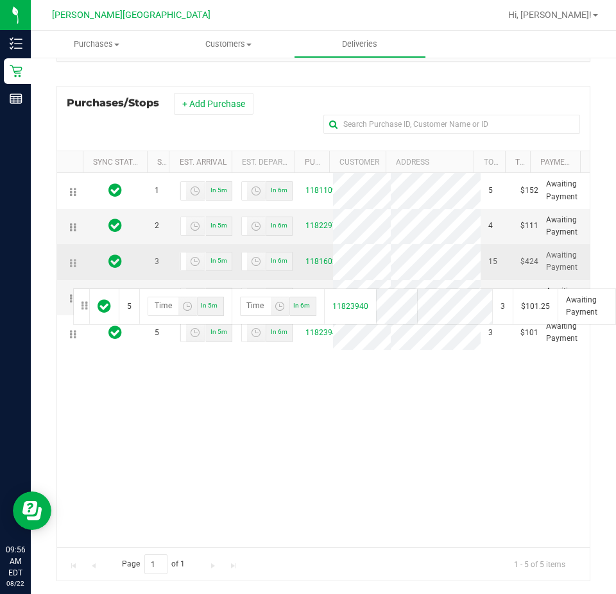
drag, startPoint x: 74, startPoint y: 375, endPoint x: 71, endPoint y: 287, distance: 87.9
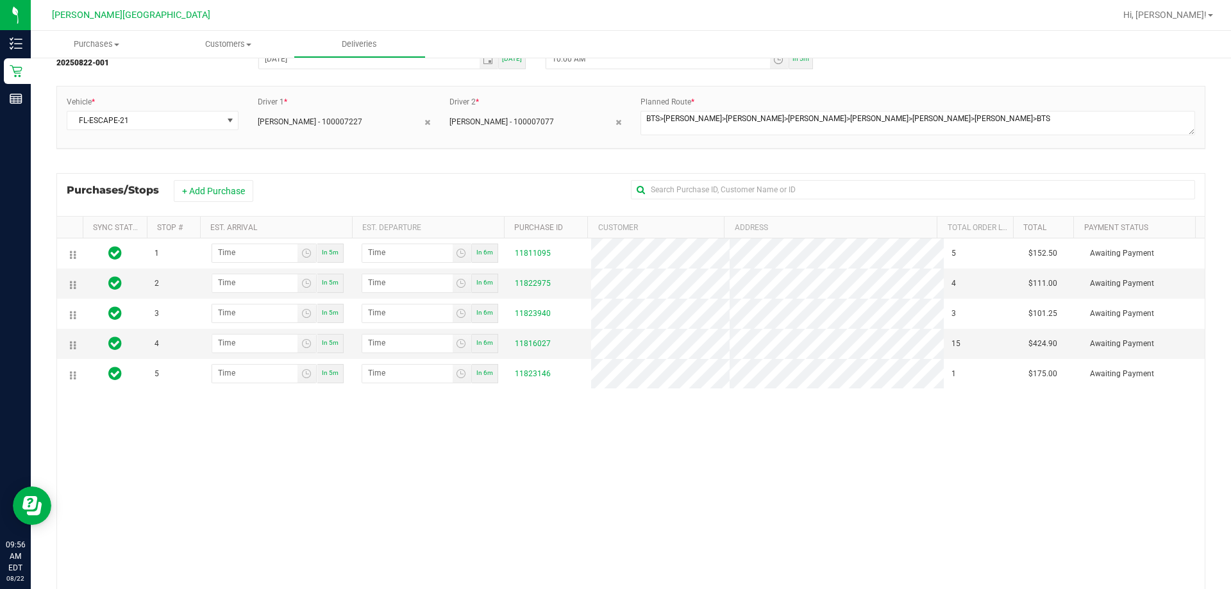
scroll to position [0, 0]
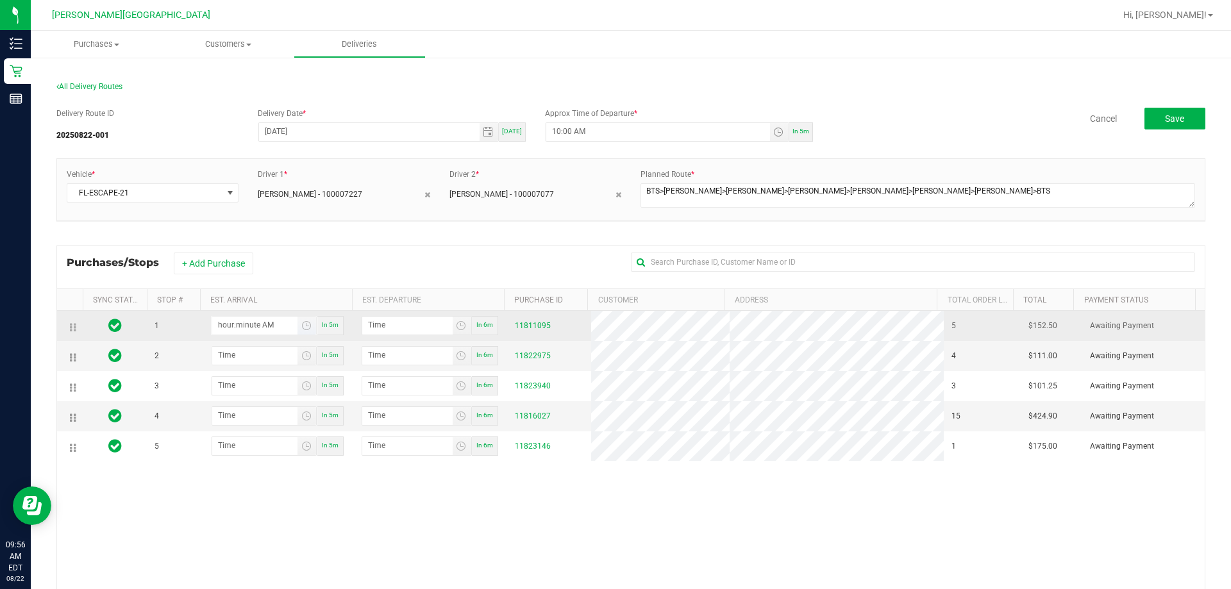
click at [256, 324] on input "hour:minute AM" at bounding box center [254, 325] width 85 height 16
type input "10:01 AM"
type input "10:02 AM"
type input "10:10 AM"
type input "10:11 AM"
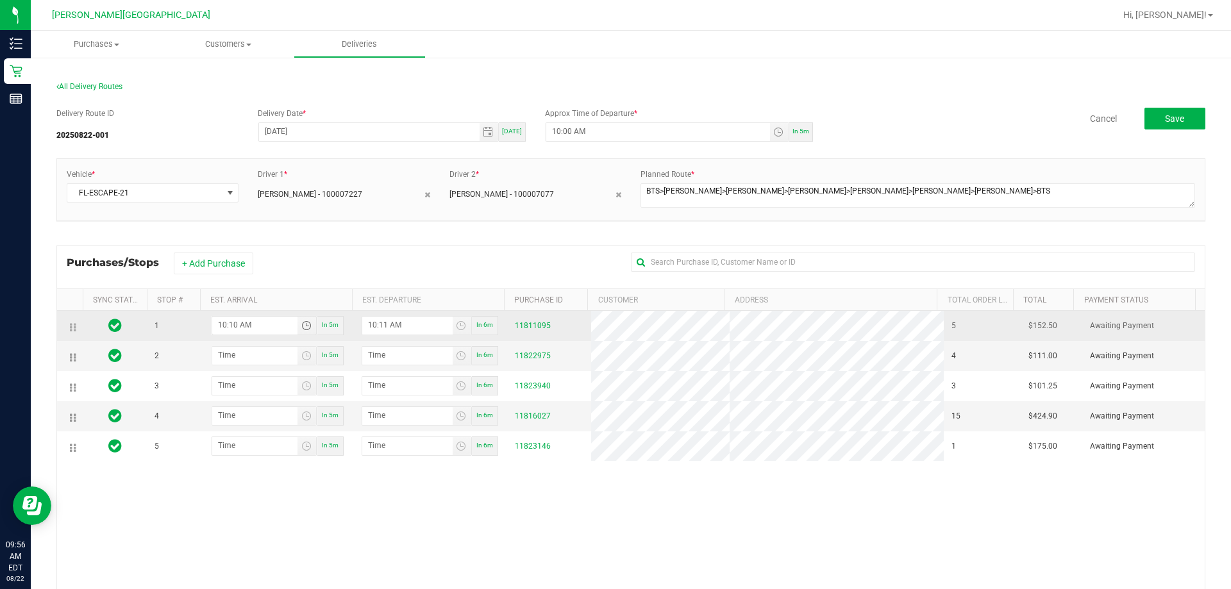
type input "10:10 AM"
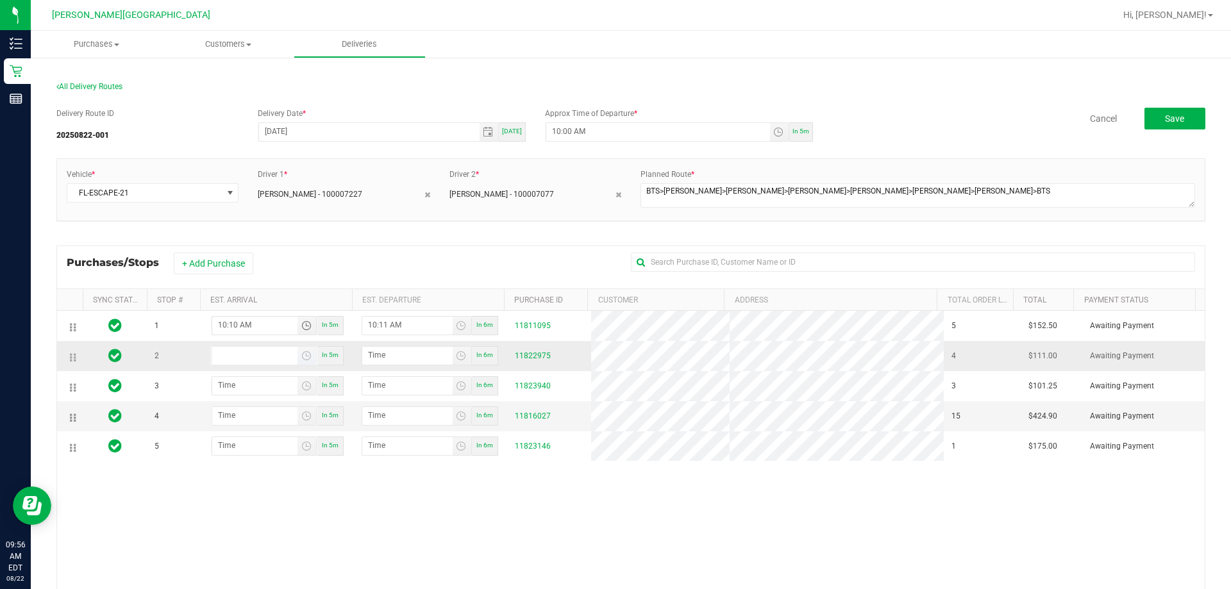
click at [251, 362] on input at bounding box center [254, 355] width 85 height 16
type input "10:02 AM"
type input "10:03 AM"
type input "10:20 AM"
type input "10:21 AM"
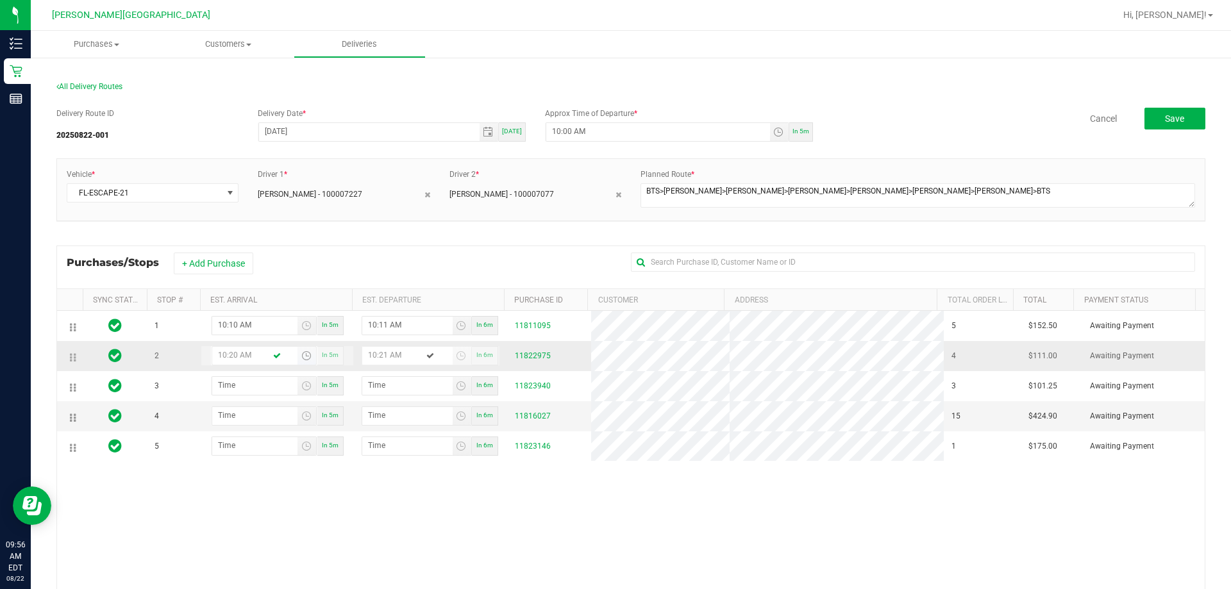
type input "10:20 AM"
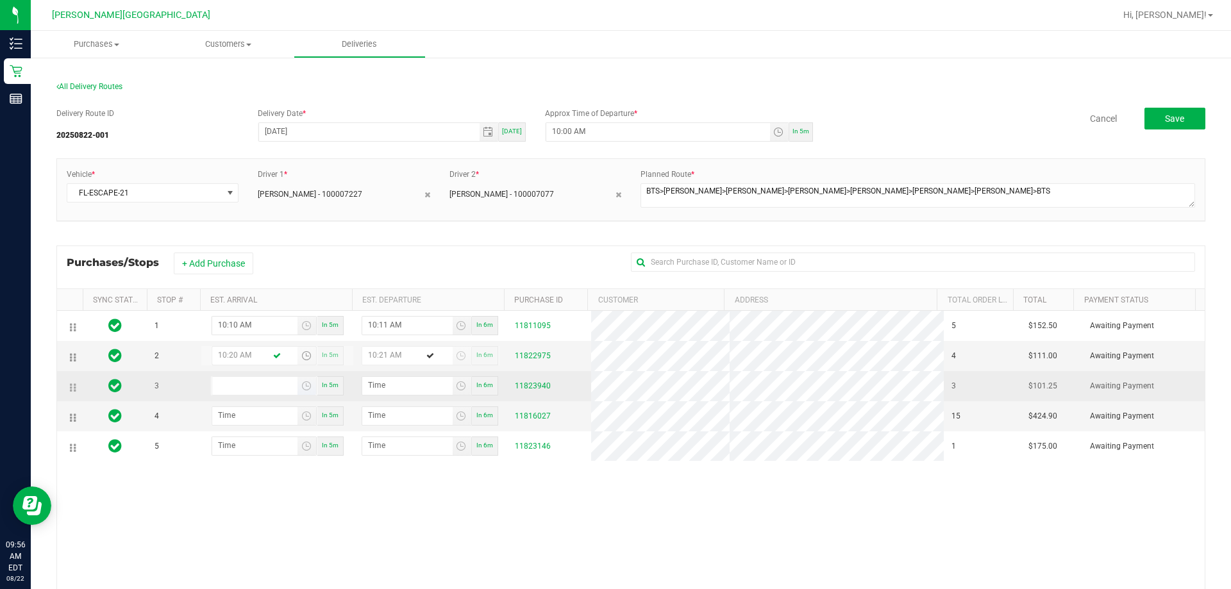
click at [253, 390] on input at bounding box center [254, 385] width 85 height 16
type input "10:04 AM"
type input "10:05 AM"
type input "10:40 AM"
type input "10:41 AM"
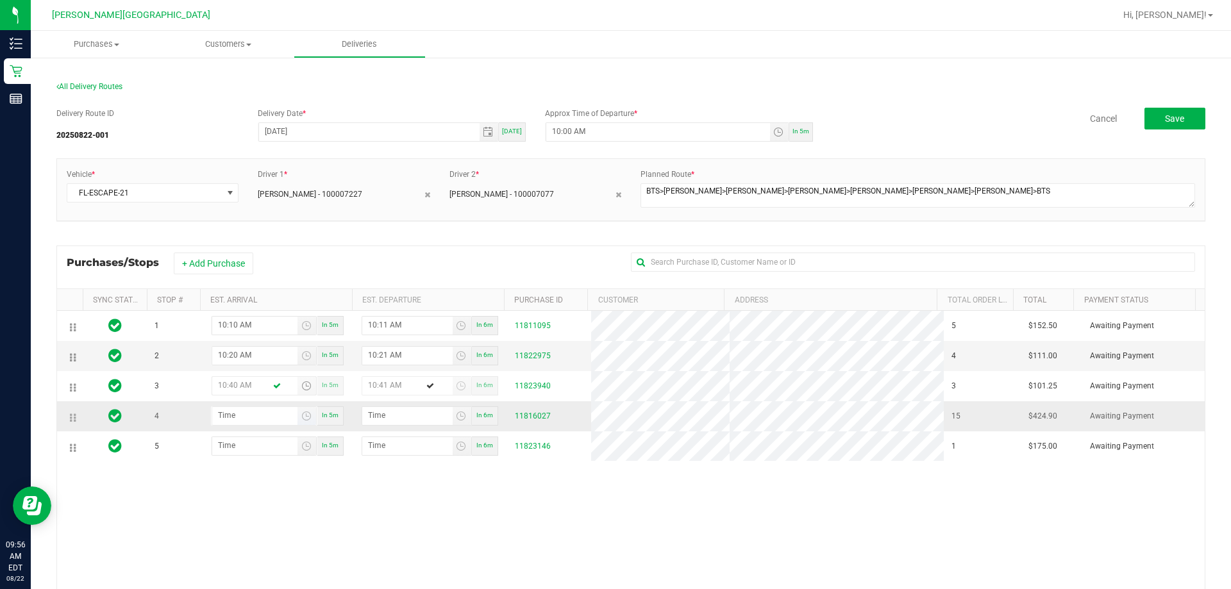
type input "10:40 AM"
click at [246, 421] on input at bounding box center [254, 415] width 85 height 16
type input "5:00 AM"
type input "5:01 AM"
type input "10:00 AM"
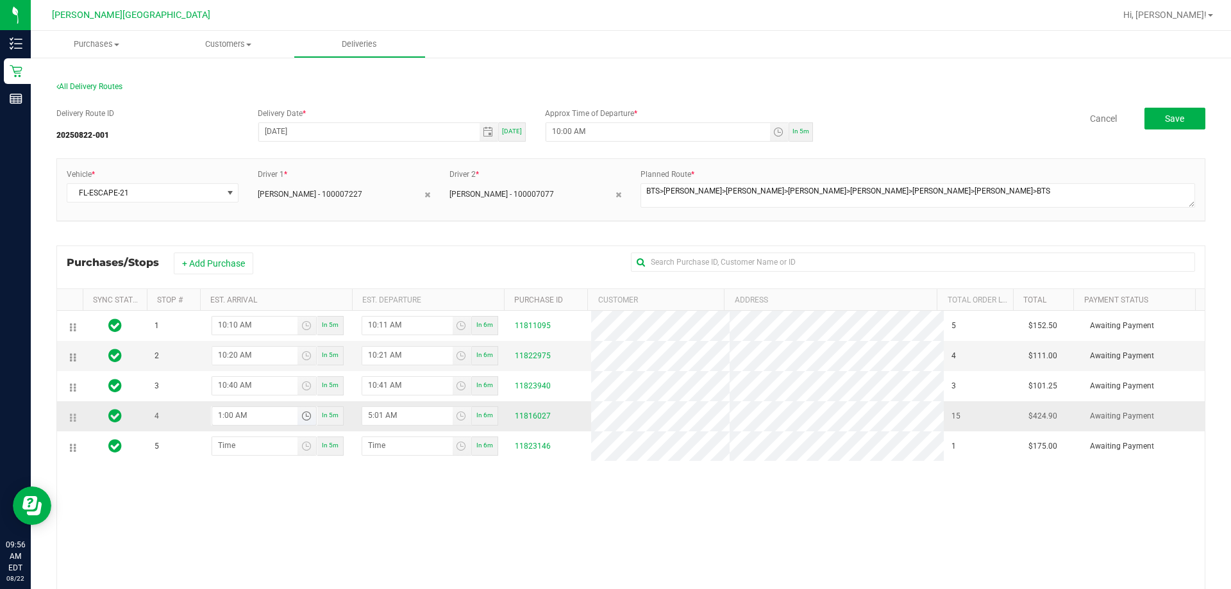
type input "10:01 AM"
type input "10:05 AM"
type input "10:06 AM"
type input "10:50 AM"
type input "10:51 AM"
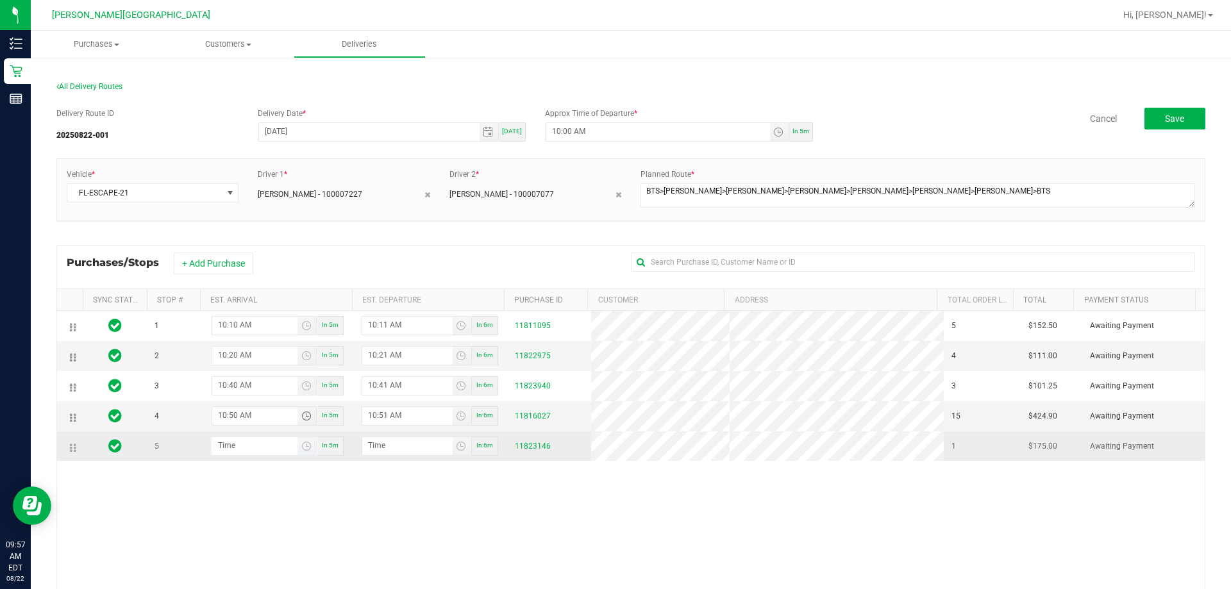
type input "10:50 AM"
click at [252, 451] on input at bounding box center [254, 445] width 85 height 16
type input "11:00 AM"
type input "11:01 AM"
type input "11:05 AM"
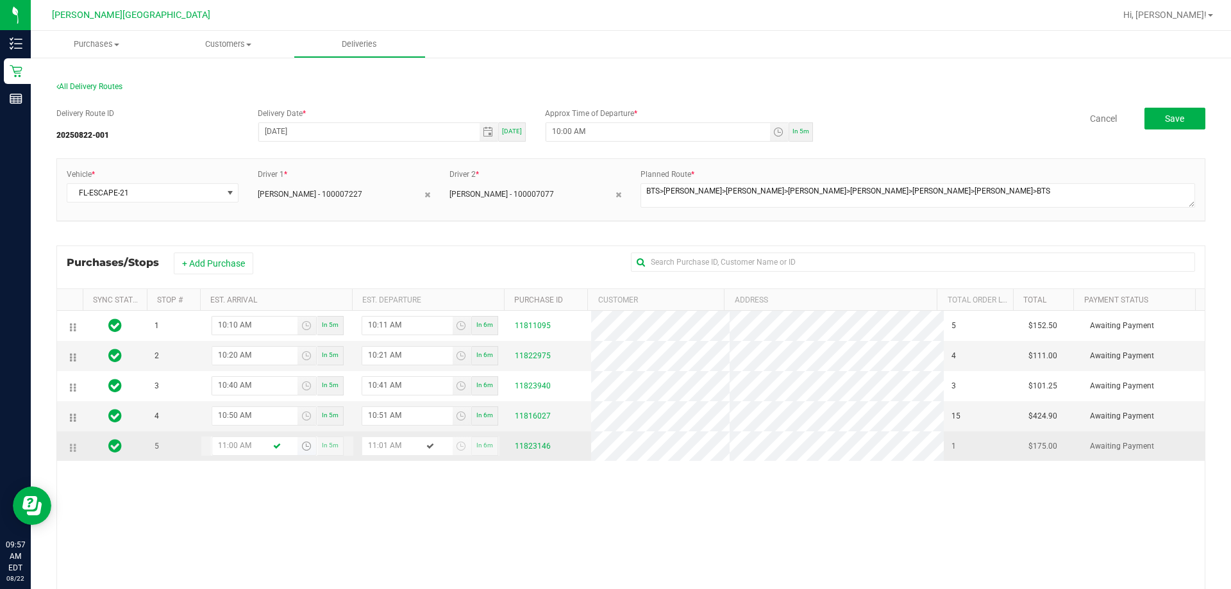
type input "11:06 AM"
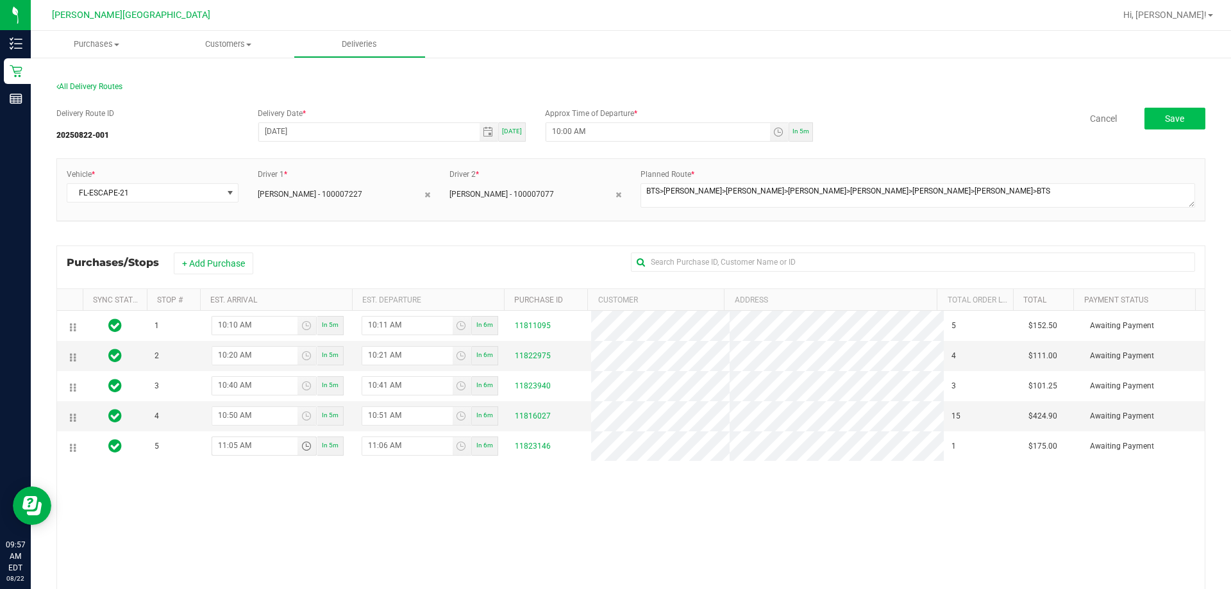
type input "11:05 AM"
click at [1165, 119] on span "Save" at bounding box center [1174, 119] width 19 height 10
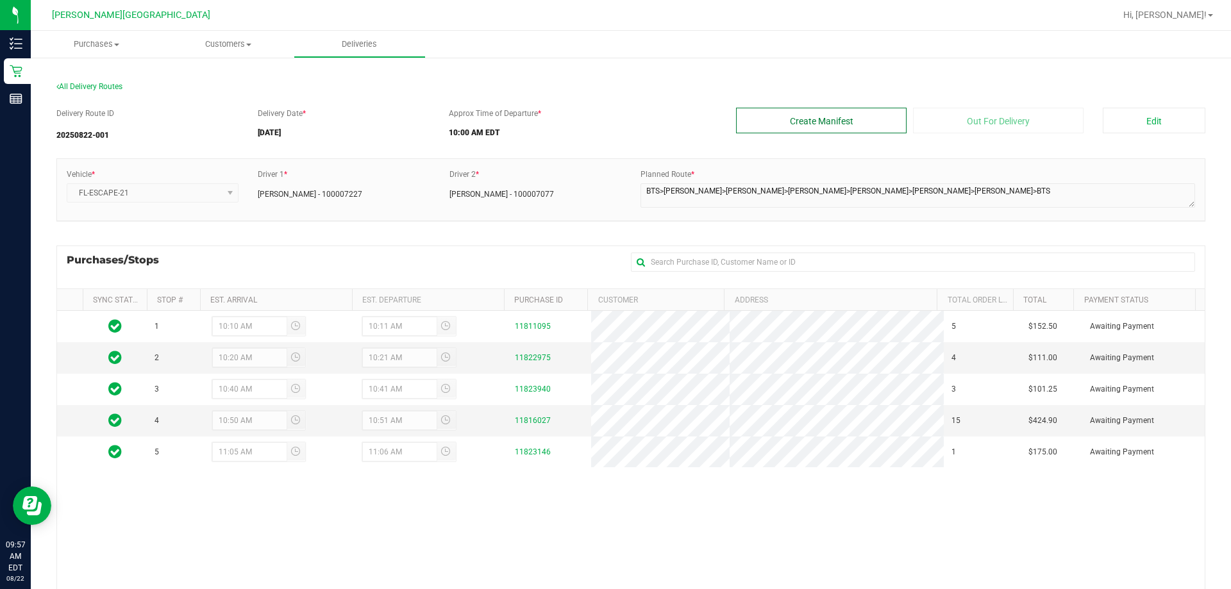
click at [797, 118] on button "Create Manifest" at bounding box center [821, 121] width 171 height 26
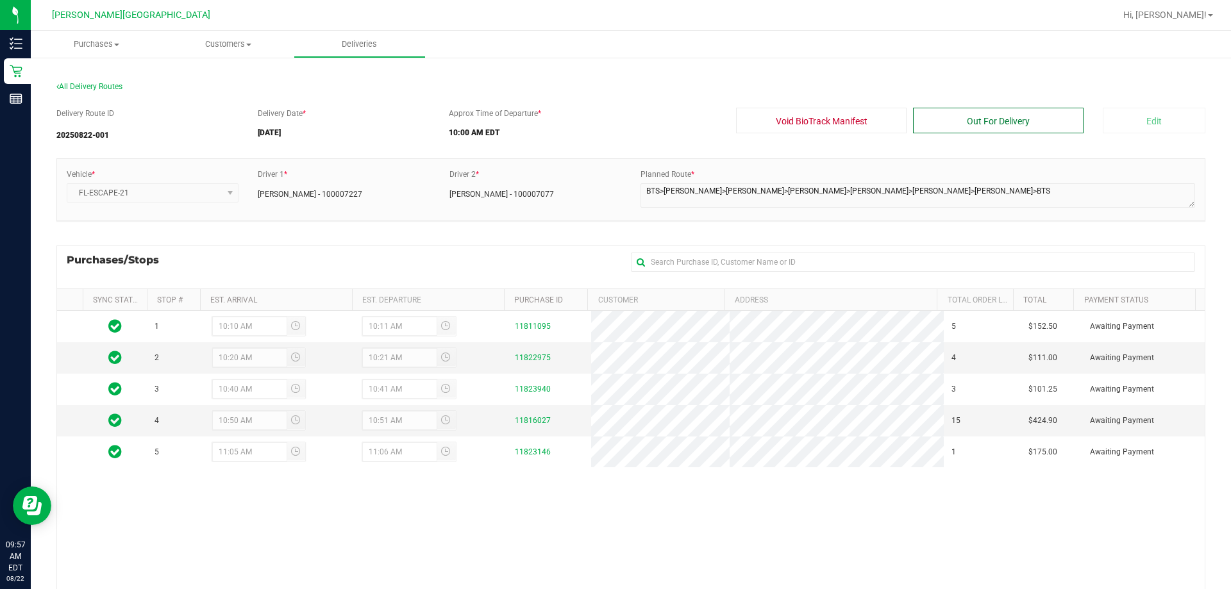
click at [971, 116] on button "Out For Delivery" at bounding box center [998, 121] width 171 height 26
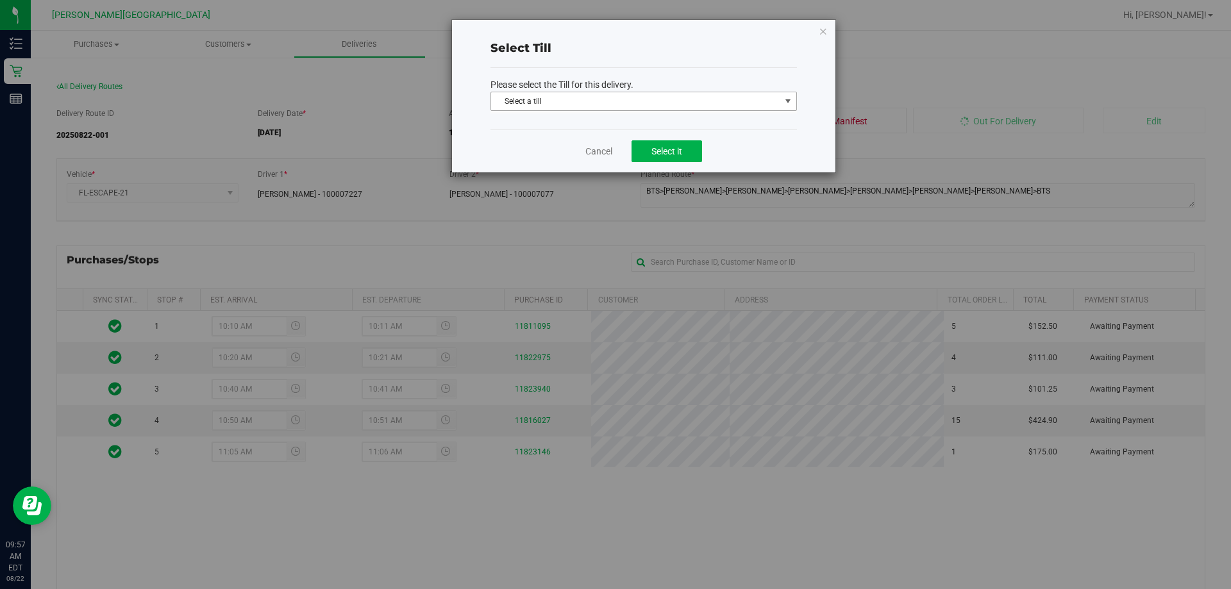
click at [774, 105] on span "Select a till" at bounding box center [635, 101] width 289 height 18
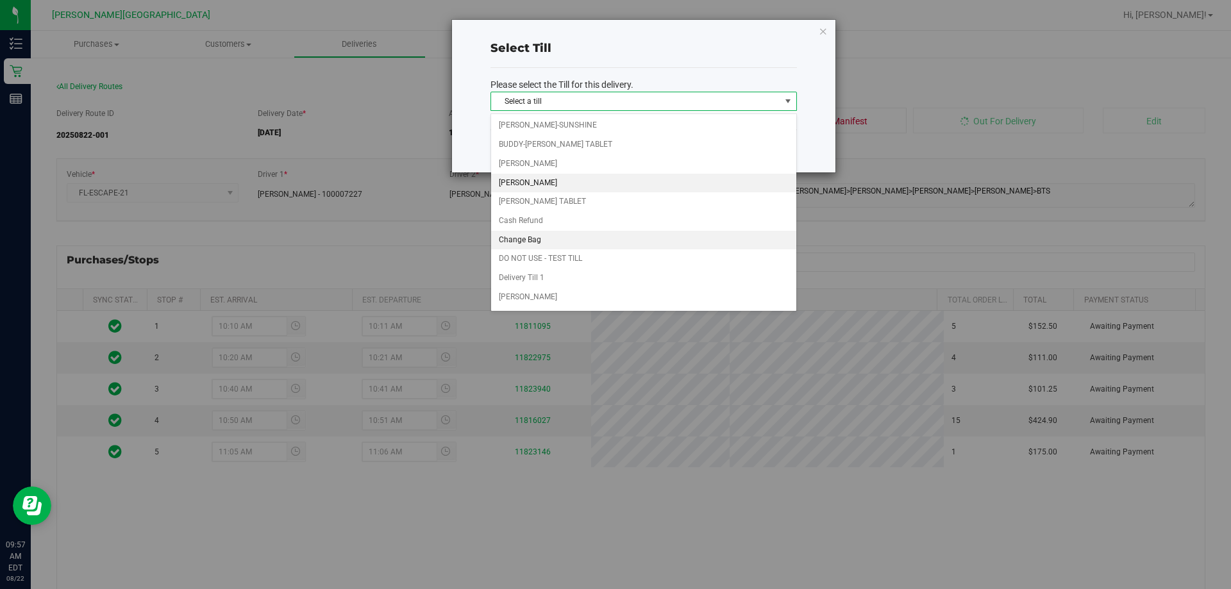
scroll to position [128, 0]
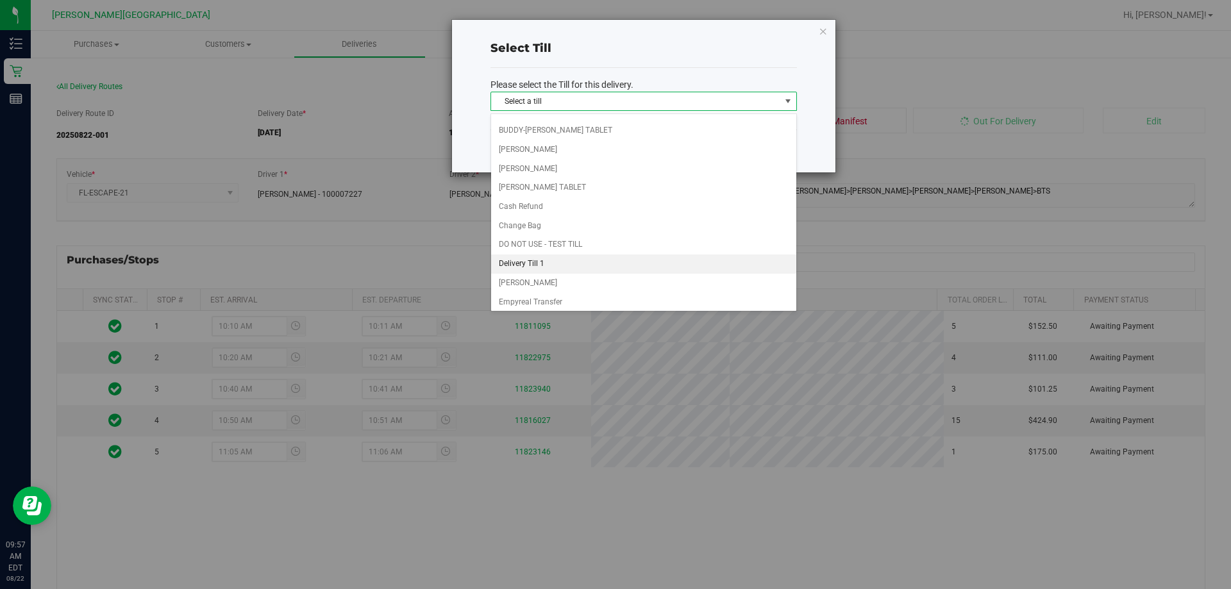
click at [541, 263] on li "Delivery Till 1" at bounding box center [643, 264] width 305 height 19
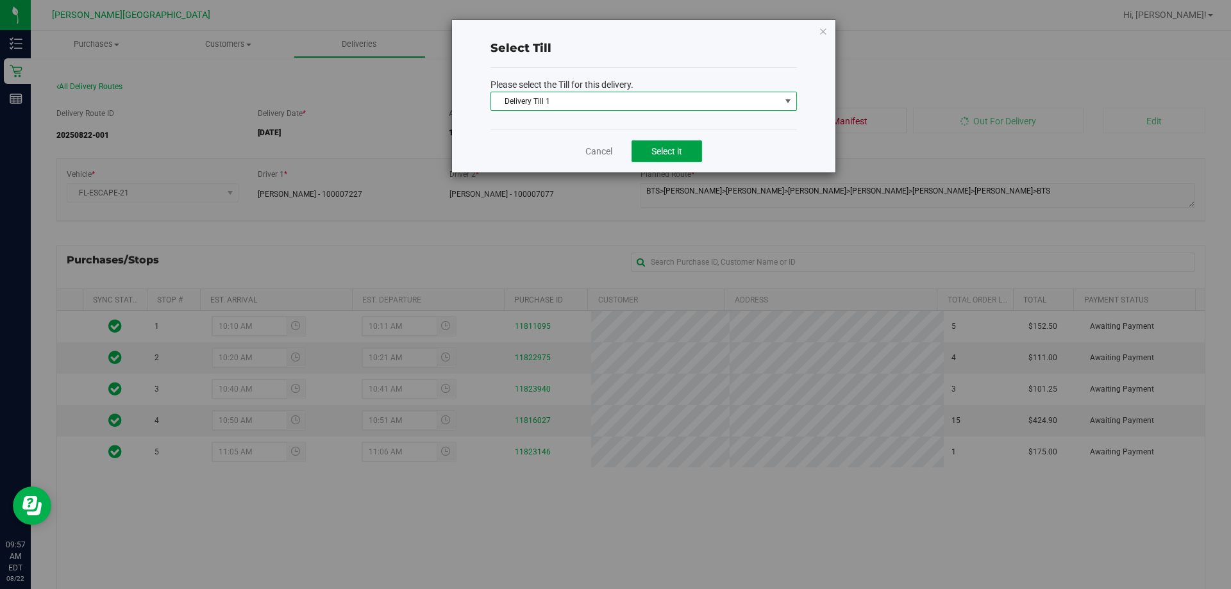
click at [674, 150] on span "Select it" at bounding box center [667, 151] width 31 height 10
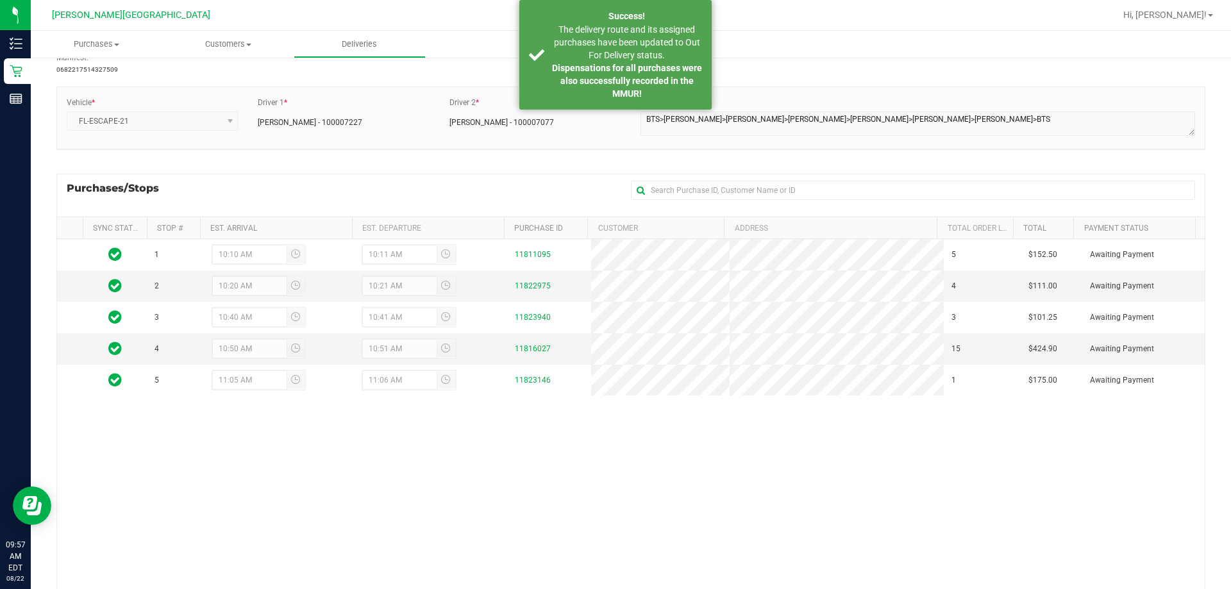
scroll to position [0, 0]
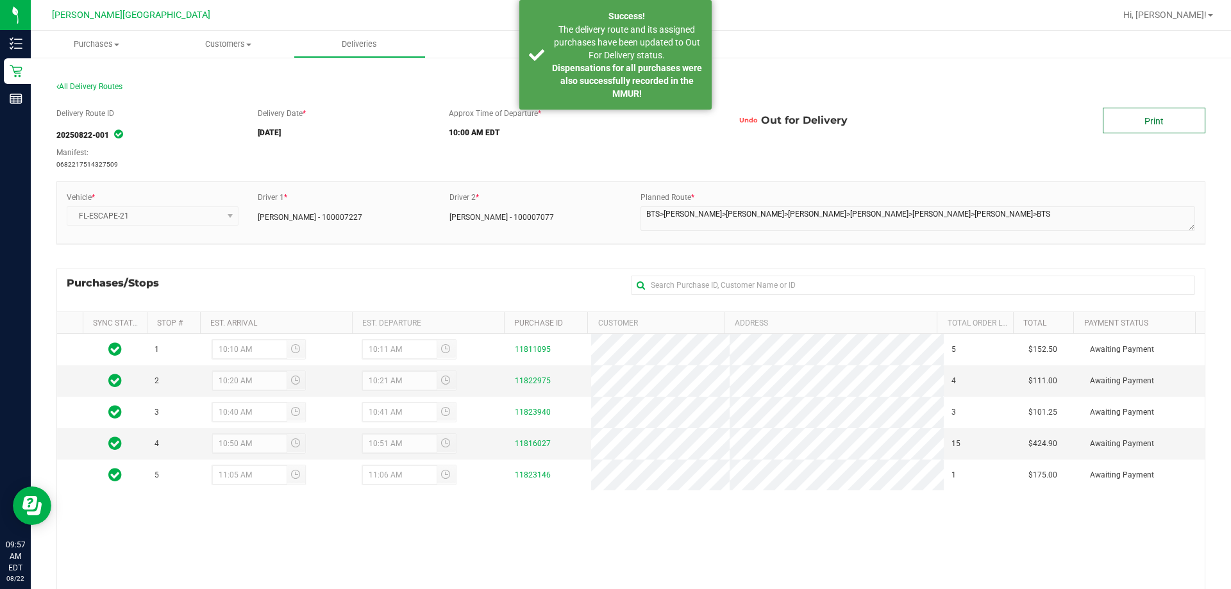
click at [1151, 121] on link "Print" at bounding box center [1154, 121] width 103 height 26
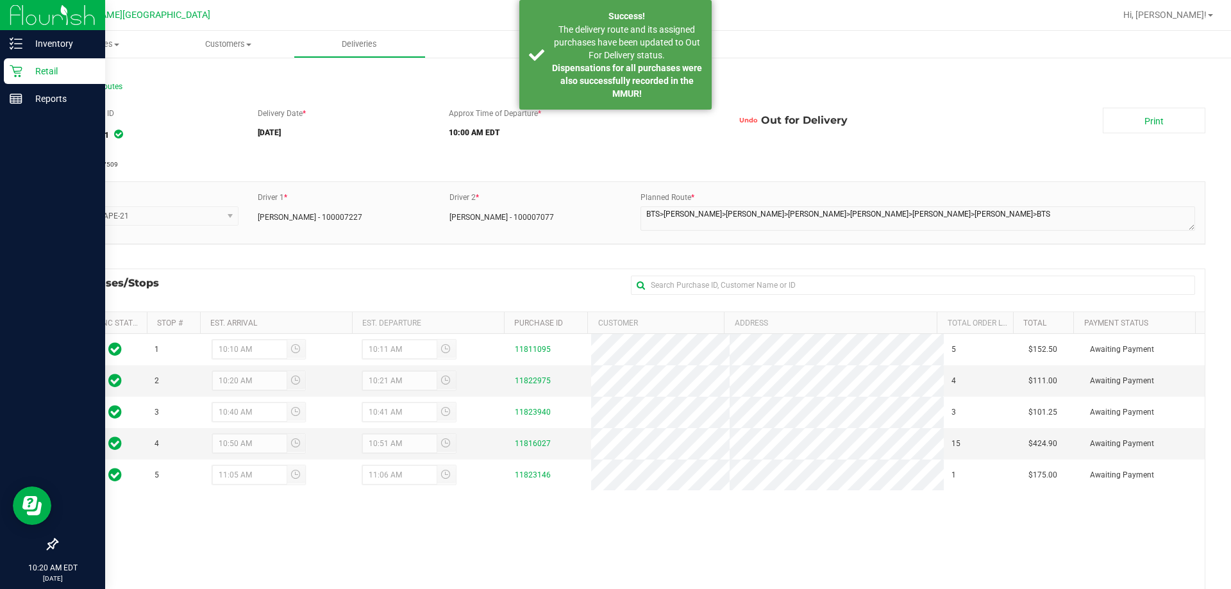
click at [35, 63] on p "Retail" at bounding box center [60, 70] width 77 height 15
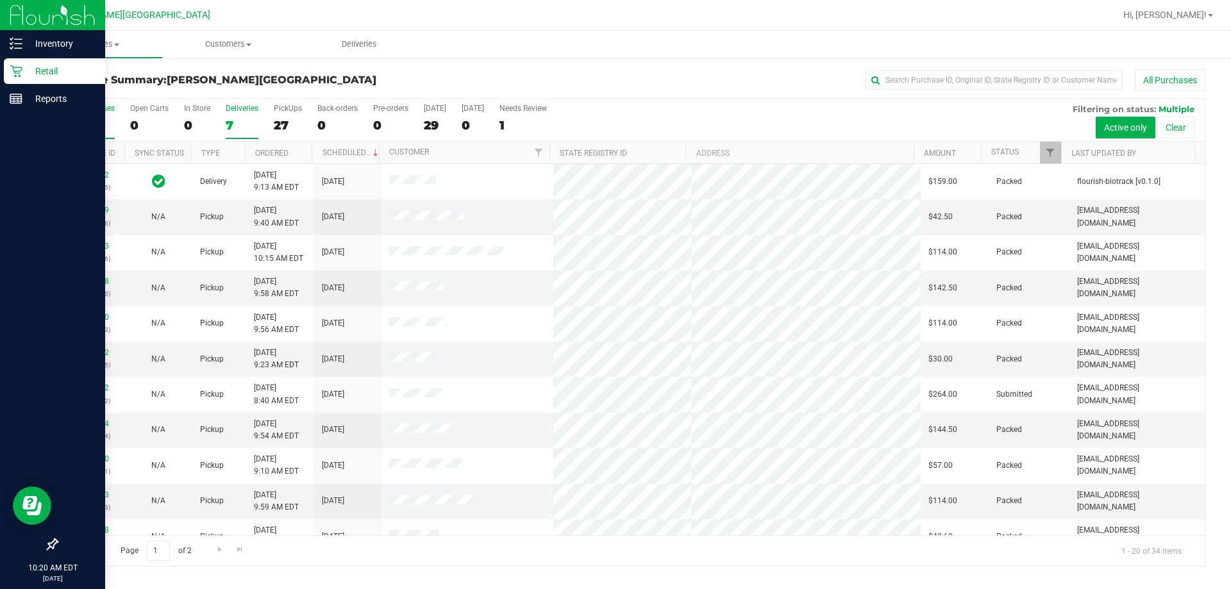
click at [229, 122] on div "7" at bounding box center [242, 125] width 33 height 15
click at [0, 0] on input "Deliveries 7" at bounding box center [0, 0] width 0 height 0
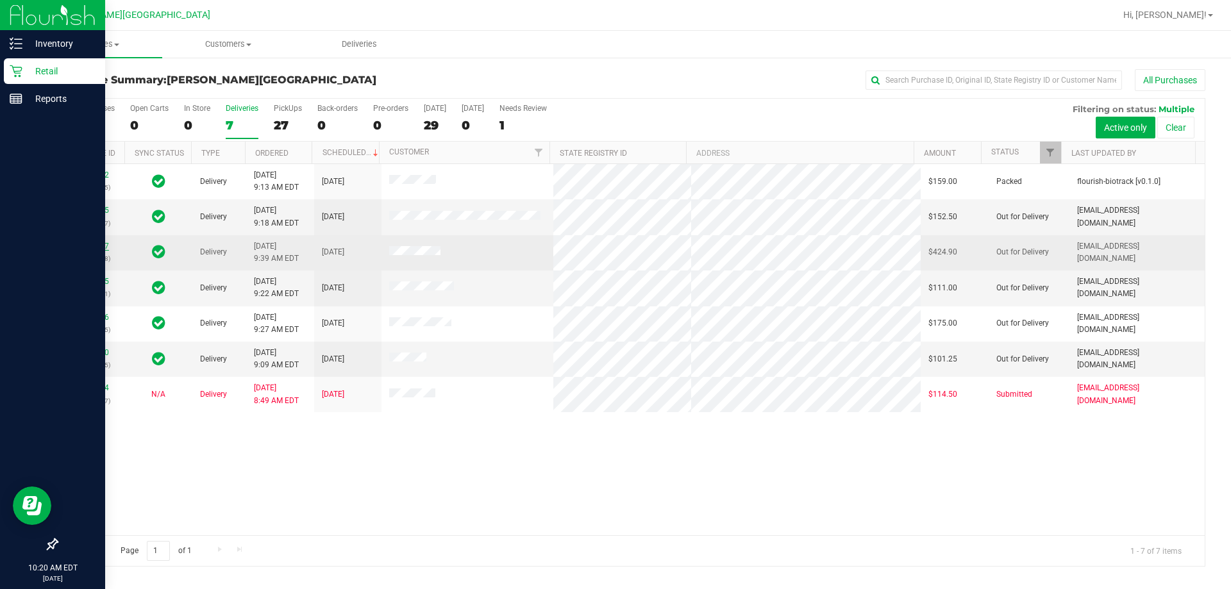
click at [96, 248] on link "11816027" at bounding box center [91, 246] width 36 height 9
